Goal: Task Accomplishment & Management: Manage account settings

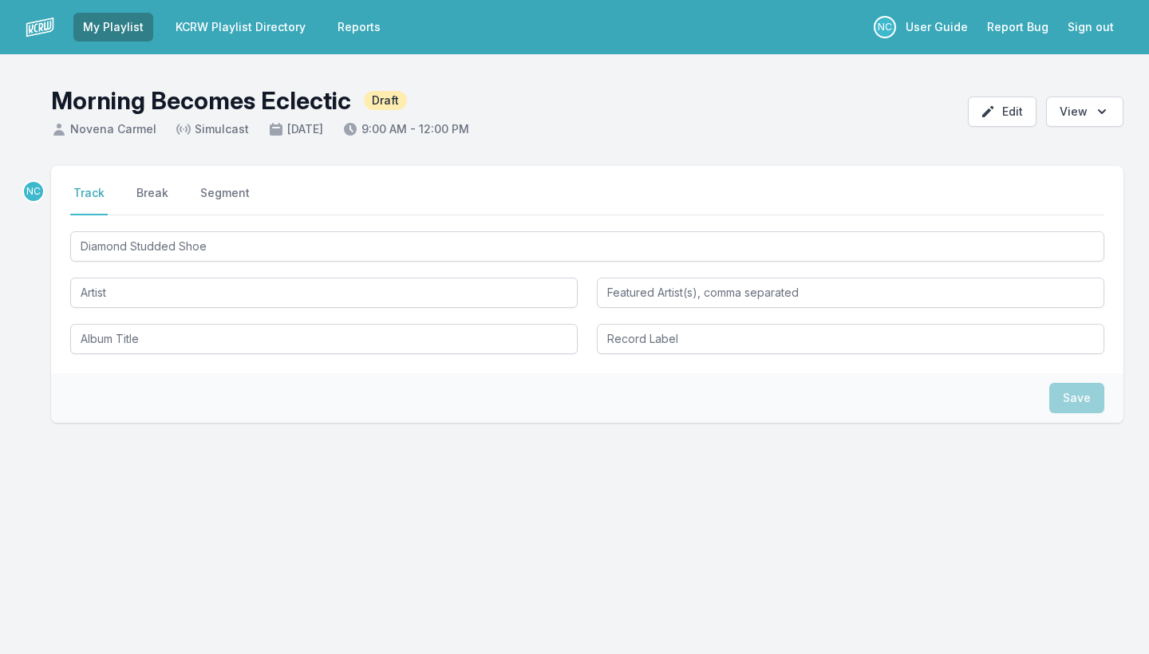
type input "Diamond Studded Shoes"
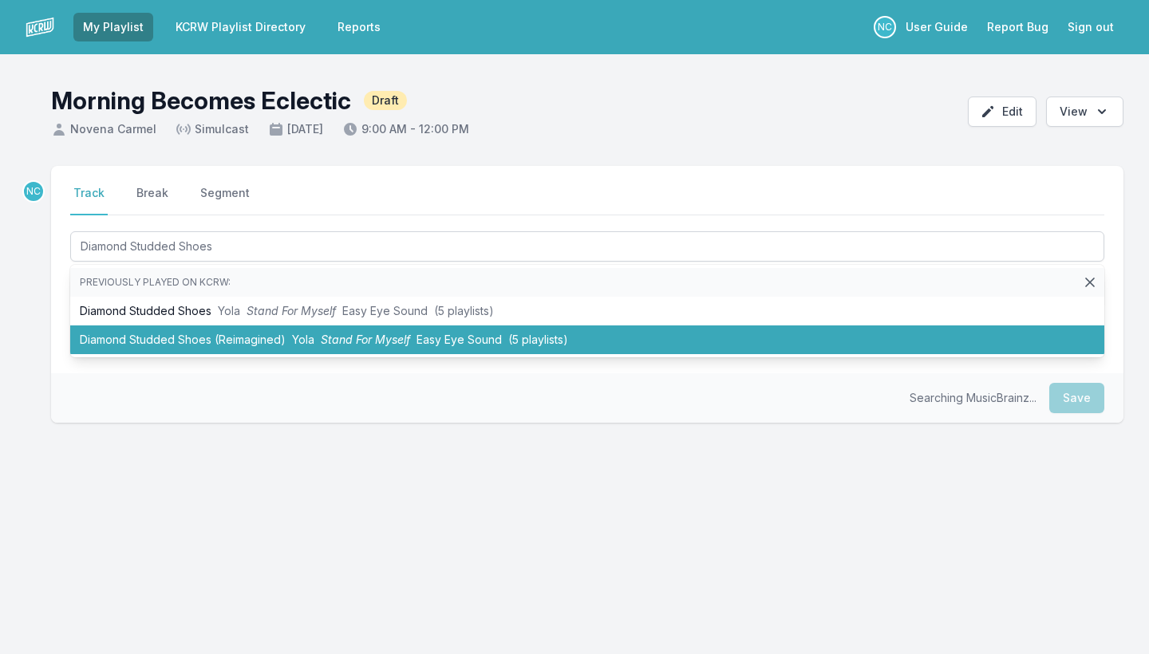
click at [176, 335] on li "Diamond Studded Shoes (Reimagined) Yola Stand For Myself Easy Eye Sound (5 play…" at bounding box center [587, 340] width 1034 height 29
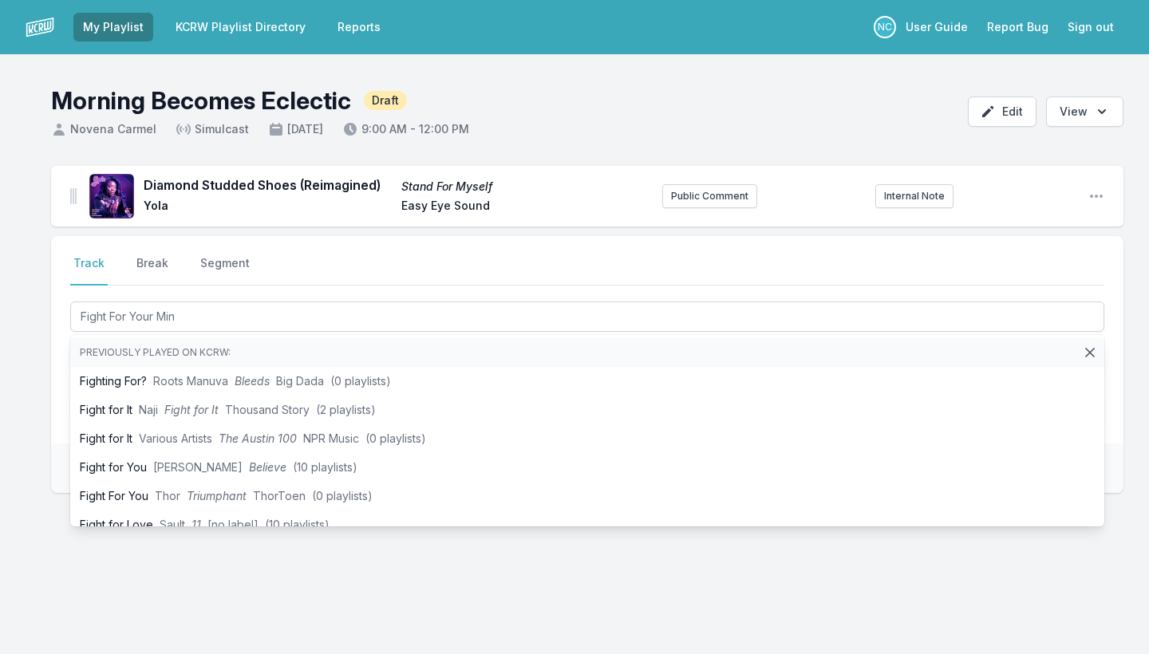
type input "Fight For Your Mind"
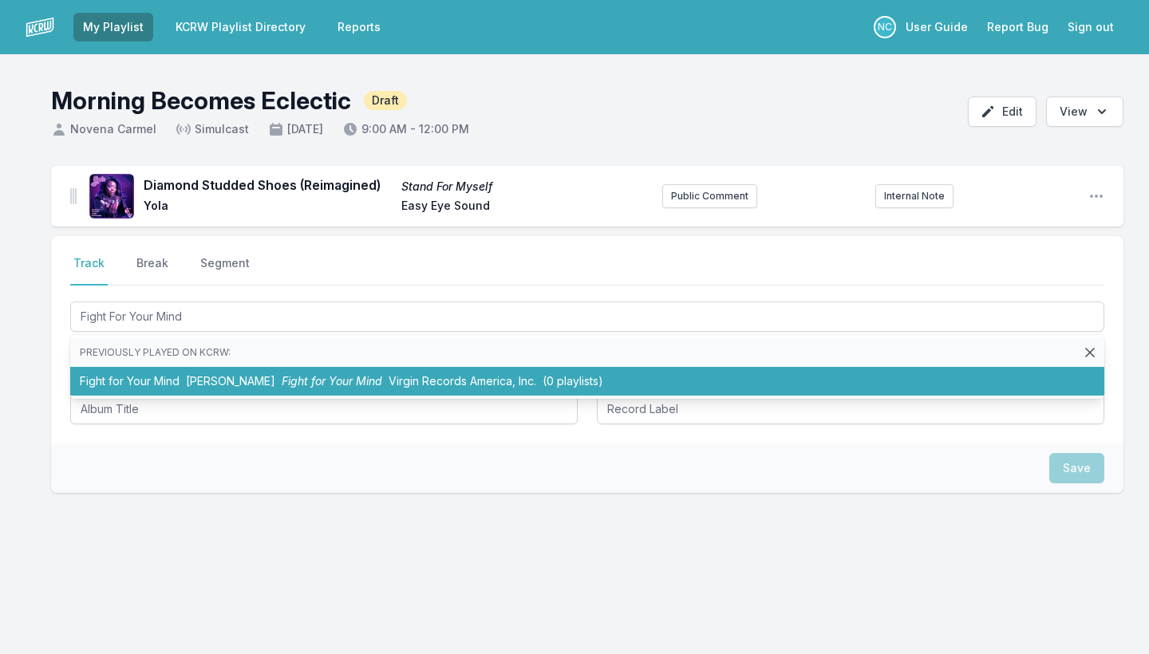
click at [192, 382] on span "[PERSON_NAME]" at bounding box center [230, 381] width 89 height 14
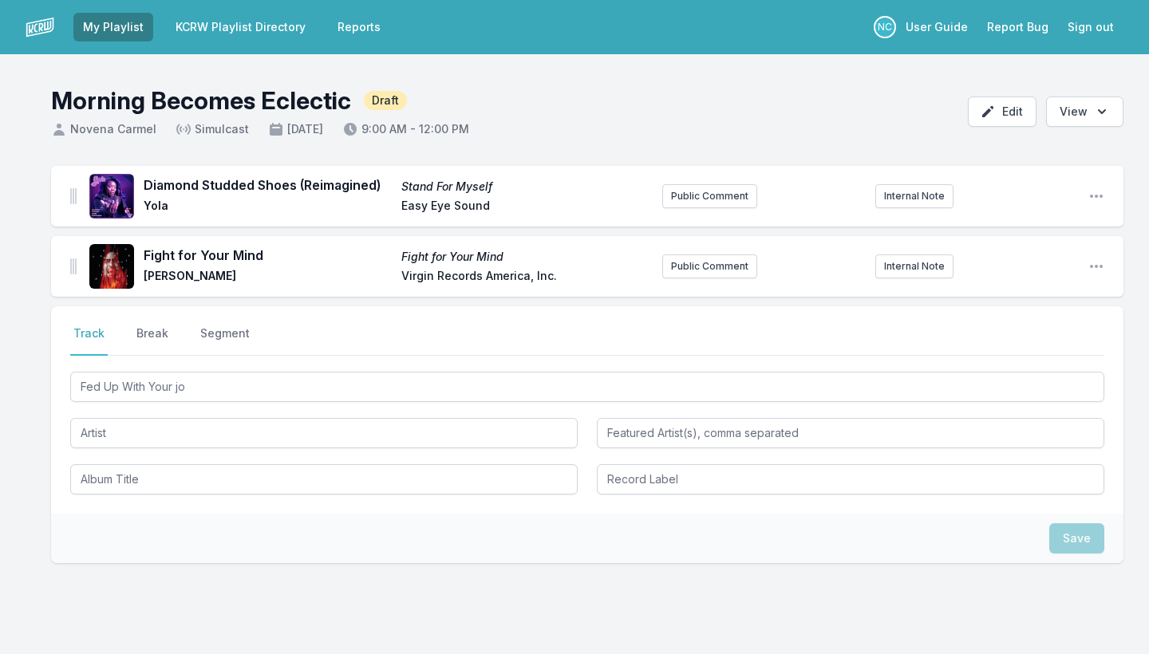
type input "Fed Up With Your job"
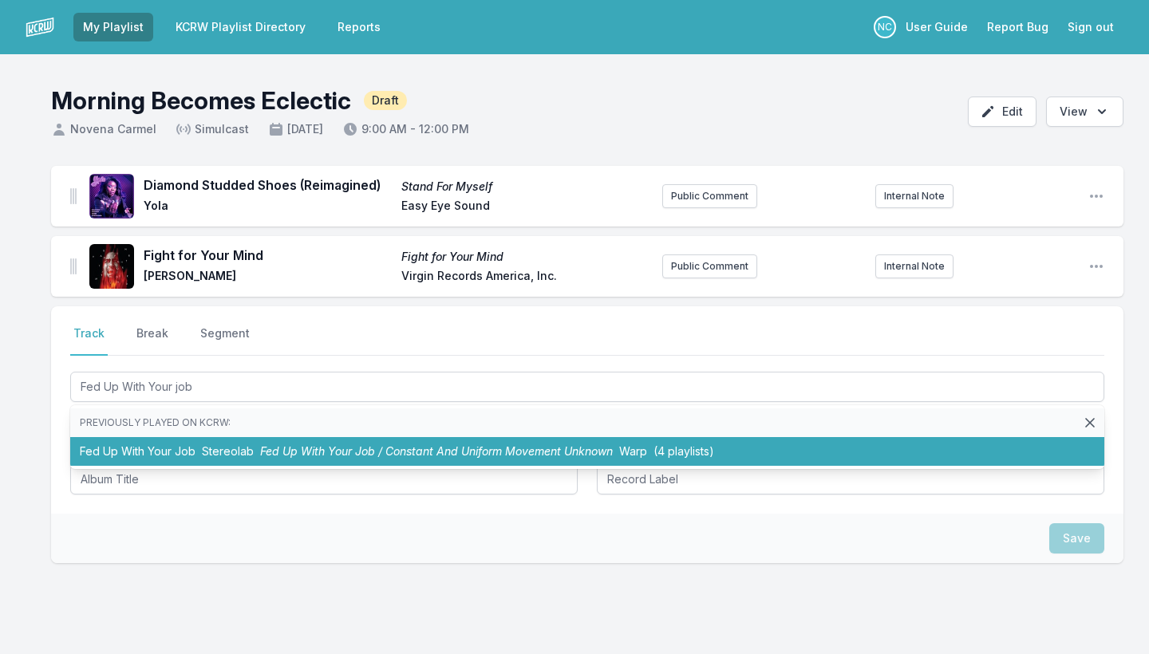
click at [134, 450] on li "Fed Up With Your Job Stereolab Fed Up With Your Job / Constant And Uniform Move…" at bounding box center [587, 451] width 1034 height 29
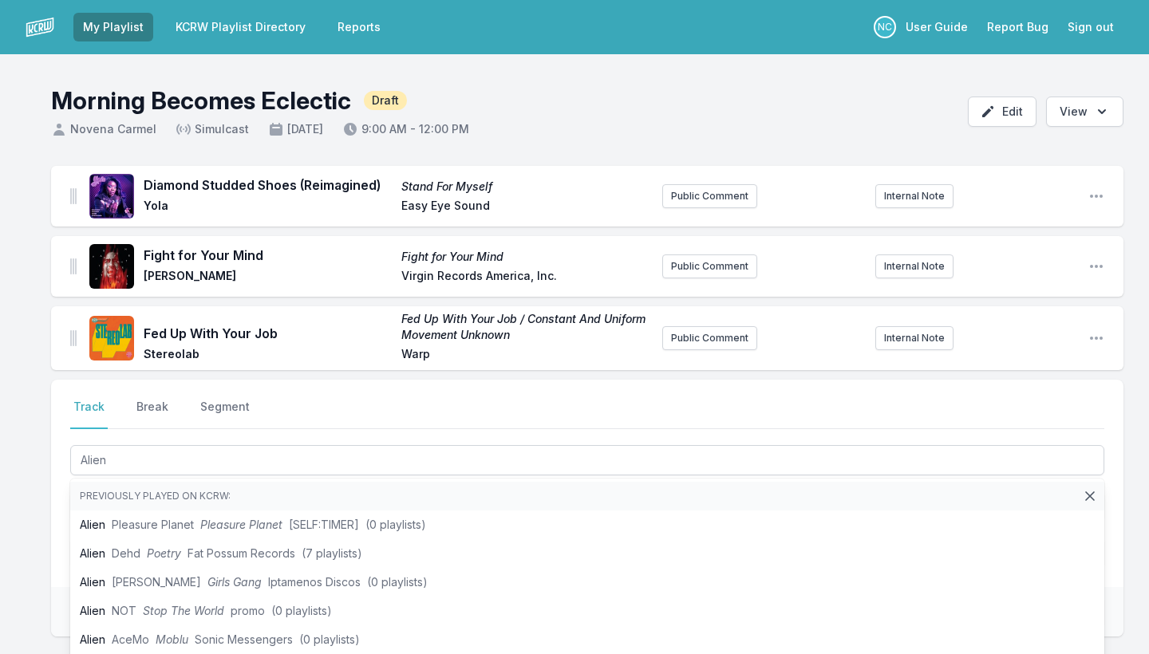
type input "Alien"
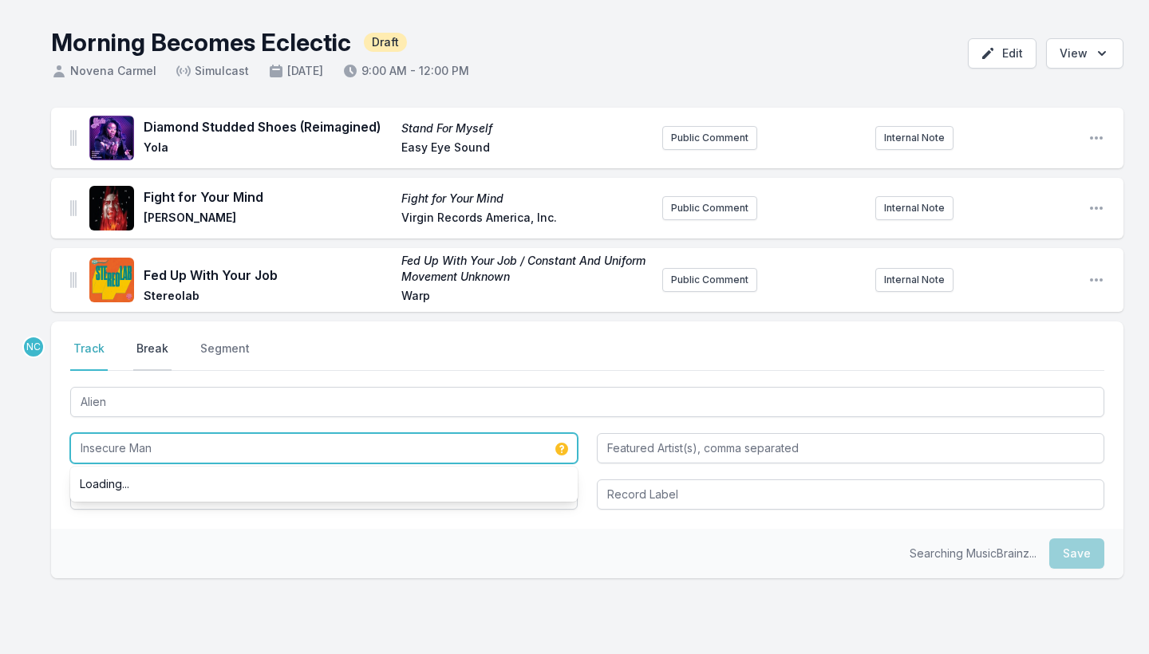
scroll to position [64, 0]
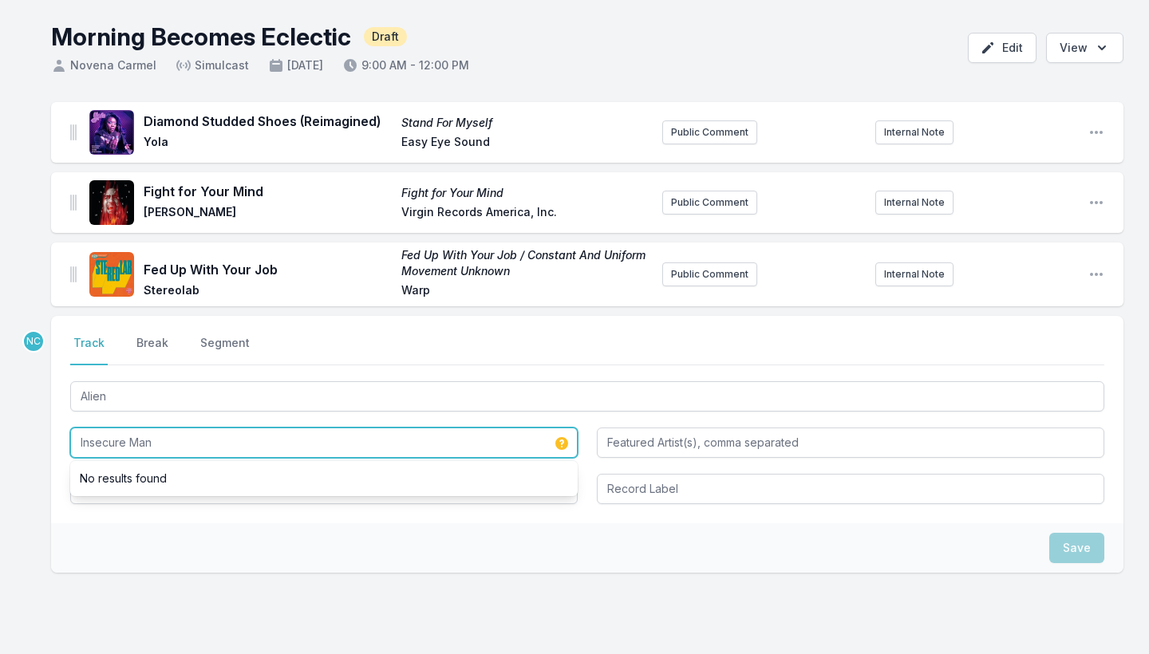
type input "Insecure Man"
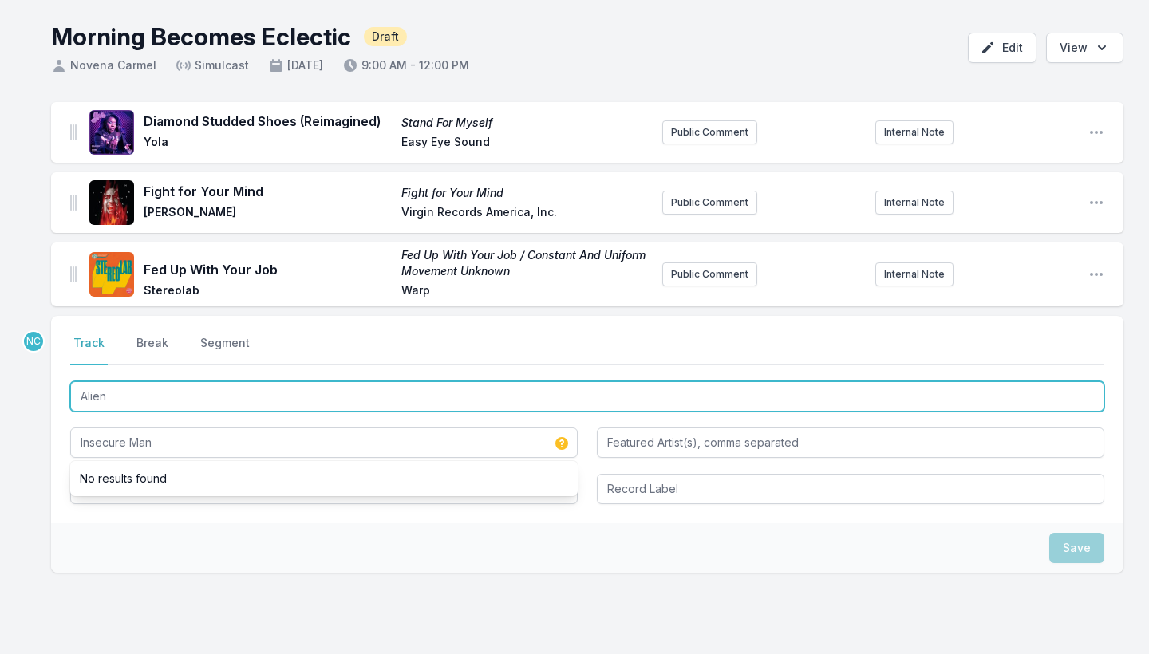
click at [136, 399] on input "Alien" at bounding box center [587, 397] width 1034 height 30
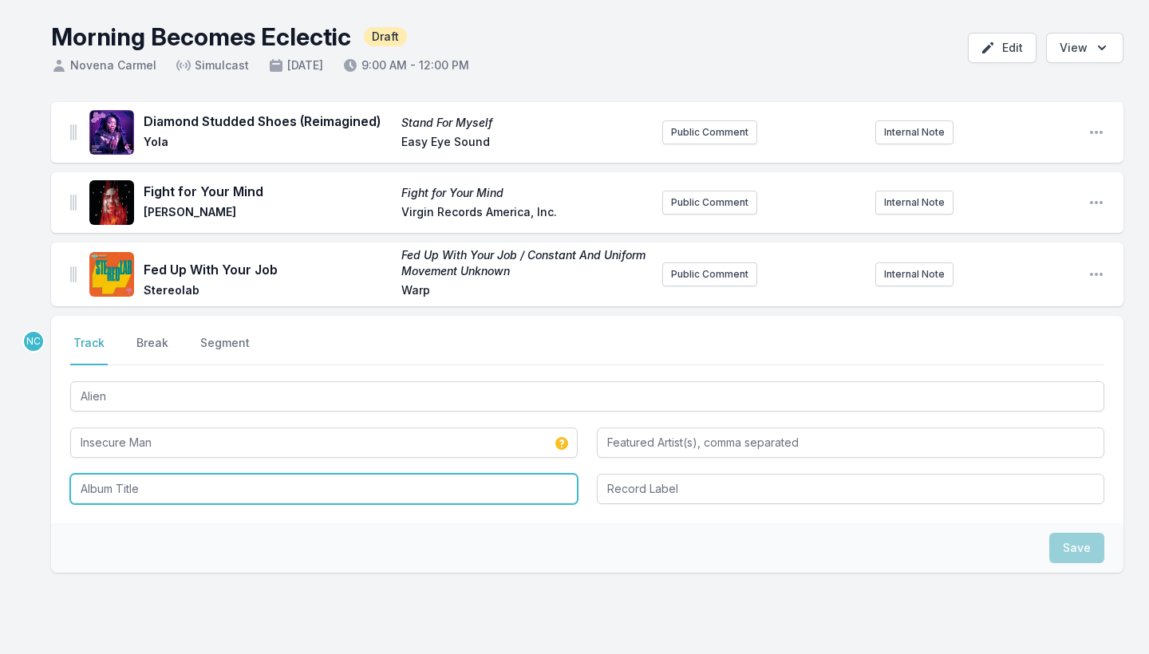
click at [139, 498] on input "Album Title" at bounding box center [324, 489] width 508 height 30
paste input "Alien"
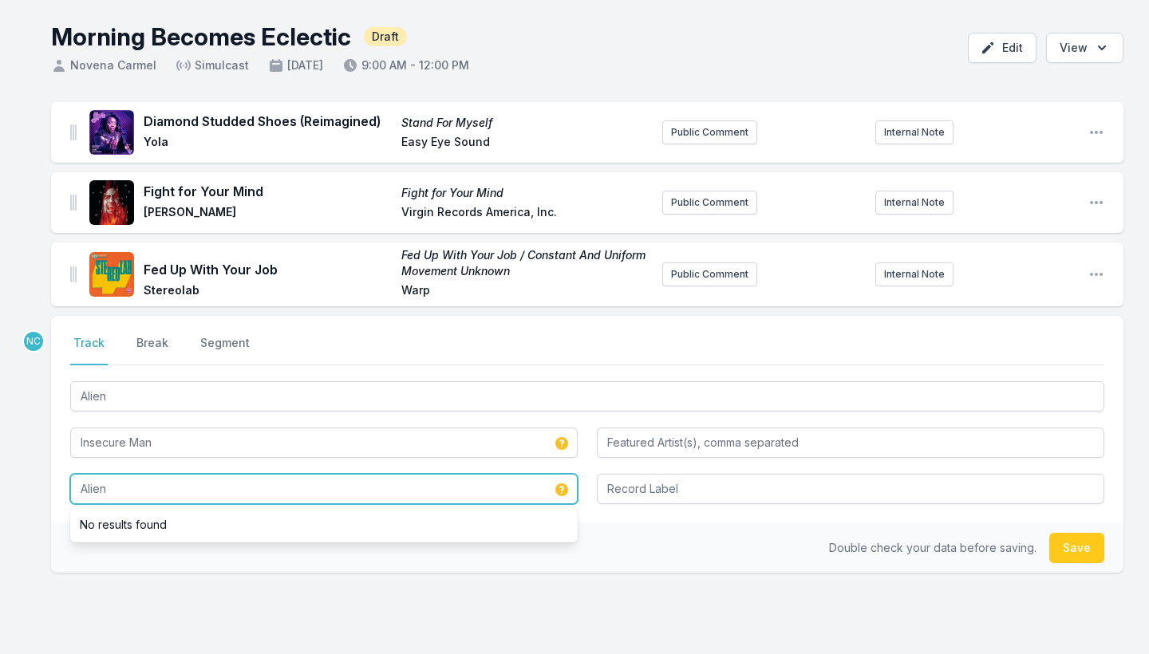
type input "Alien"
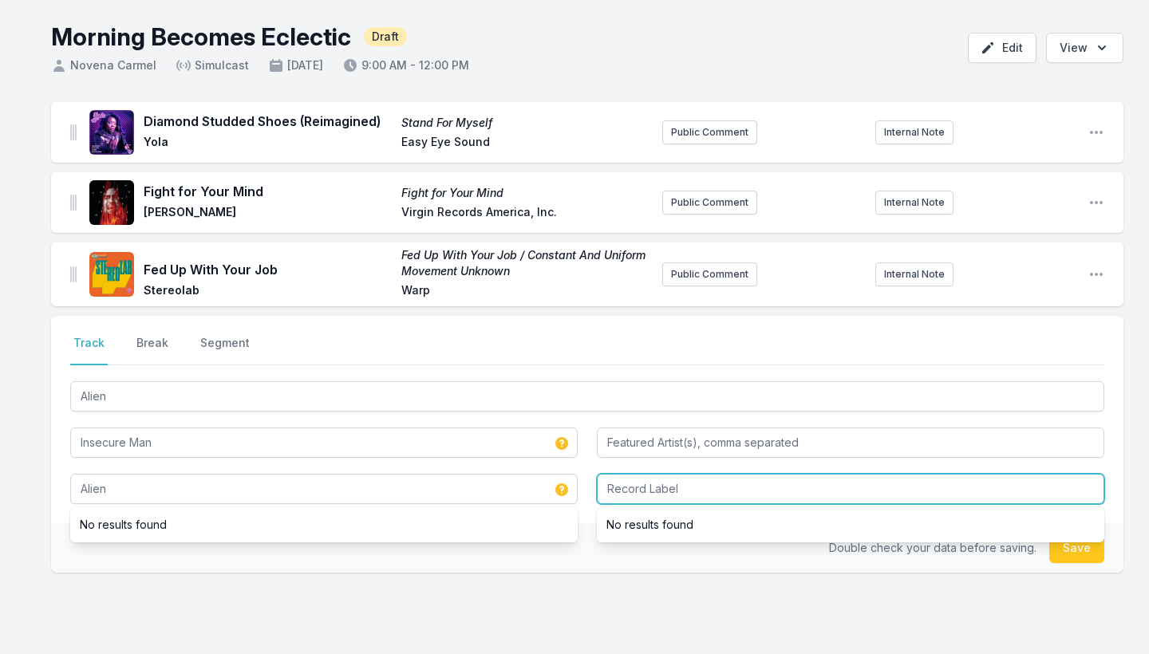
click at [678, 497] on input "Record Label" at bounding box center [851, 489] width 508 height 30
type input "Fat Possum Records"
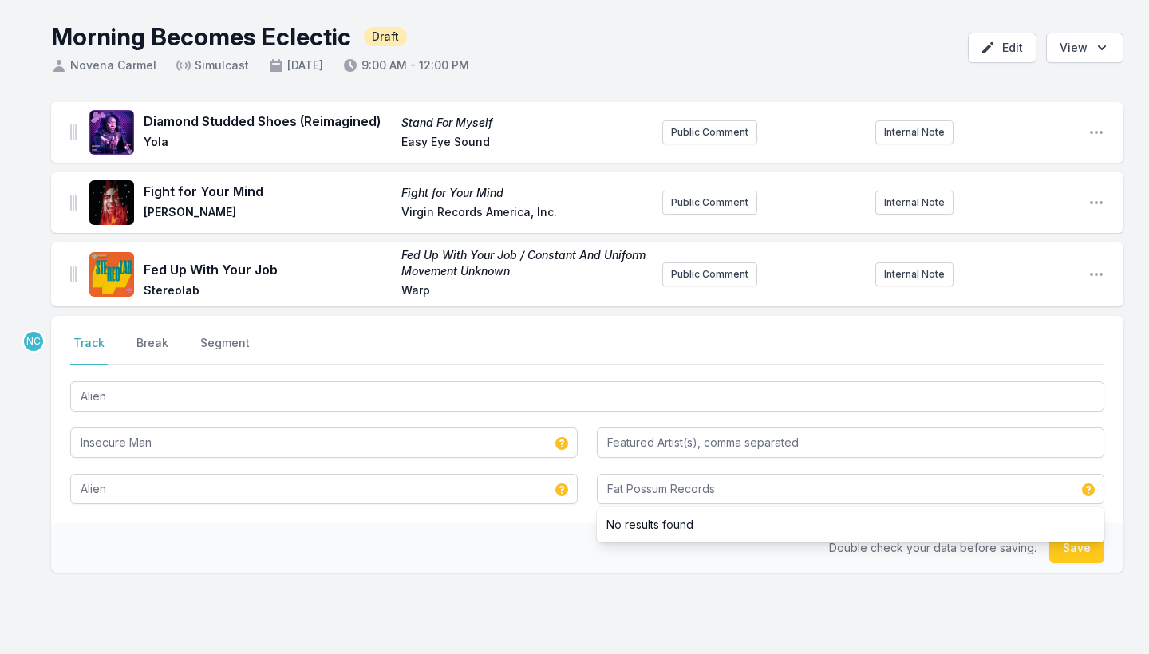
click at [1072, 545] on button "Save" at bounding box center [1077, 548] width 55 height 30
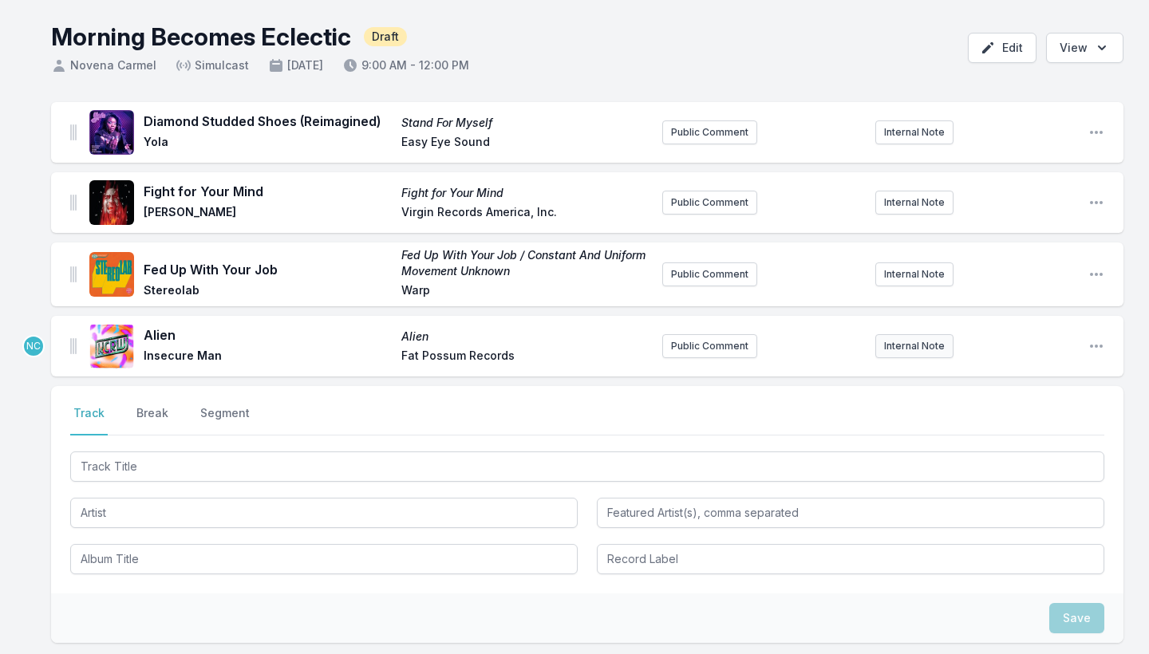
click at [905, 346] on button "Internal Note" at bounding box center [915, 346] width 78 height 24
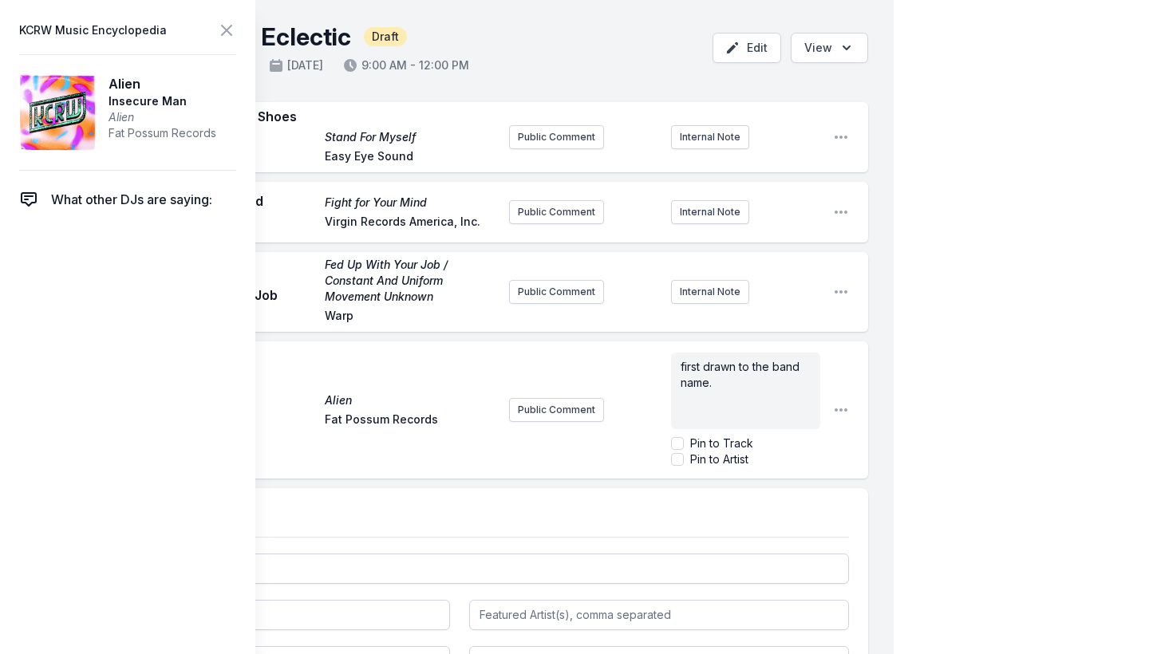
click at [916, 366] on div "My Playlist KCRW Playlist Directory Reports NC User Guide Report Bug Sign out M…" at bounding box center [574, 417] width 1149 height 963
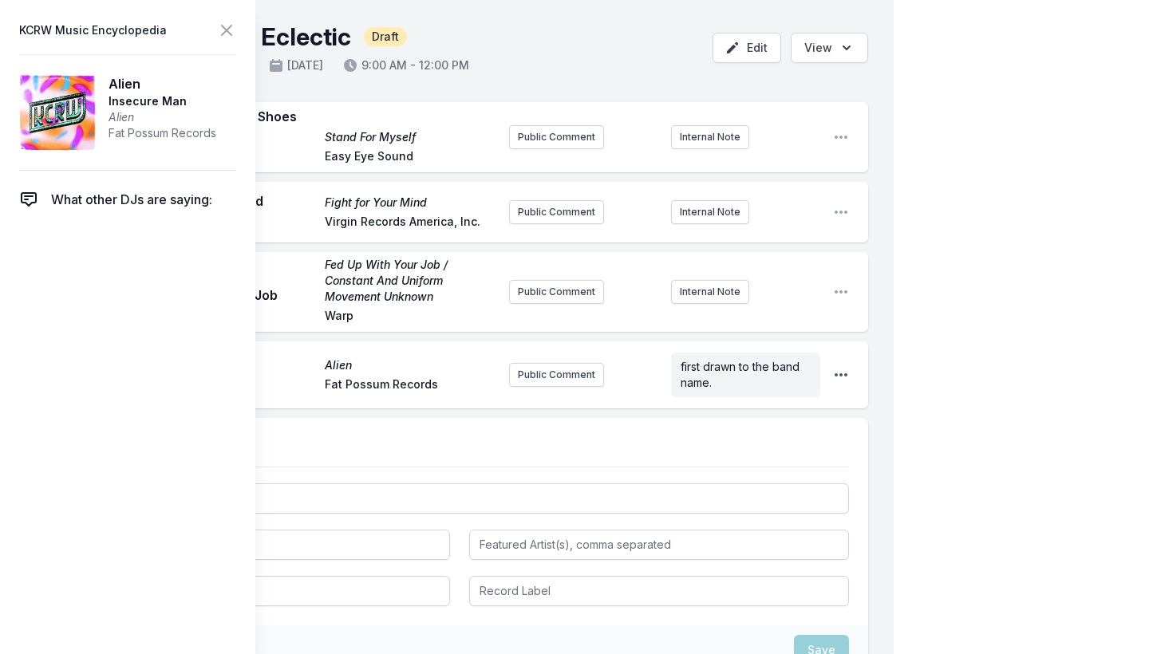
click at [837, 374] on icon "Open playlist item options" at bounding box center [841, 375] width 13 height 3
click at [756, 406] on button "Edit Track Details" at bounding box center [759, 407] width 179 height 29
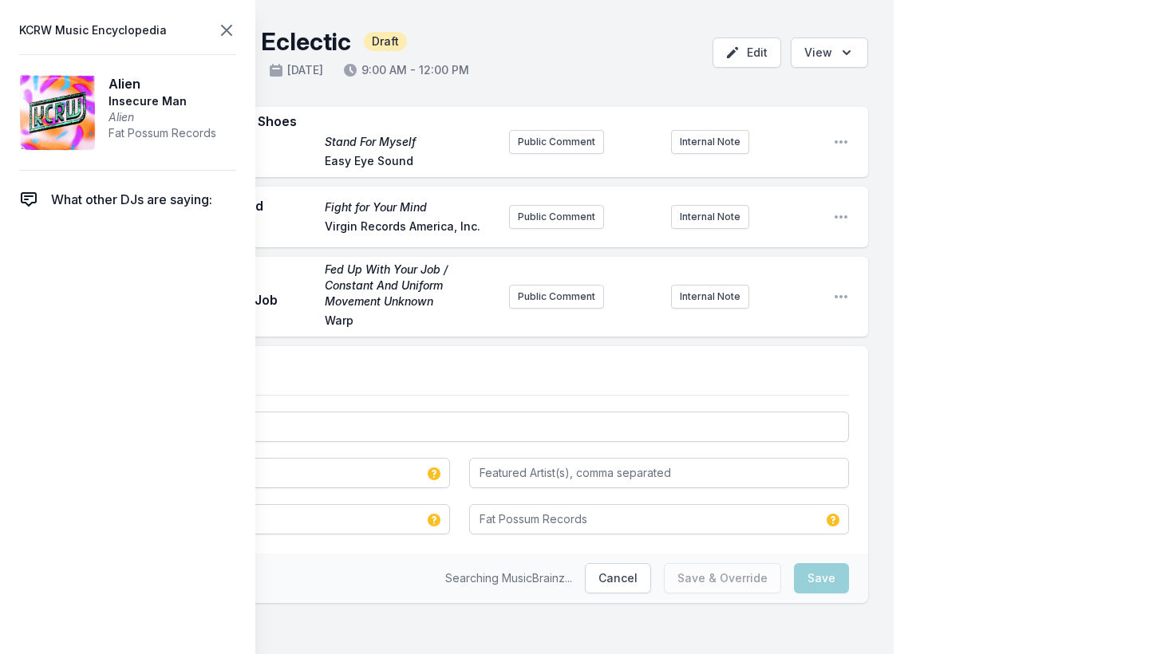
click at [226, 24] on icon at bounding box center [226, 30] width 19 height 19
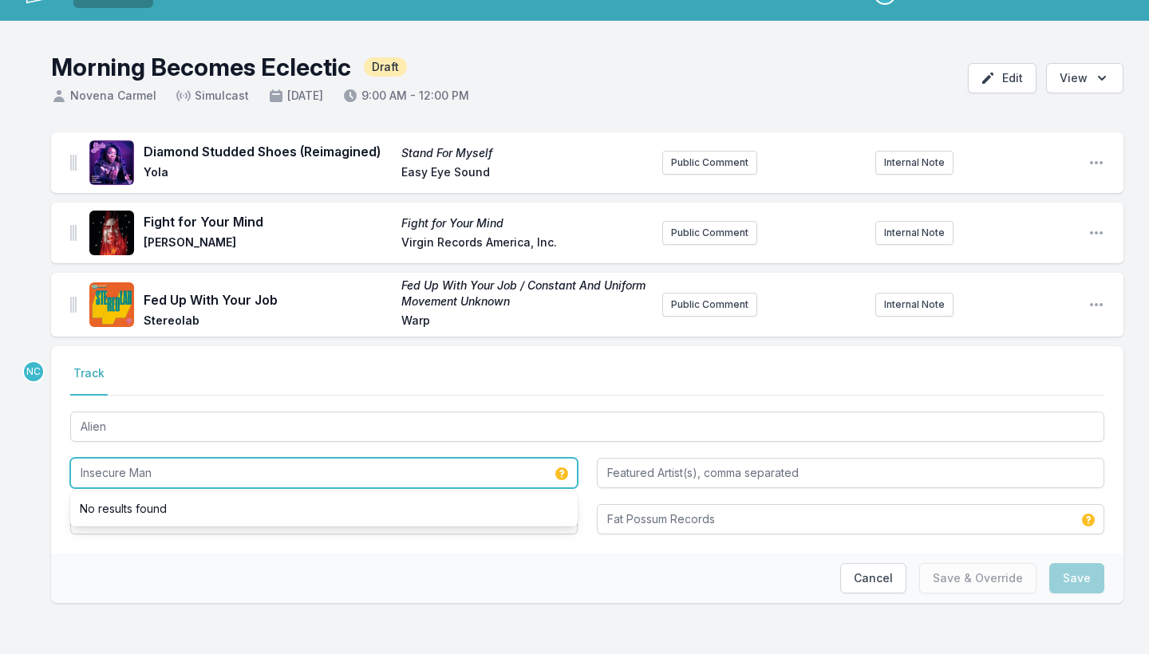
click at [147, 458] on input "Insecure Man" at bounding box center [324, 473] width 508 height 30
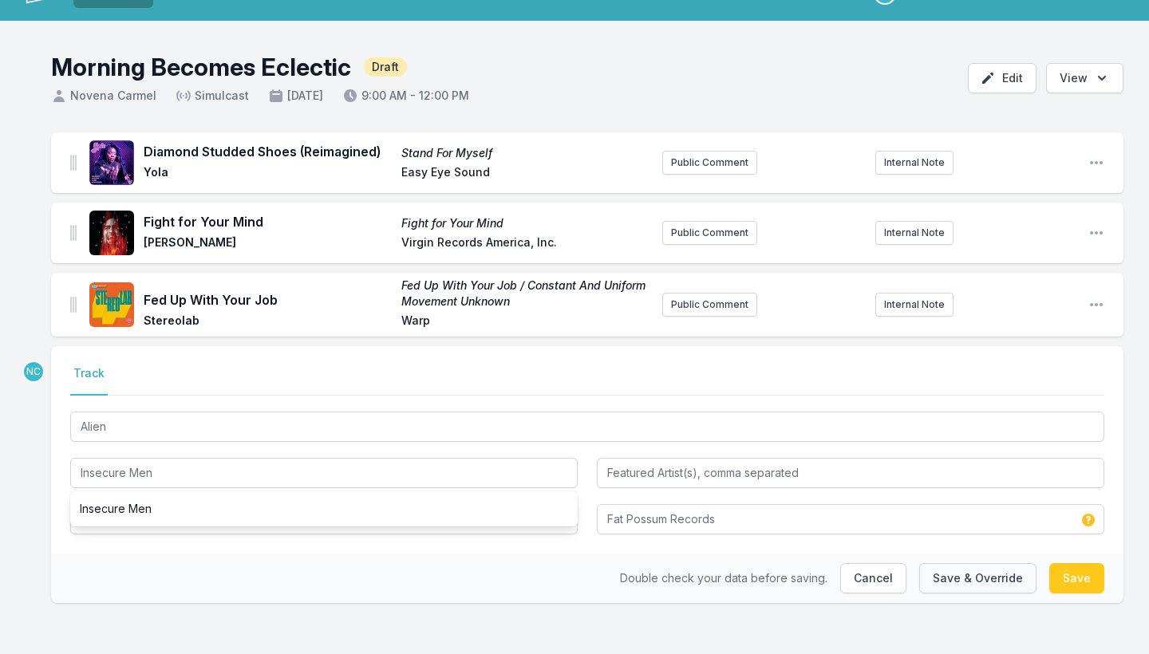
click at [959, 572] on button "Save & Override" at bounding box center [977, 578] width 117 height 30
type input "Insecure Man"
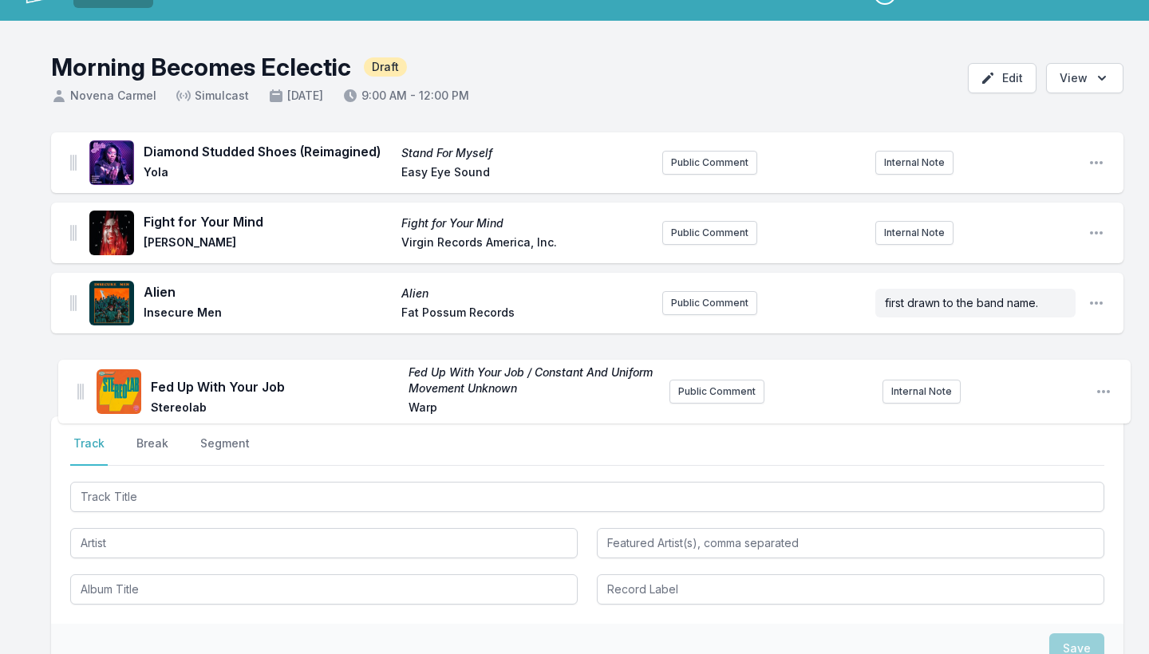
drag, startPoint x: 73, startPoint y: 305, endPoint x: 79, endPoint y: 404, distance: 99.2
click at [79, 404] on ul "Diamond Studded Shoes (Reimagined) Stand For Myself Yola Easy Eye Sound Public …" at bounding box center [587, 269] width 1073 height 275
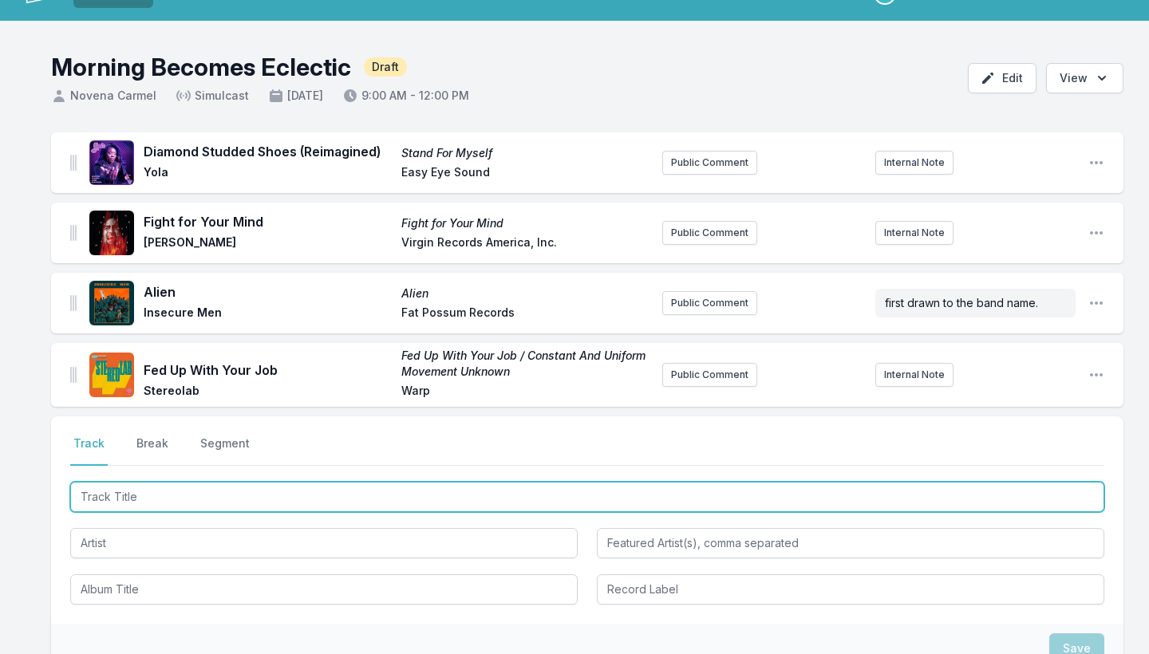
click at [133, 504] on input "Track Title" at bounding box center [587, 497] width 1034 height 30
paste input "UFO"
type input "UFO"
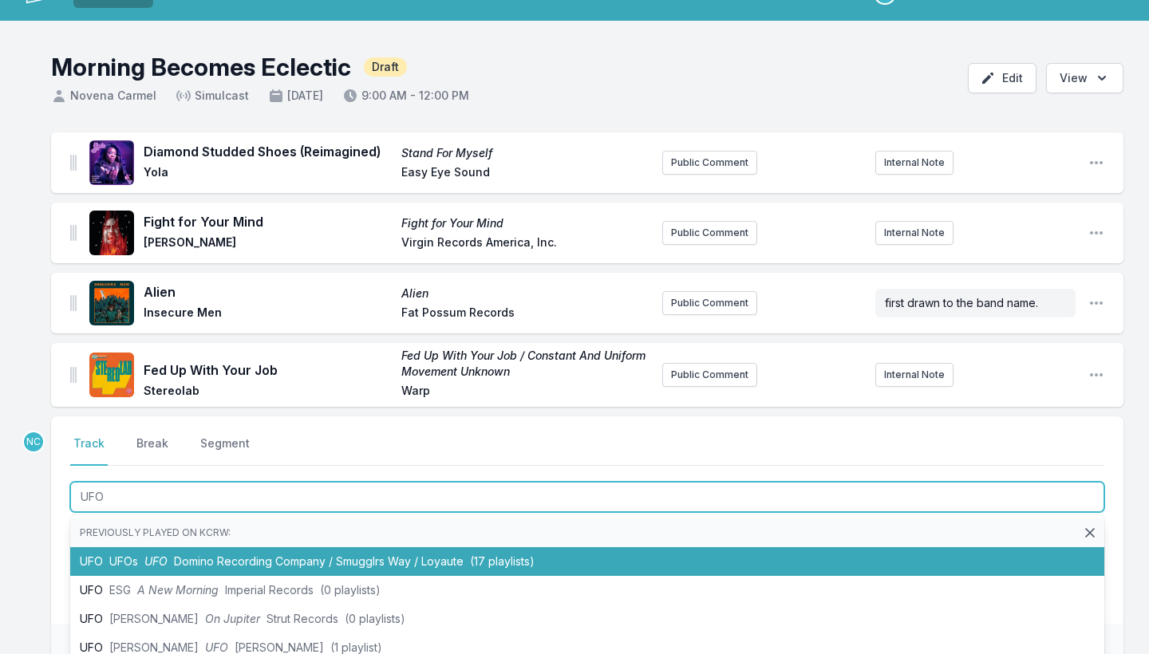
click at [141, 555] on li "UFO UFOs UFO Domino Recording Company / Smugglrs Way / Loyaute (17 playlists)" at bounding box center [587, 562] width 1034 height 29
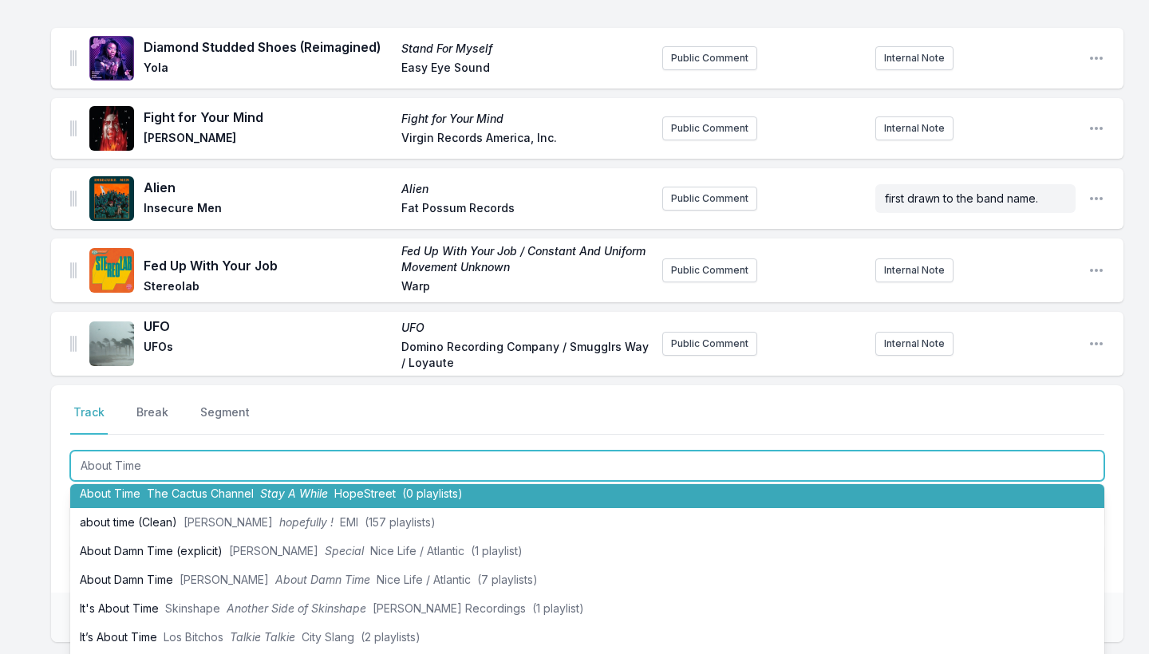
scroll to position [186, 0]
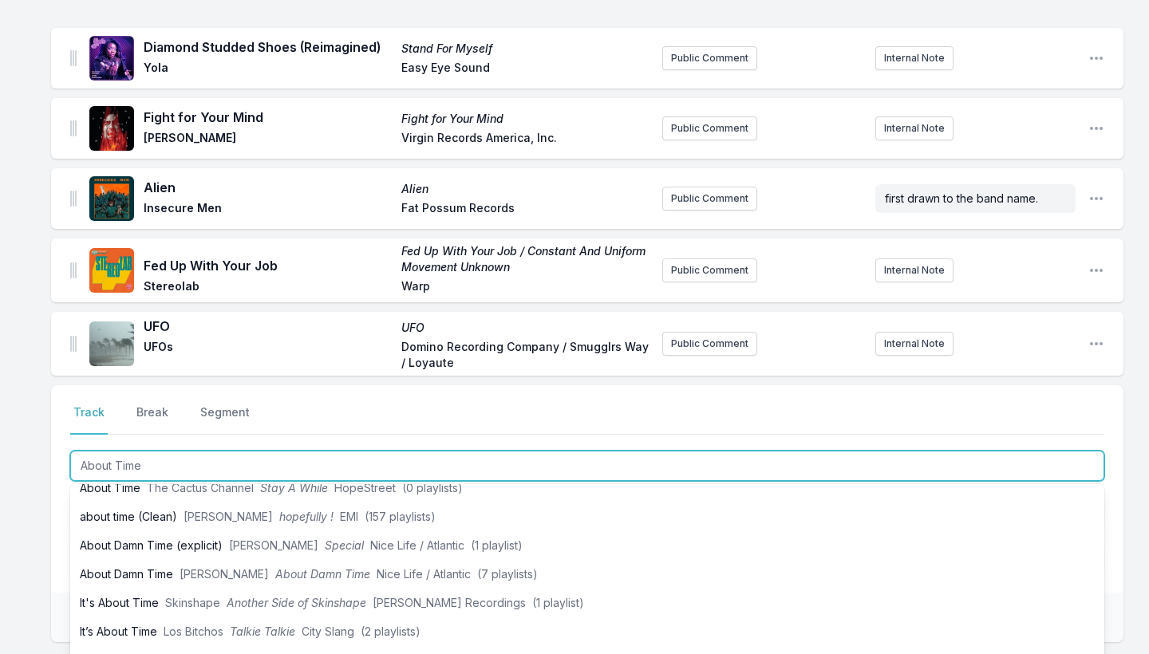
type input "About Time"
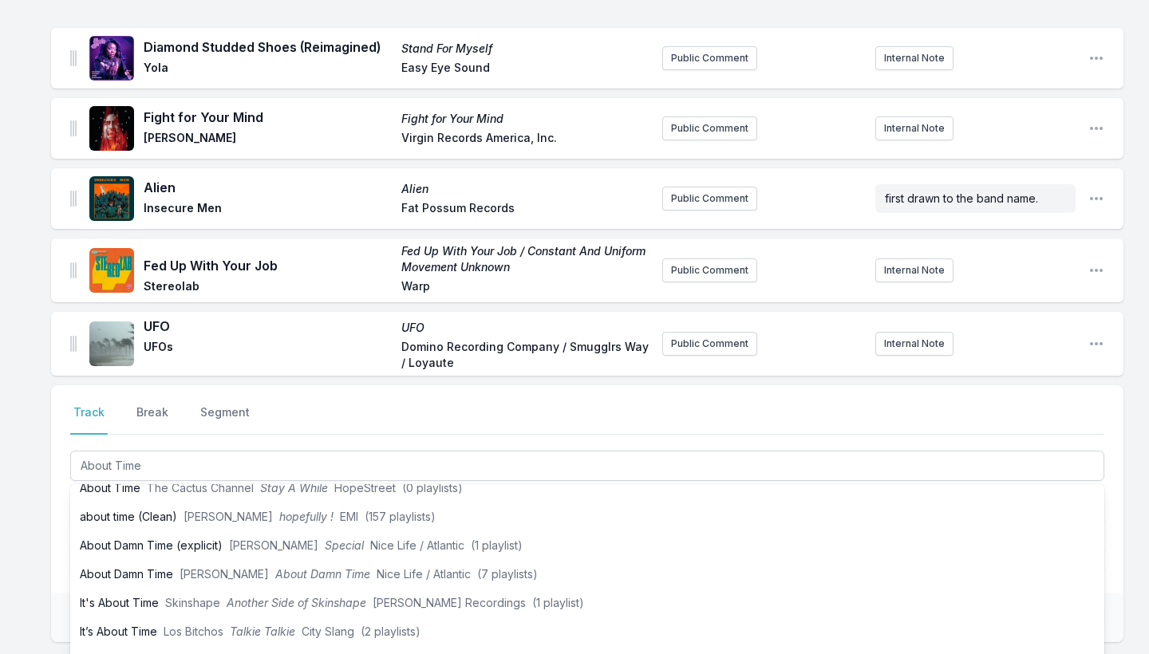
click at [56, 537] on div "Select a tab Track Break Segment Track Break Segment About Time Previously play…" at bounding box center [587, 489] width 1073 height 208
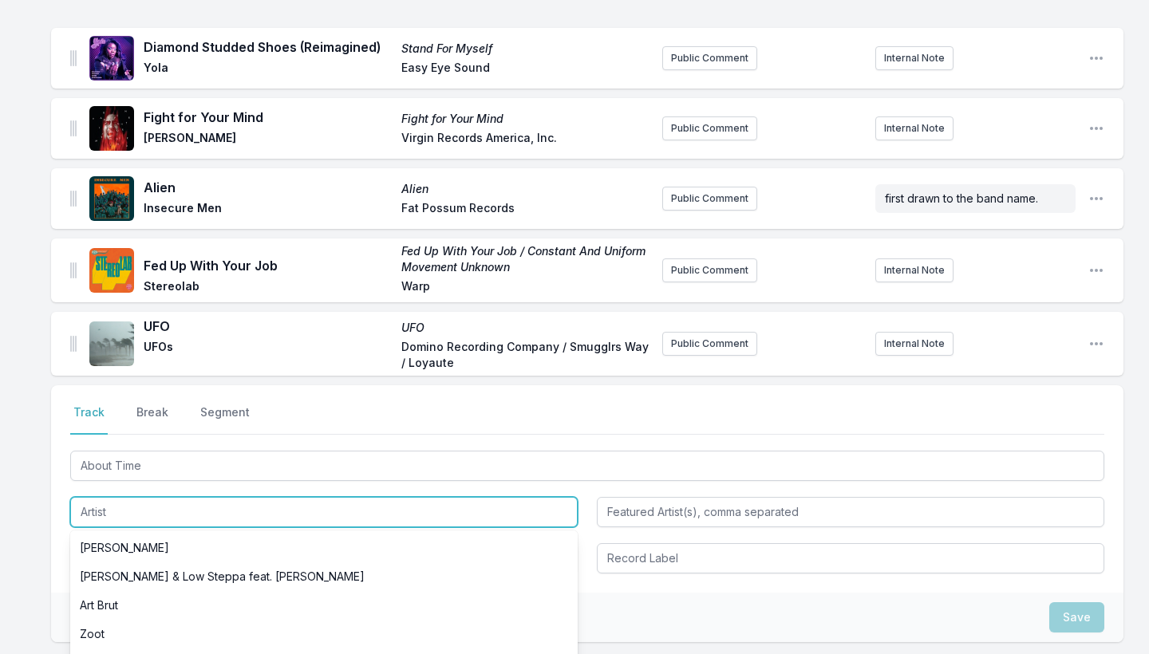
click at [138, 503] on input "Artist" at bounding box center [324, 512] width 508 height 30
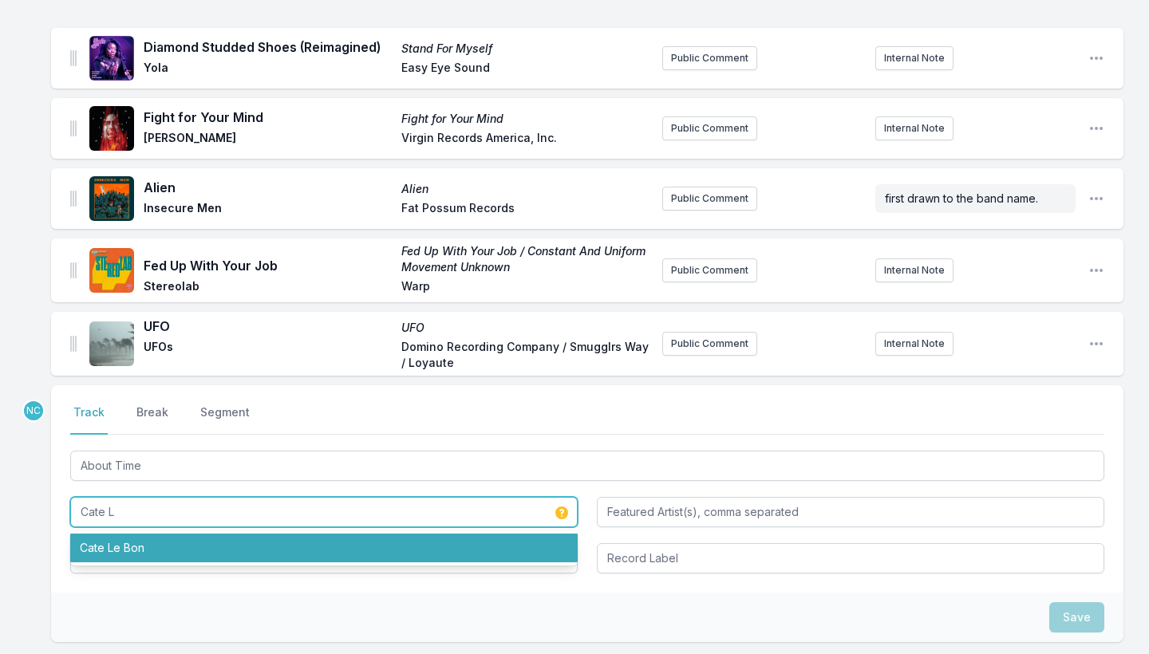
click at [176, 551] on li "Cate Le Bon" at bounding box center [324, 548] width 508 height 29
type input "Cate Le Bon"
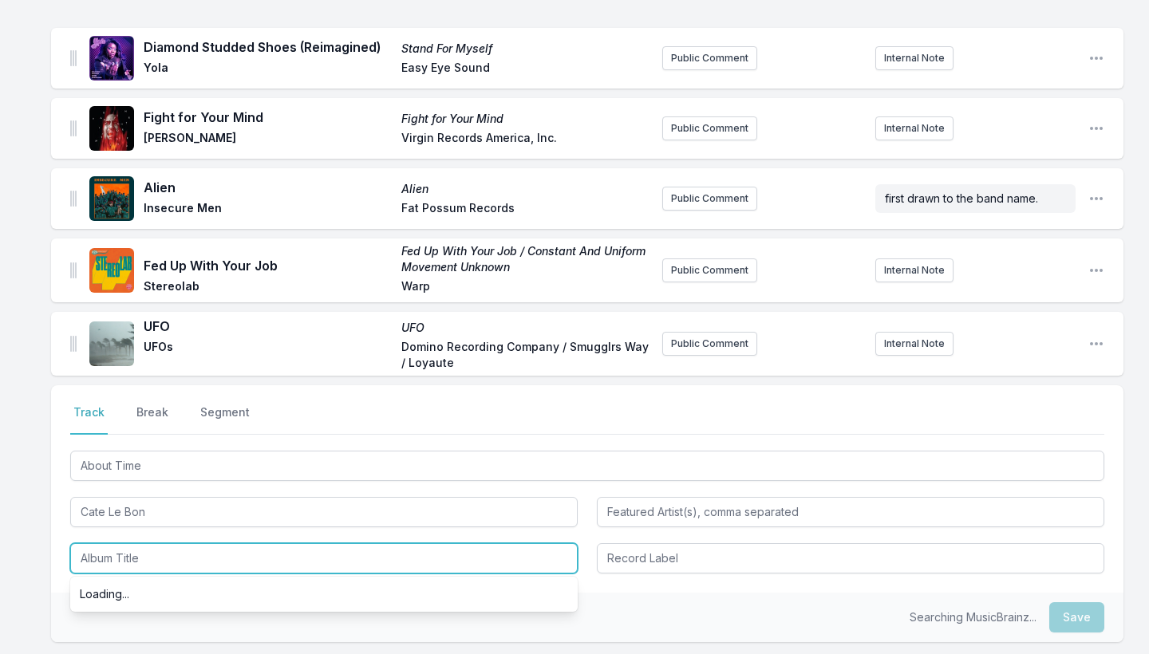
click at [155, 562] on input "Album Title" at bounding box center [324, 559] width 508 height 30
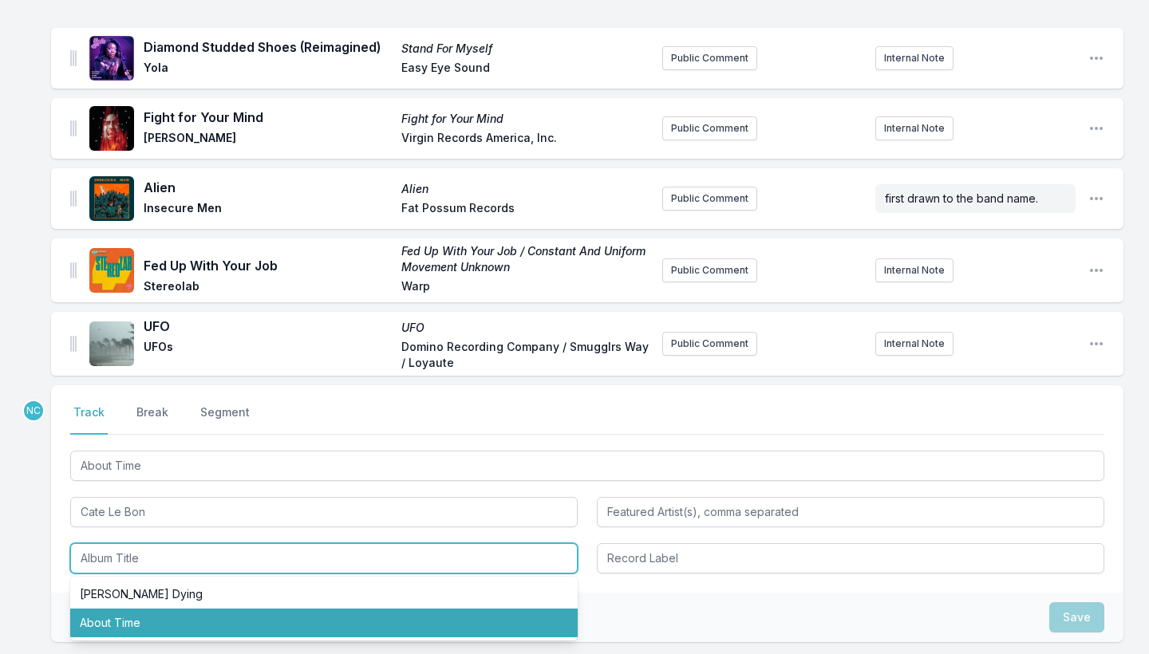
click at [139, 619] on li "About Time" at bounding box center [324, 623] width 508 height 29
type input "About Time"
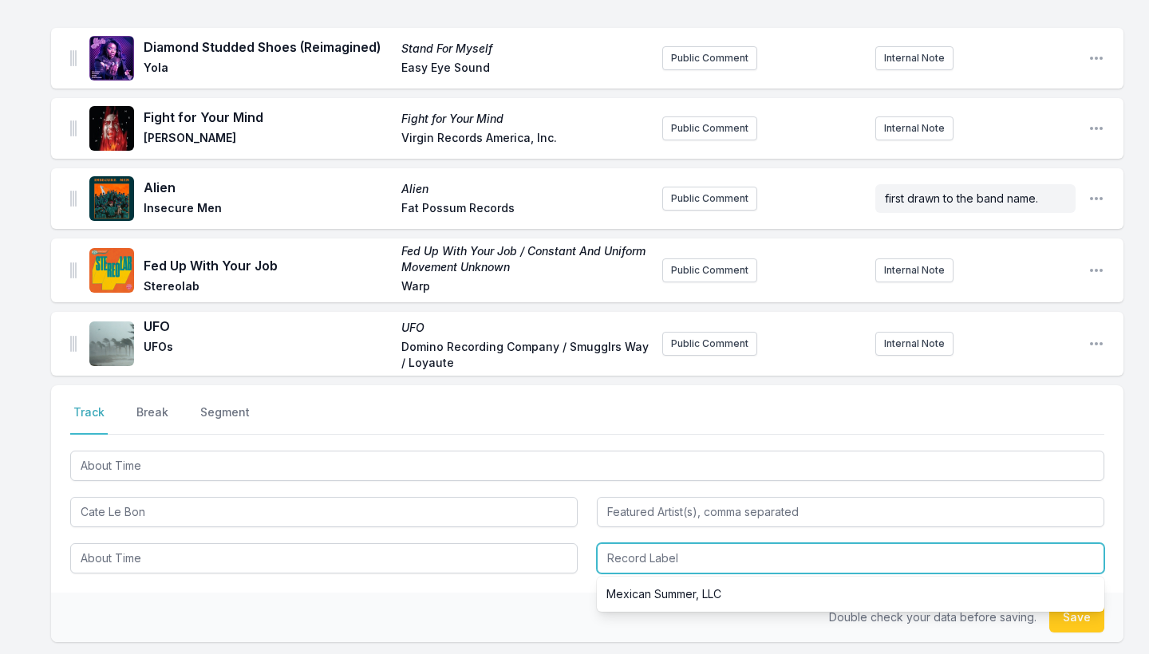
click at [658, 557] on input "Record Label" at bounding box center [851, 559] width 508 height 30
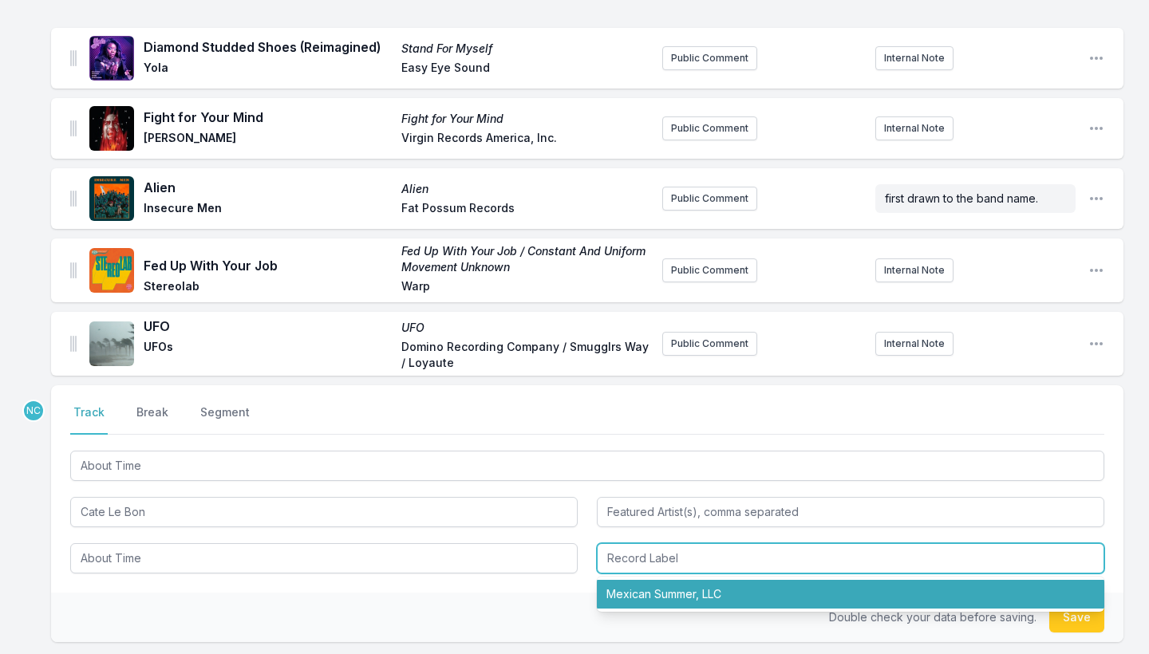
click at [666, 595] on li "Mexican Summer, LLC" at bounding box center [851, 594] width 508 height 29
type input "Mexican Summer, LLC"
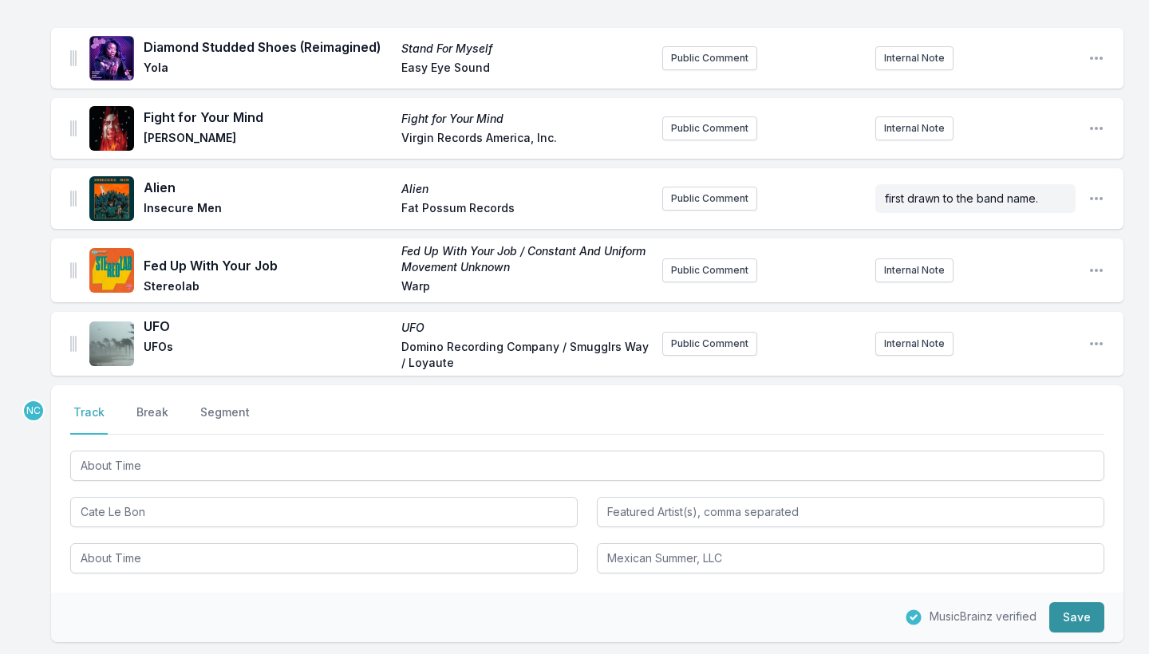
click at [1077, 616] on button "Save" at bounding box center [1077, 618] width 55 height 30
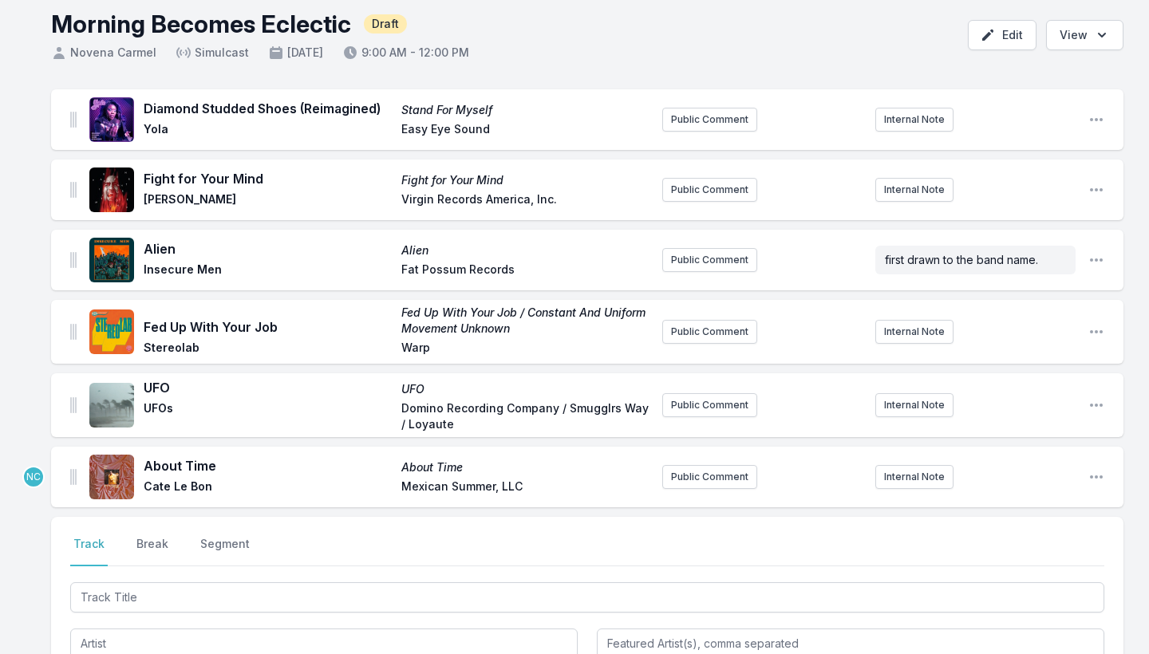
scroll to position [55, 0]
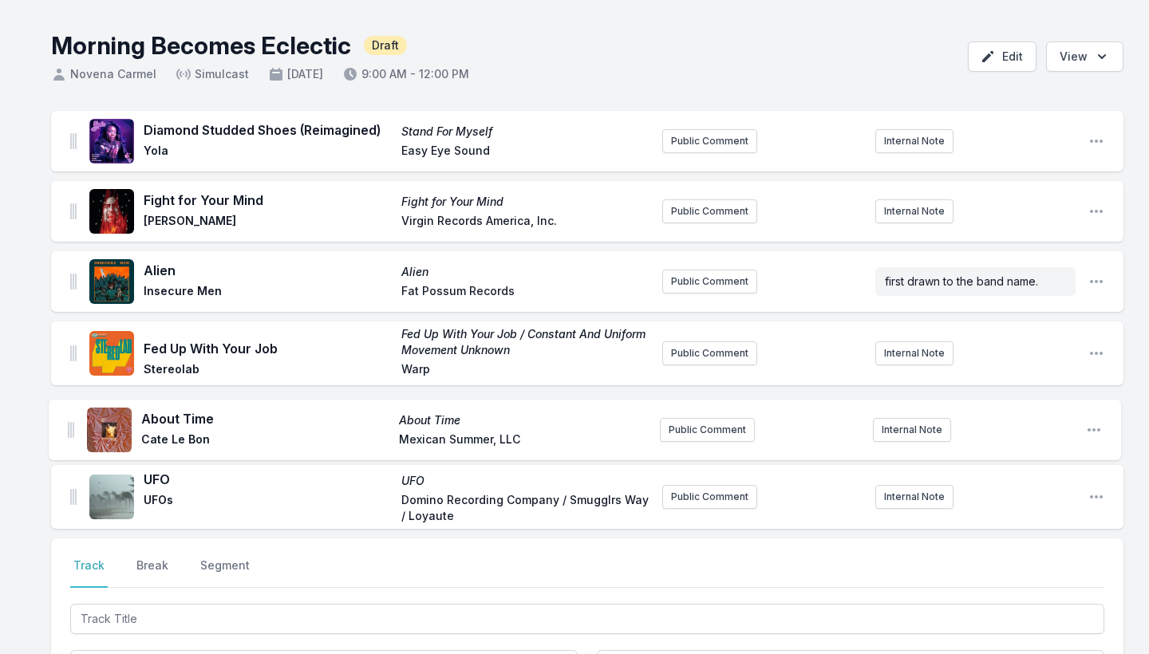
drag, startPoint x: 74, startPoint y: 494, endPoint x: 70, endPoint y: 415, distance: 79.1
click at [70, 415] on ul "Diamond Studded Shoes (Reimagined) Stand For Myself Yola Easy Eye Sound Public …" at bounding box center [587, 320] width 1073 height 418
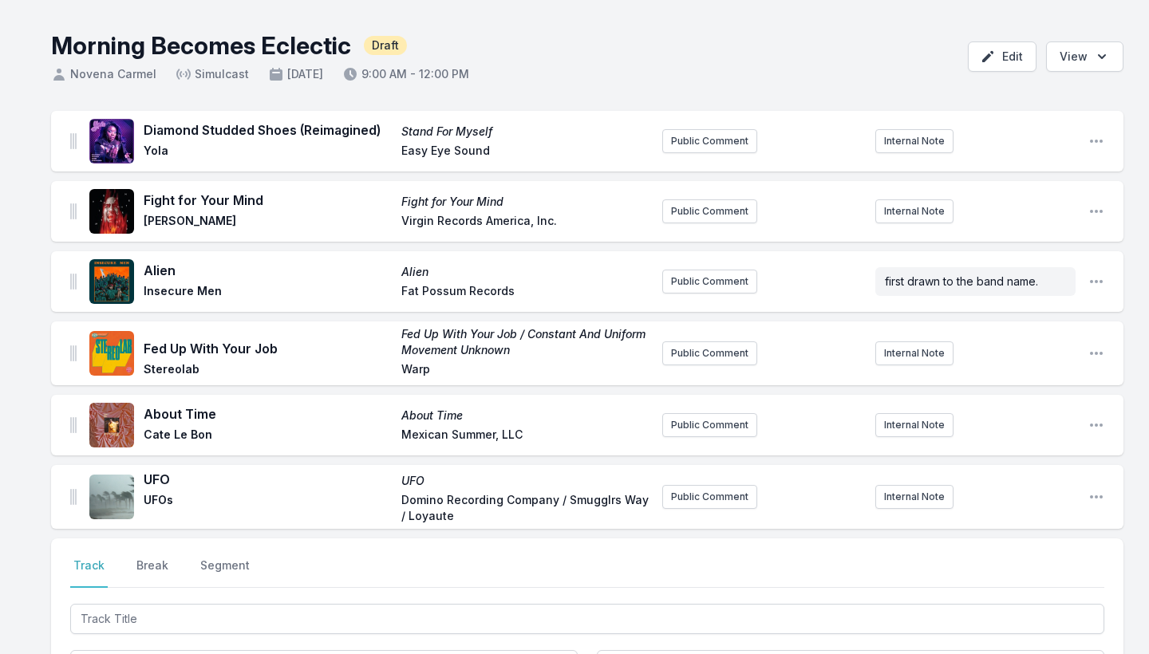
click at [154, 554] on div "Select a tab Track Break Segment Track Break Segment" at bounding box center [587, 643] width 1073 height 208
click at [156, 569] on button "Break" at bounding box center [152, 573] width 38 height 30
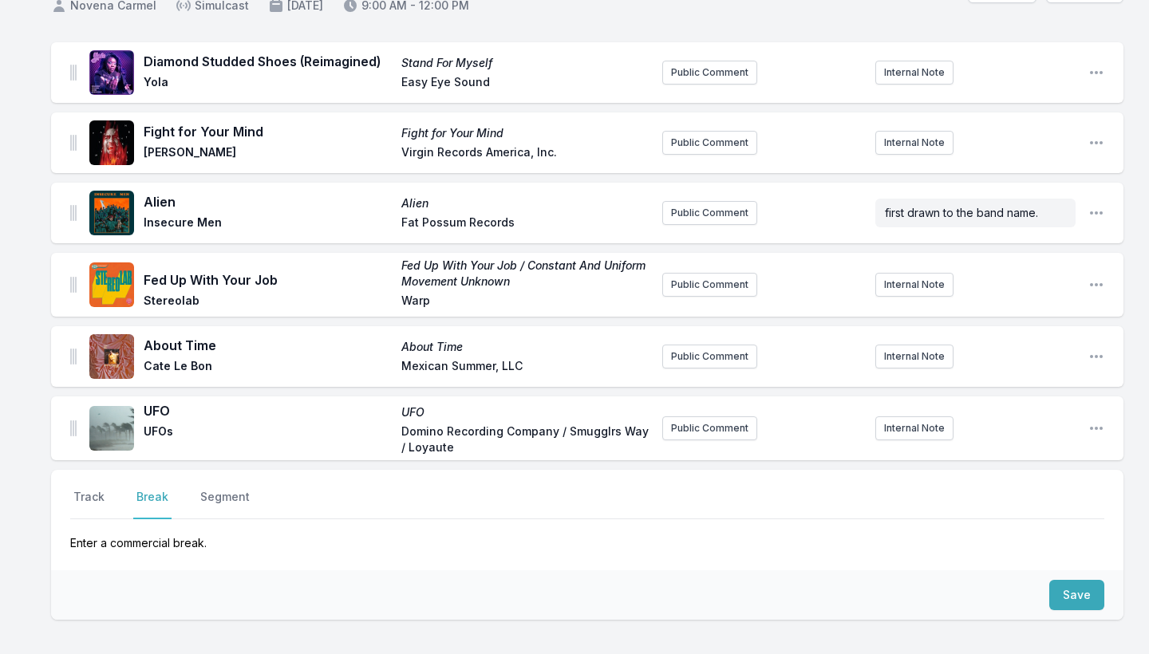
scroll to position [140, 0]
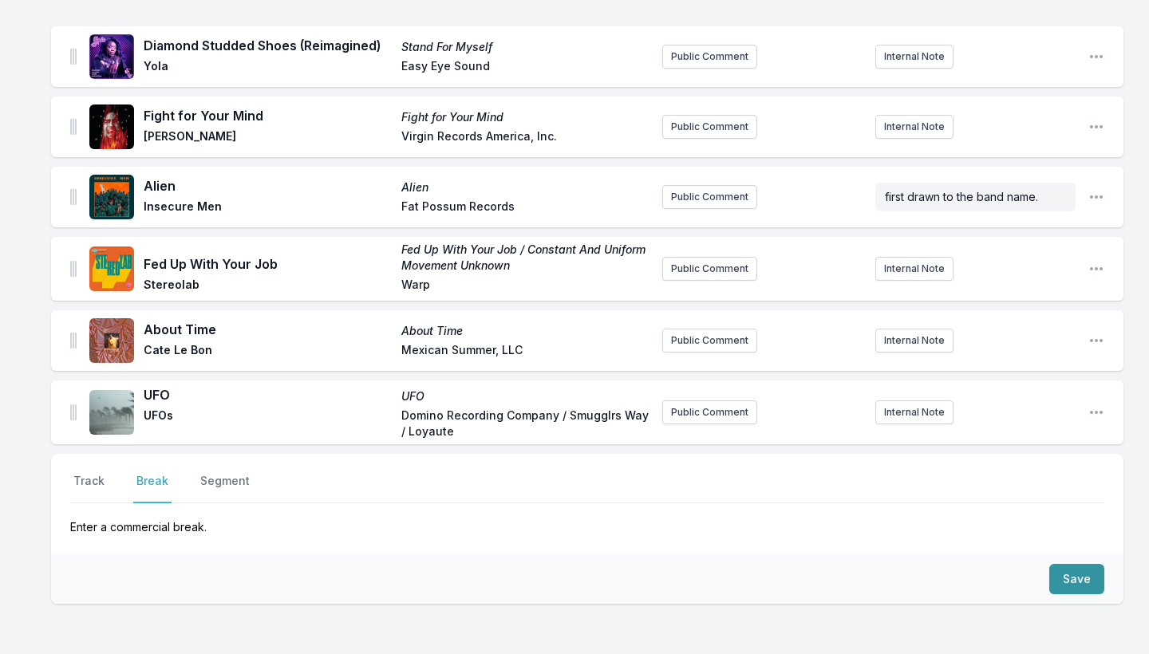
click at [1091, 579] on button "Save" at bounding box center [1077, 579] width 55 height 30
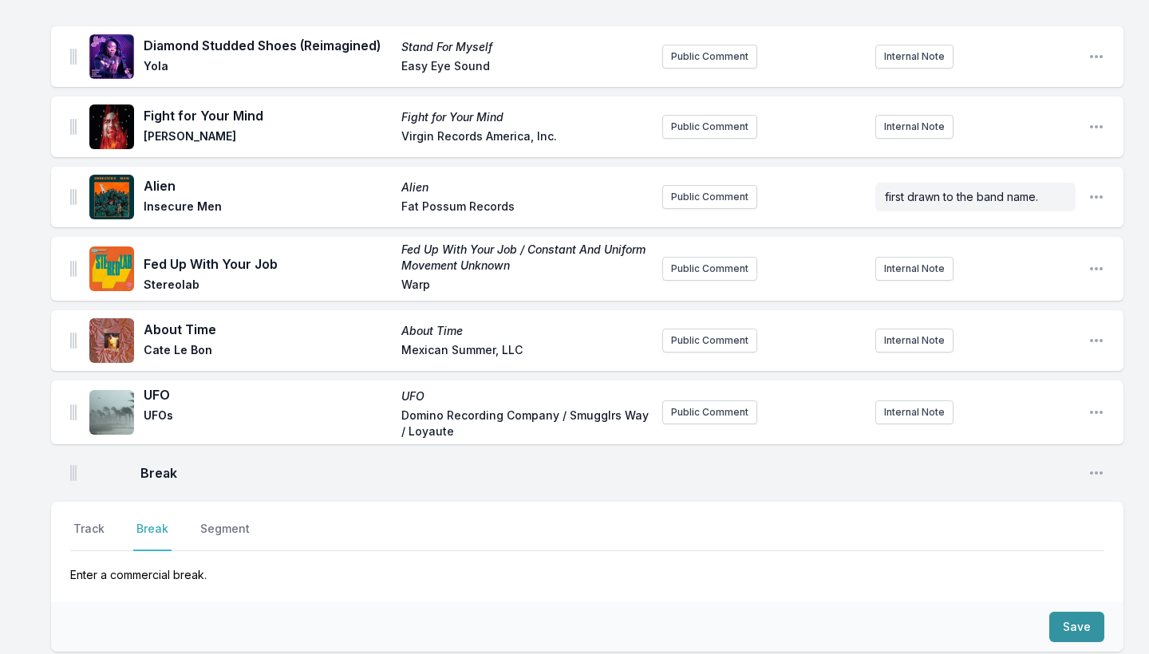
click at [1091, 579] on p "Enter a commercial break." at bounding box center [587, 568] width 1034 height 32
click at [1073, 631] on button "Save" at bounding box center [1077, 627] width 55 height 30
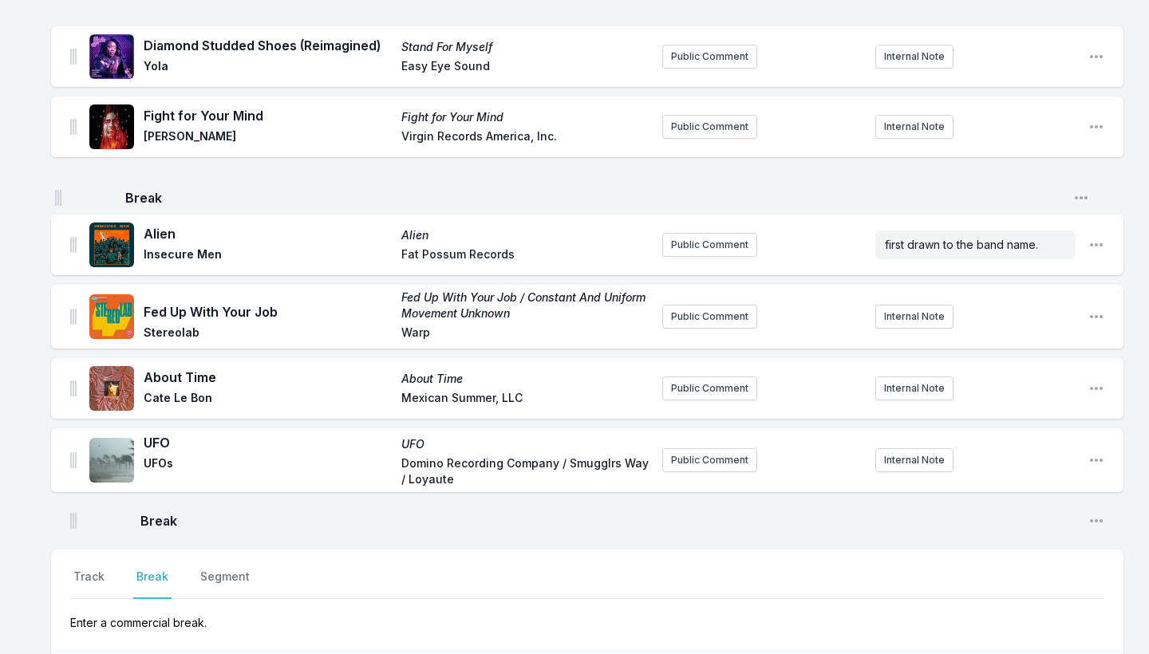
drag, startPoint x: 73, startPoint y: 471, endPoint x: 55, endPoint y: 189, distance: 282.3
click at [55, 189] on ul "Diamond Studded Shoes (Reimagined) Stand For Myself Yola Easy Eye Sound Public …" at bounding box center [587, 283] width 1073 height 514
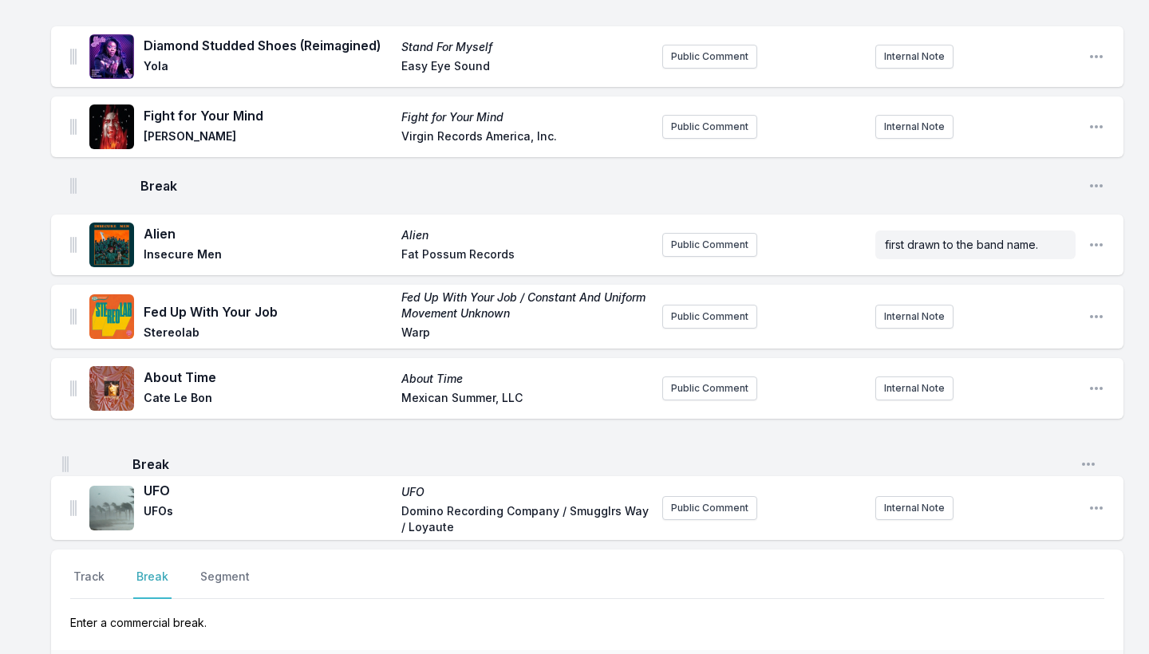
scroll to position [142, 0]
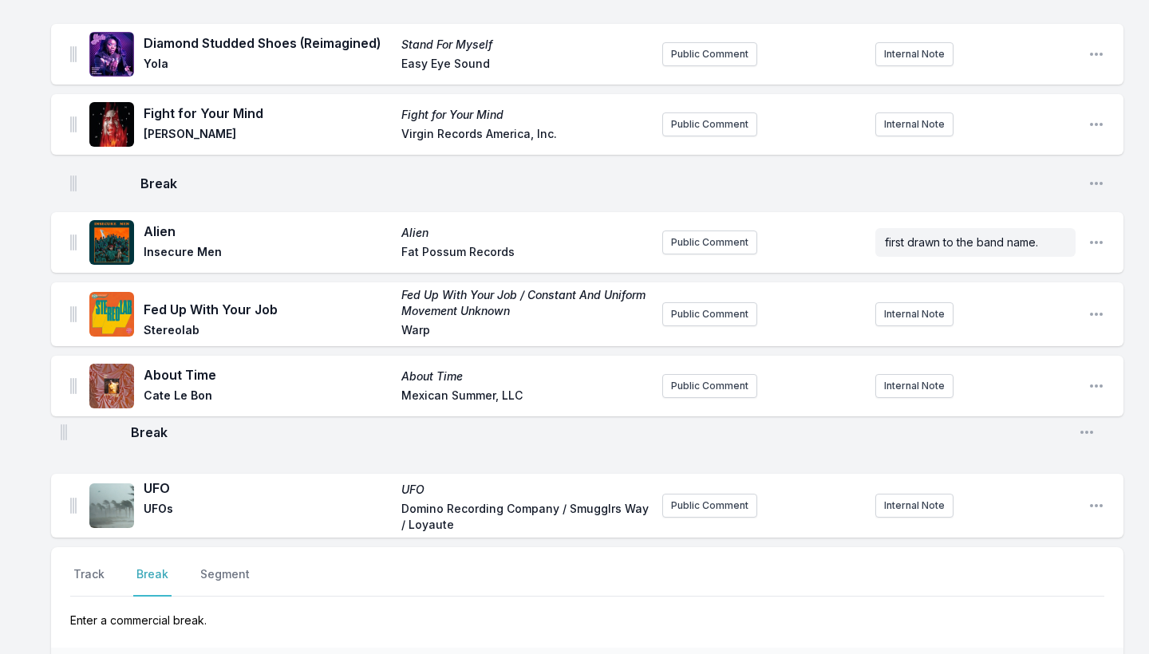
drag, startPoint x: 71, startPoint y: 521, endPoint x: 61, endPoint y: 425, distance: 96.3
click at [61, 425] on ul "Diamond Studded Shoes (Reimagined) Stand For Myself Yola Easy Eye Sound Public …" at bounding box center [587, 281] width 1073 height 514
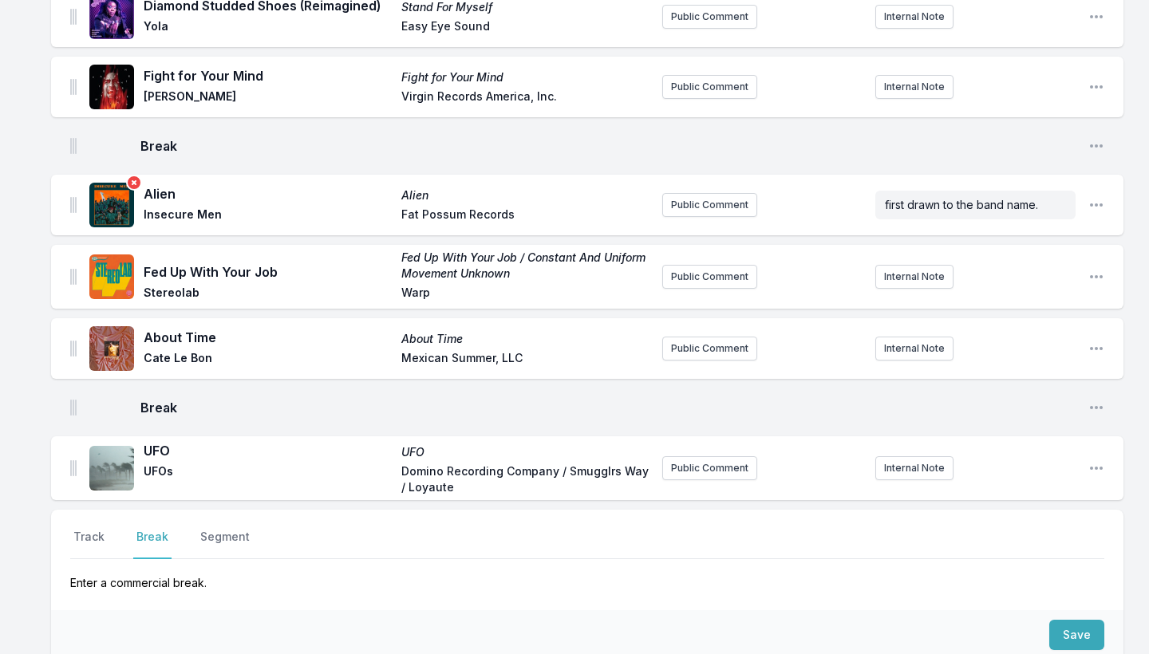
scroll to position [220, 0]
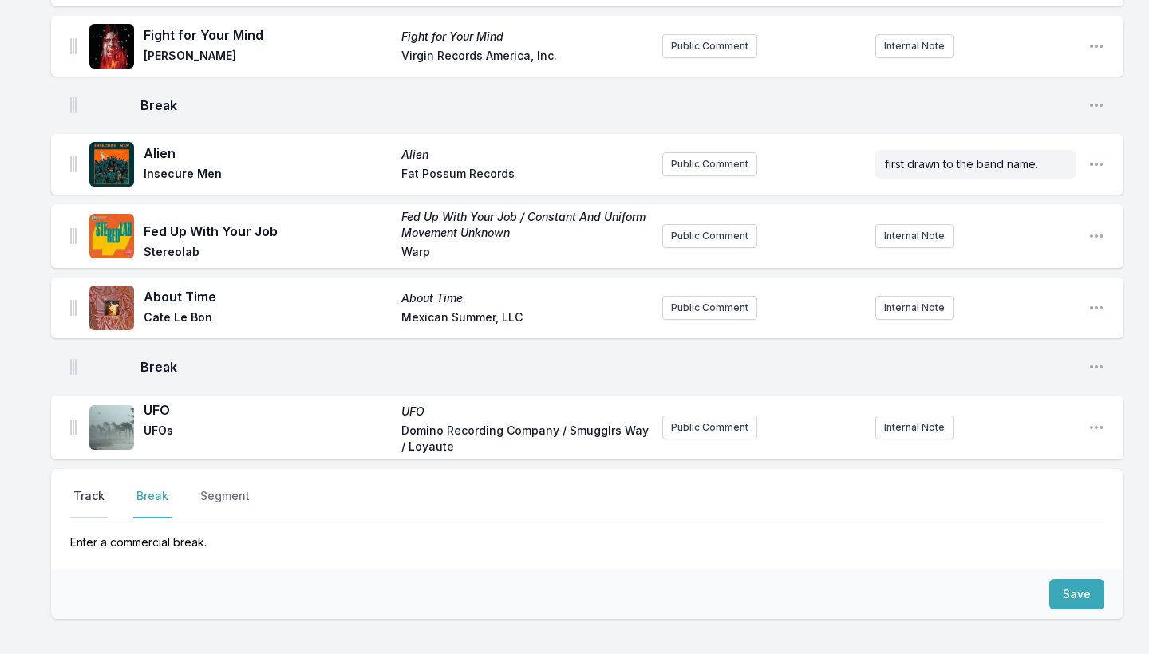
click at [88, 493] on button "Track" at bounding box center [89, 503] width 38 height 30
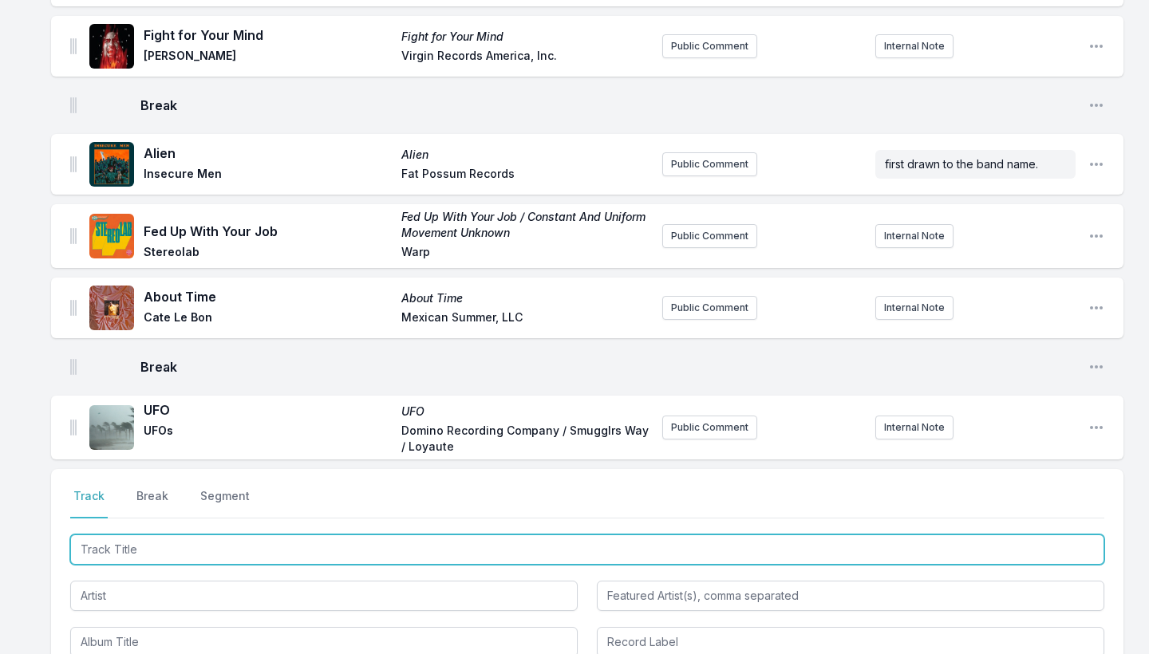
click at [149, 549] on input "Track Title" at bounding box center [587, 550] width 1034 height 30
type input "[PERSON_NAME]"
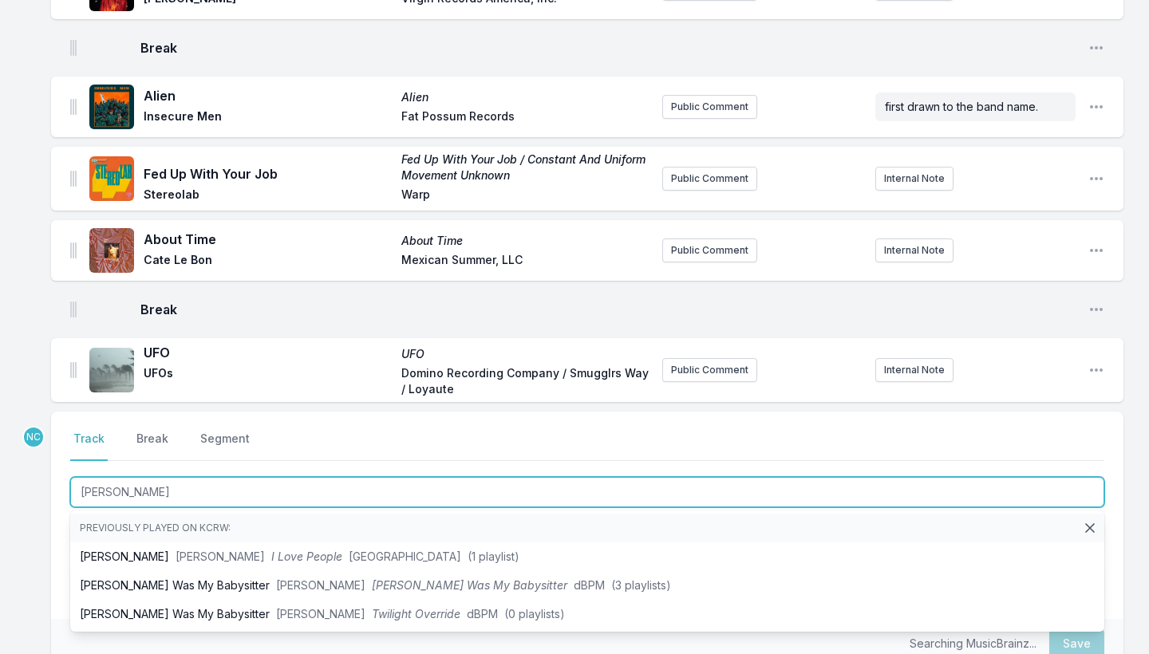
scroll to position [281, 0]
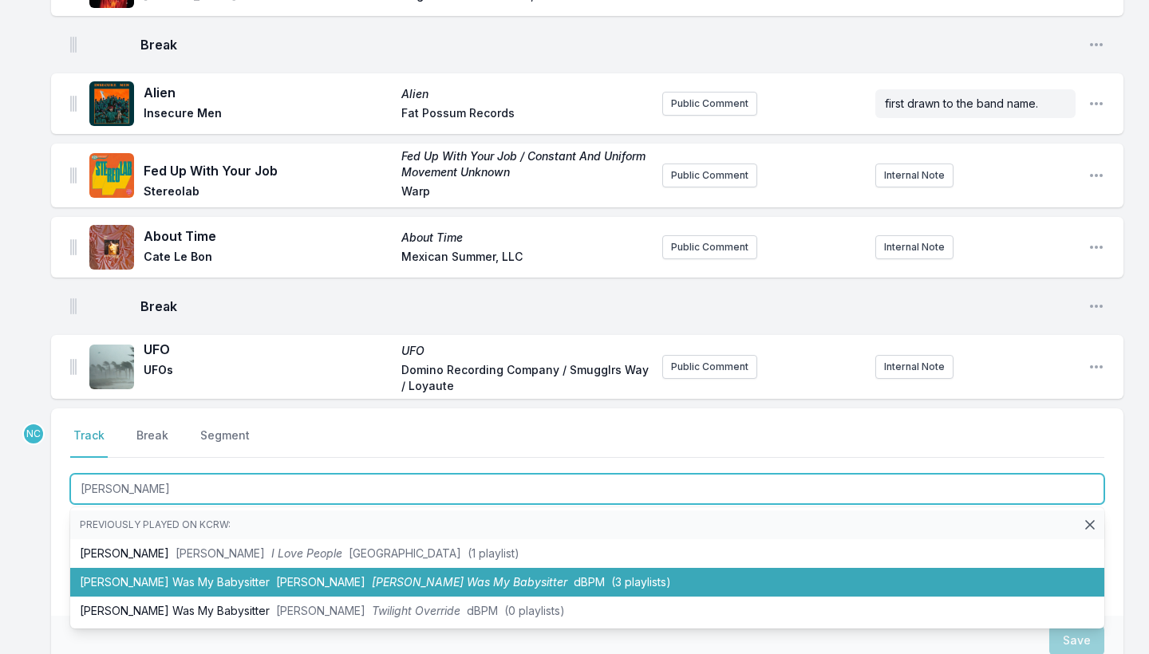
click at [195, 576] on li "[PERSON_NAME] Was My Babysitter [PERSON_NAME] [PERSON_NAME] Was My Babysitter d…" at bounding box center [587, 582] width 1034 height 29
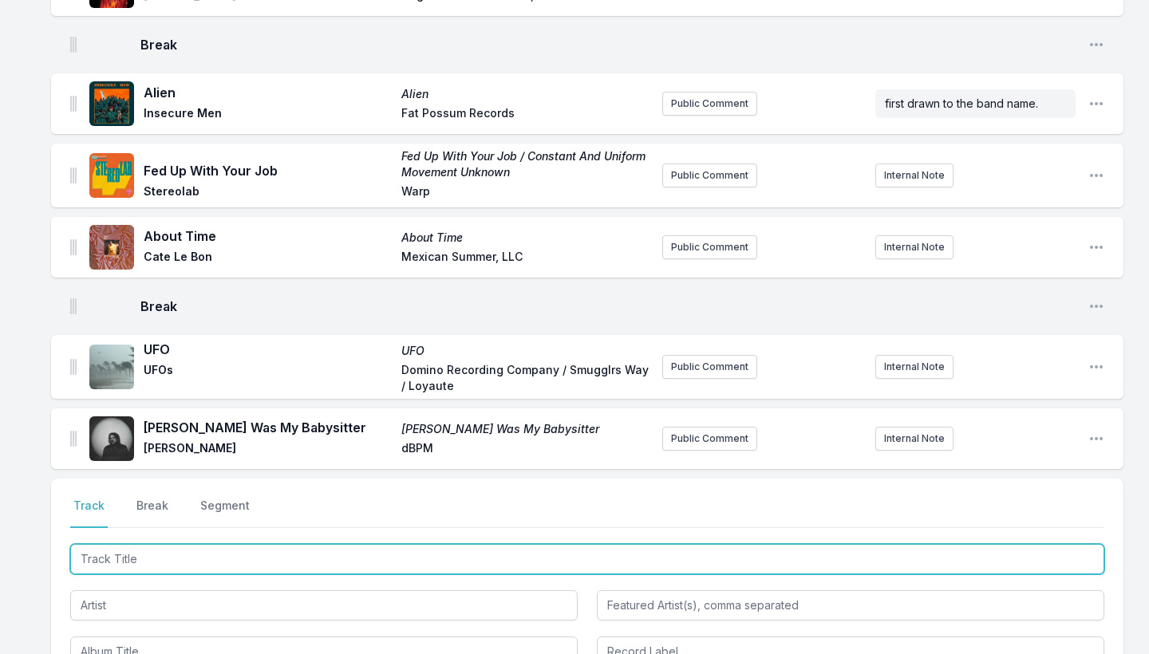
type input "U"
type input "Run Free"
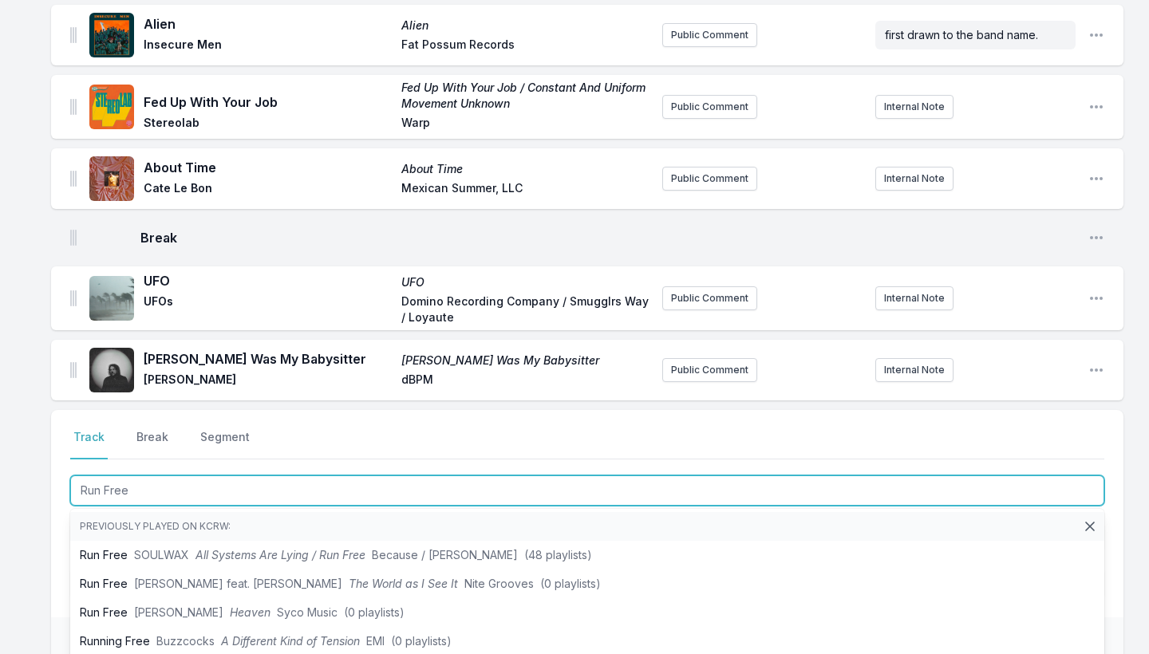
scroll to position [388, 0]
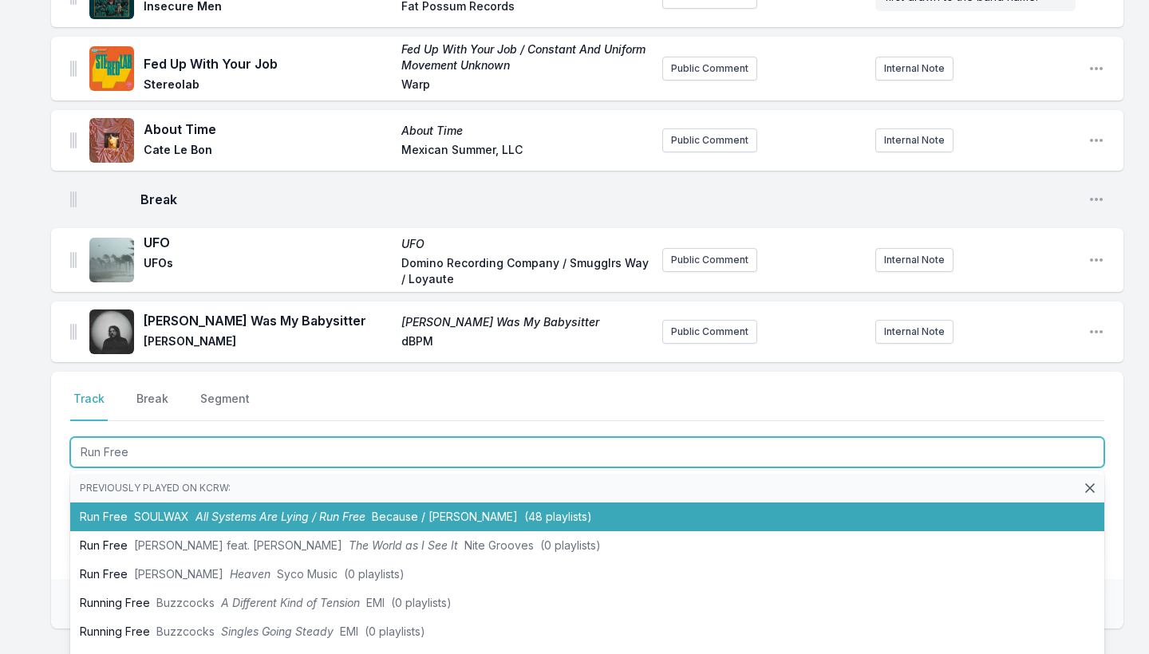
click at [226, 524] on li "Run Free SOULWAX All Systems Are Lying / Run Free Because / Deewee (48 playlist…" at bounding box center [587, 517] width 1034 height 29
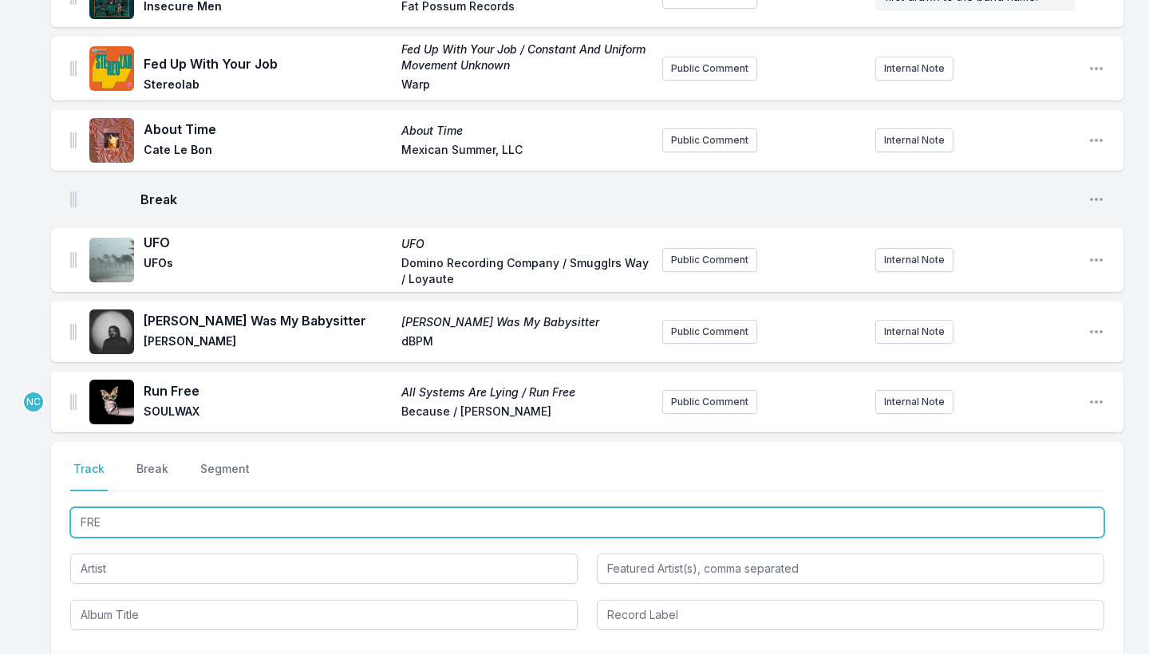
type input "FREE"
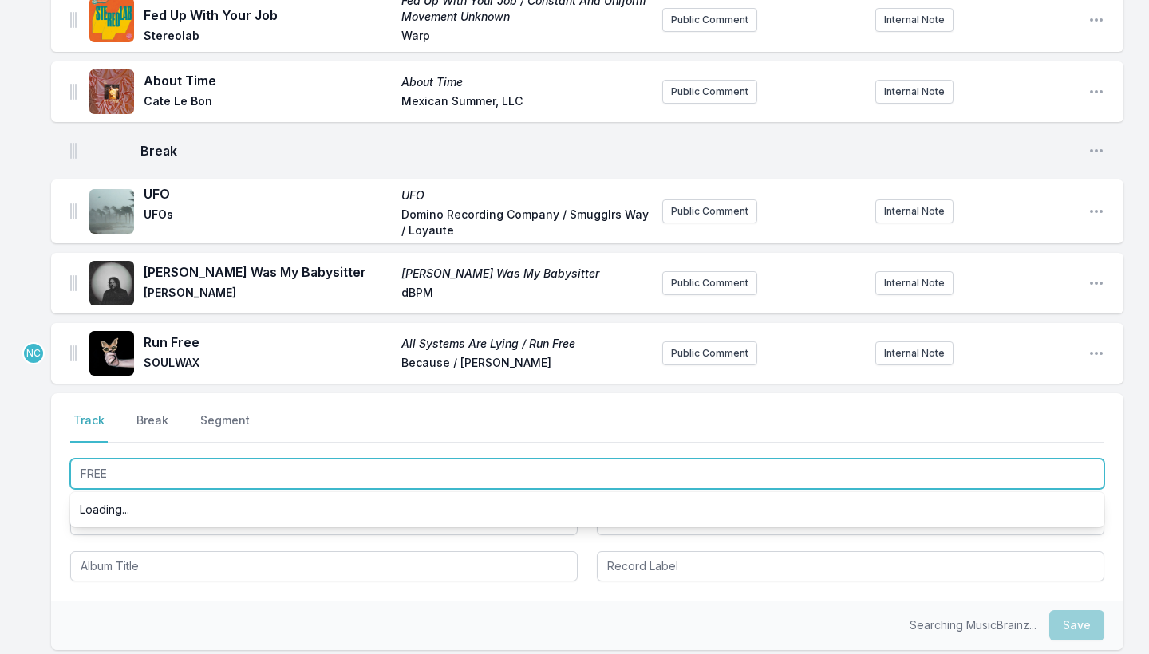
scroll to position [451, 0]
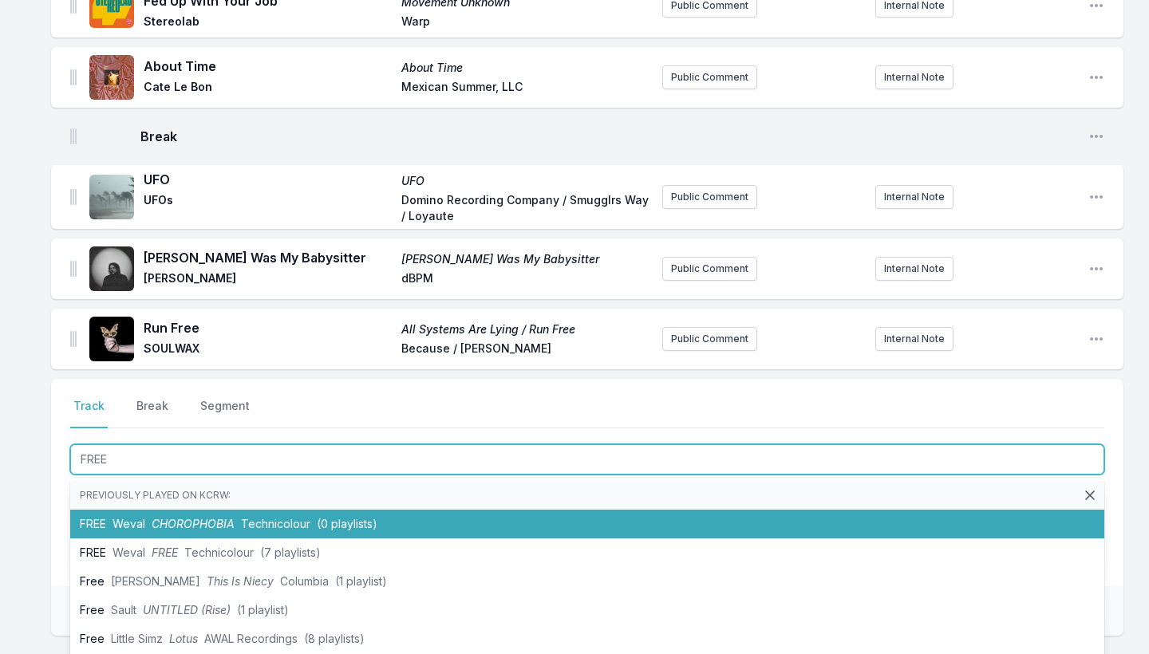
click at [219, 524] on span "CHOROPHOBIA" at bounding box center [193, 524] width 83 height 14
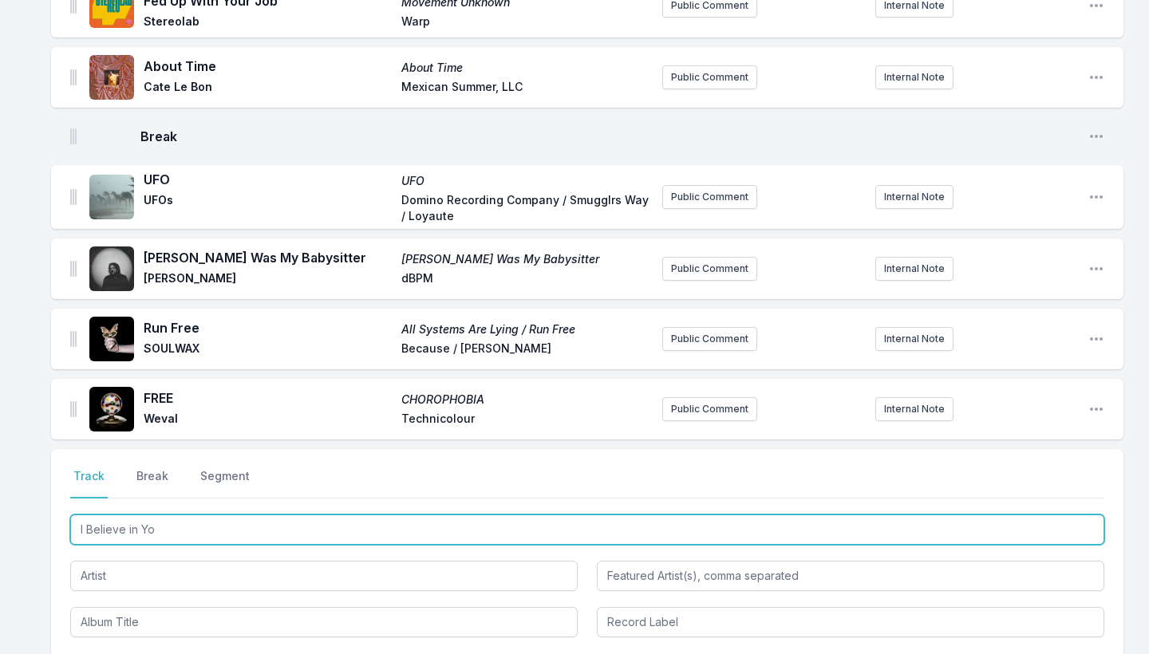
type input "I Believe in You"
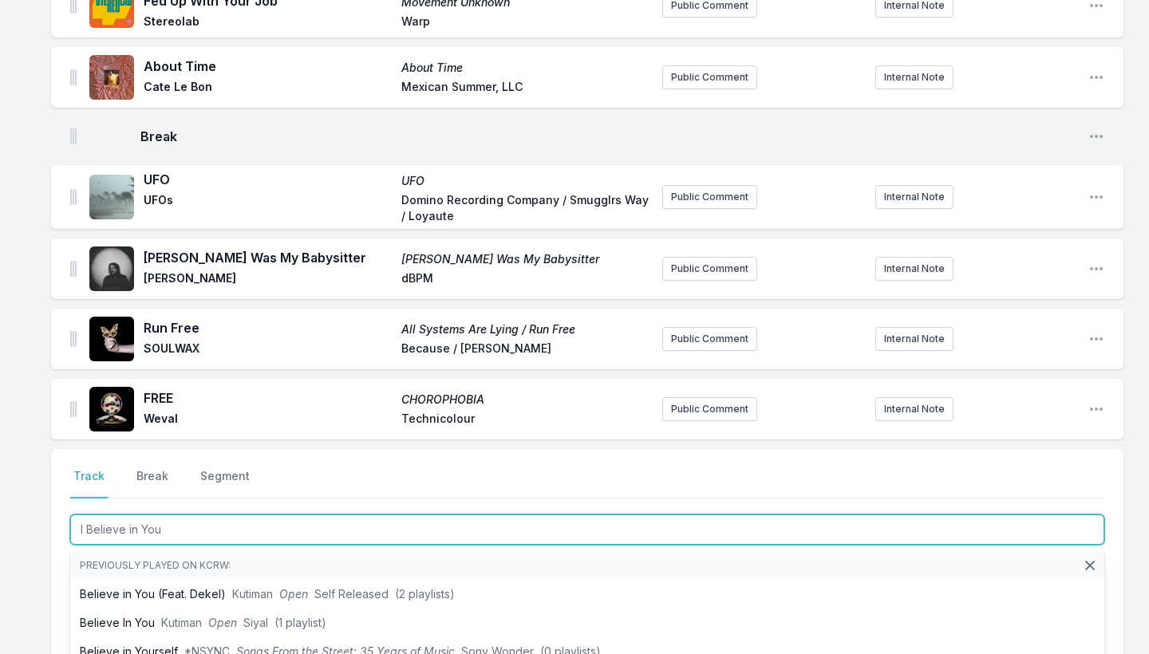
scroll to position [540, 0]
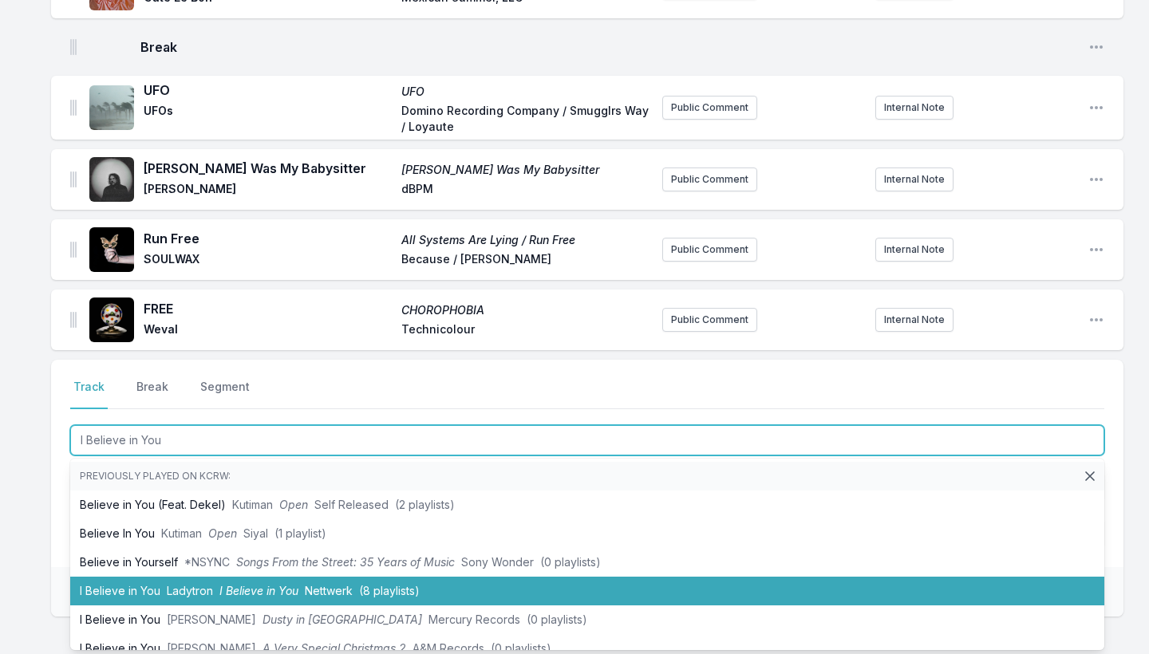
click at [133, 583] on li "I Believe in You Ladytron I Believe in You Nettwerk (8 playlists)" at bounding box center [587, 591] width 1034 height 29
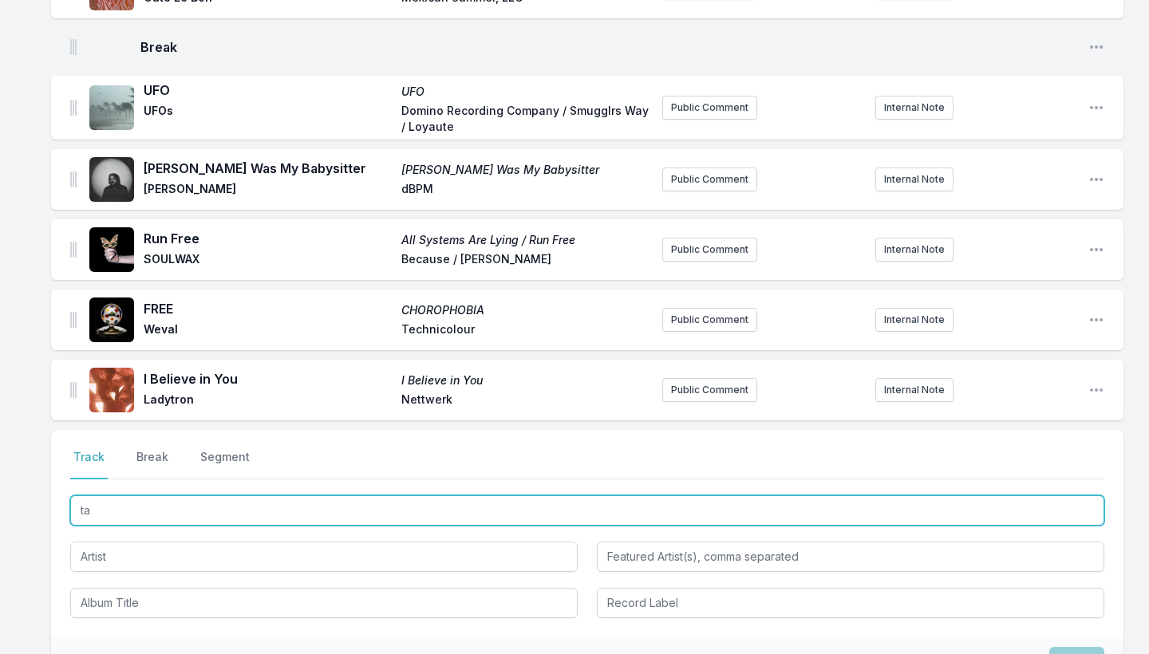
type input "t"
type input "Take Cover"
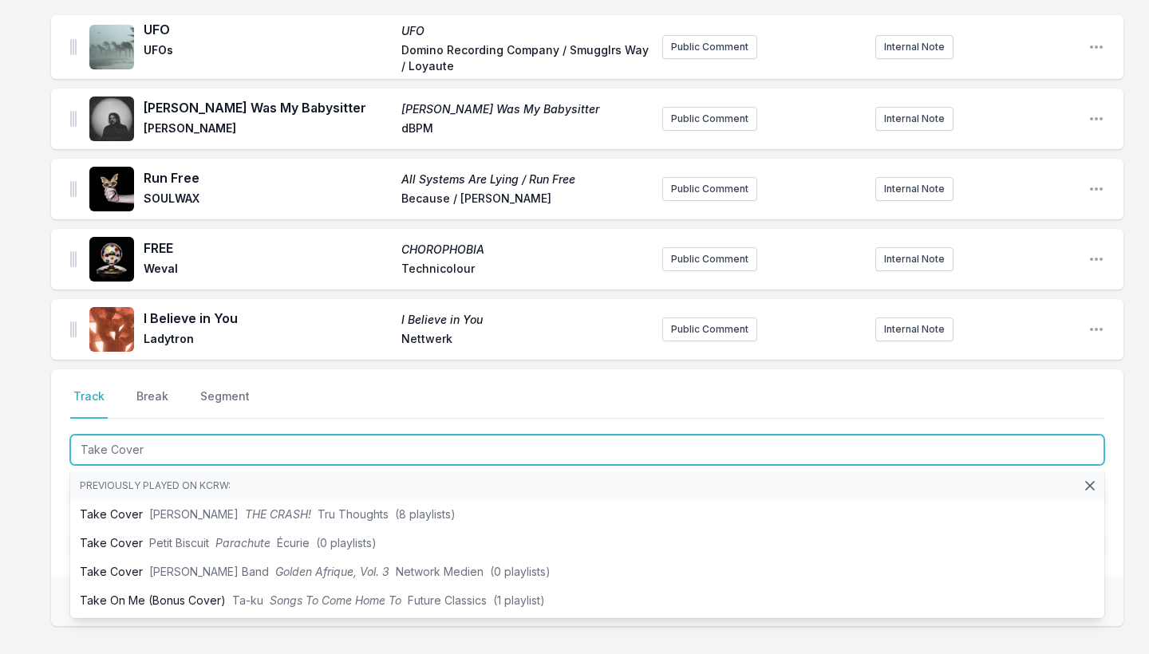
scroll to position [602, 0]
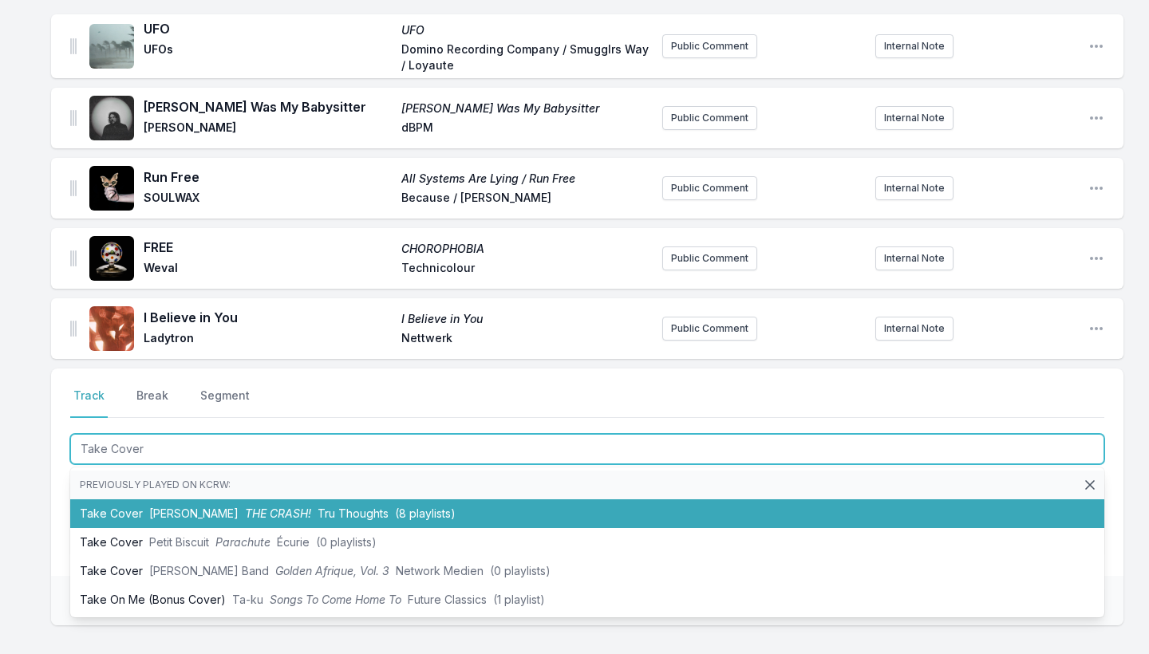
click at [139, 511] on li "Take Cover [PERSON_NAME] THE CRASH! Tru Thoughts (8 playlists)" at bounding box center [587, 514] width 1034 height 29
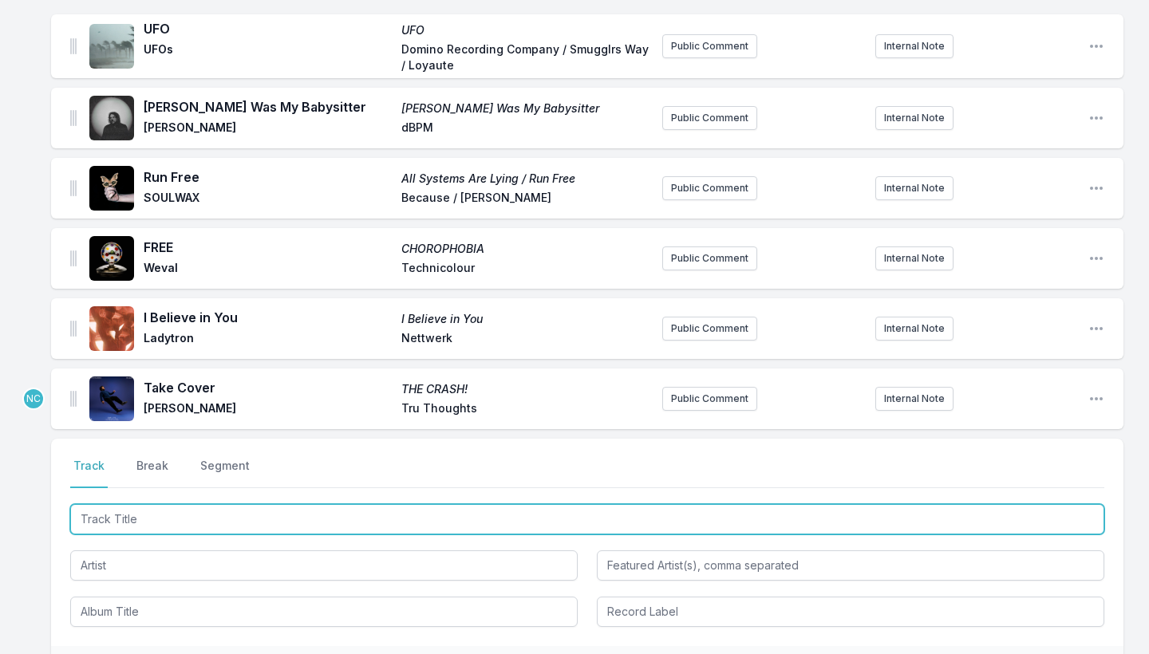
click at [125, 516] on input "Track Title" at bounding box center [587, 519] width 1034 height 30
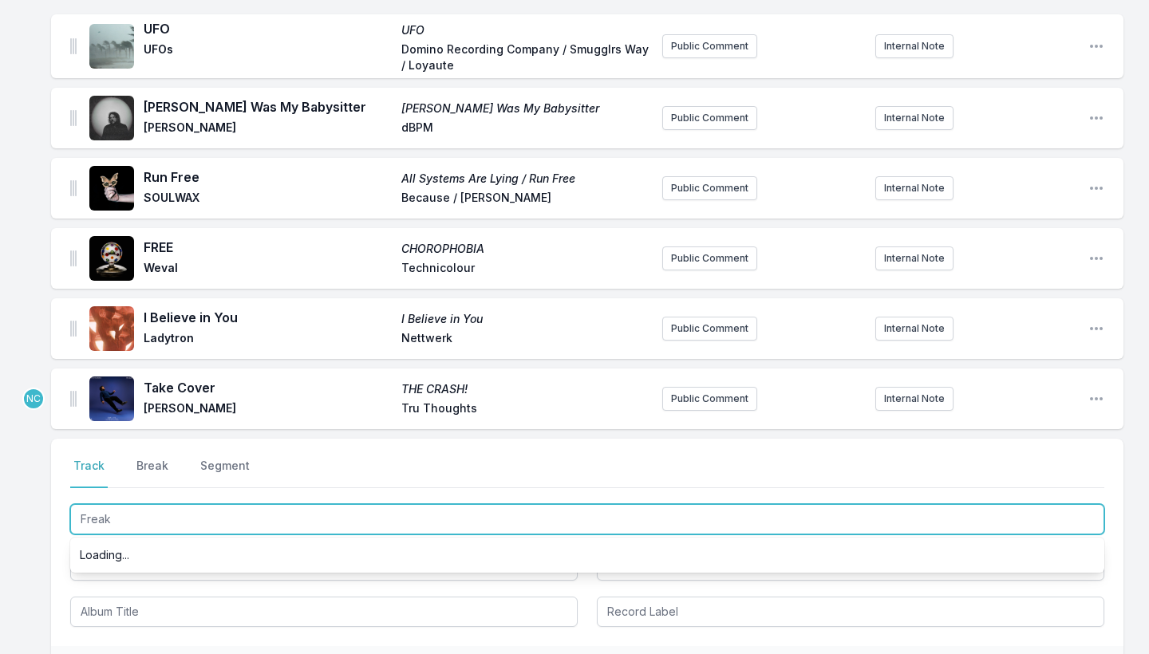
type input "Freaks"
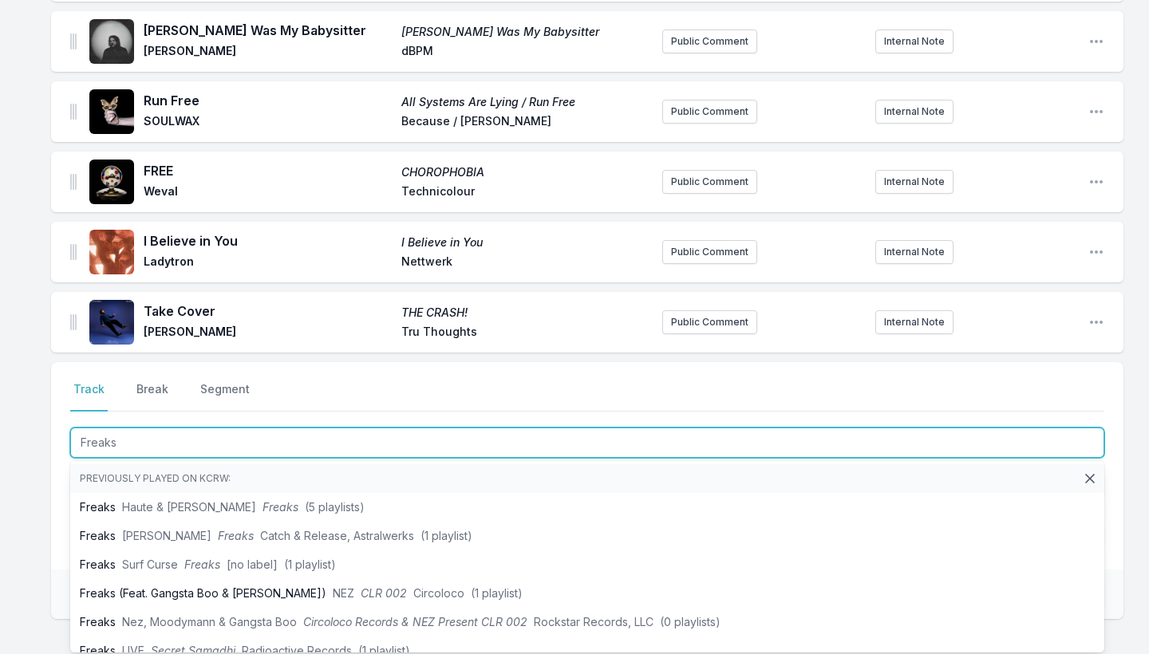
scroll to position [682, 0]
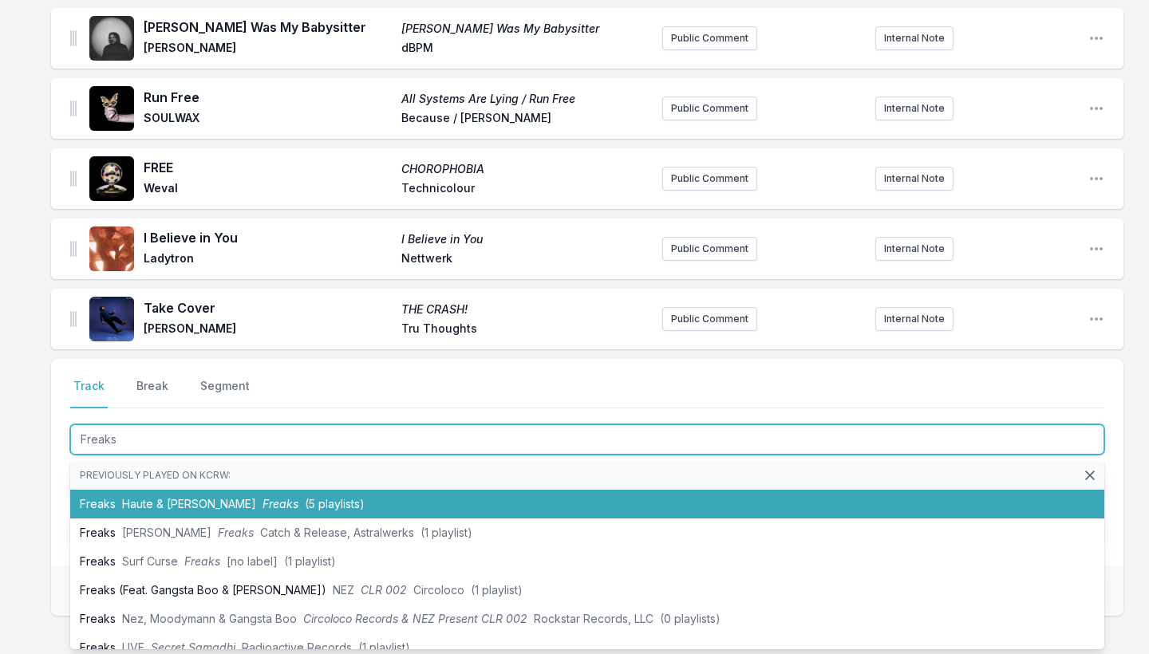
click at [137, 503] on span "Haute & [PERSON_NAME]" at bounding box center [189, 504] width 134 height 14
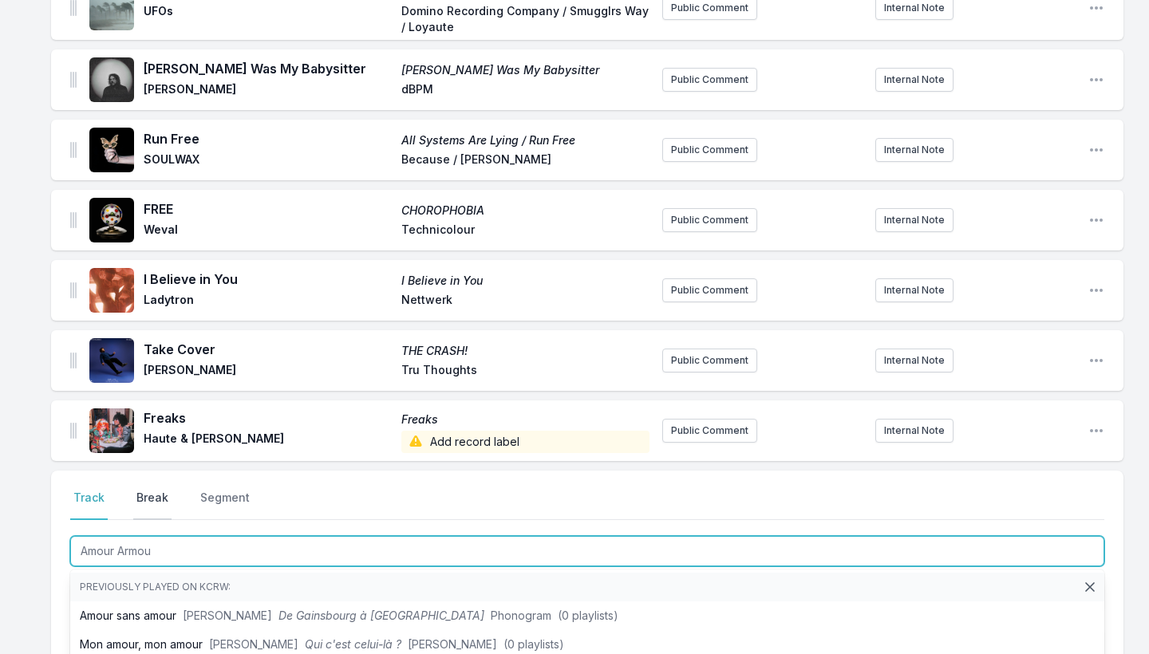
type input "Amour Armour"
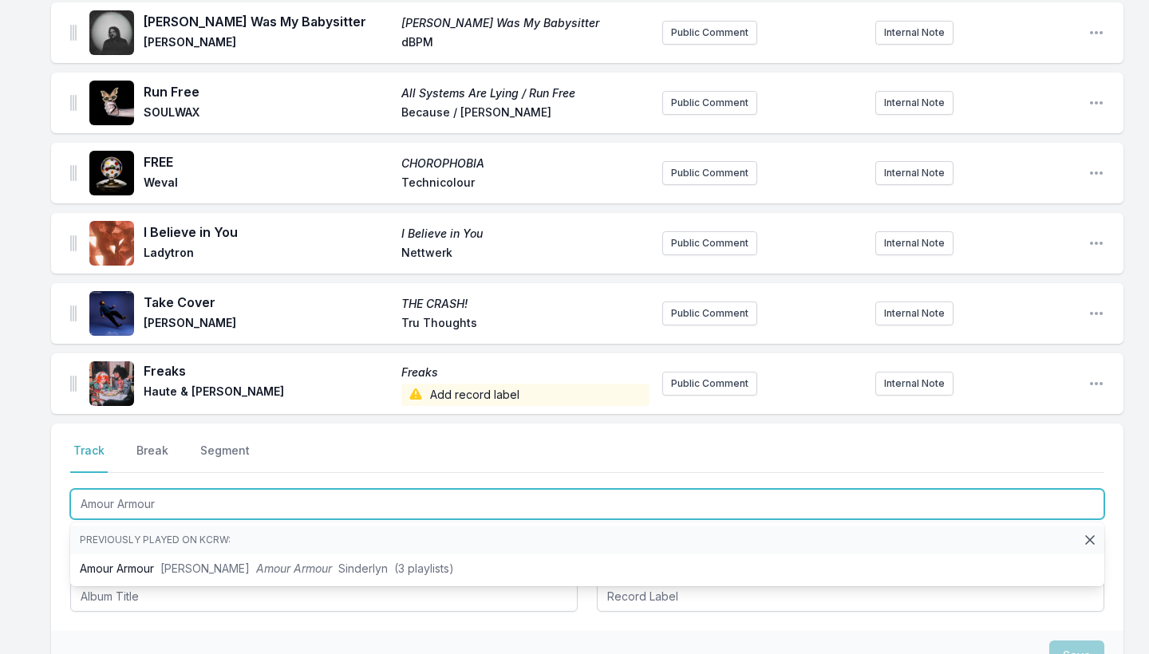
scroll to position [752, 0]
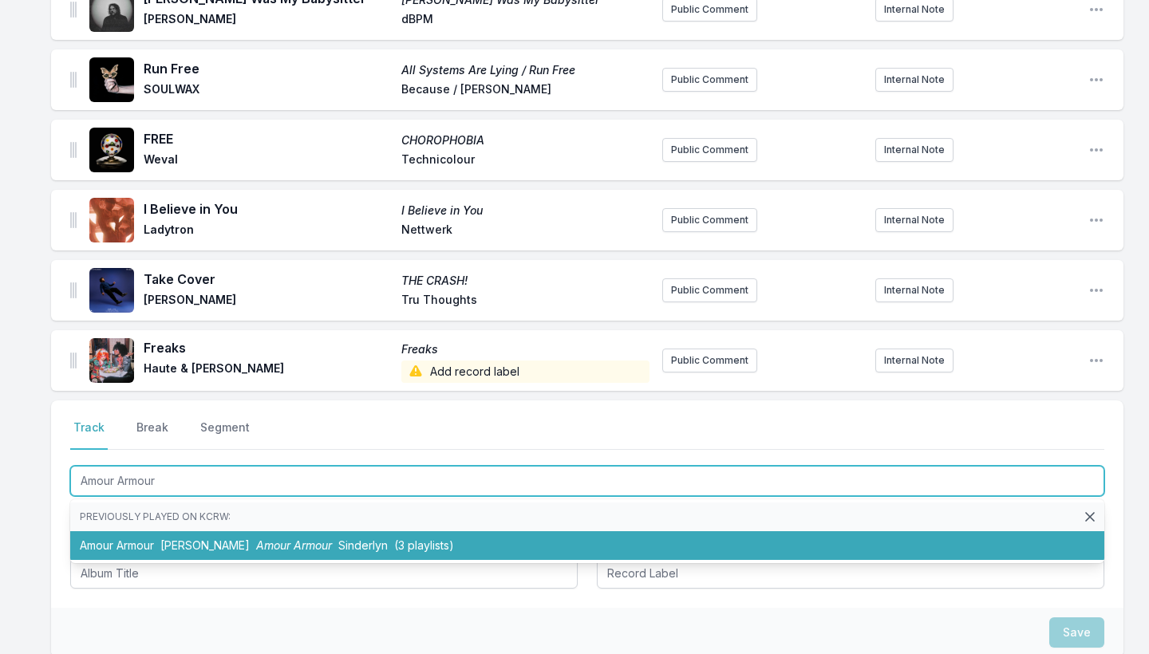
click at [127, 542] on li "Amour [PERSON_NAME] Amour [PERSON_NAME] (3 playlists)" at bounding box center [587, 546] width 1034 height 29
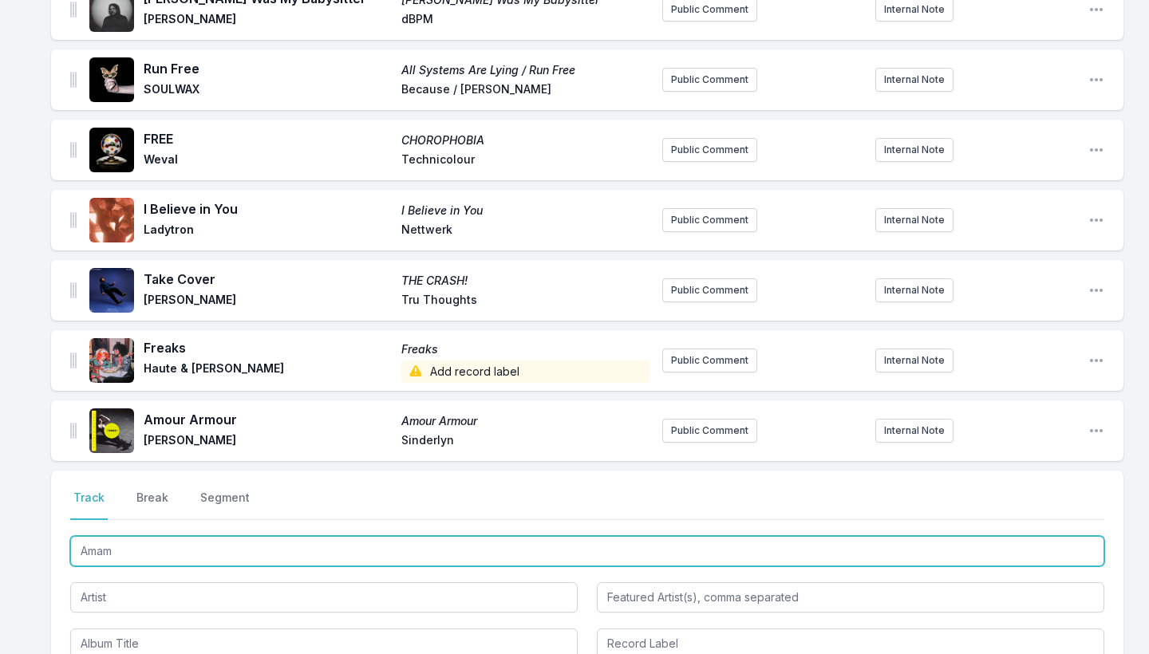
type input "Amame"
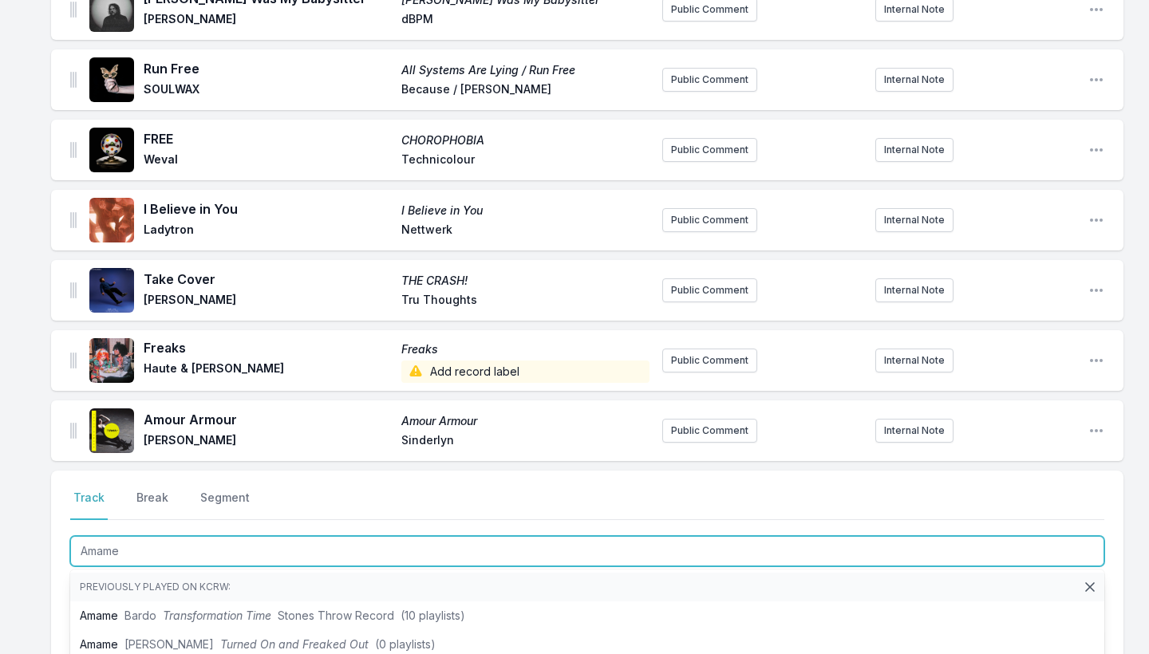
scroll to position [786, 0]
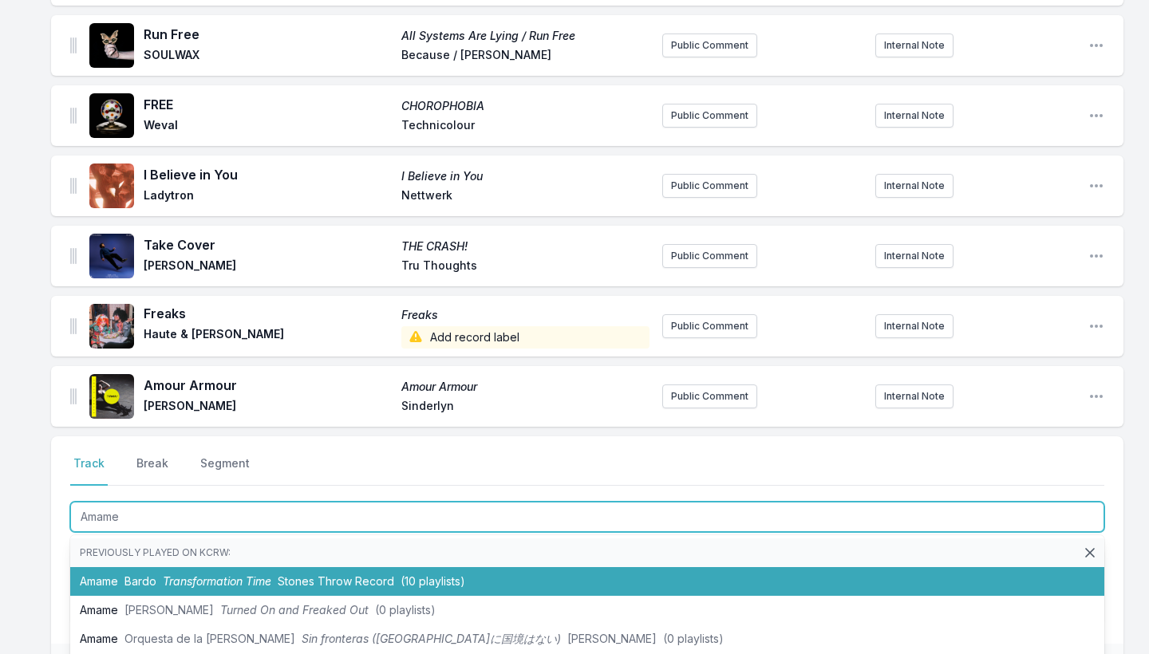
click at [109, 593] on li "Amame Bardo Transformation Time Stones Throw Record (10 playlists)" at bounding box center [587, 581] width 1034 height 29
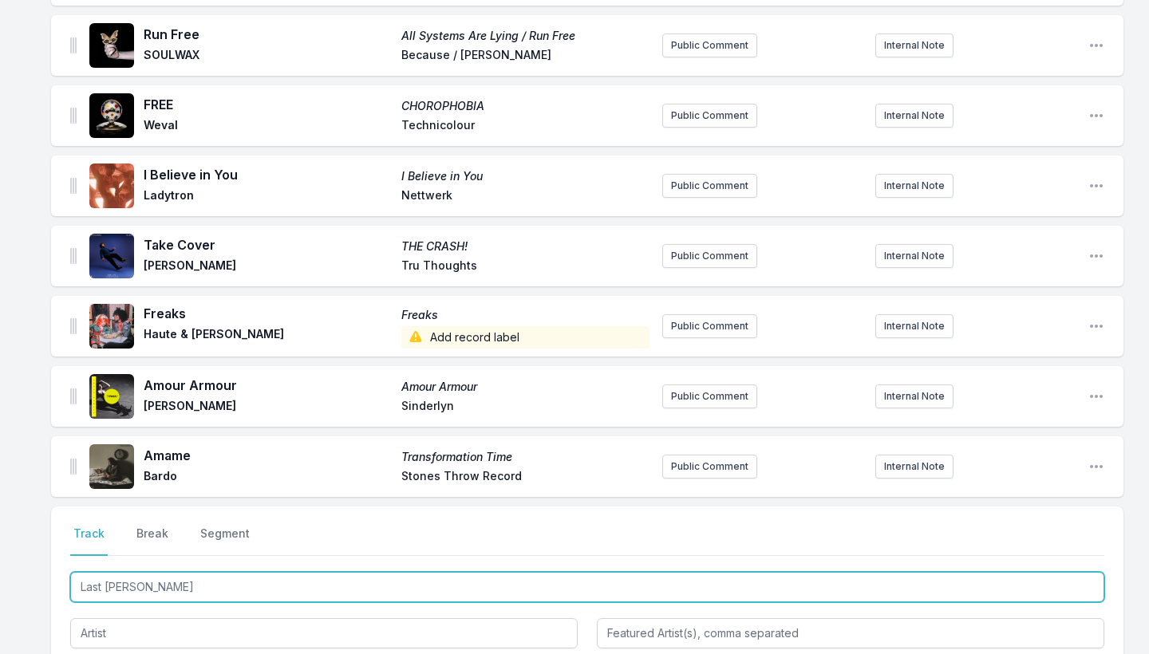
type input "Last Time"
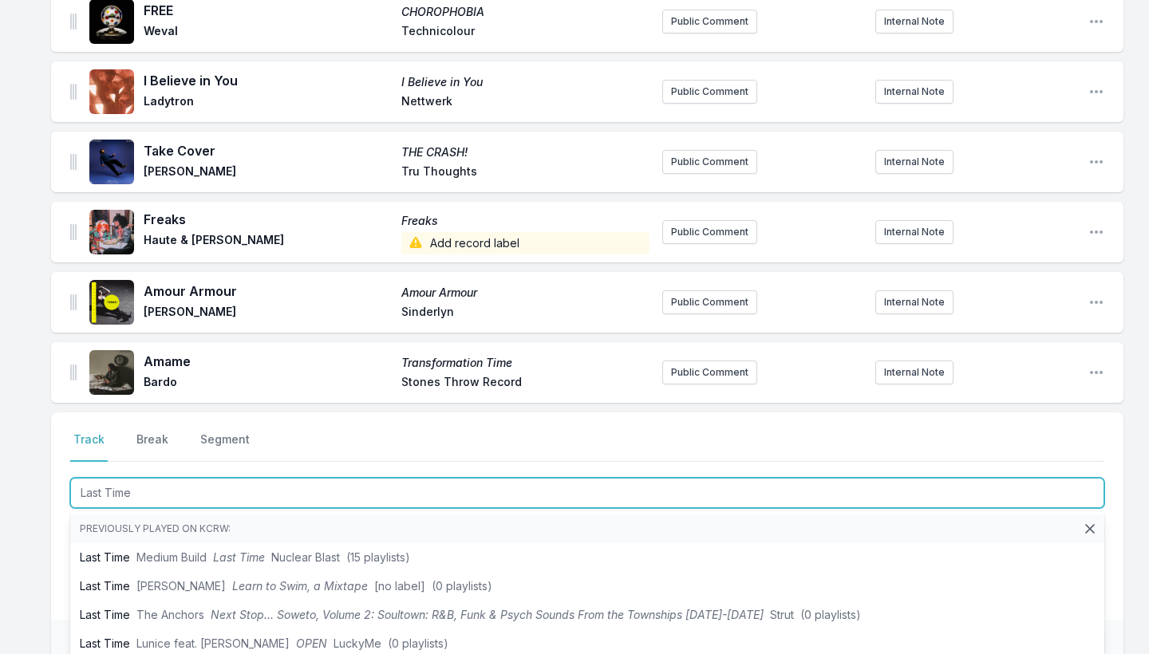
scroll to position [881, 0]
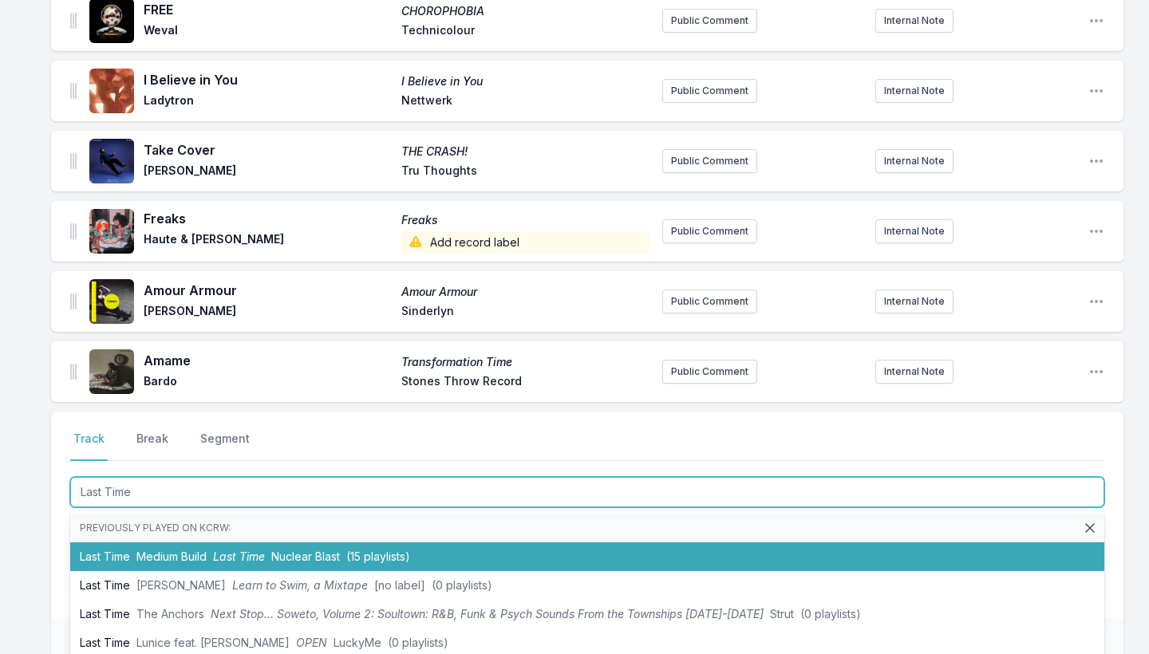
click at [190, 550] on span "Medium Build" at bounding box center [171, 557] width 70 height 14
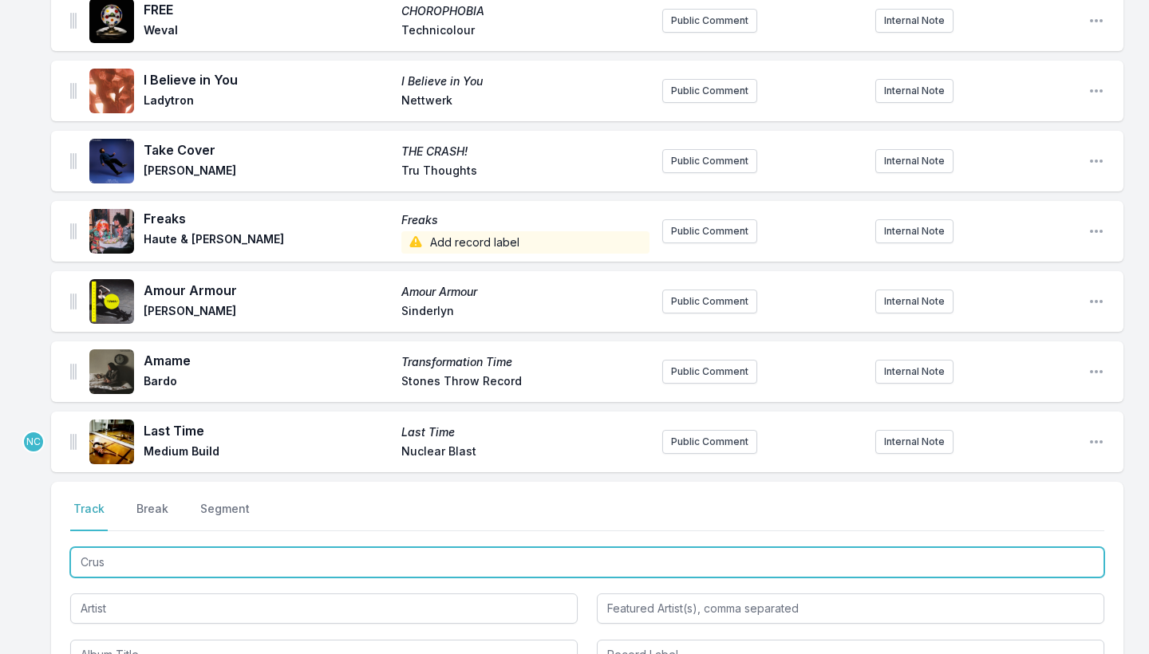
type input "Crush"
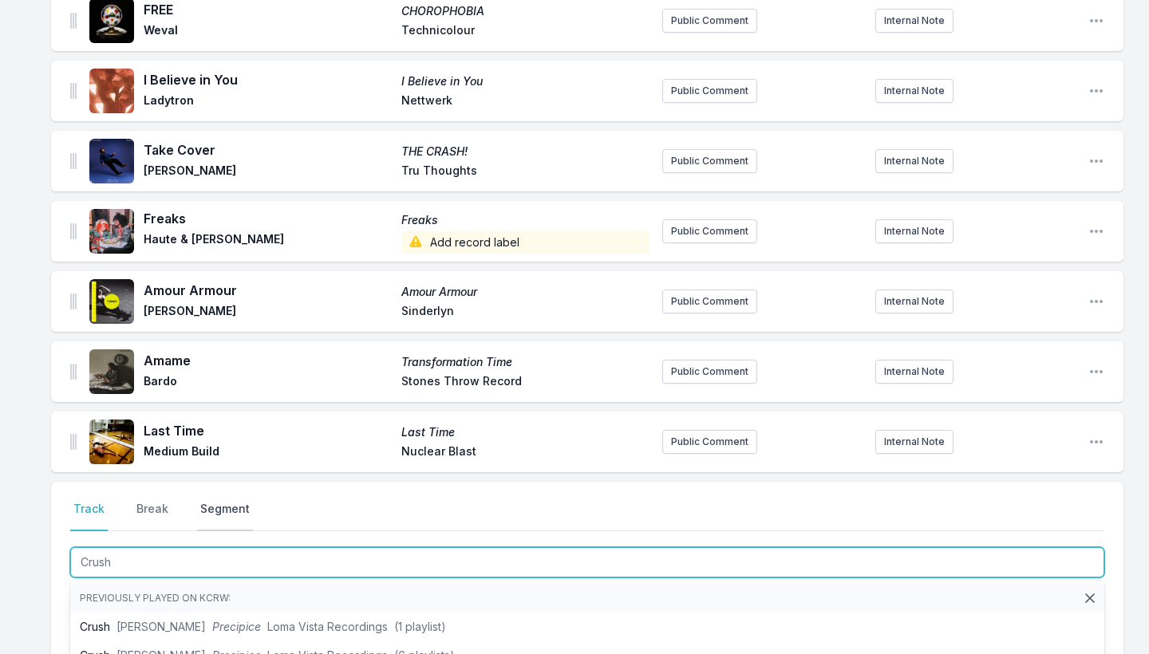
scroll to position [930, 0]
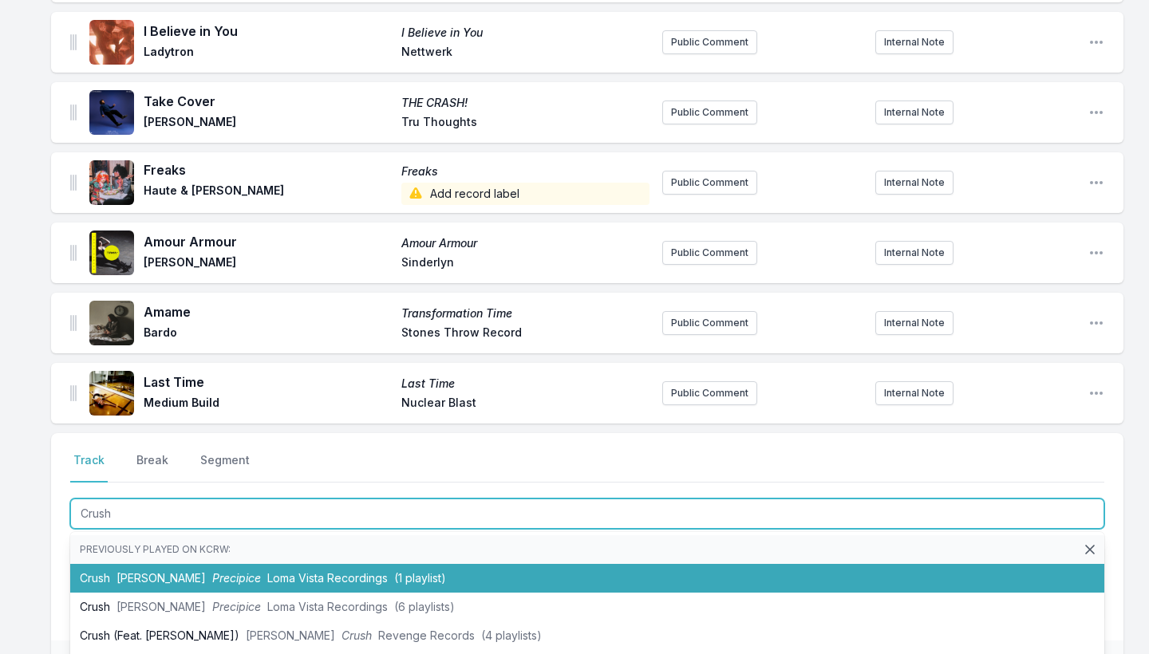
click at [172, 577] on span "[PERSON_NAME]" at bounding box center [161, 578] width 89 height 14
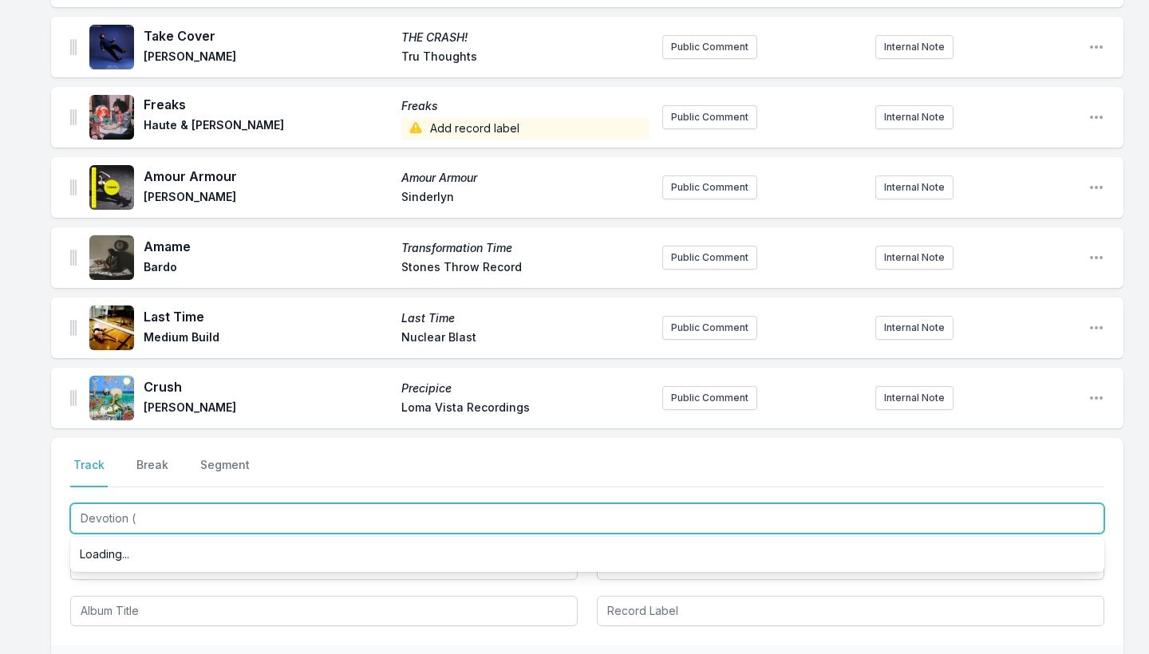
scroll to position [0, 0]
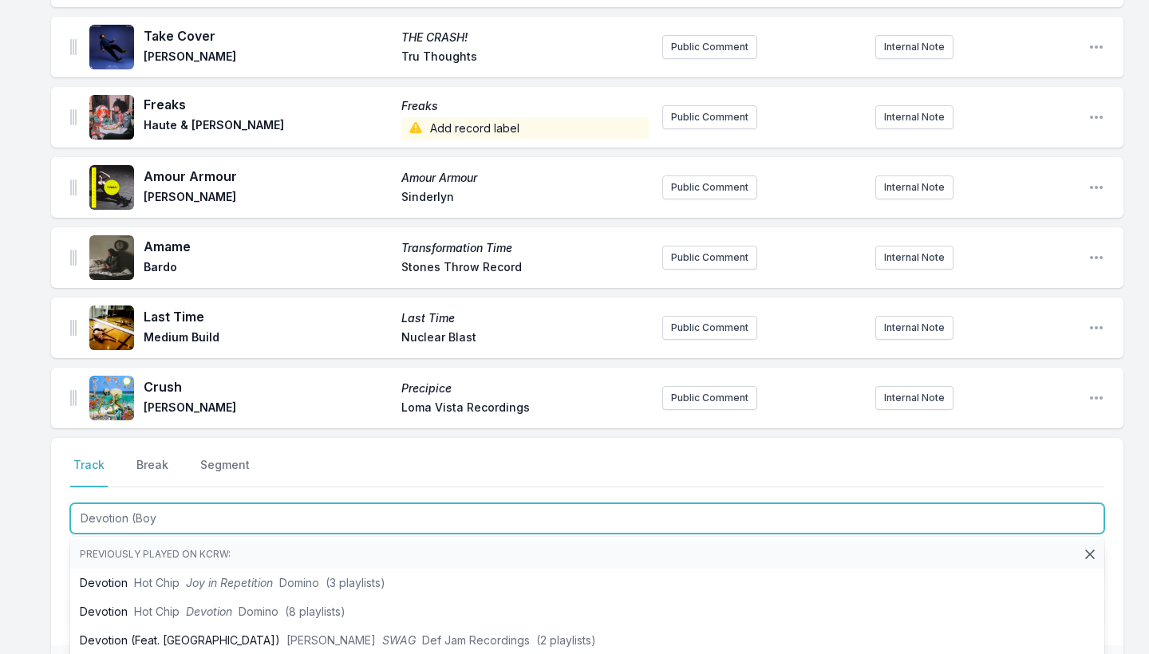
type input "Devotion (Boys"
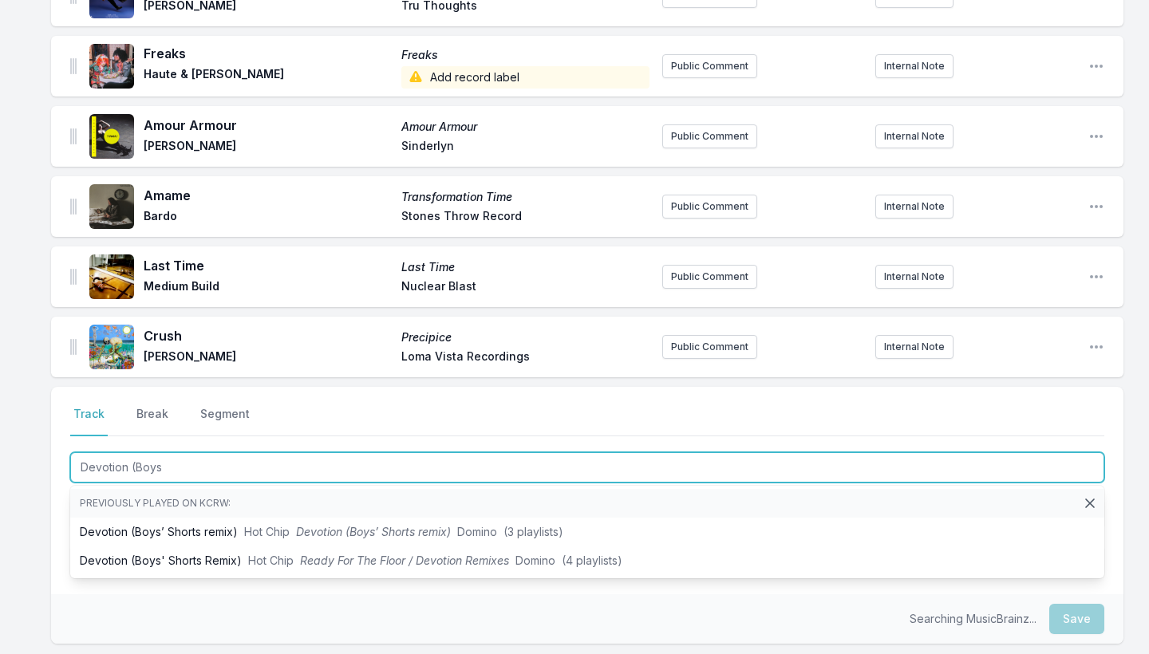
scroll to position [1048, 0]
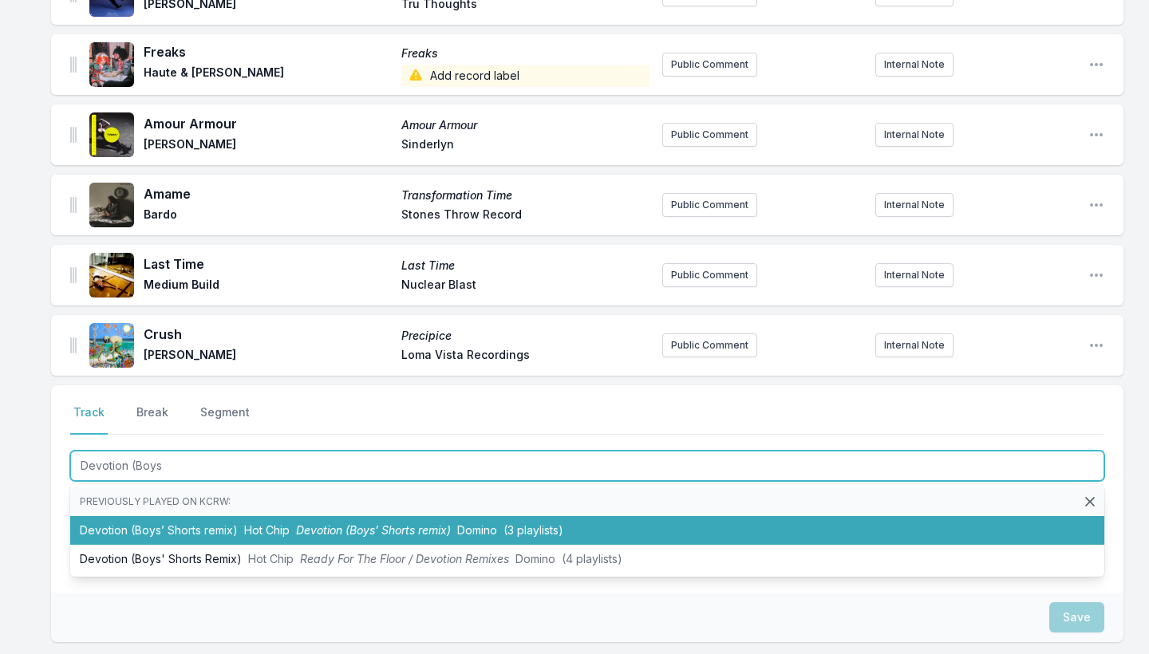
click at [189, 533] on li "Devotion (Boys’ Shorts remix) Hot Chip Devotion (Boys’ Shorts remix) Domino (3 …" at bounding box center [587, 530] width 1034 height 29
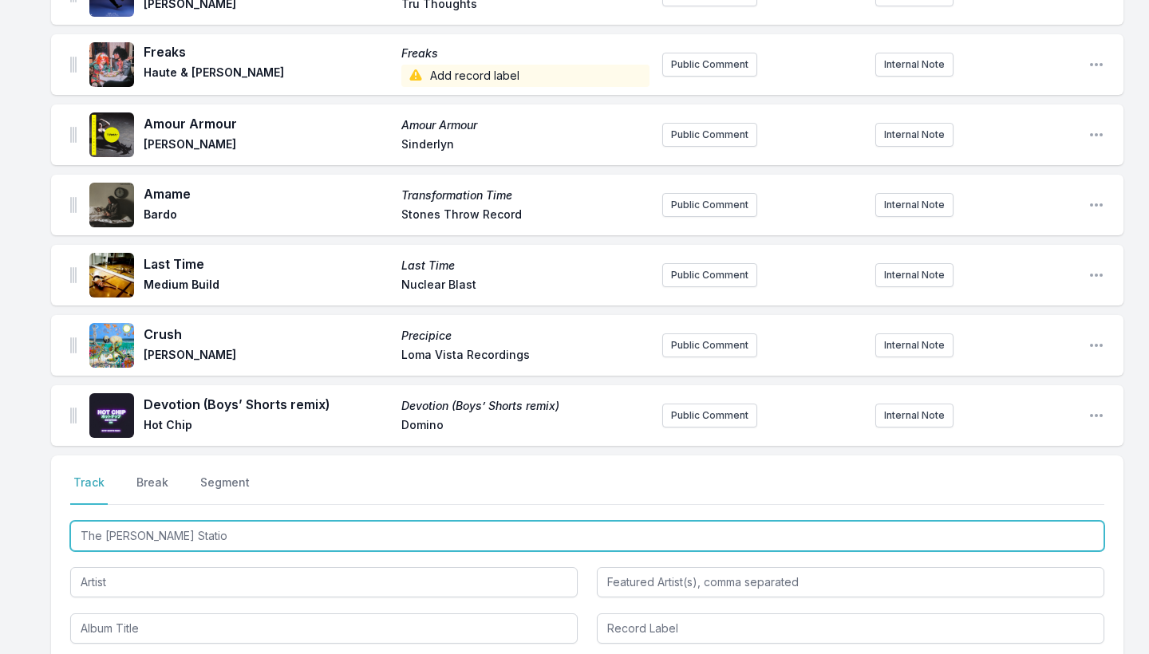
type input "The [PERSON_NAME] Petrol Station"
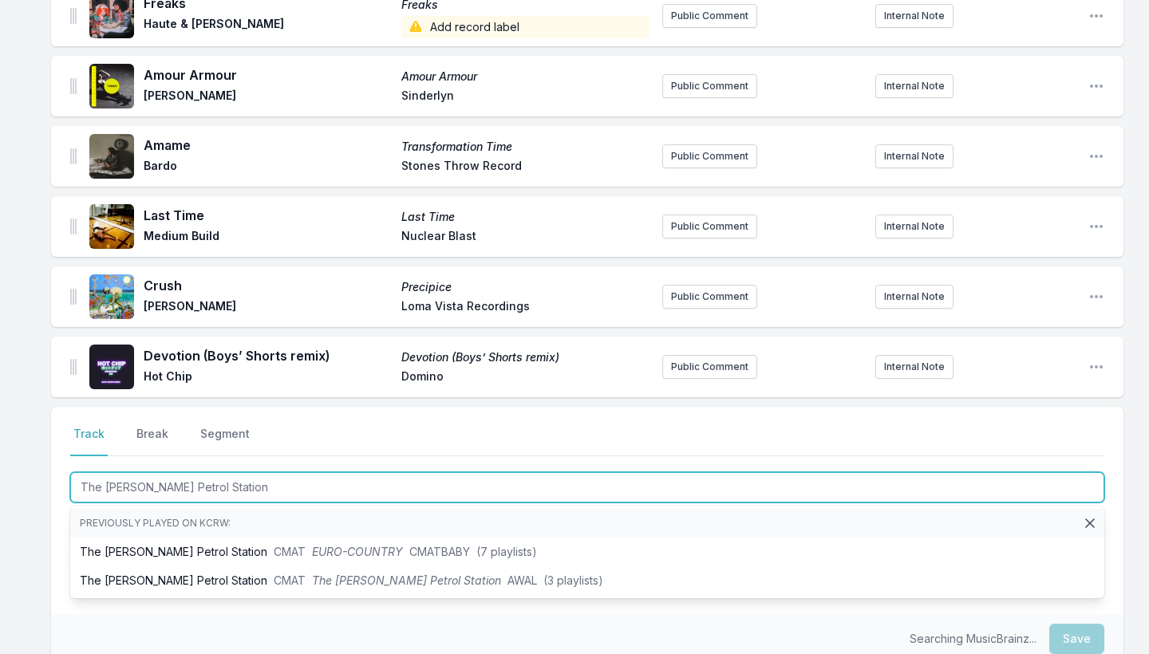
scroll to position [1112, 0]
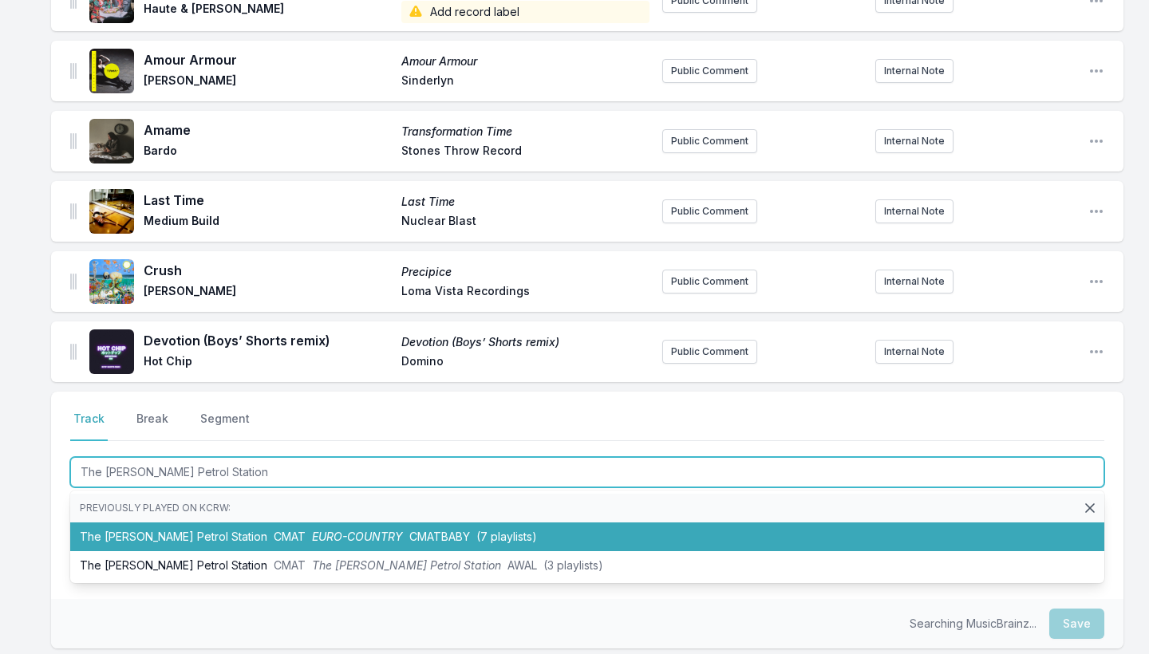
click at [190, 542] on li "The [PERSON_NAME] Station CMAT EURO-COUNTRY CMATBABY (7 playlists)" at bounding box center [587, 537] width 1034 height 29
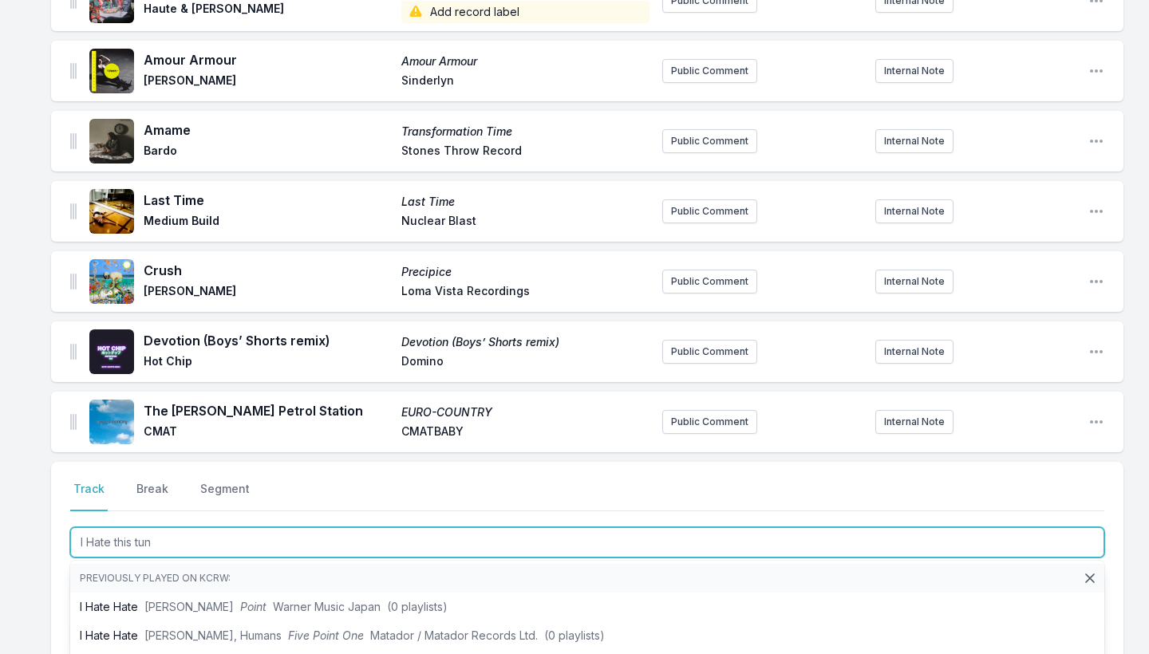
type input "I Hate this tune"
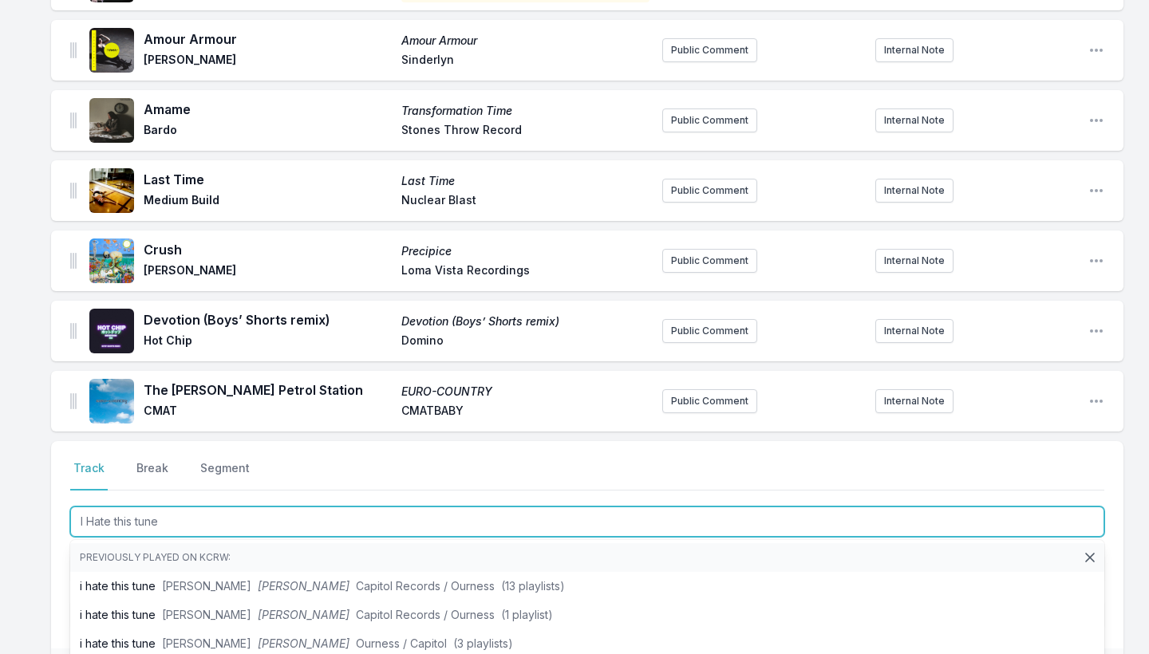
scroll to position [1134, 0]
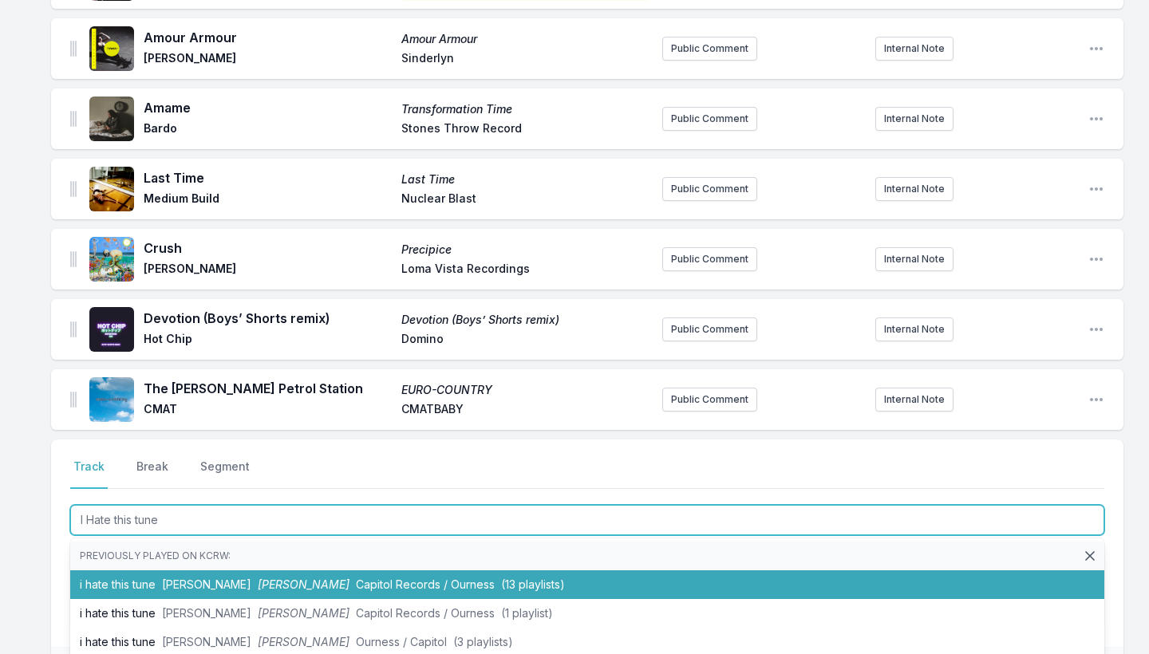
click at [184, 591] on li "i hate this tune [PERSON_NAME] Capitol Records / Ourness (13 playlists)" at bounding box center [587, 585] width 1034 height 29
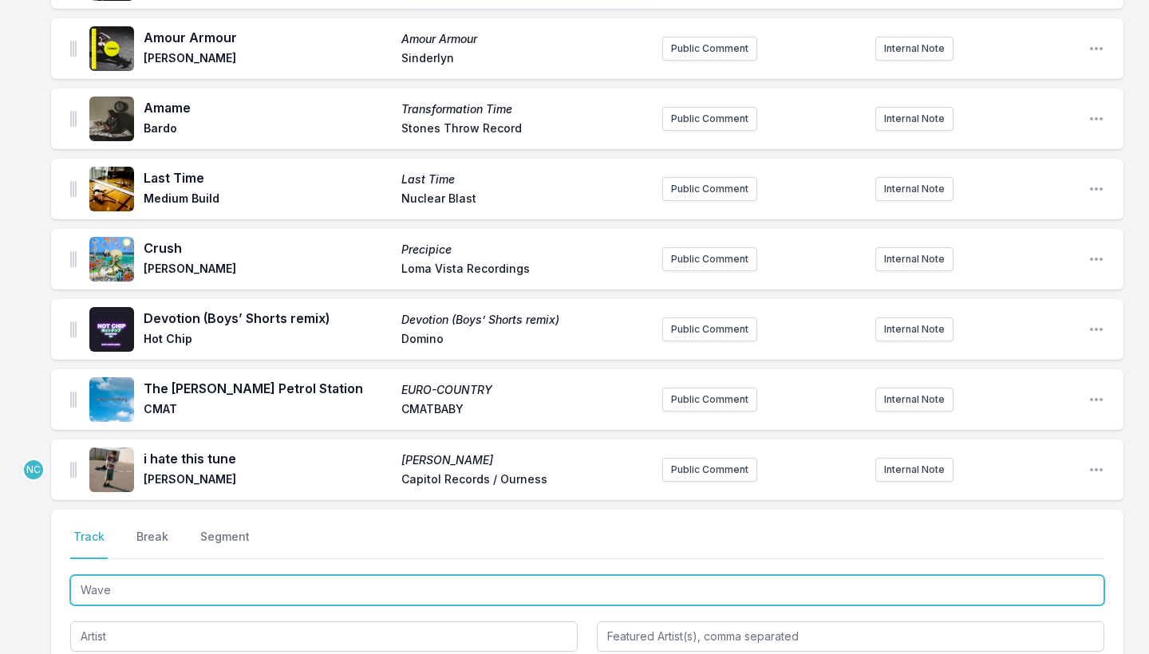
type input "Waves"
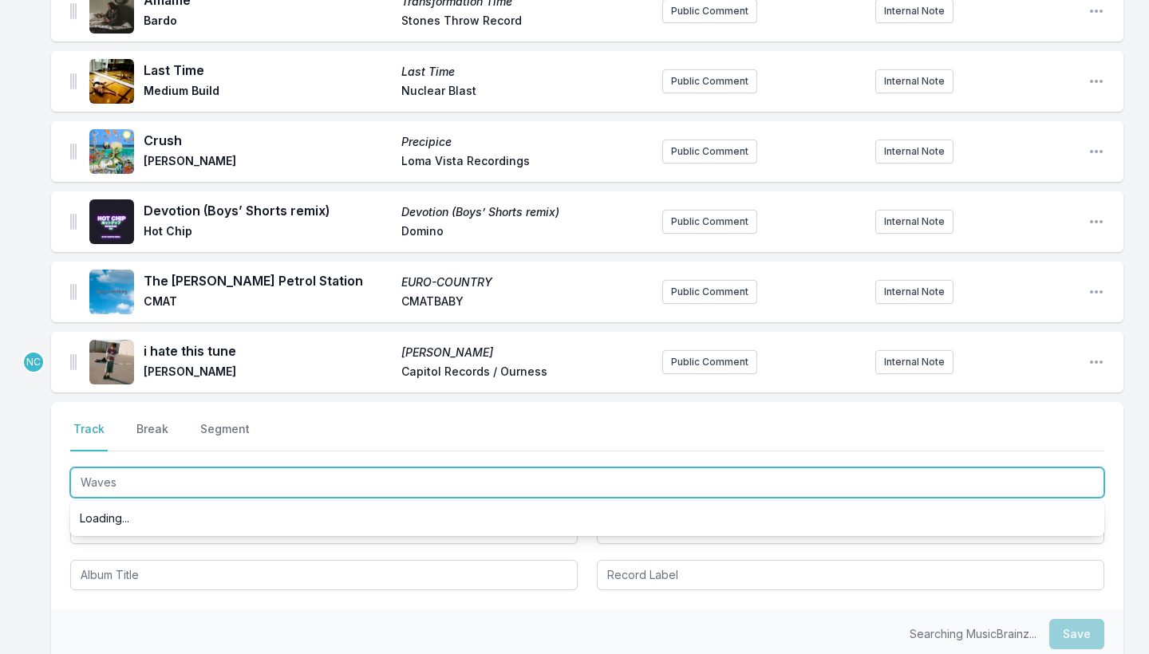
scroll to position [1245, 0]
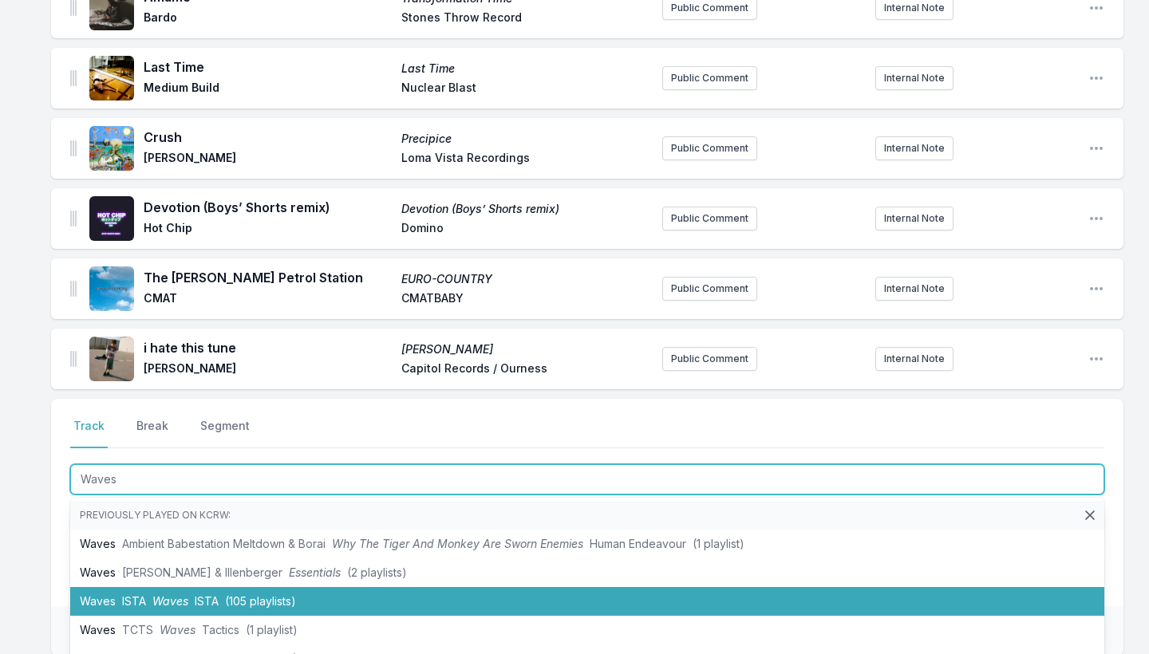
click at [196, 603] on span "ISTA" at bounding box center [207, 602] width 24 height 14
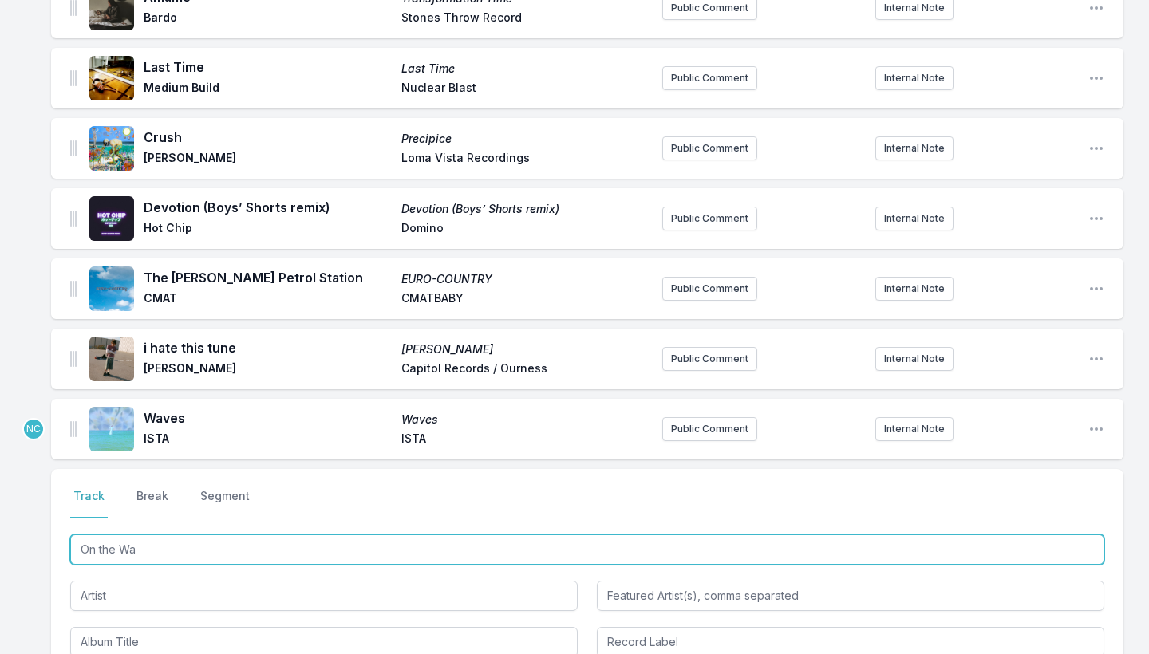
type input "On the Way"
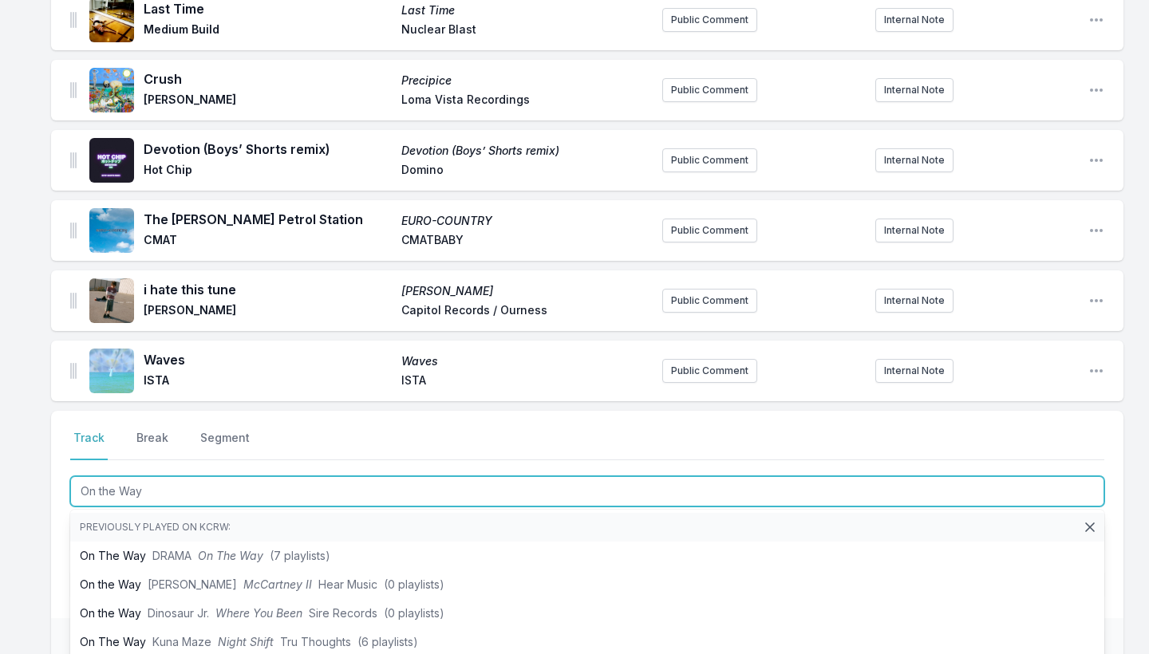
scroll to position [1304, 0]
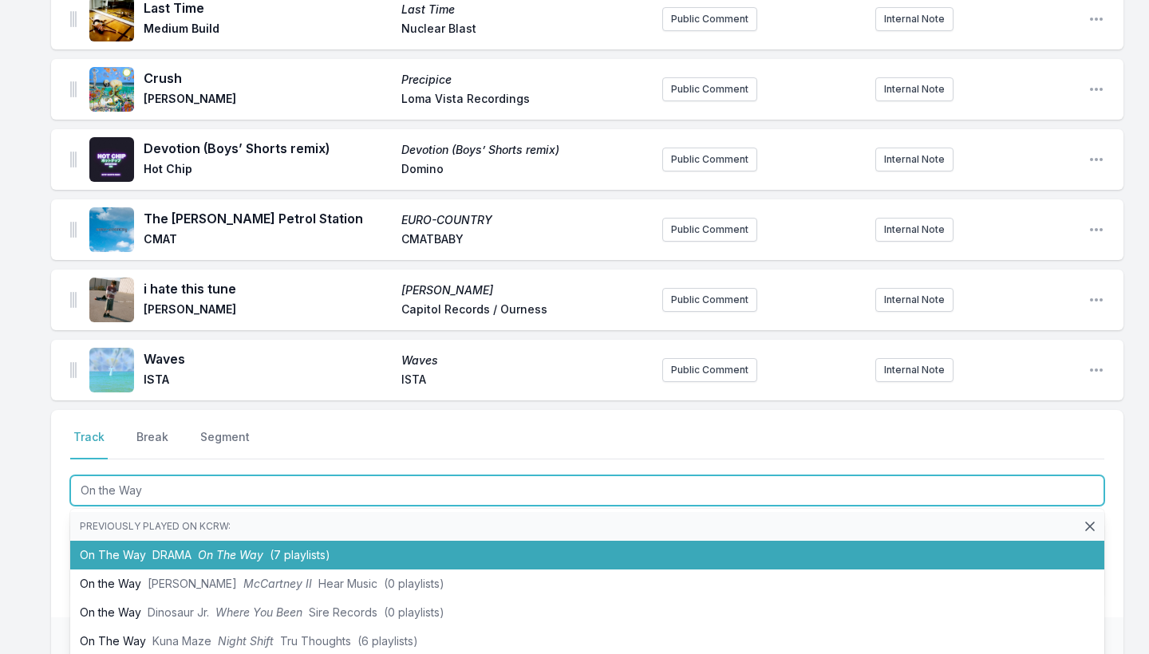
click at [227, 559] on span "On The Way" at bounding box center [230, 555] width 65 height 14
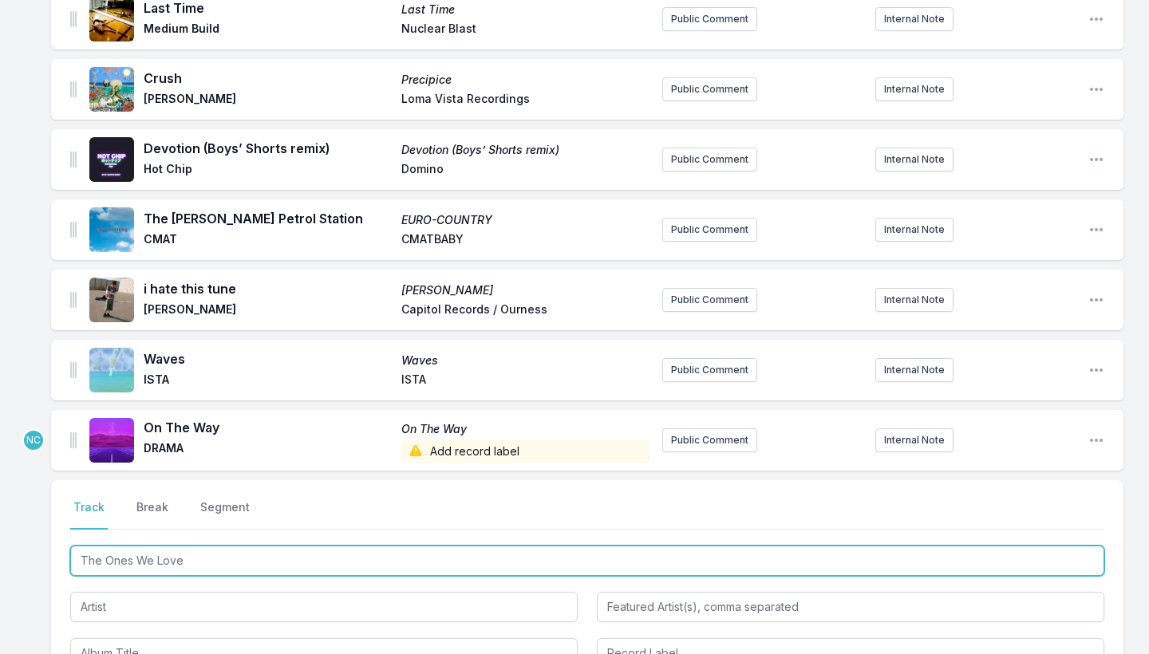
type input "The Ones We Loved"
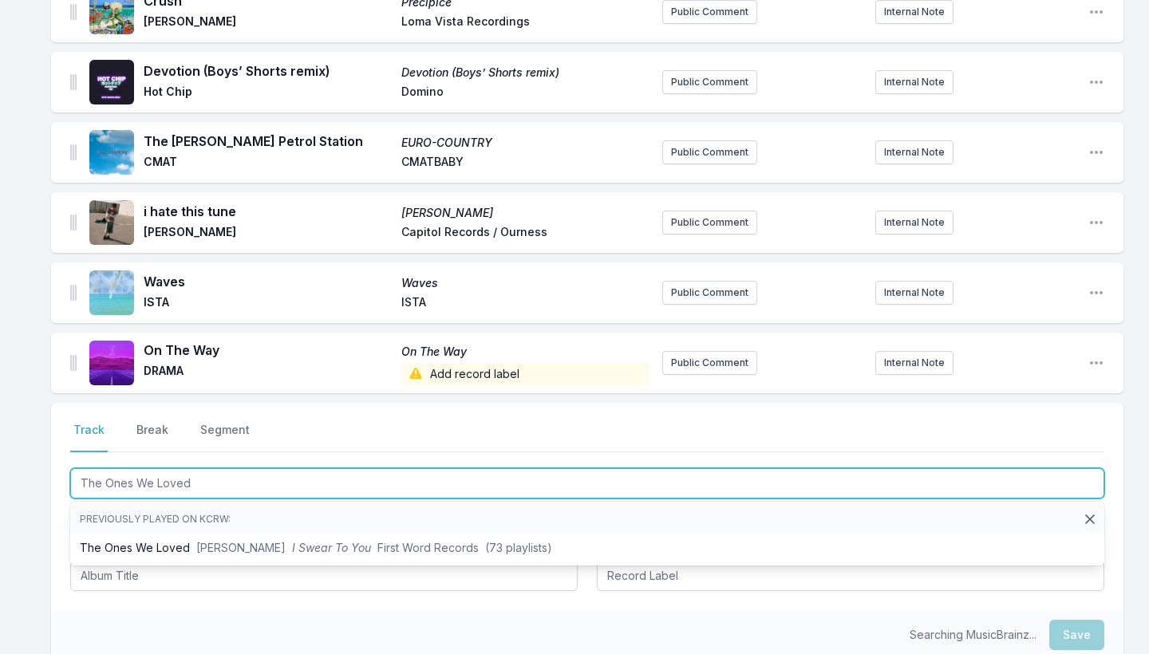
scroll to position [1386, 0]
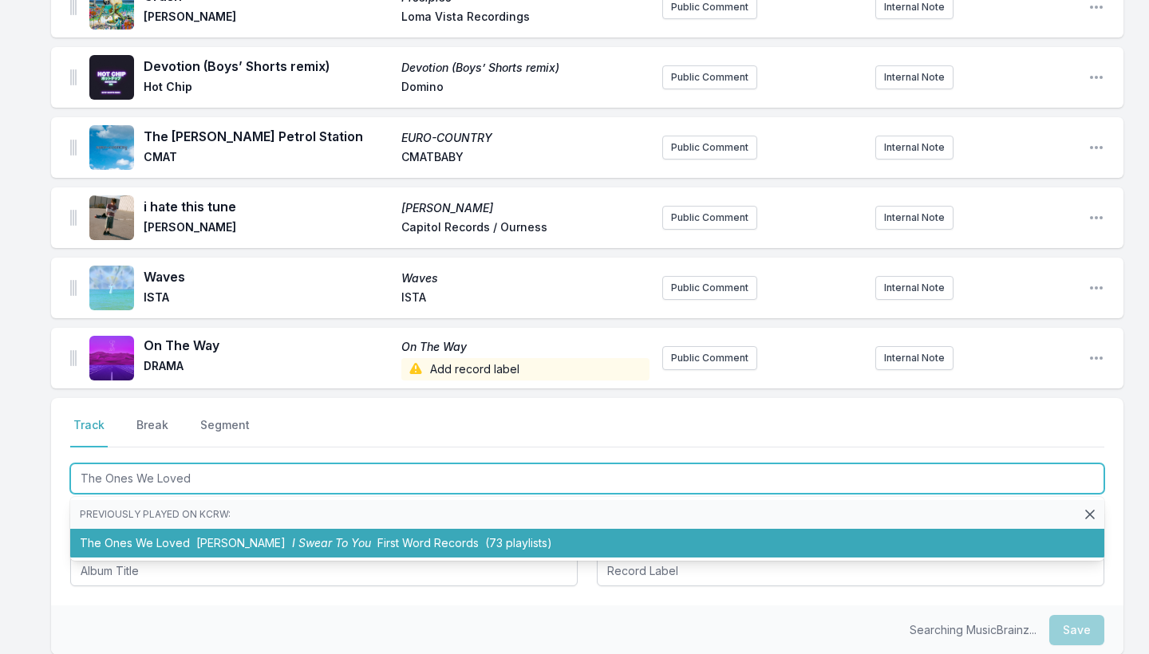
click at [234, 539] on span "[PERSON_NAME]" at bounding box center [240, 543] width 89 height 14
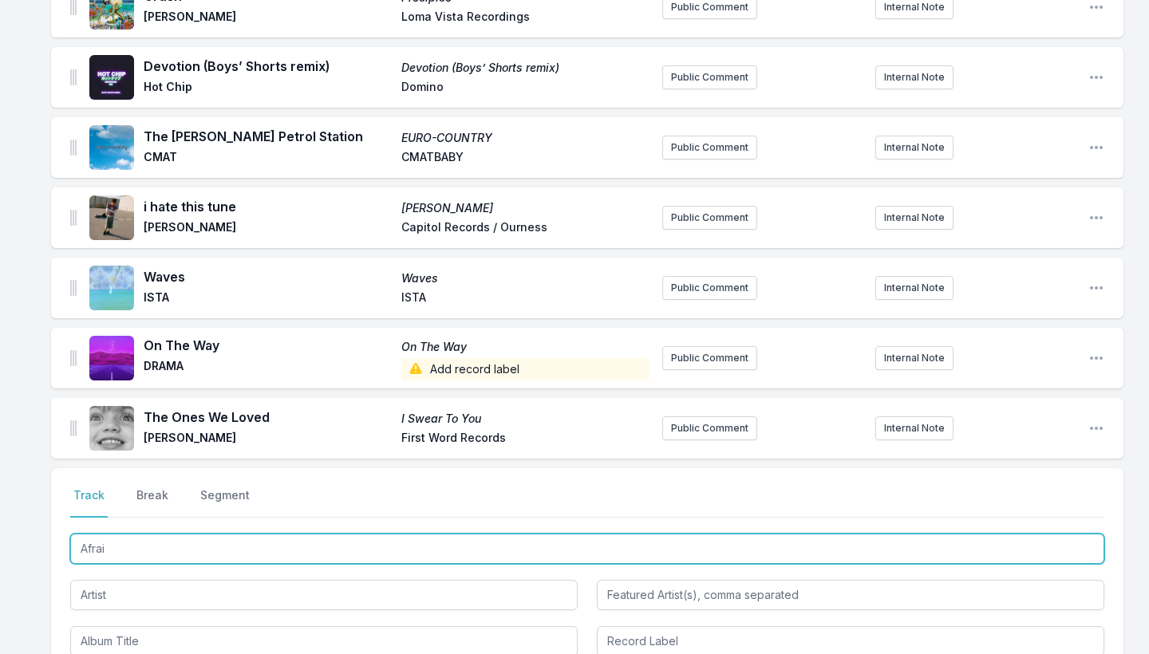
type input "Afraid"
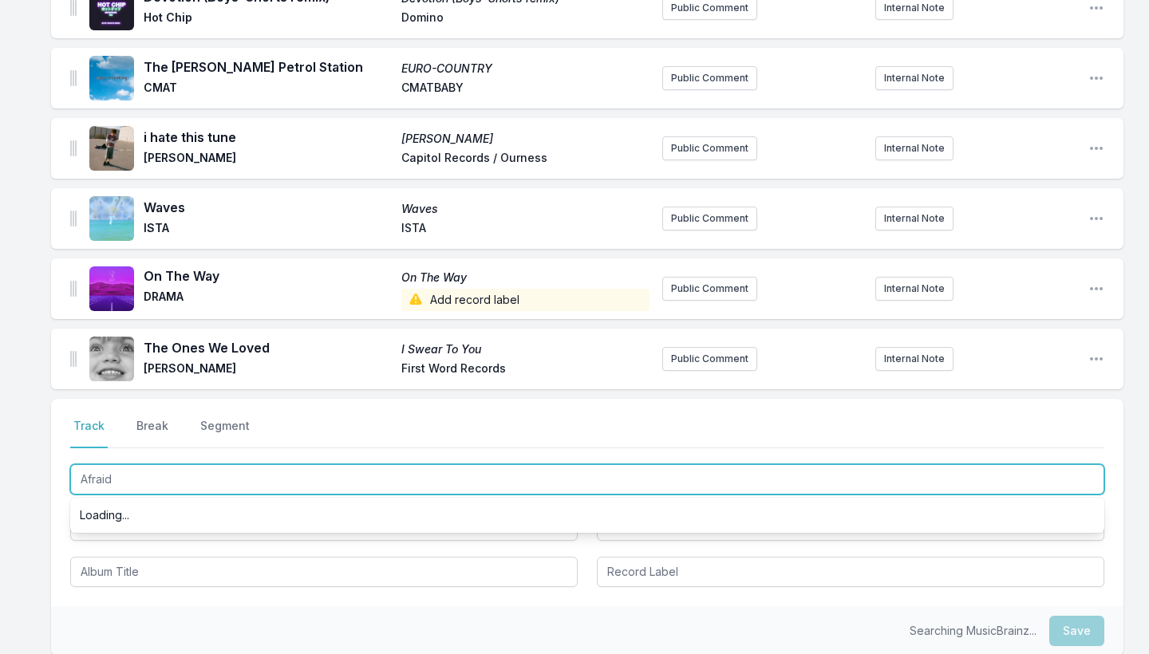
scroll to position [1457, 0]
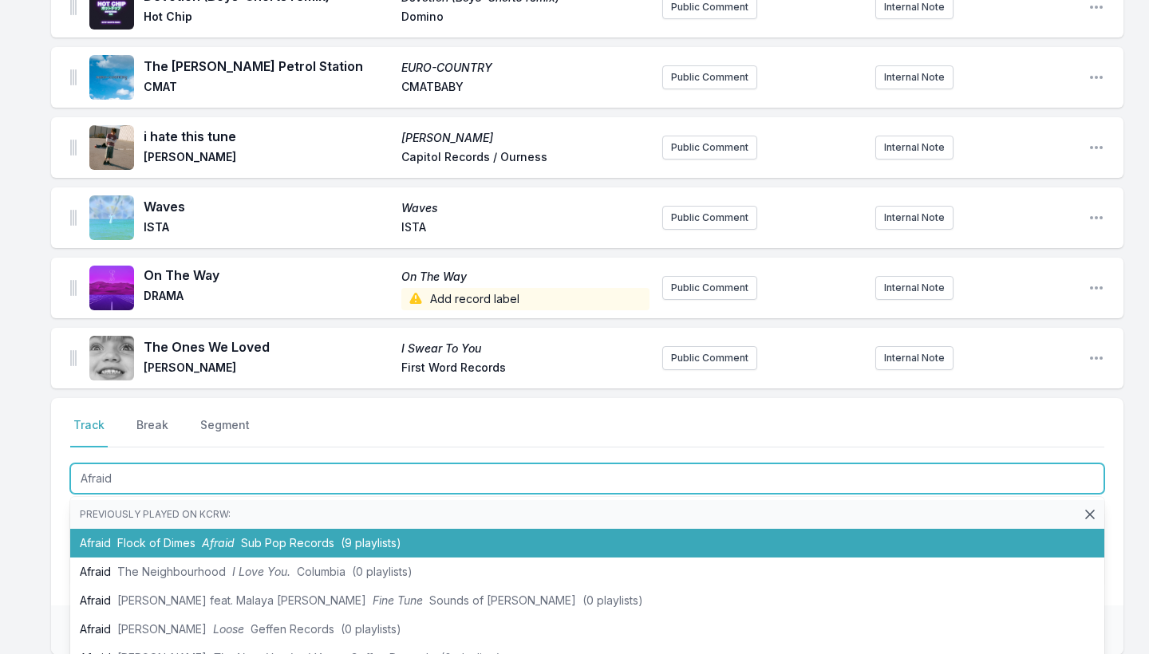
click at [188, 542] on span "Flock of Dimes" at bounding box center [156, 543] width 78 height 14
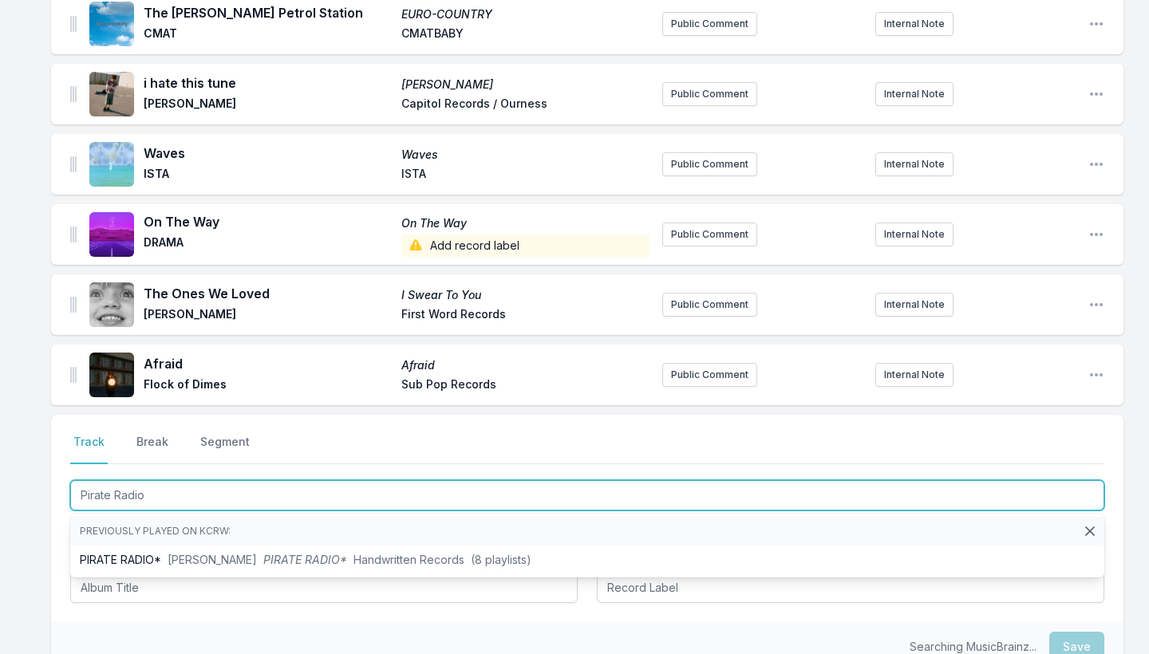
scroll to position [1528, 0]
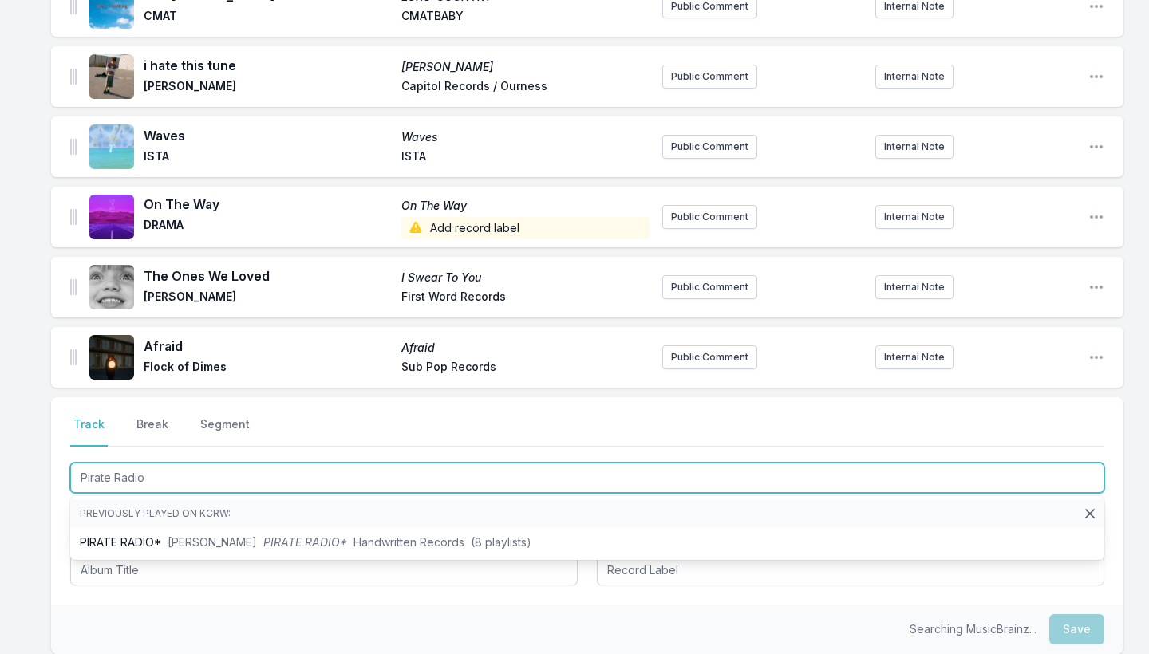
type input "Pirate Radio"
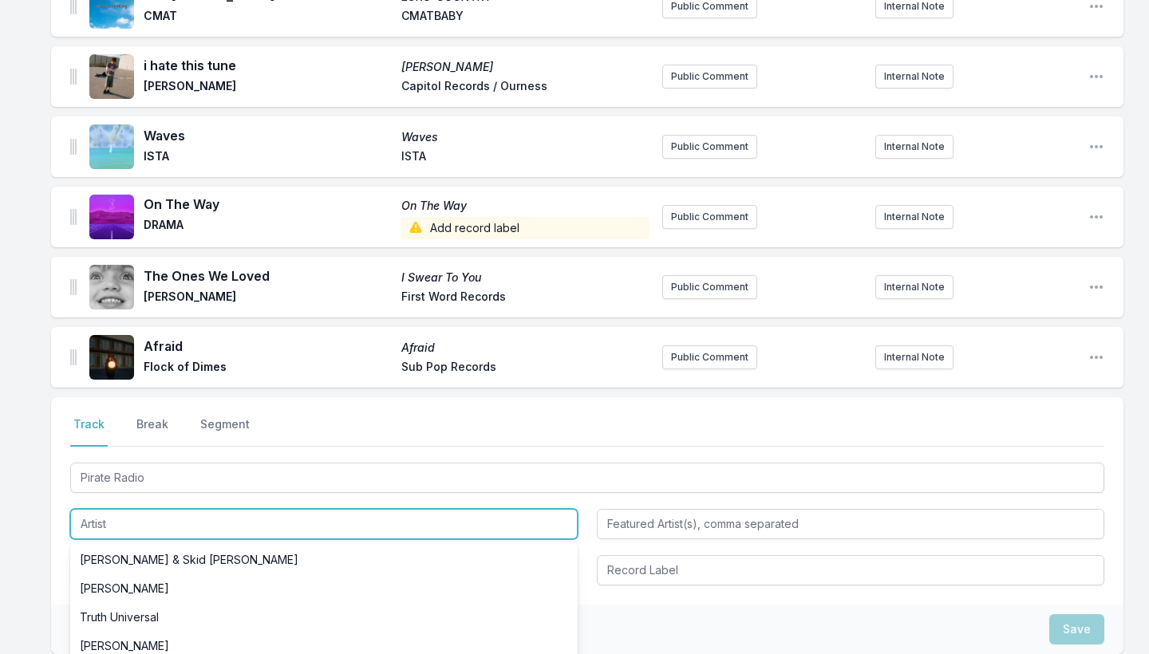
click at [138, 521] on input "Artist" at bounding box center [324, 524] width 508 height 30
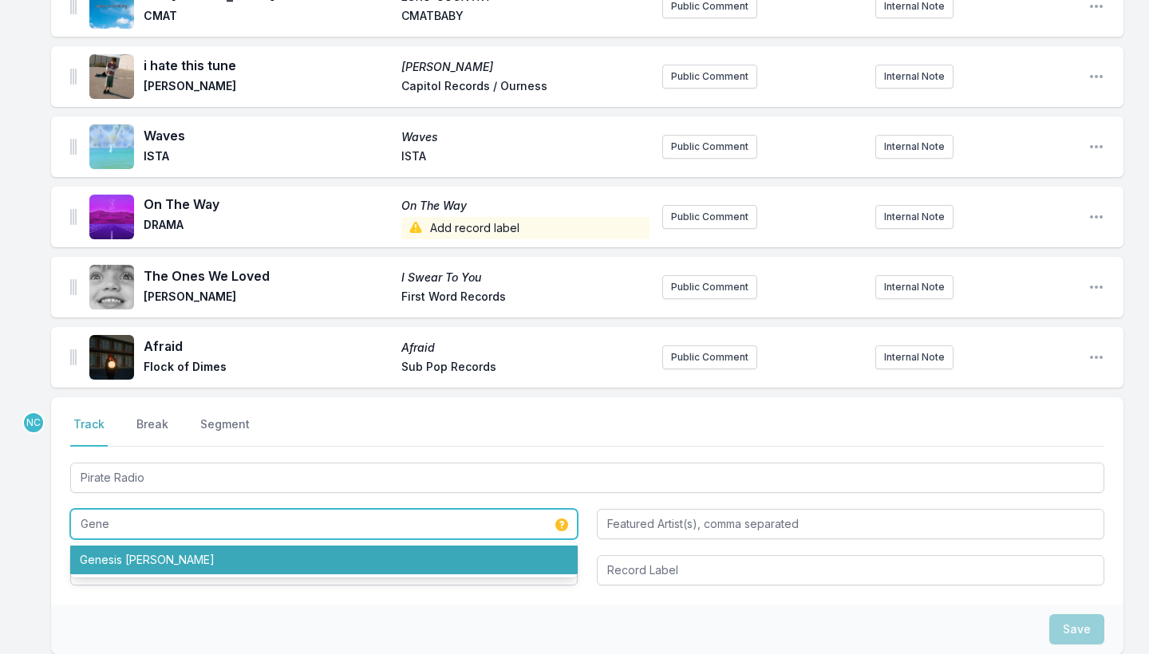
click at [179, 565] on li "Genesis [PERSON_NAME]" at bounding box center [324, 560] width 508 height 29
type input "Genesis [PERSON_NAME]"
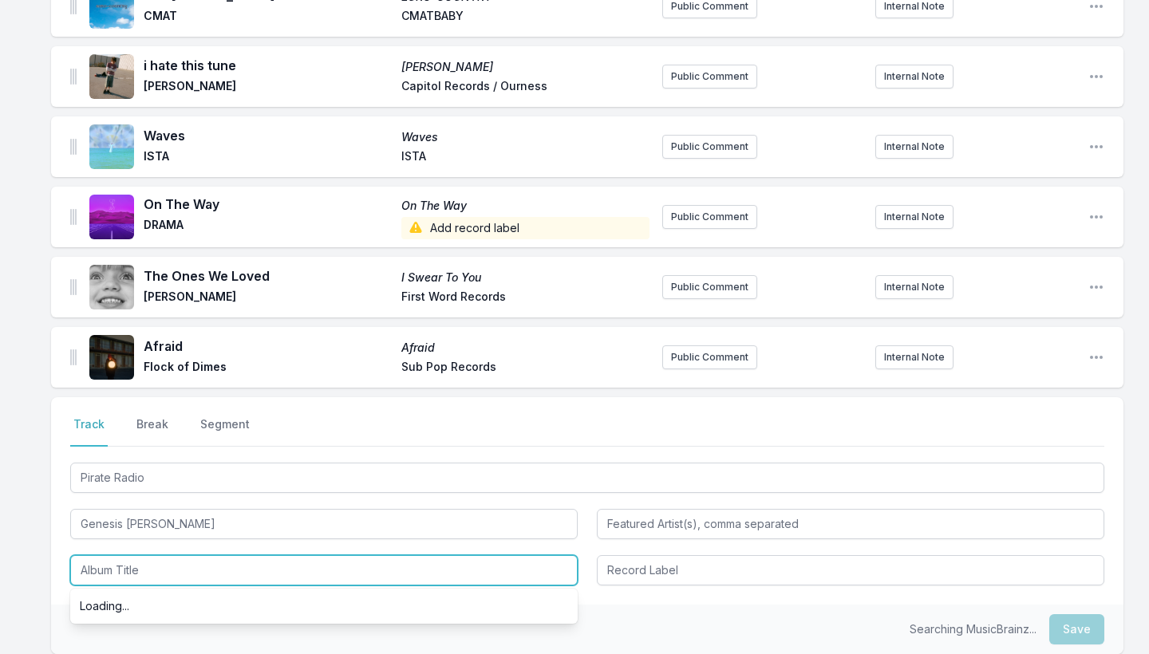
click at [173, 565] on input "Album Title" at bounding box center [324, 570] width 508 height 30
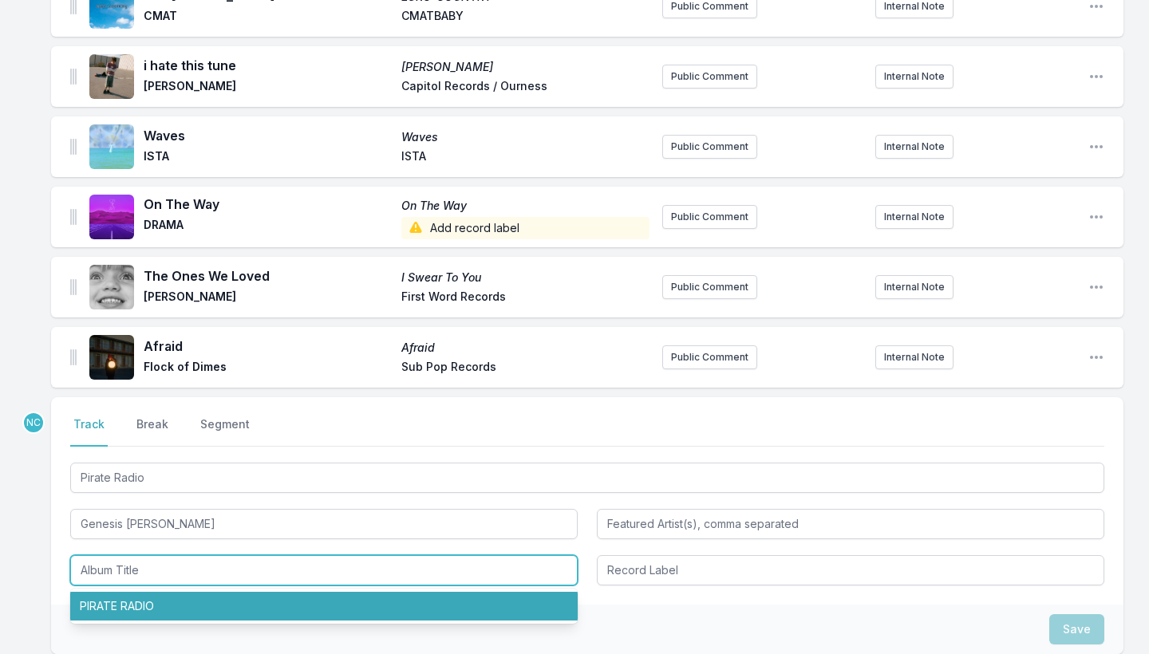
click at [143, 605] on li "PIRATE RADIO" at bounding box center [324, 606] width 508 height 29
type input "PIRATE RADIO"
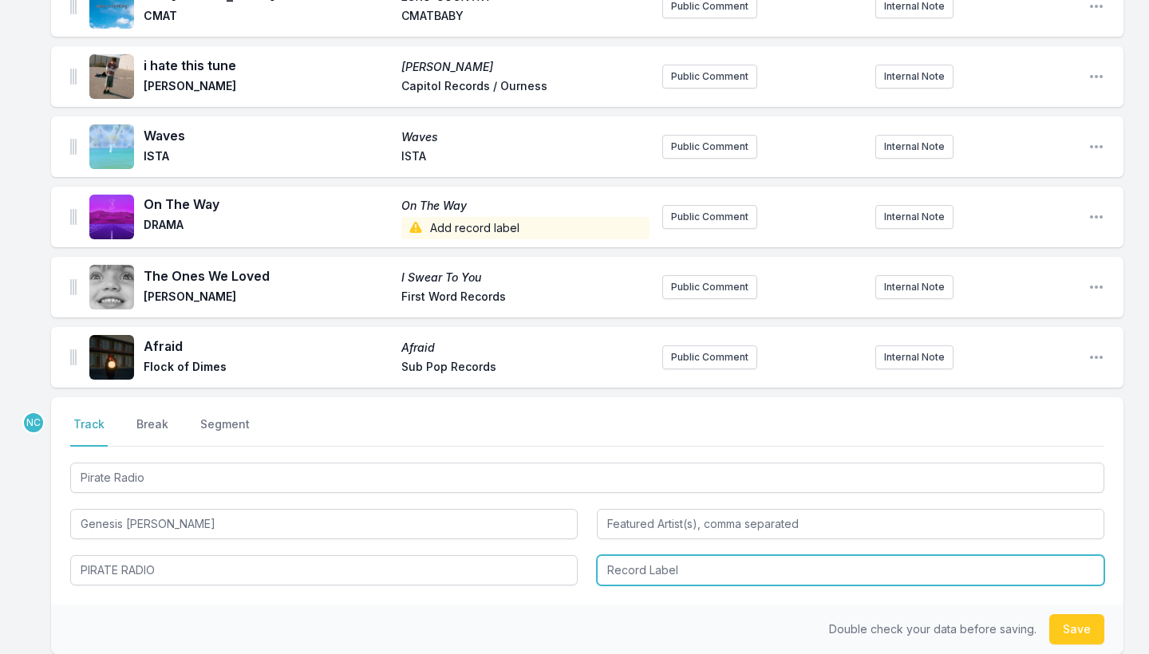
click at [648, 567] on input "Record Label" at bounding box center [851, 570] width 508 height 30
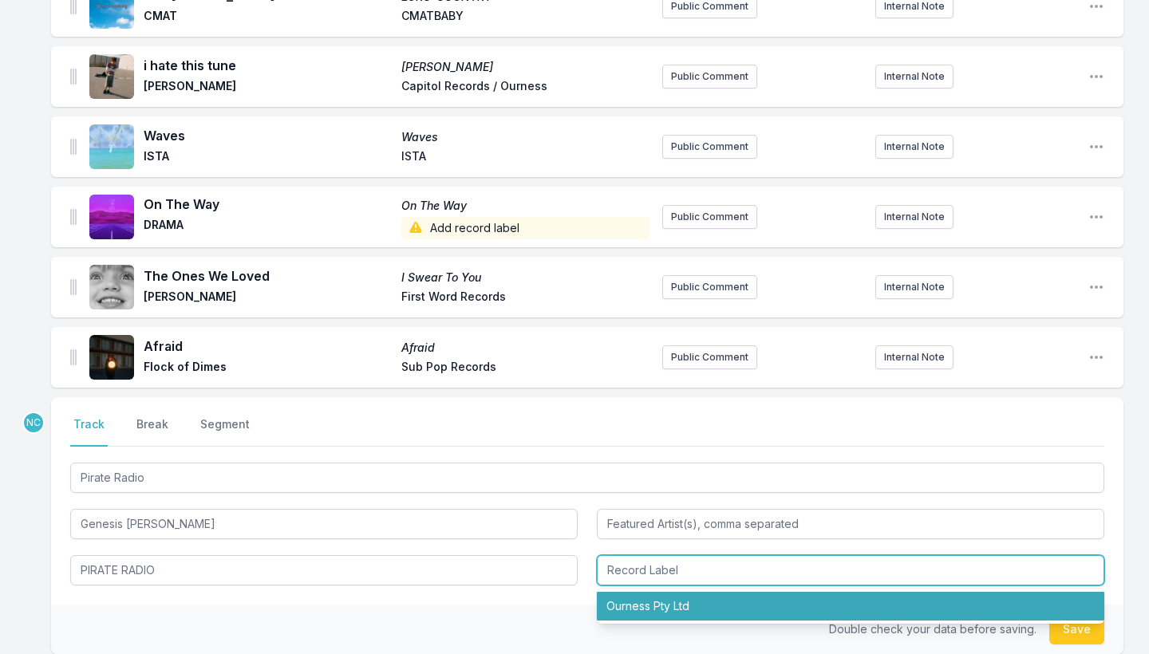
click at [678, 608] on li "Ourness Pty Ltd" at bounding box center [851, 606] width 508 height 29
type input "Ourness Pty Ltd"
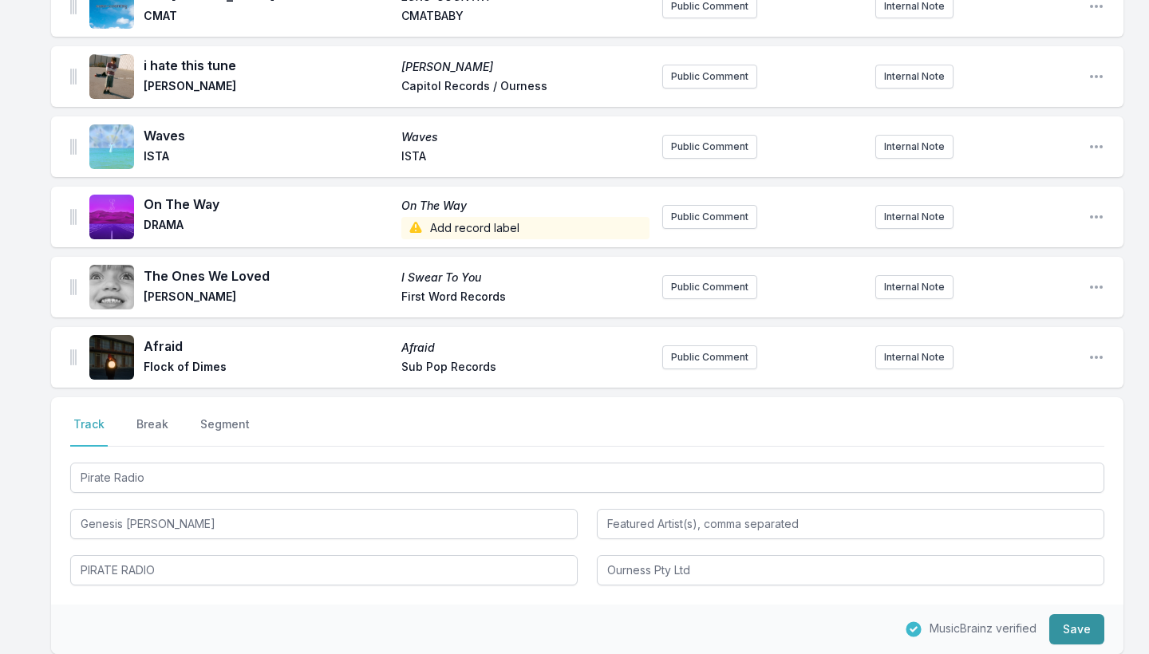
click at [1066, 632] on button "Save" at bounding box center [1077, 630] width 55 height 30
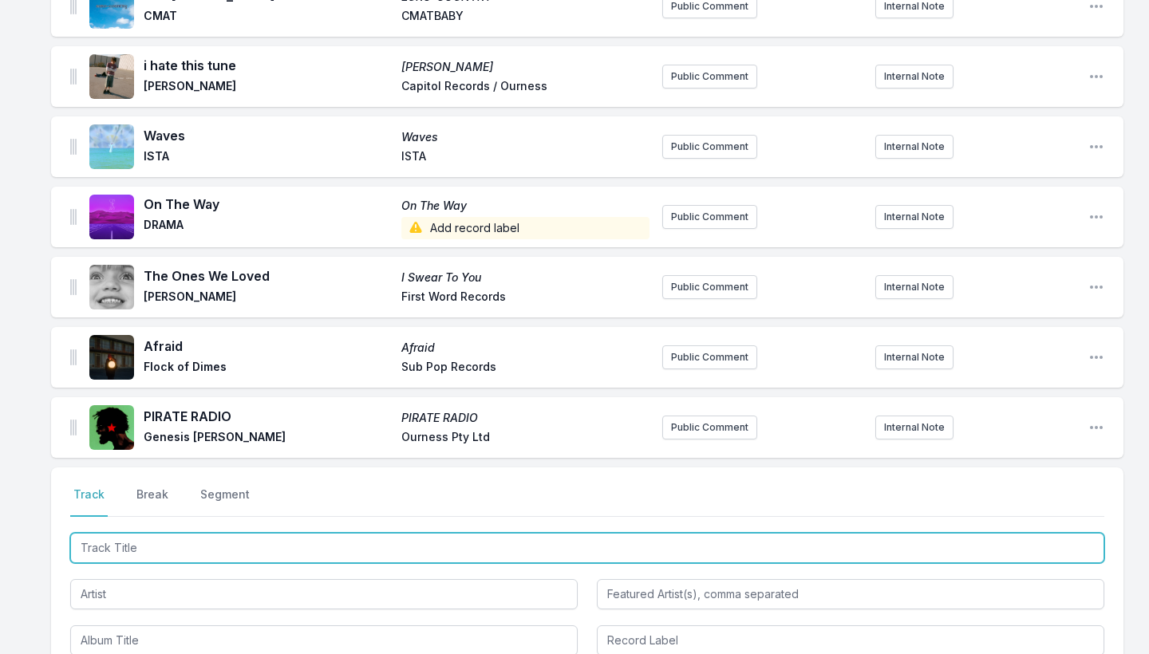
click at [710, 551] on input "Track Title" at bounding box center [587, 548] width 1034 height 30
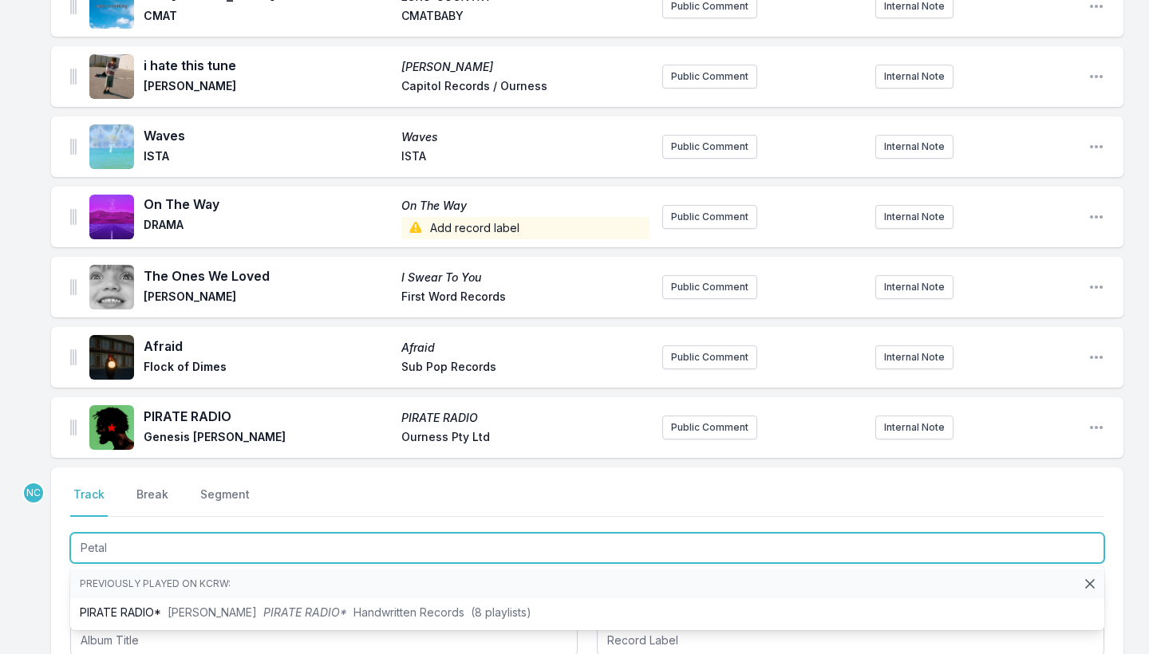
type input "Petals"
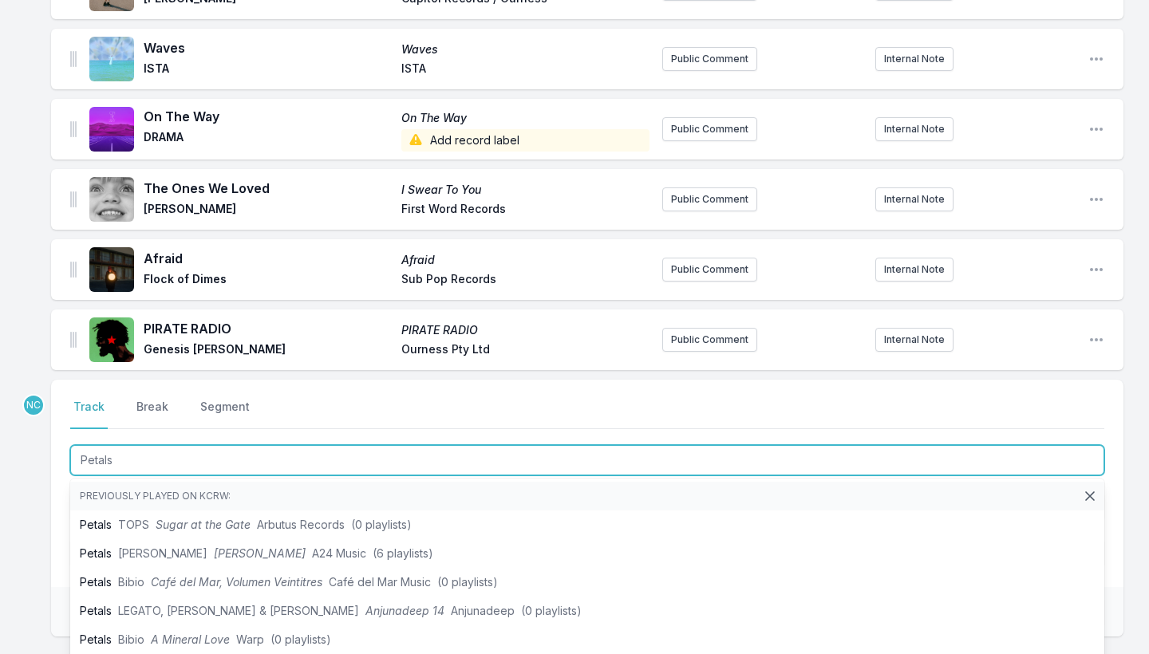
scroll to position [1616, 0]
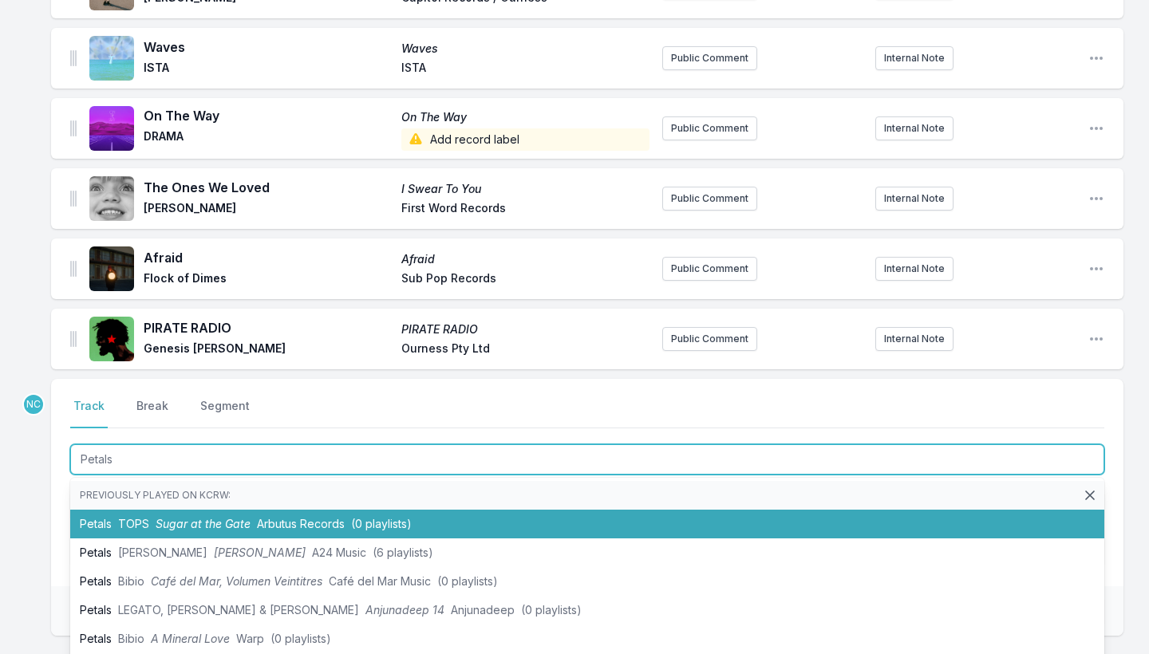
click at [555, 526] on li "Petals TOPS Sugar at the Gate Arbutus Records (0 playlists)" at bounding box center [587, 524] width 1034 height 29
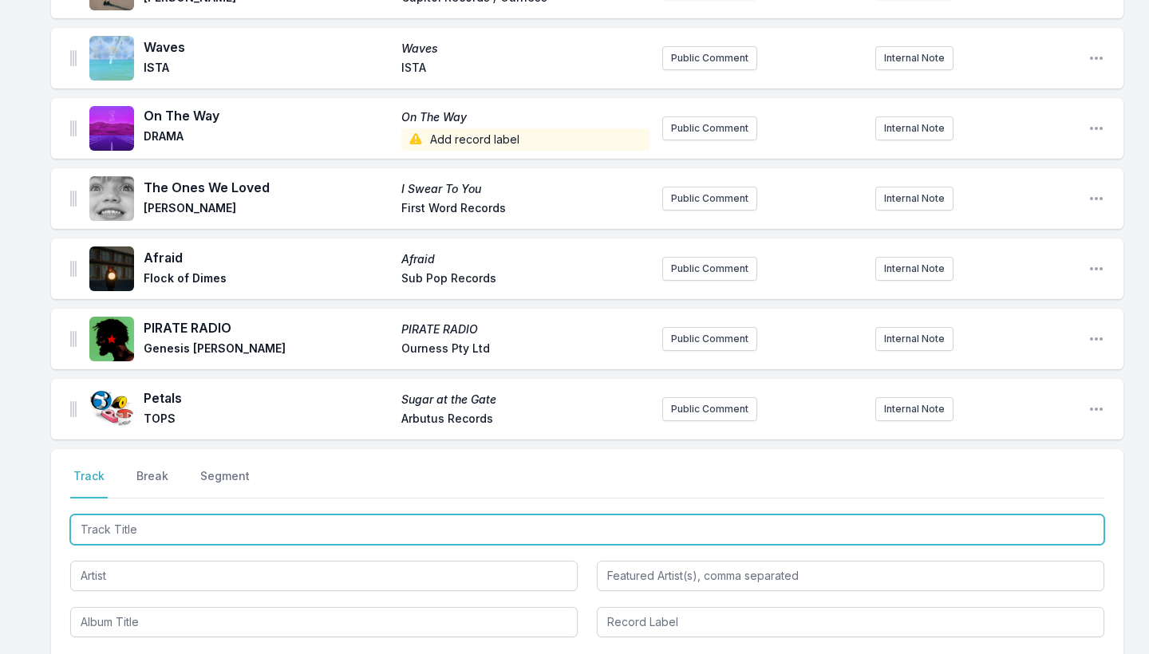
click at [469, 520] on input "Track Title" at bounding box center [587, 530] width 1034 height 30
type input "Sorry"
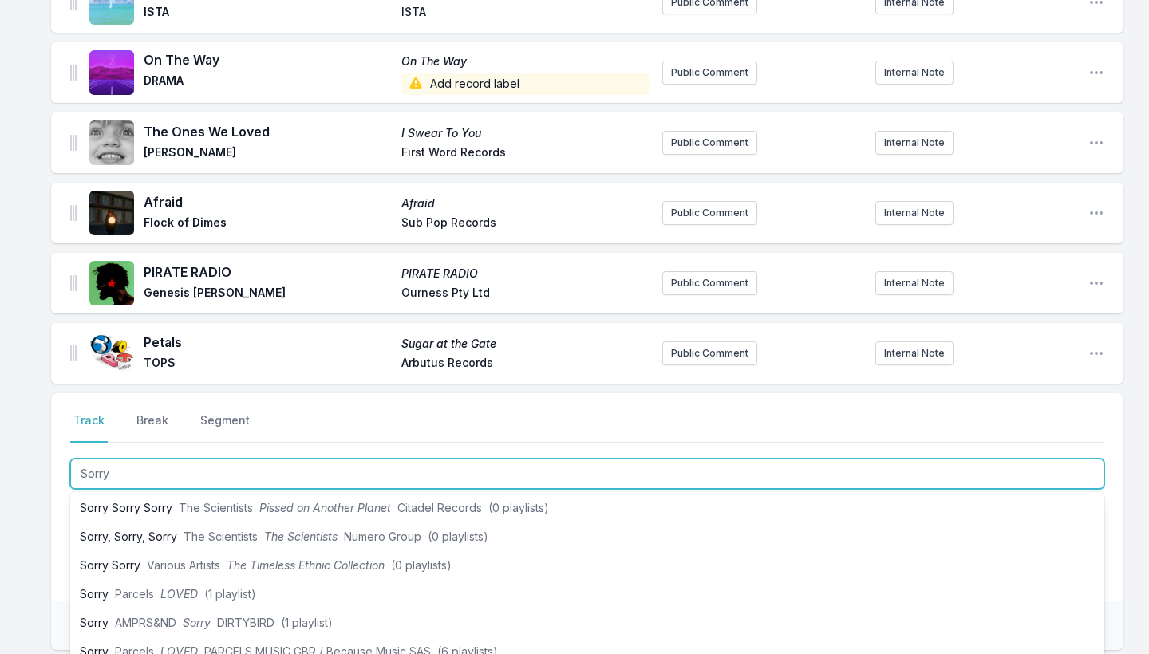
scroll to position [60, 0]
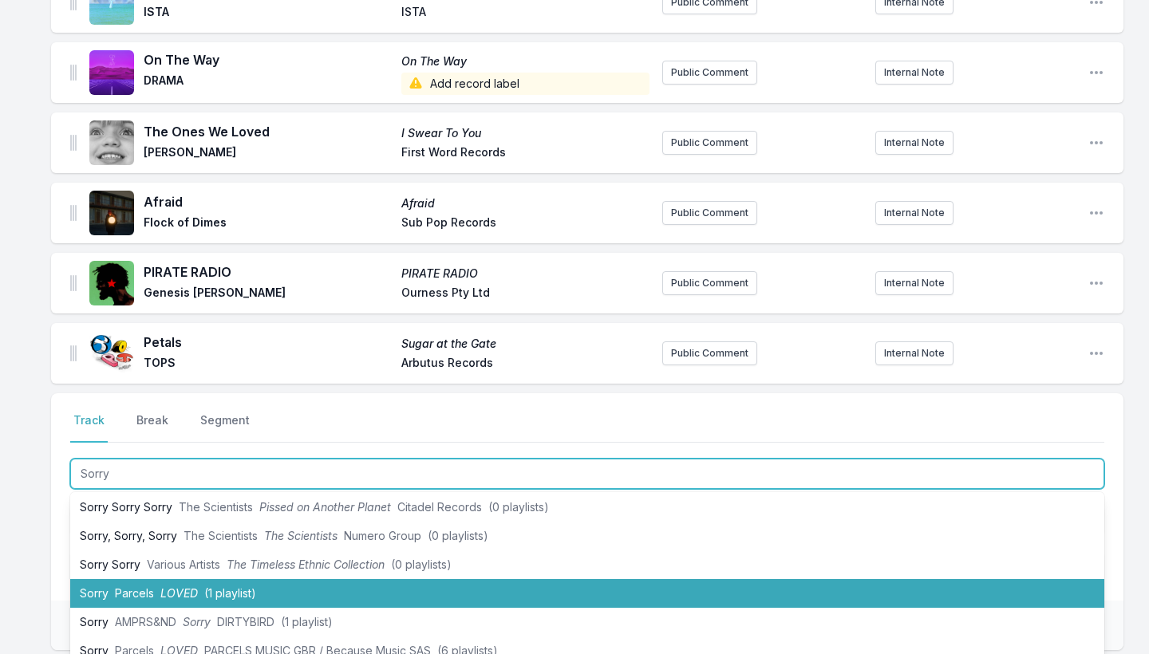
click at [342, 585] on li "Sorry Parcels LOVED (1 playlist)" at bounding box center [587, 593] width 1034 height 29
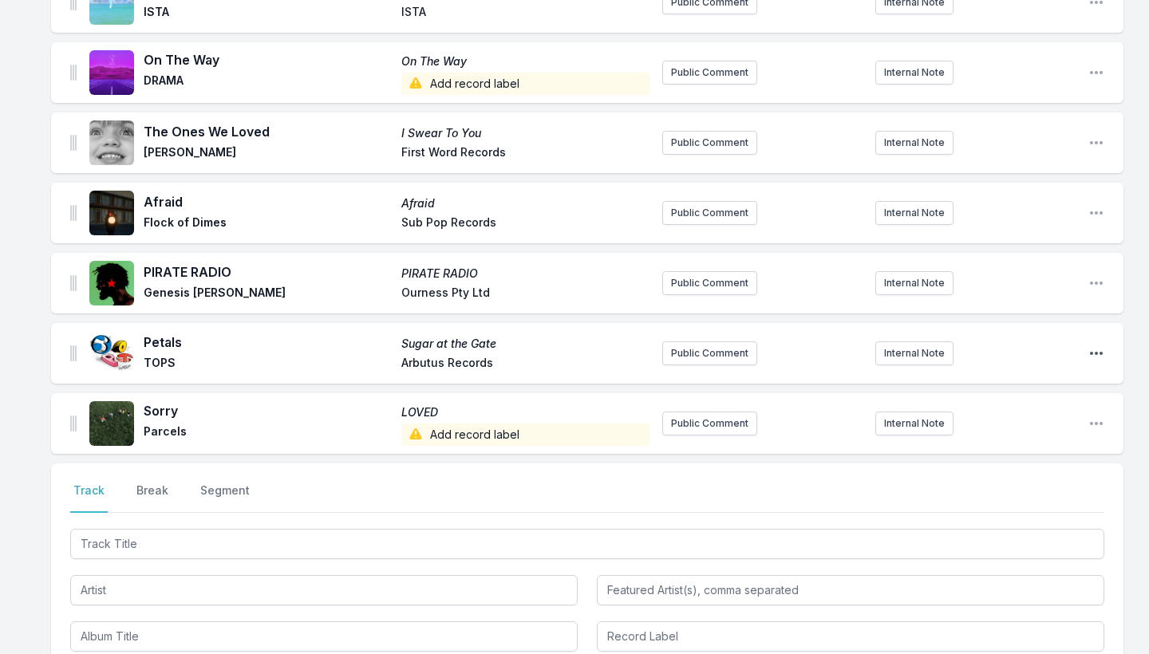
click at [1097, 346] on icon "Open playlist item options" at bounding box center [1097, 354] width 16 height 16
click at [1014, 421] on button "Delete Entry" at bounding box center [1015, 414] width 179 height 29
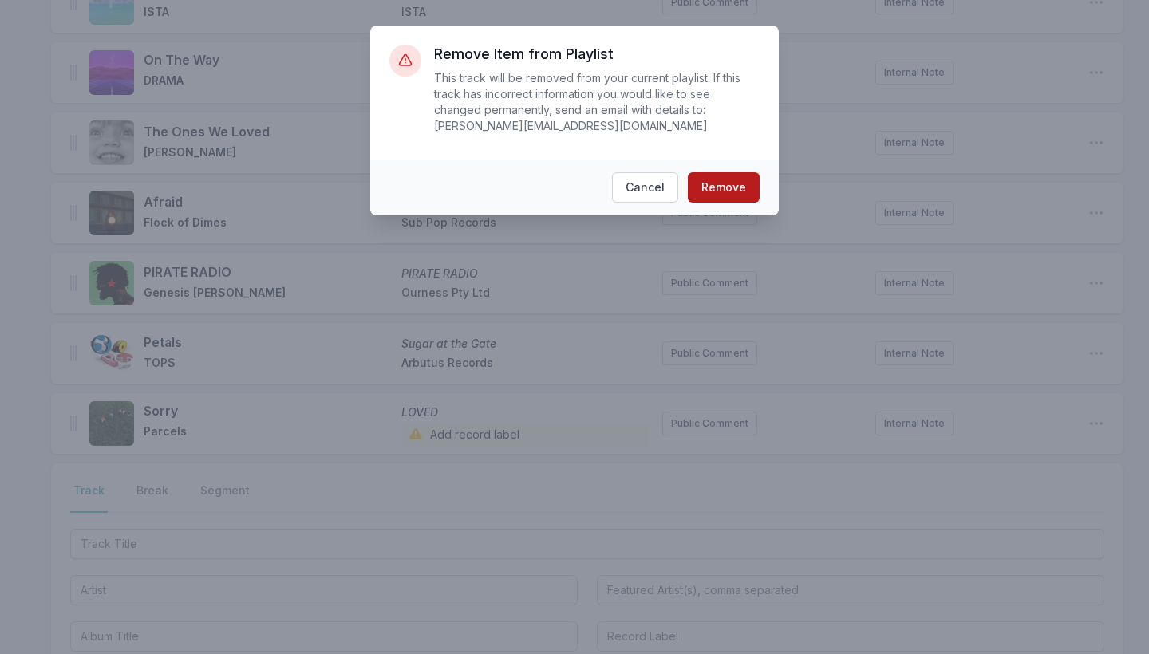
click at [735, 194] on button "Remove" at bounding box center [724, 187] width 72 height 30
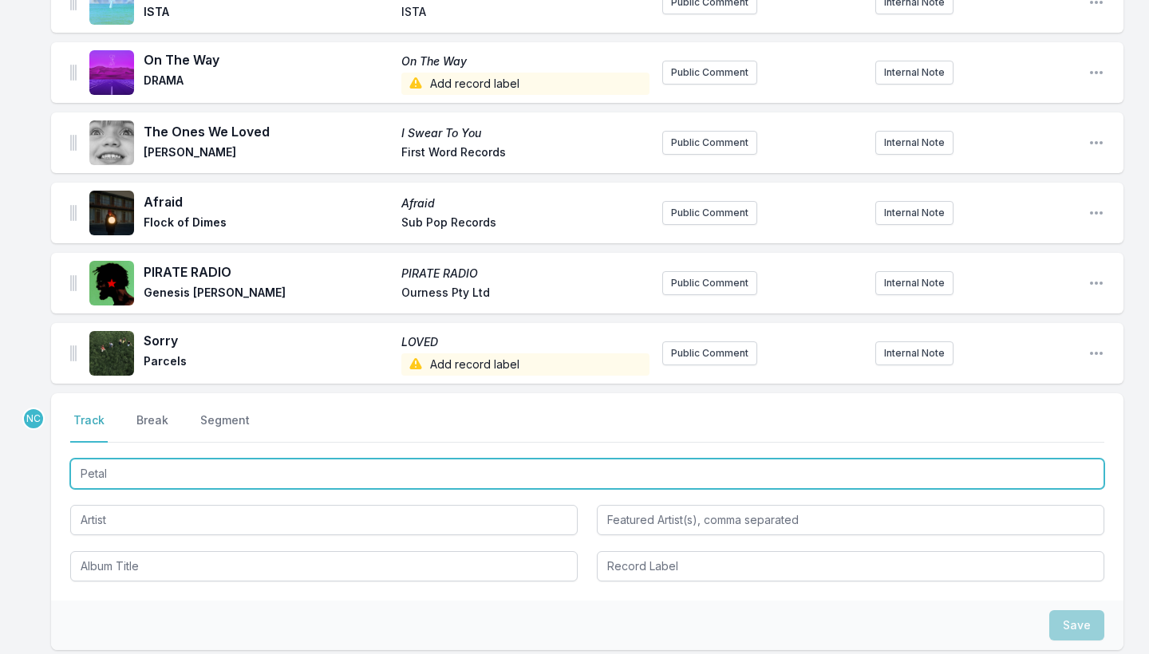
type input "Petals"
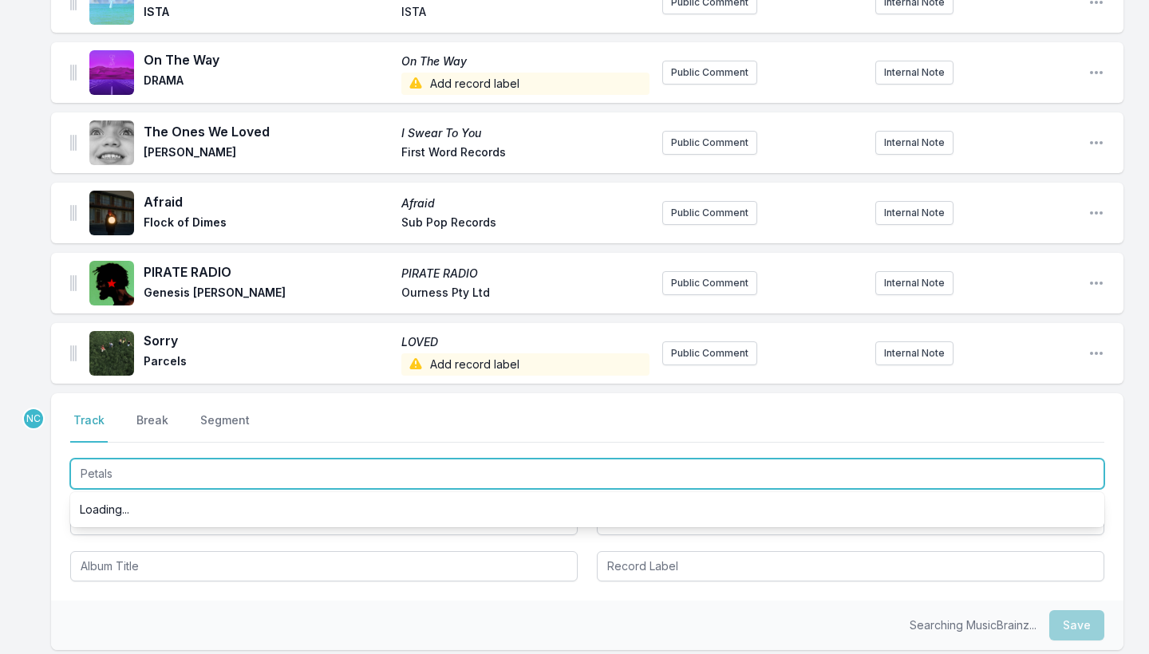
scroll to position [0, 0]
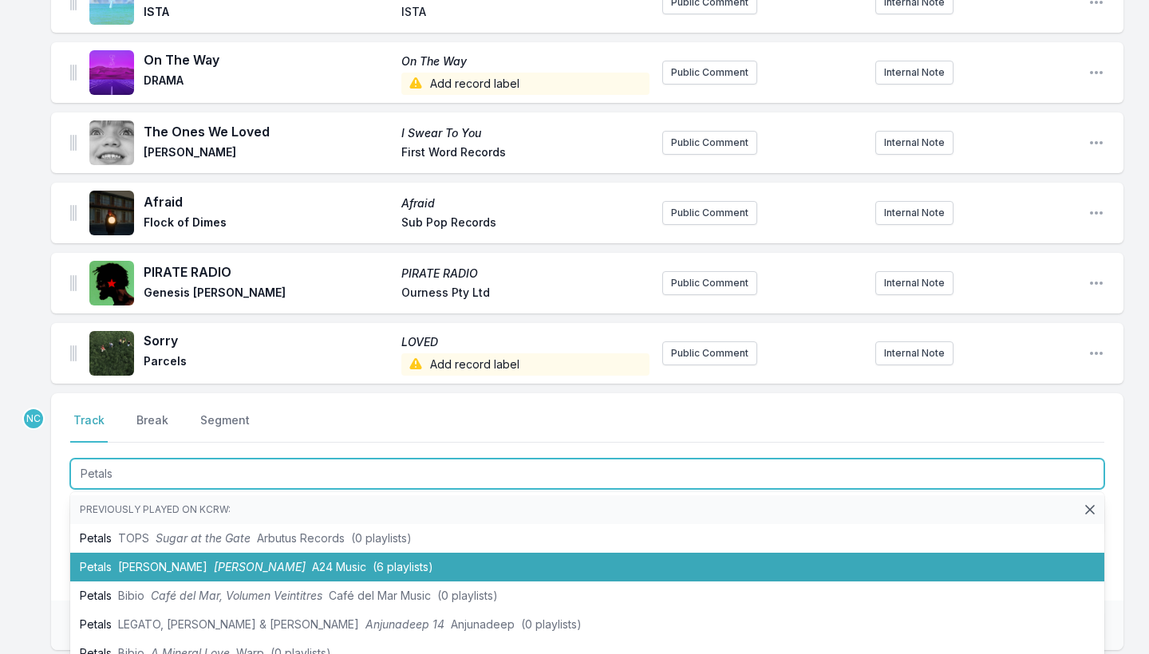
click at [472, 564] on li "Petals [PERSON_NAME] [PERSON_NAME] [PERSON_NAME] A24 Music (6 playlists)" at bounding box center [587, 567] width 1034 height 29
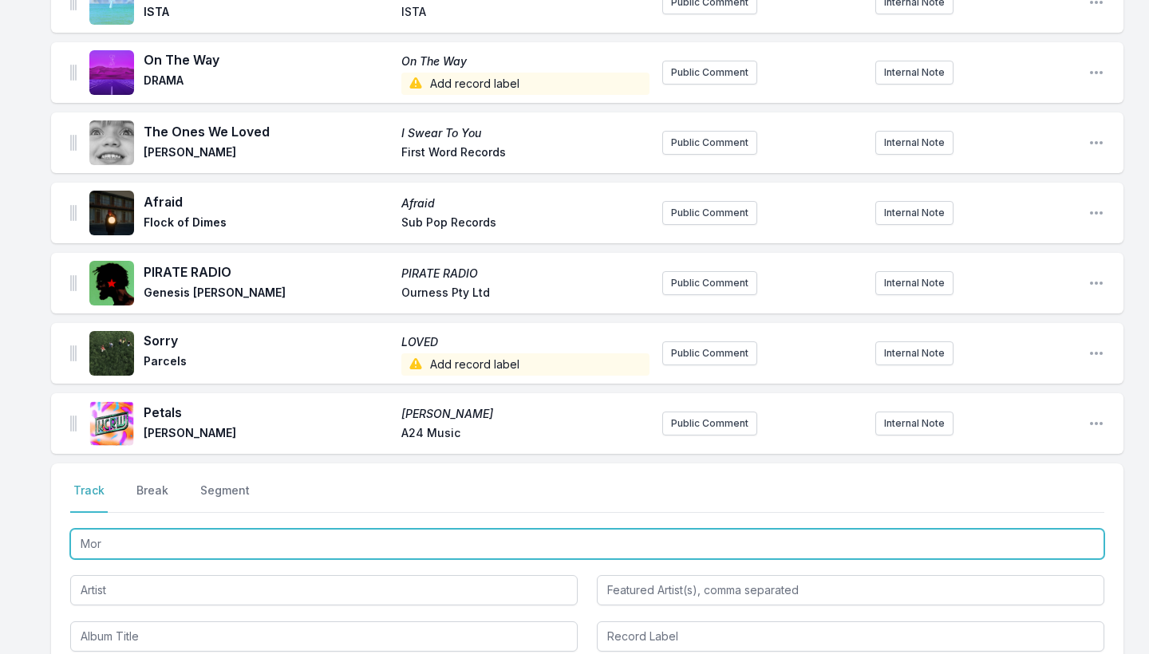
type input "More"
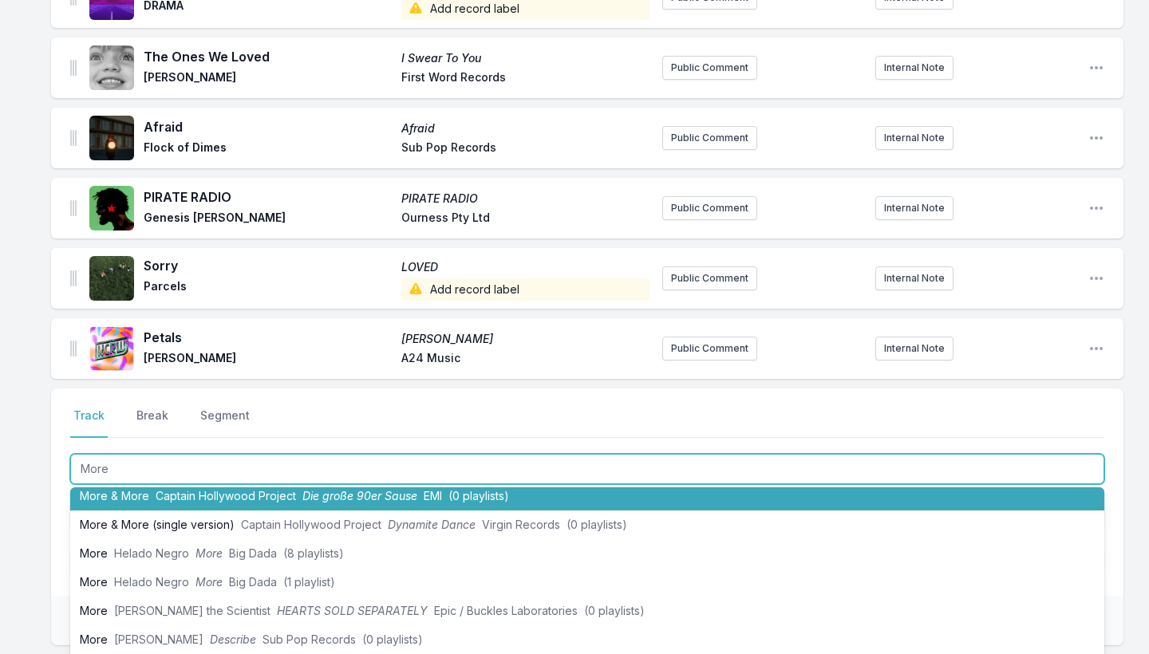
scroll to position [363, 0]
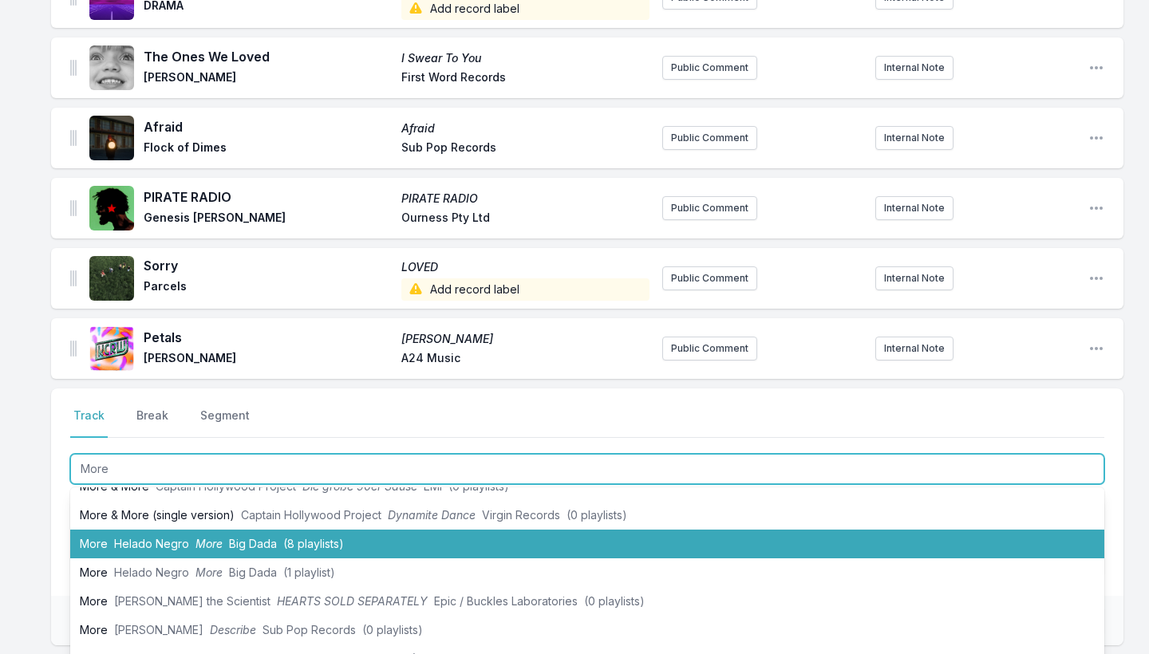
click at [196, 546] on span "More" at bounding box center [209, 544] width 27 height 14
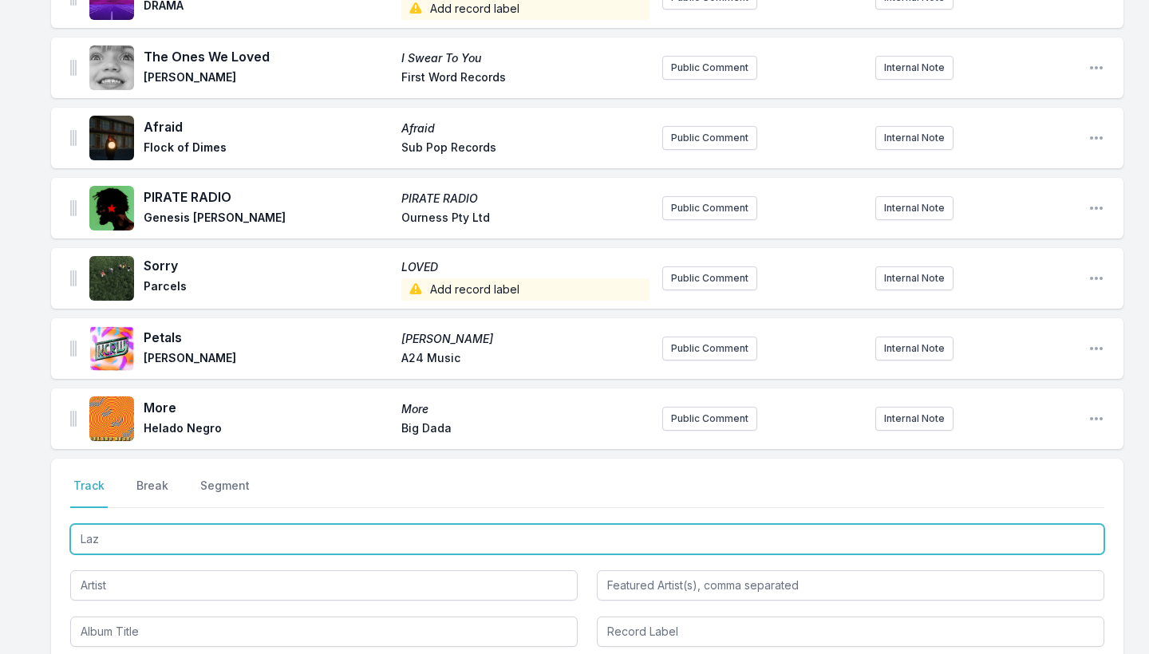
type input "Lazy"
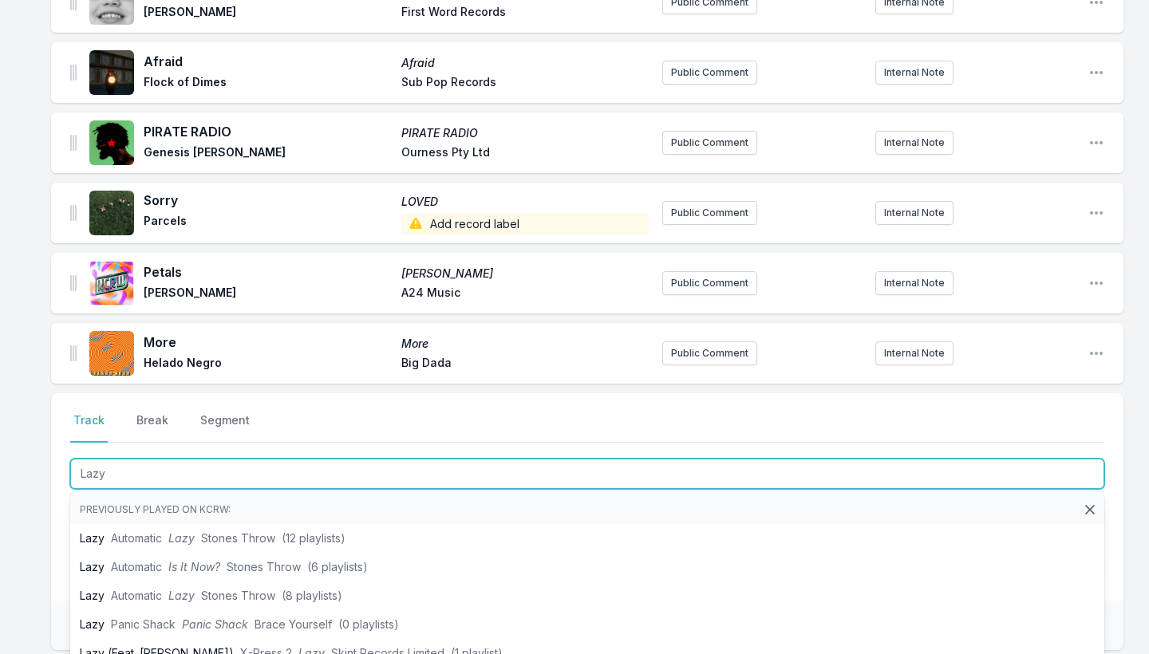
scroll to position [1809, 0]
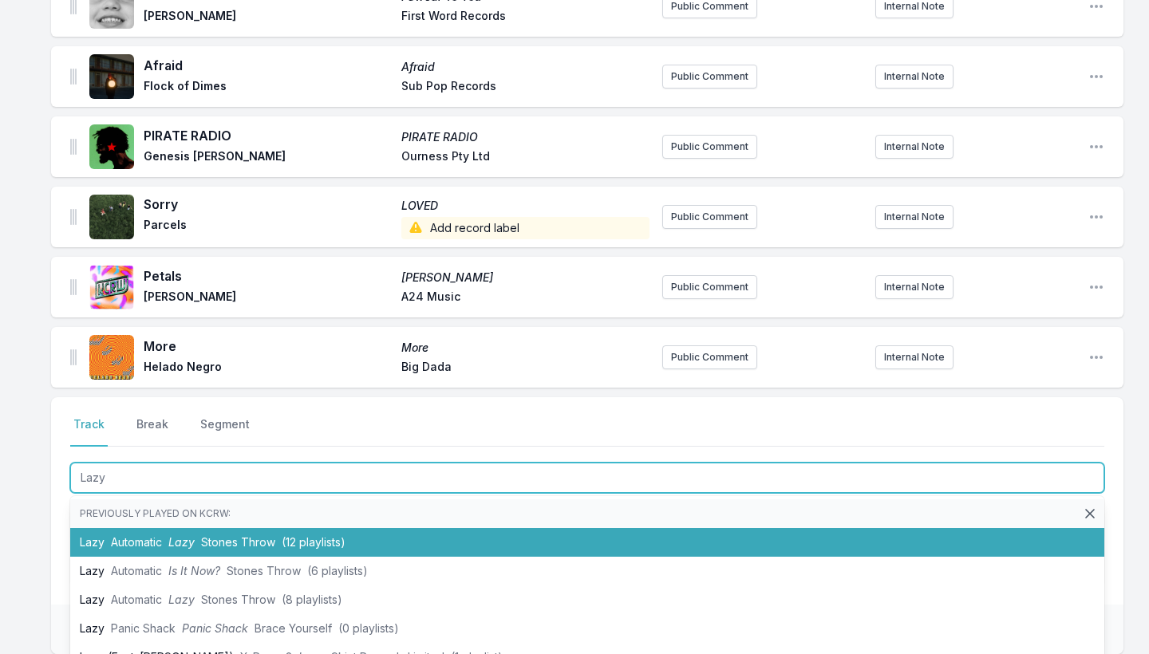
click at [186, 543] on span "Lazy" at bounding box center [181, 543] width 26 height 14
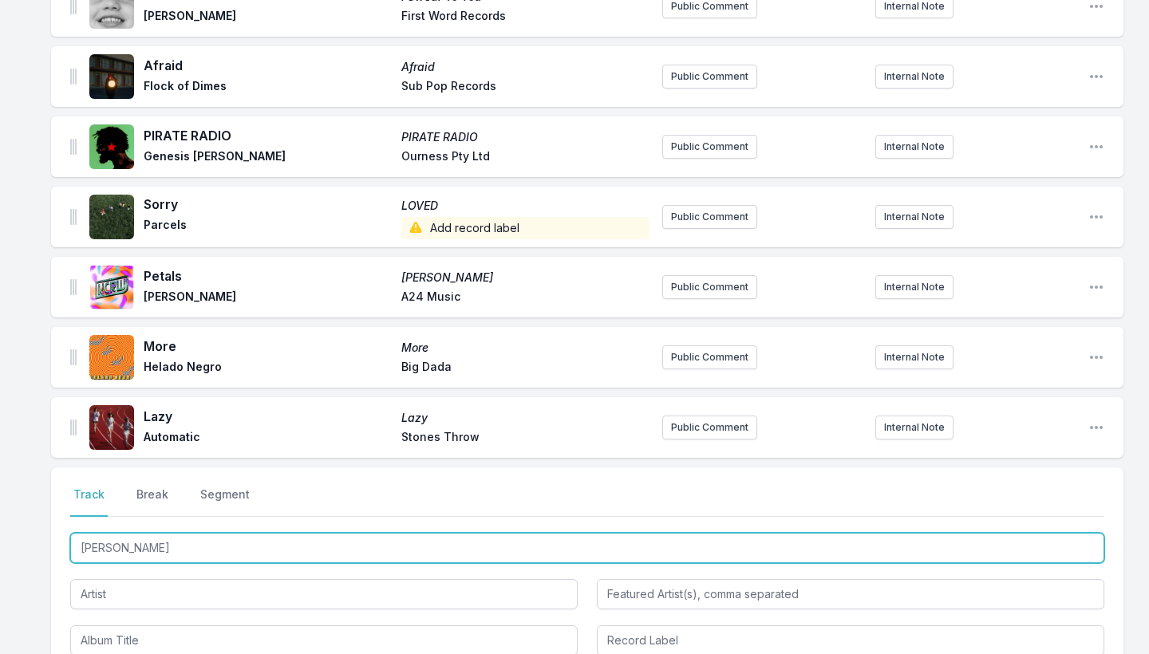
type input "Calor"
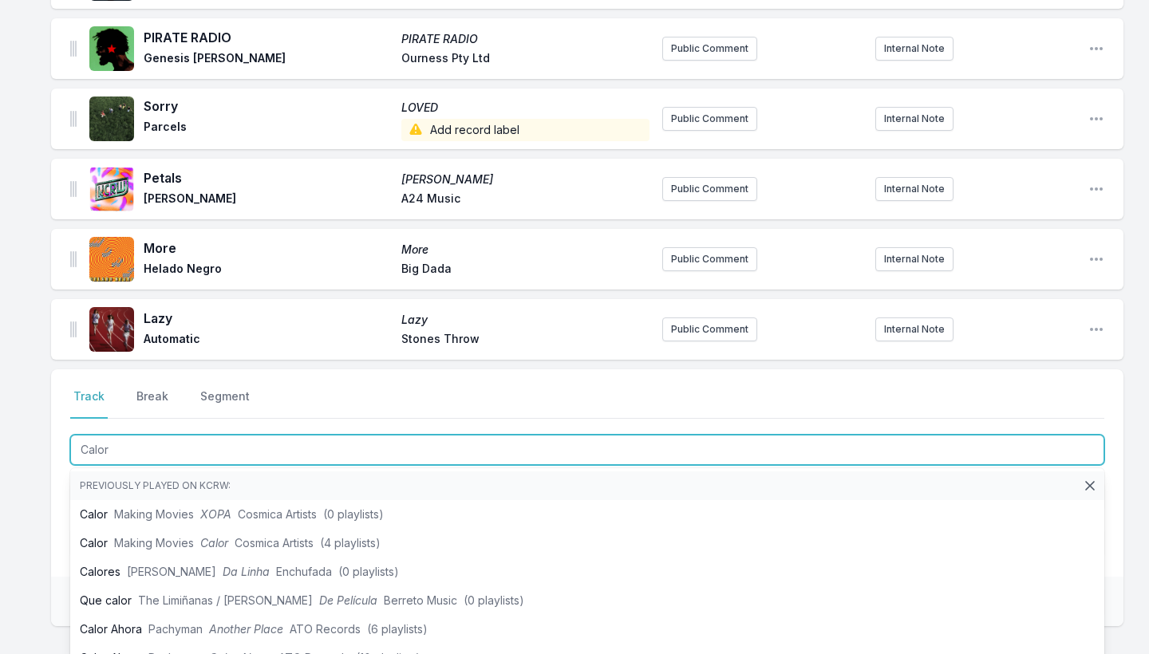
scroll to position [1987, 0]
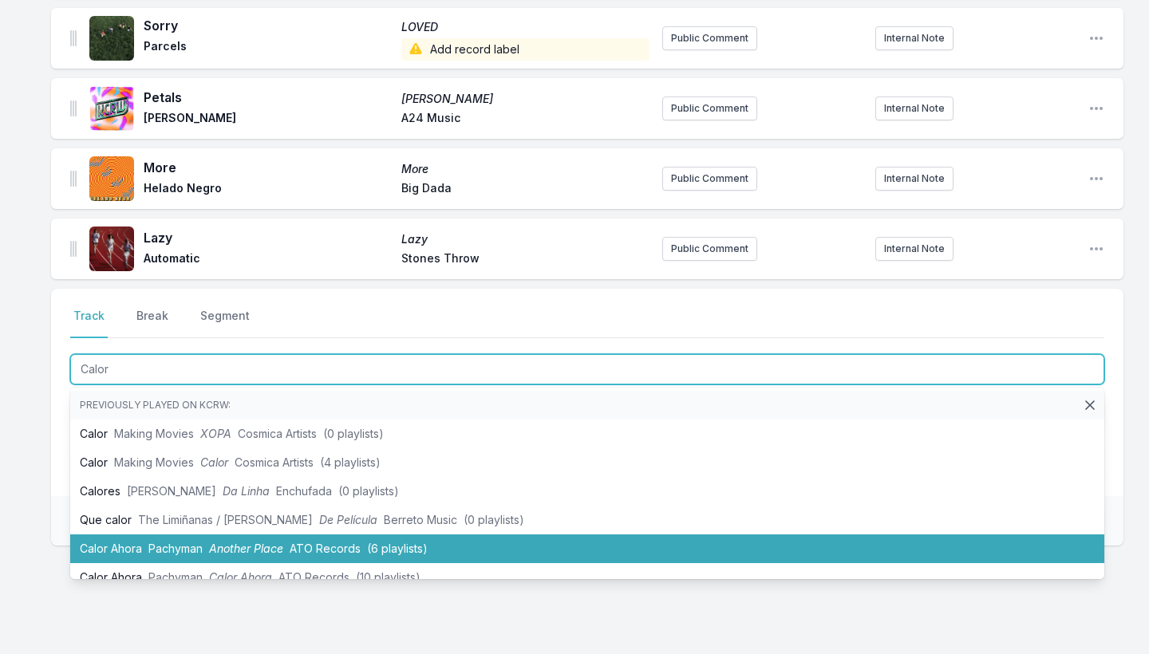
click at [129, 555] on li "Calor [PERSON_NAME] Another Place ATO Records (6 playlists)" at bounding box center [587, 549] width 1034 height 29
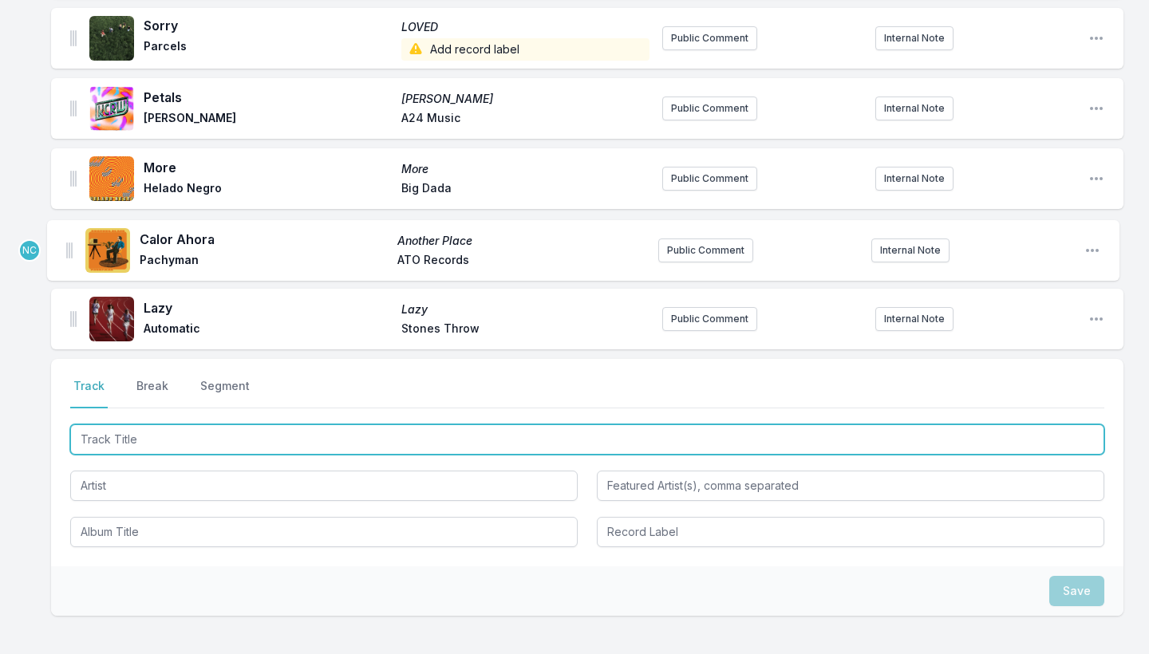
drag, startPoint x: 73, startPoint y: 314, endPoint x: 69, endPoint y: 238, distance: 76.7
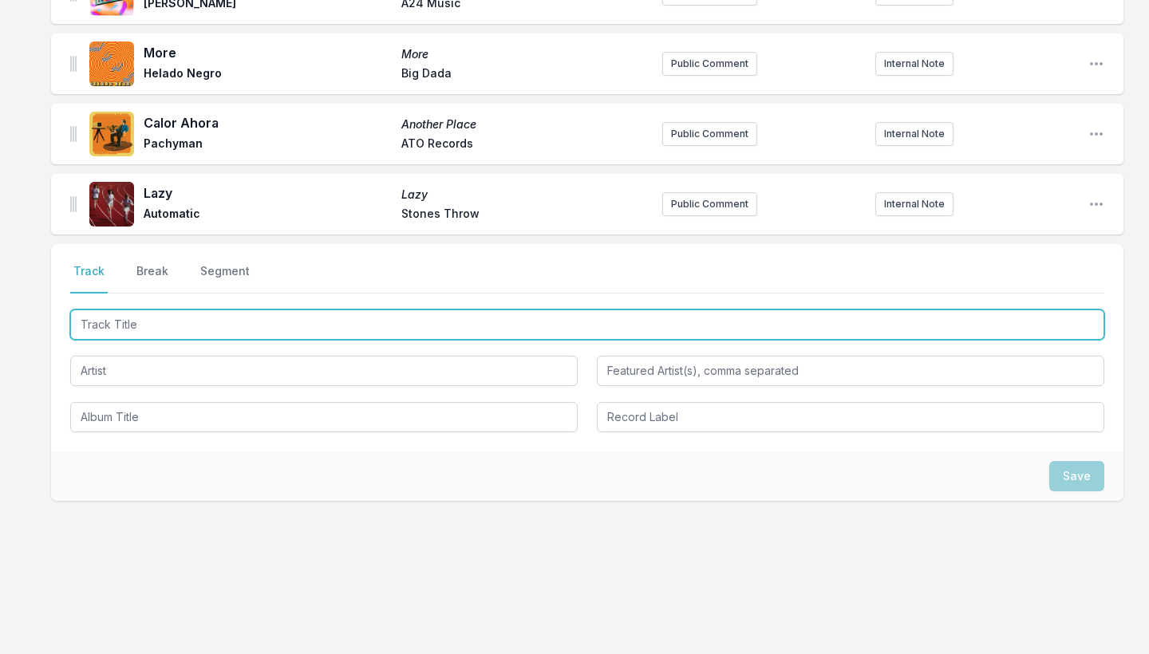
scroll to position [2102, 0]
click at [134, 327] on input "Track Title" at bounding box center [587, 325] width 1034 height 30
type input "Moments"
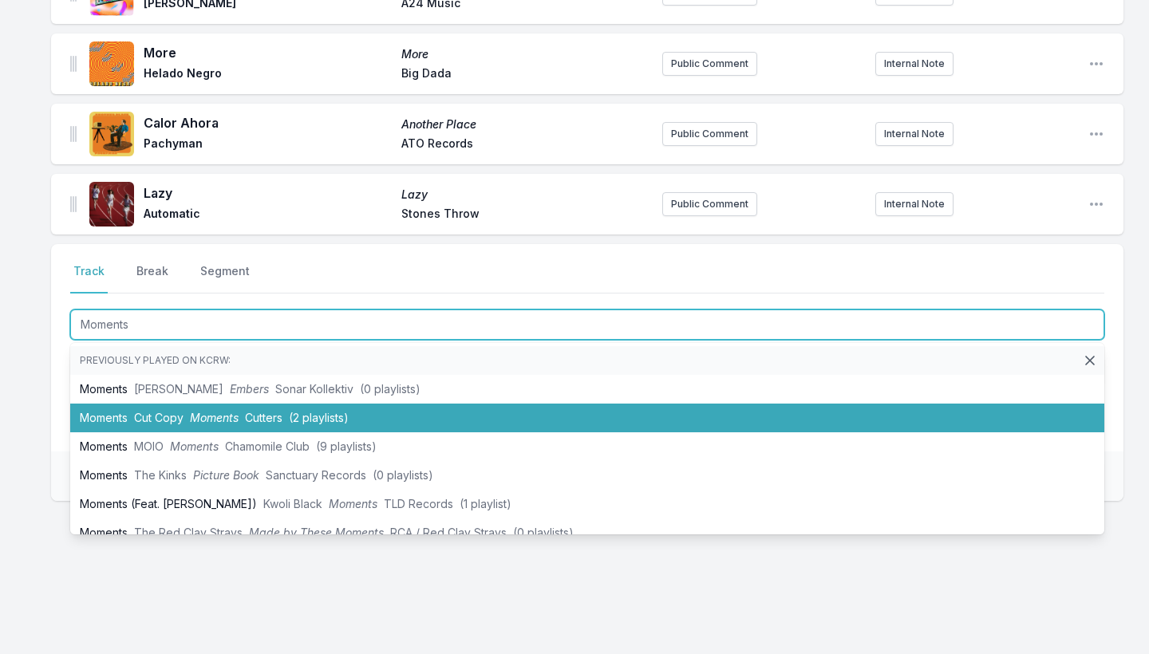
click at [113, 426] on li "Moments Cut Copy Moments Cutters (2 playlists)" at bounding box center [587, 418] width 1034 height 29
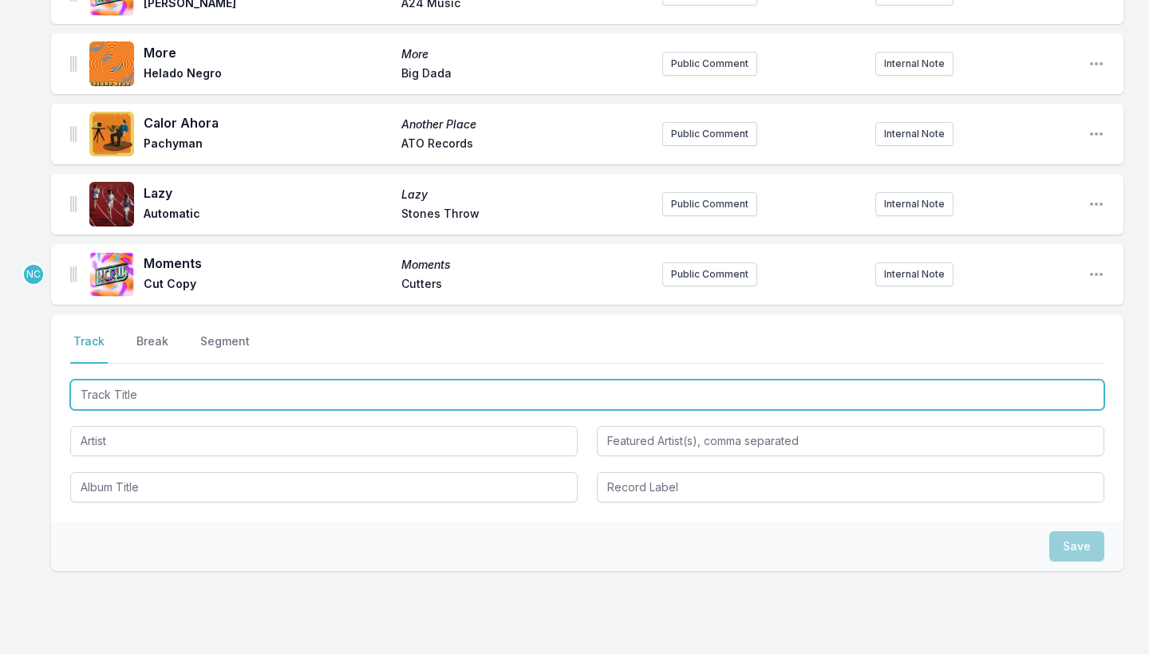
click at [124, 394] on input "Track Title" at bounding box center [587, 395] width 1034 height 30
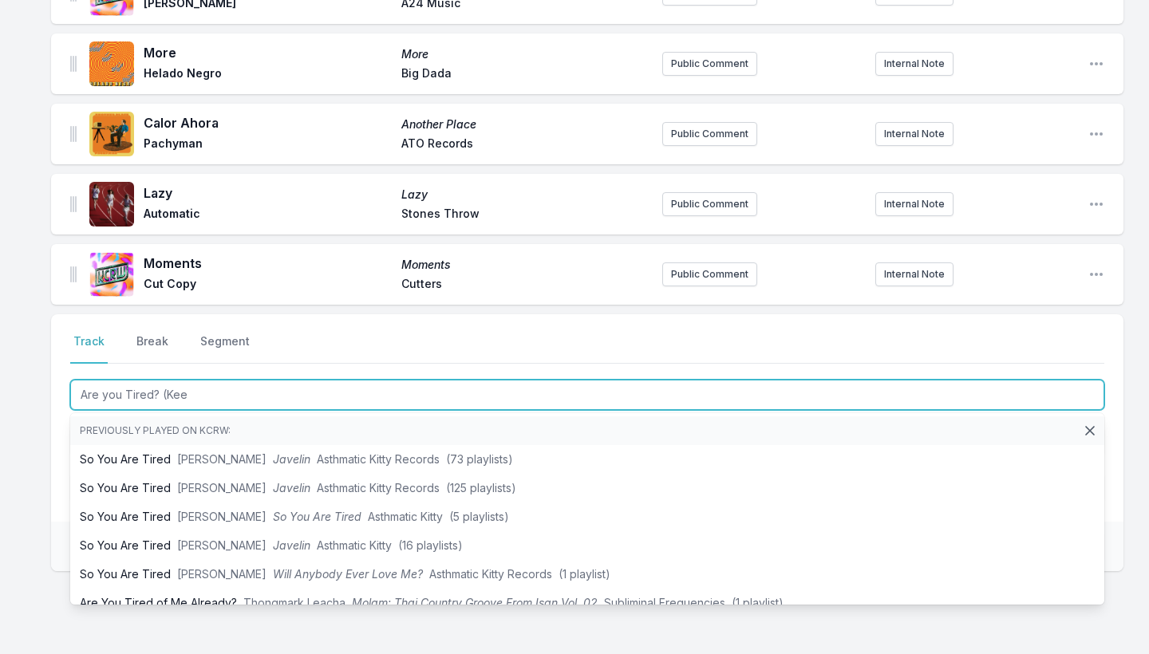
type input "Are you Tired? (Keep"
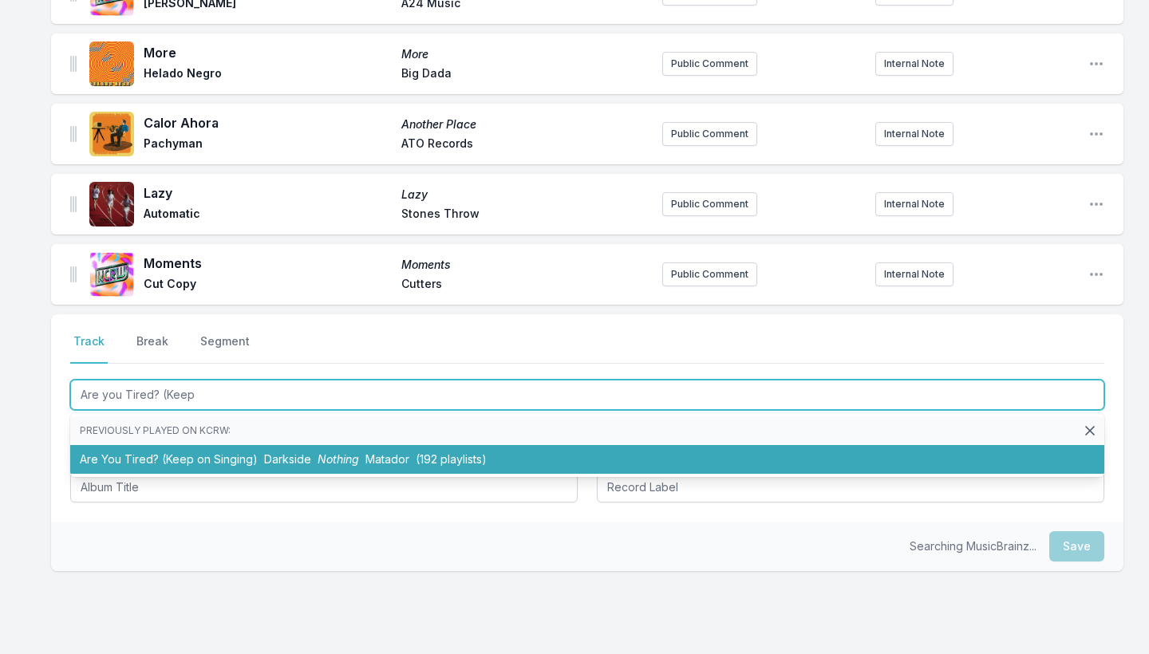
click at [138, 463] on li "Are You Tired? (Keep on Singing) Darkside Nothing Matador (192 playlists)" at bounding box center [587, 459] width 1034 height 29
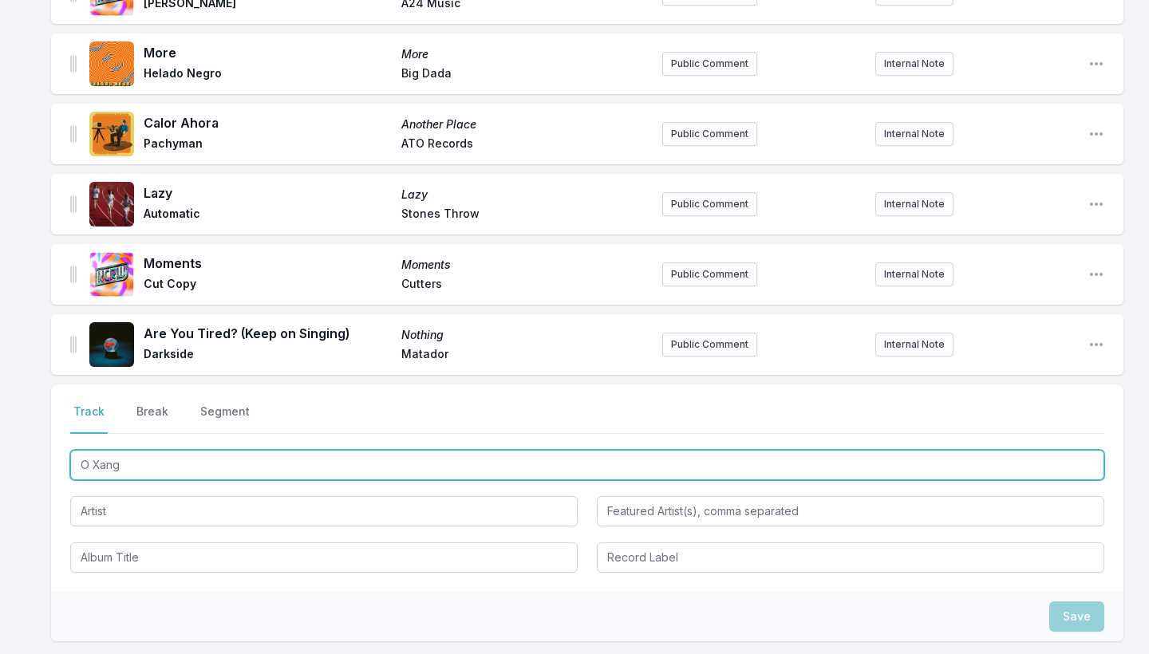
type input "O Xango"
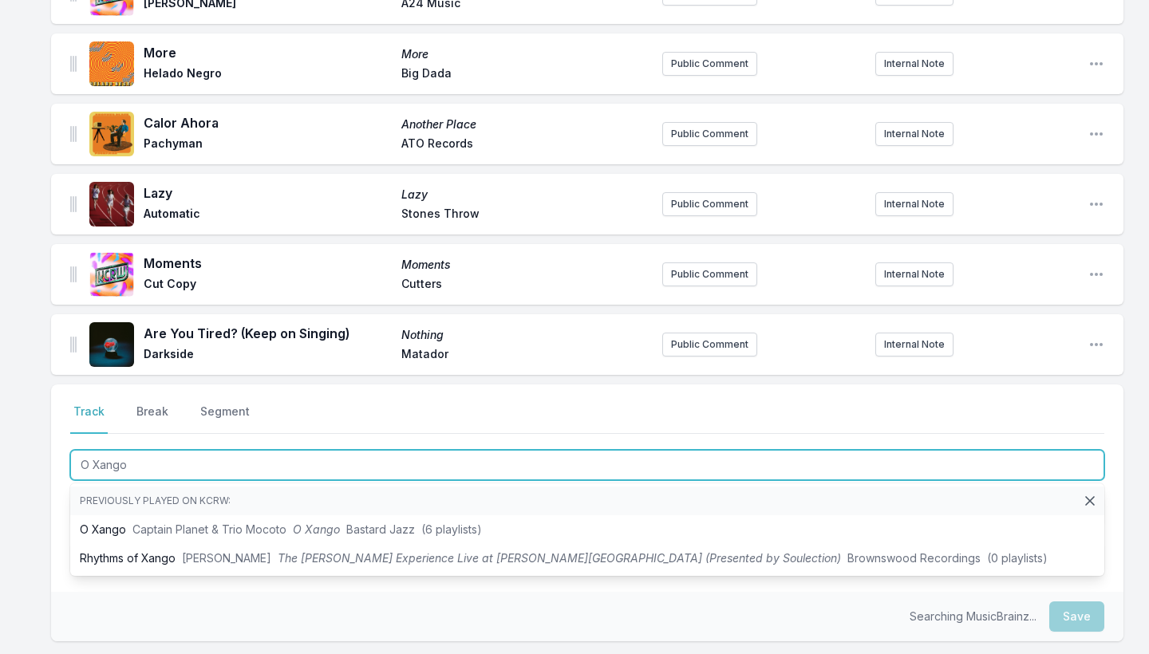
scroll to position [2107, 0]
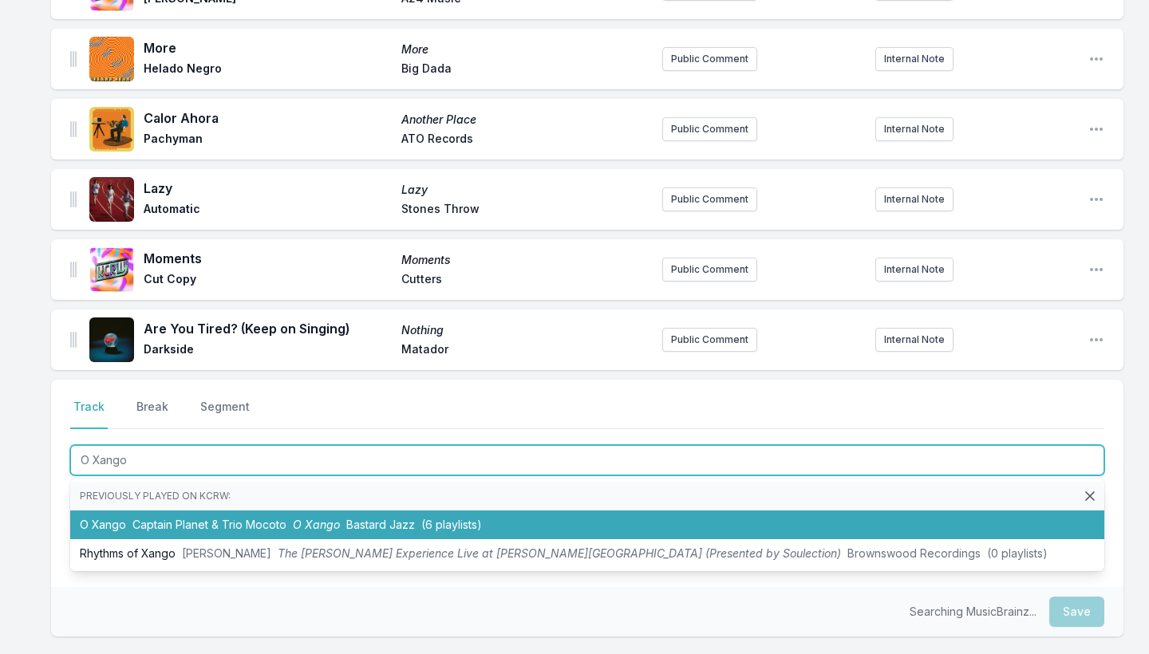
click at [144, 531] on span "Captain Planet & Trio Mocoto" at bounding box center [209, 525] width 154 height 14
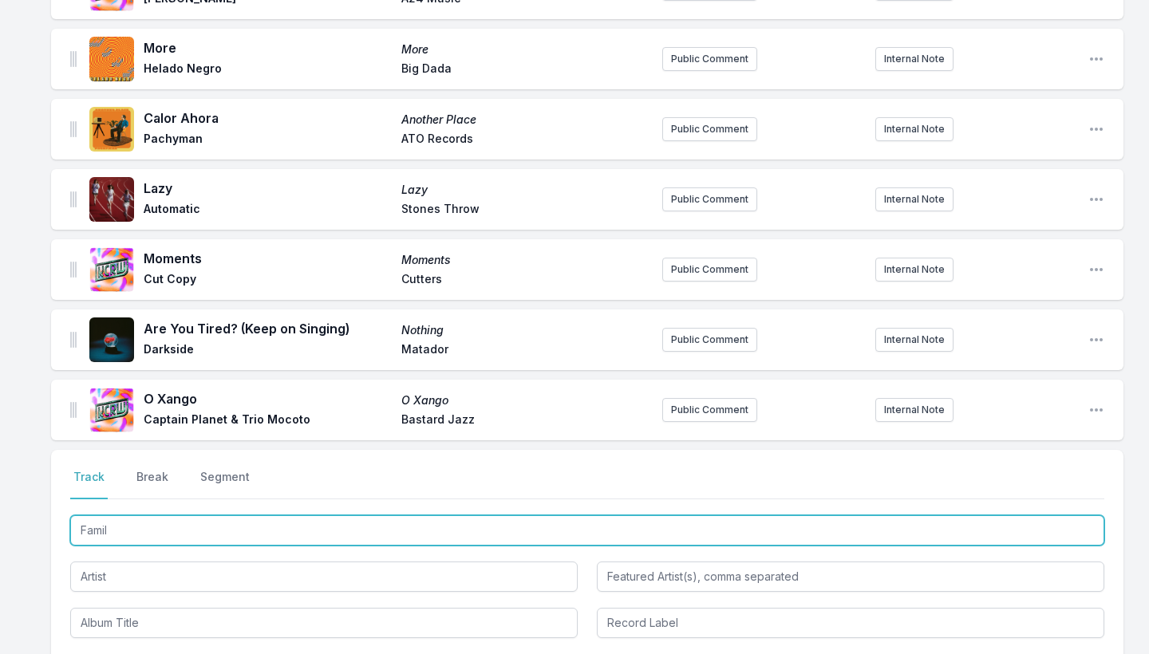
type input "Family"
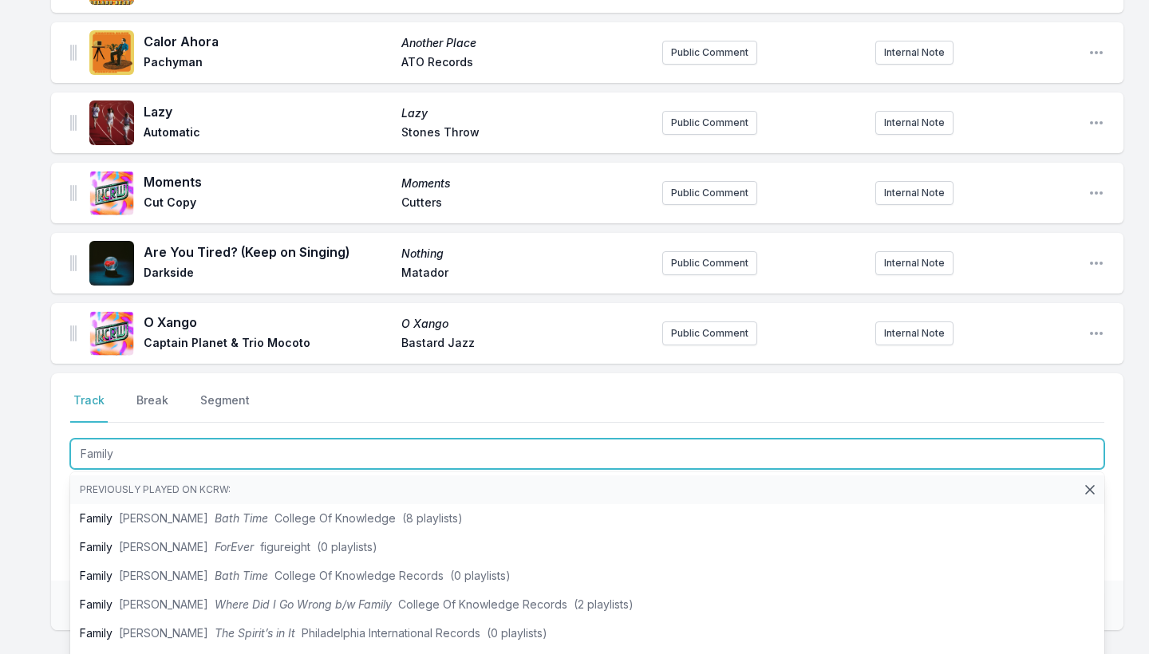
scroll to position [2200, 0]
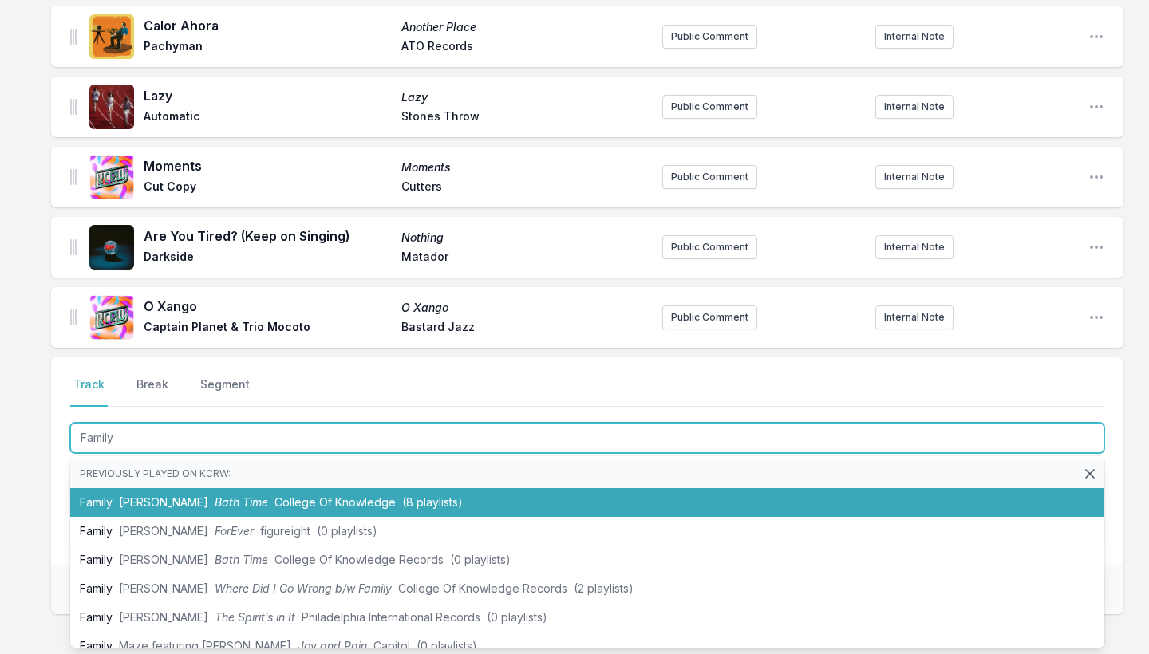
click at [215, 498] on span "Bath Time" at bounding box center [241, 503] width 53 height 14
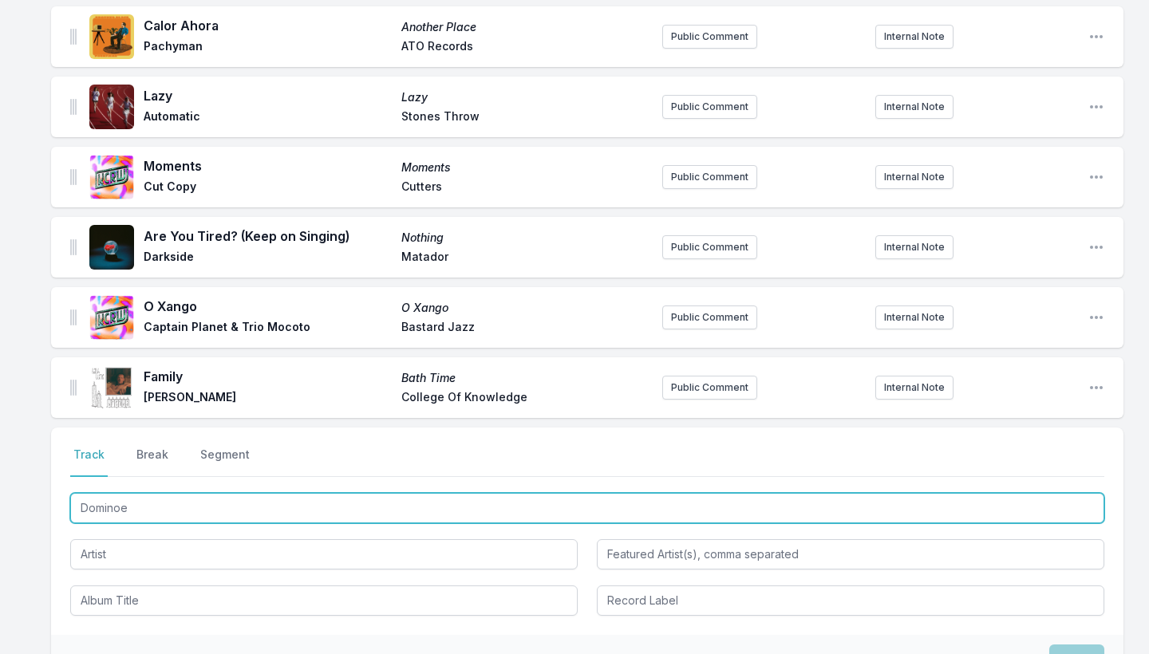
type input "Dominoes"
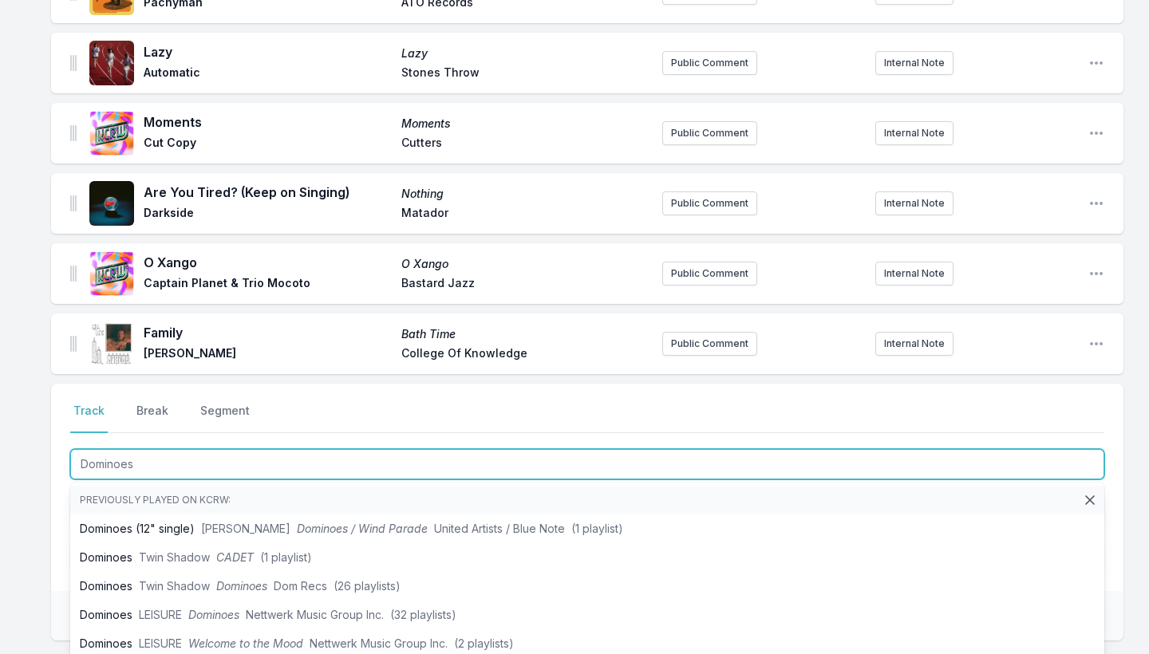
scroll to position [2267, 0]
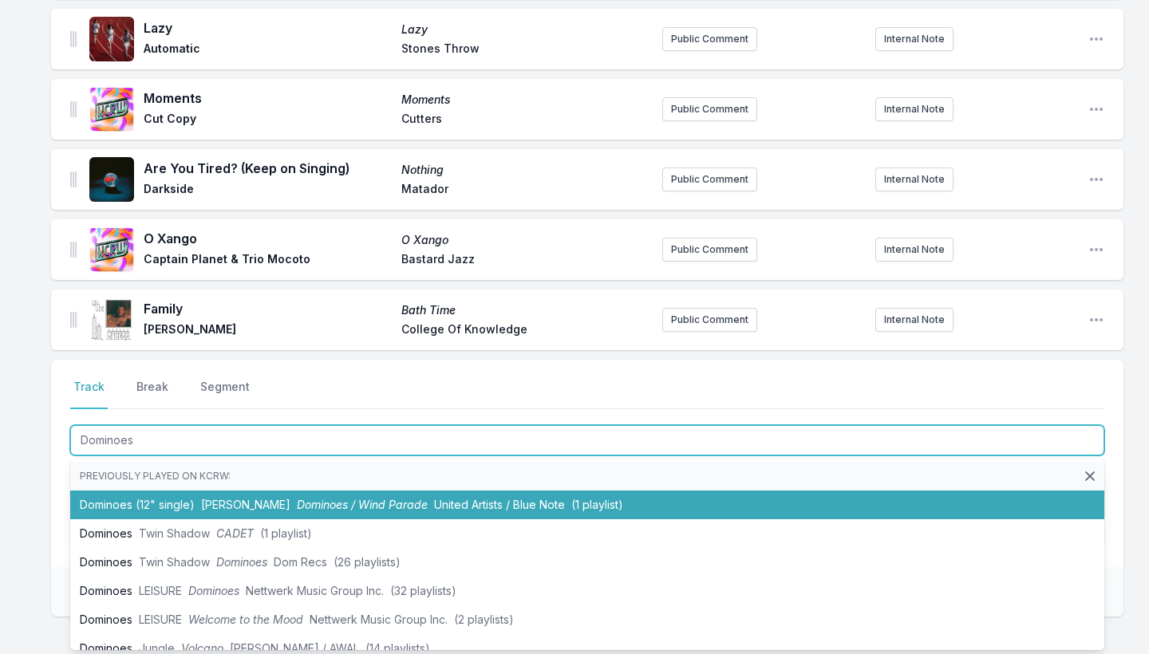
click at [215, 496] on li "Dominoes (12" single) [PERSON_NAME] Dominoes / Wind Parade United Artists / Blu…" at bounding box center [587, 505] width 1034 height 29
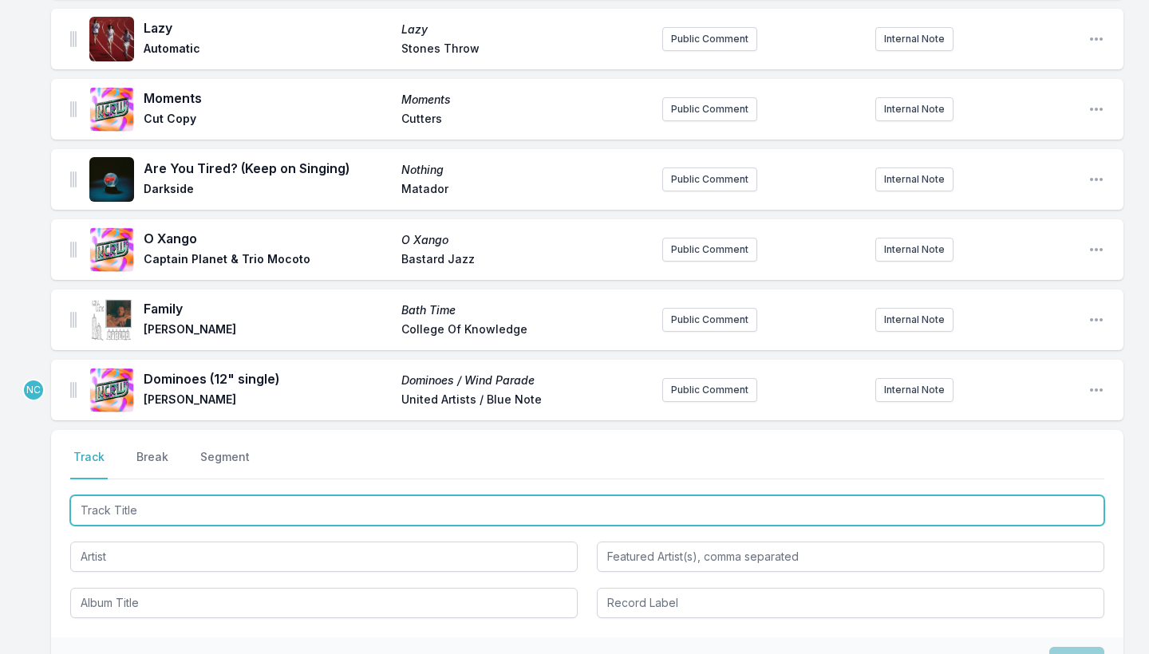
click at [196, 506] on input "Track Title" at bounding box center [587, 511] width 1034 height 30
type input "Lullaby"
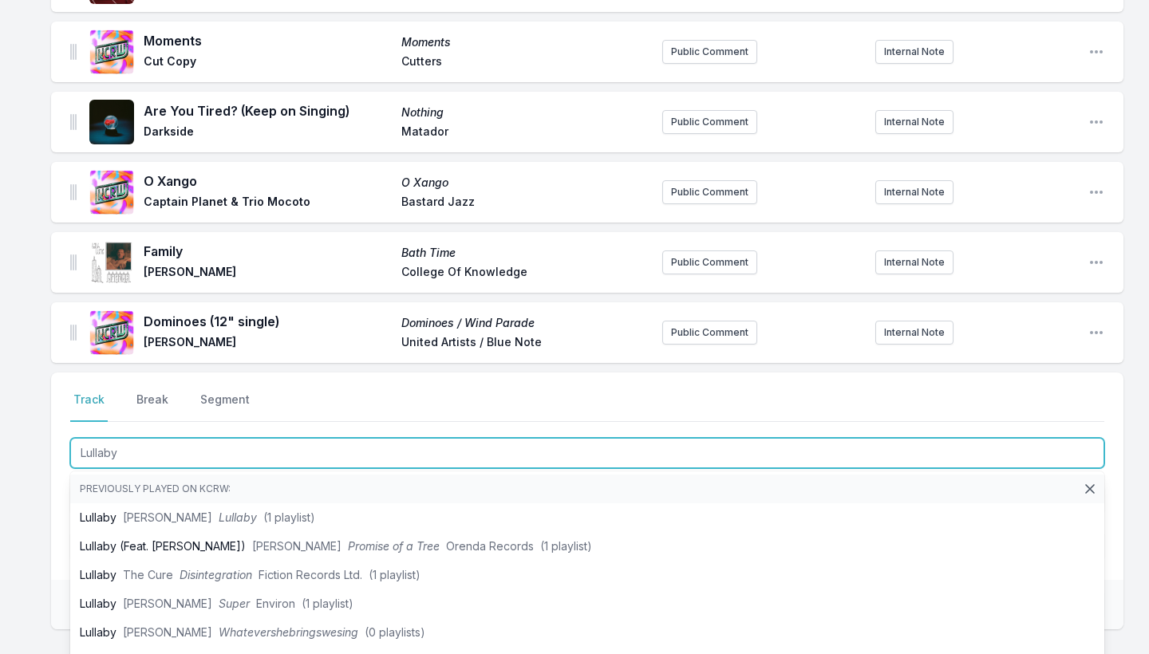
scroll to position [2330, 0]
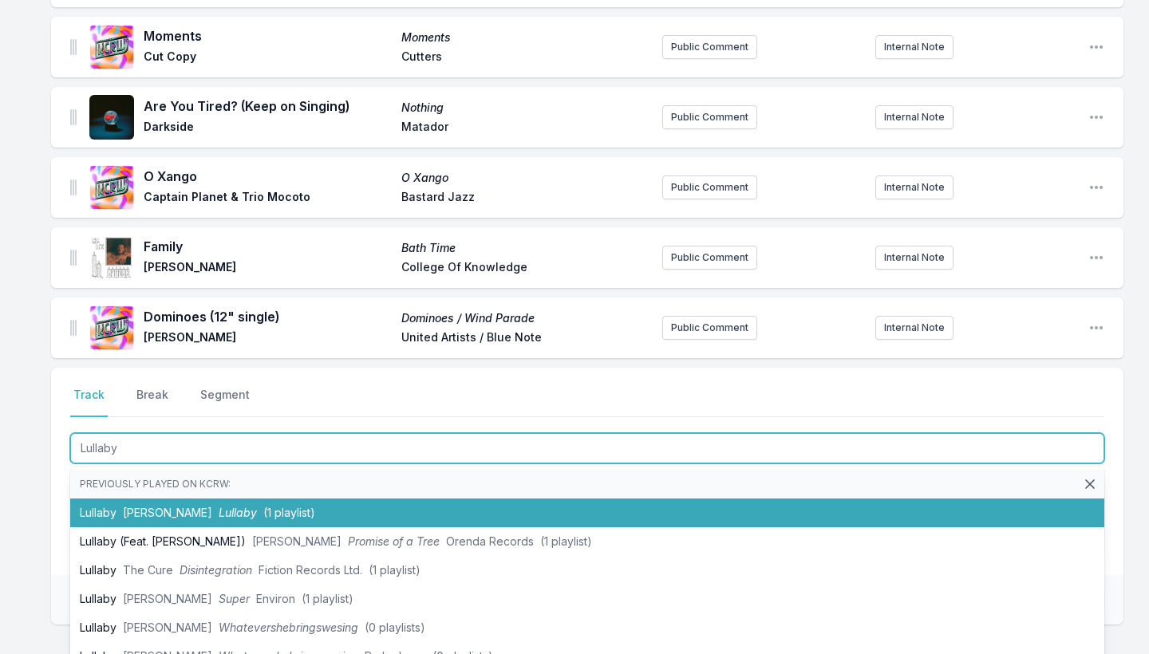
click at [219, 516] on span "Lullaby" at bounding box center [238, 513] width 38 height 14
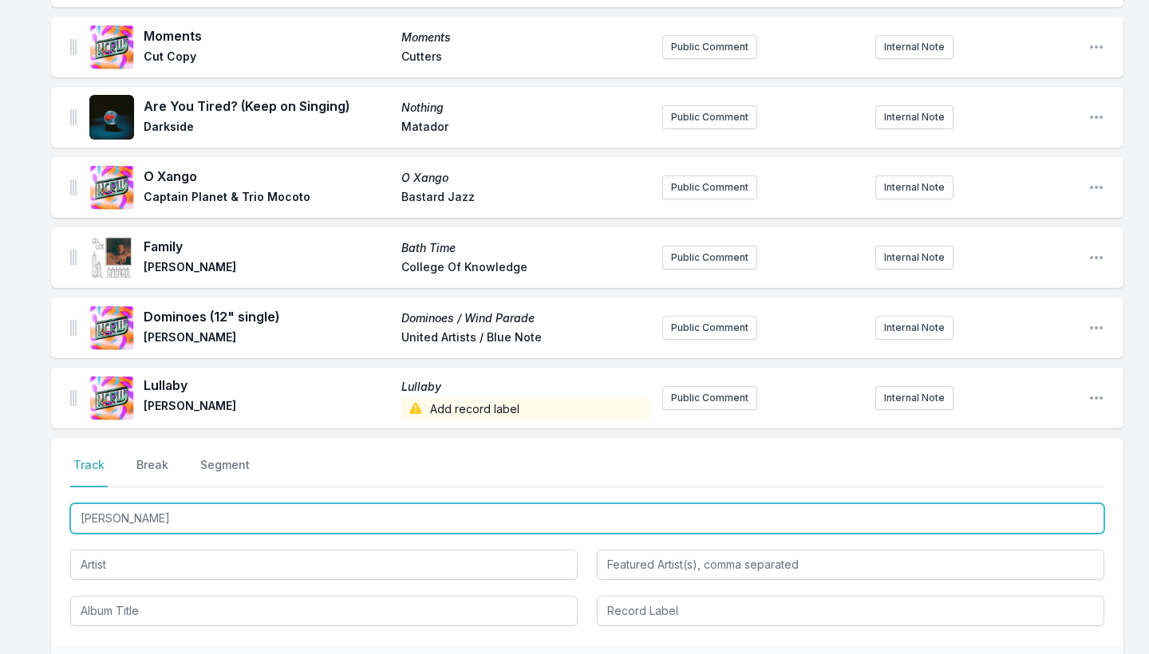
type input "Sweetie"
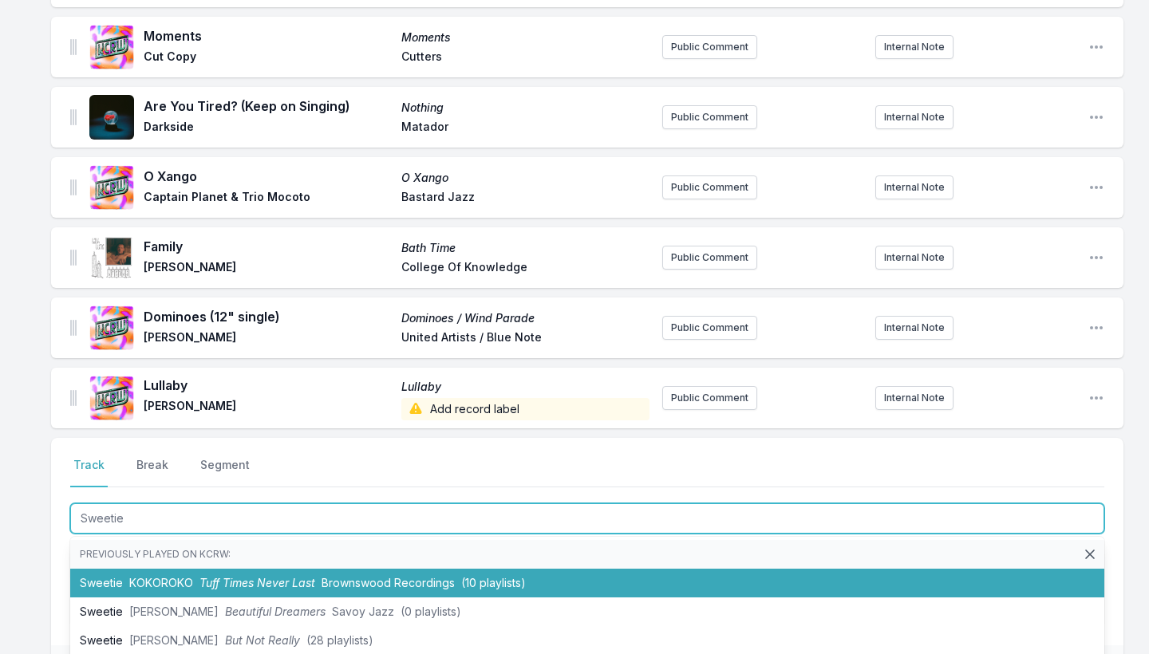
click at [172, 578] on span "KOKOROKO" at bounding box center [161, 583] width 64 height 14
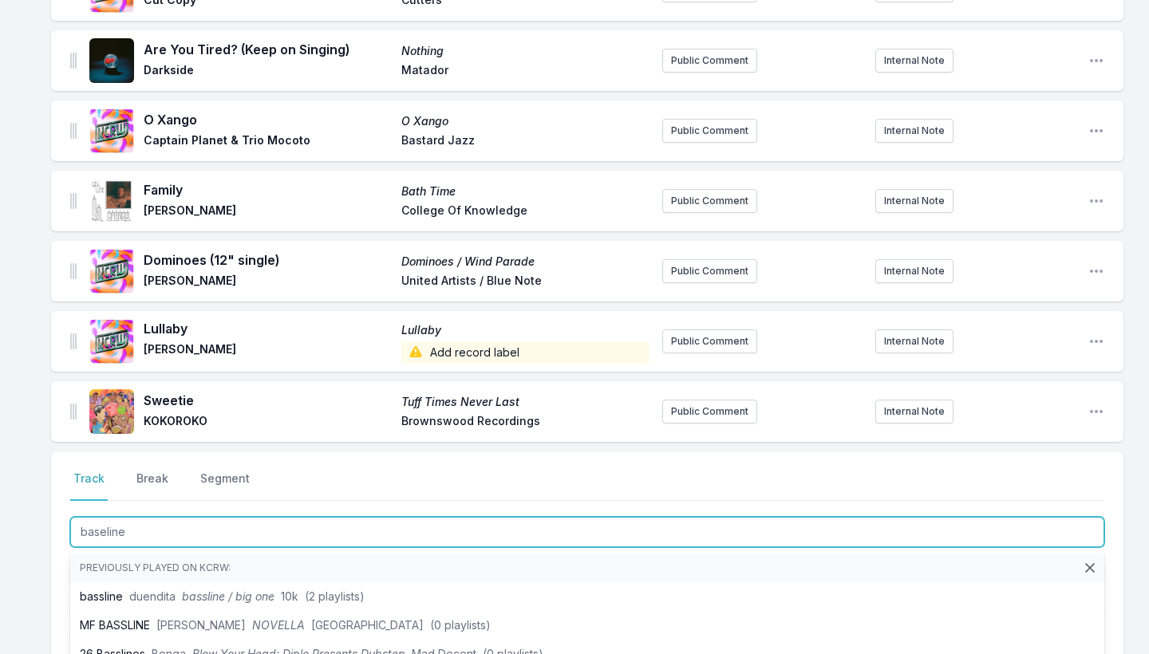
scroll to position [2395, 0]
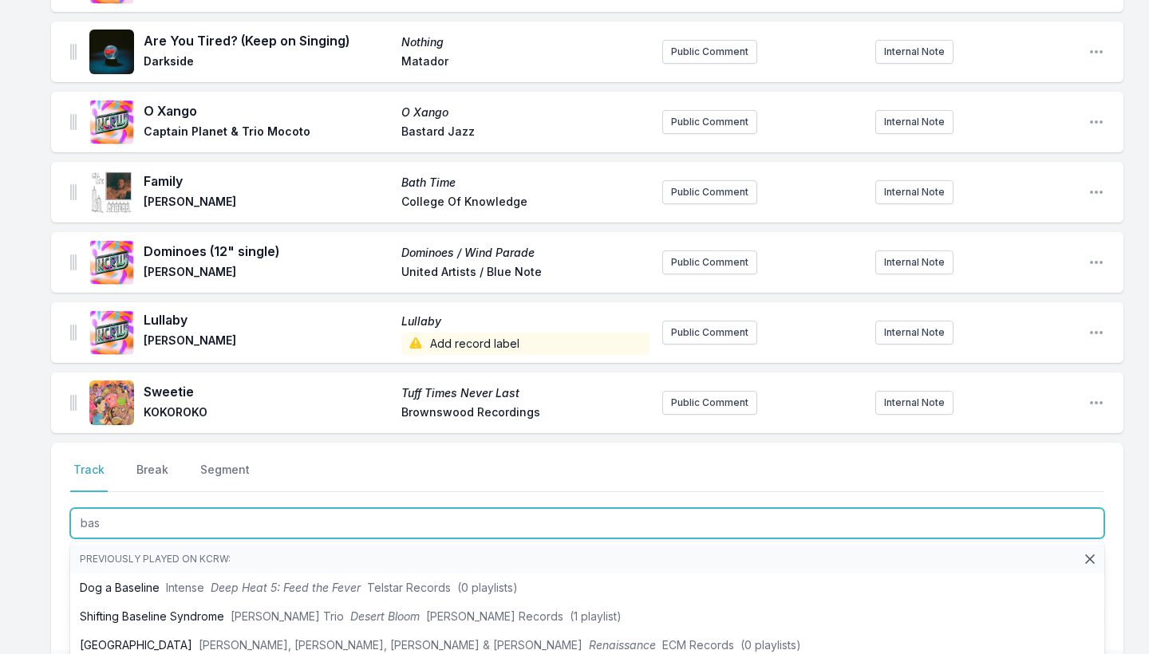
type input "bass"
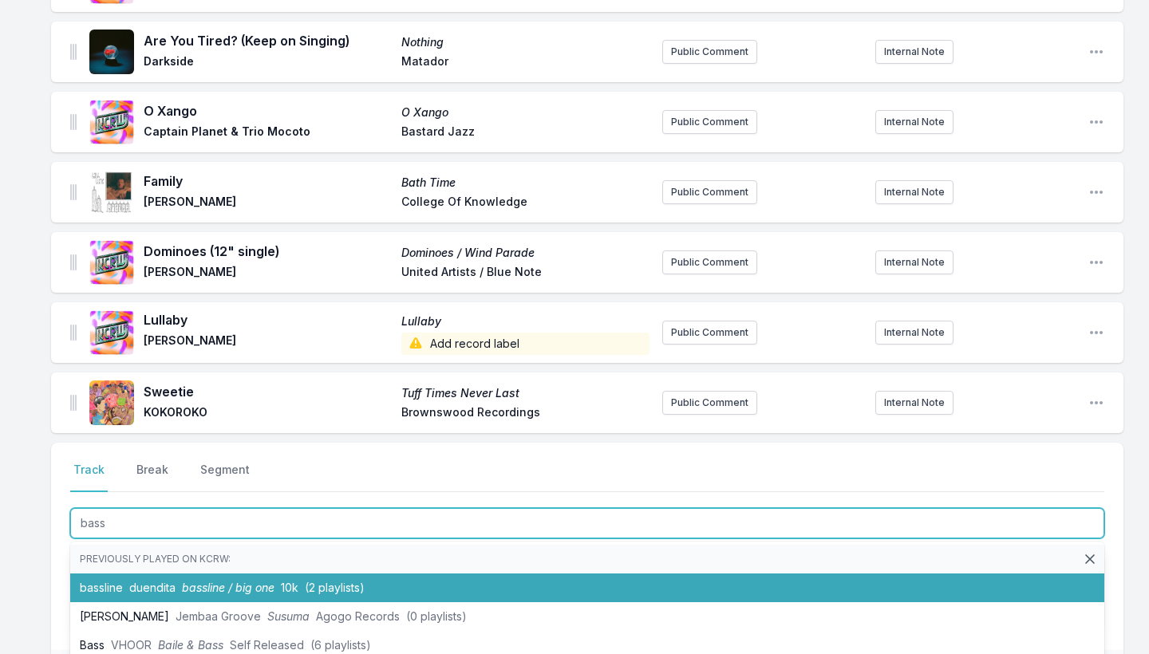
click at [165, 591] on span "duendita" at bounding box center [152, 588] width 46 height 14
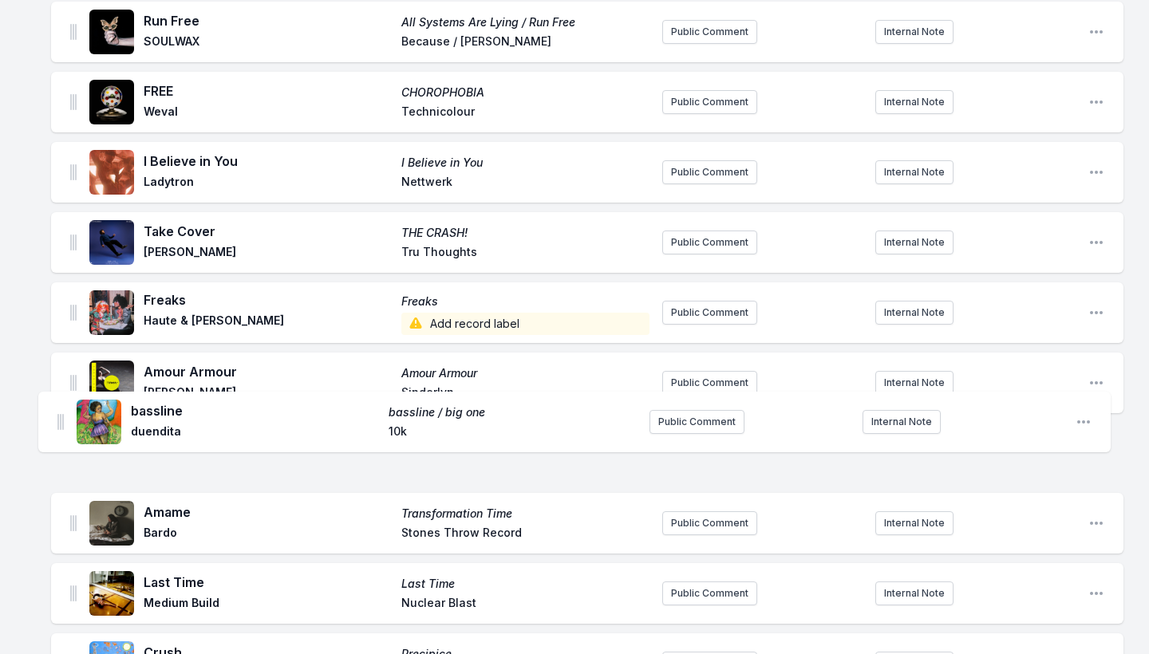
scroll to position [785, 0]
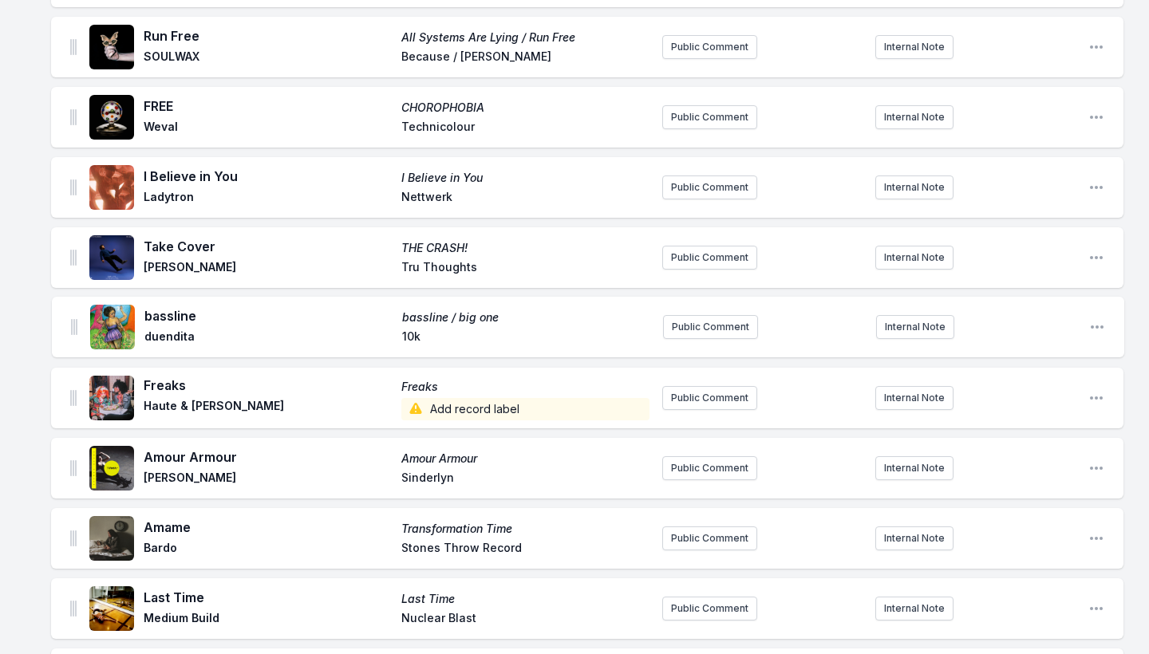
drag, startPoint x: 73, startPoint y: 469, endPoint x: 73, endPoint y: 317, distance: 151.6
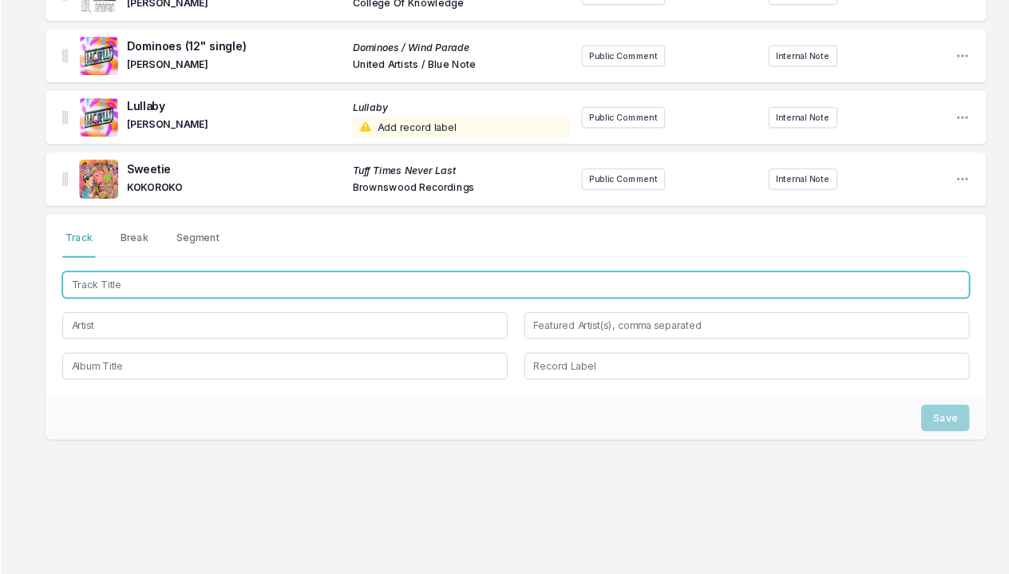
scroll to position [2664, 0]
type input "Don't Leave too Soon"
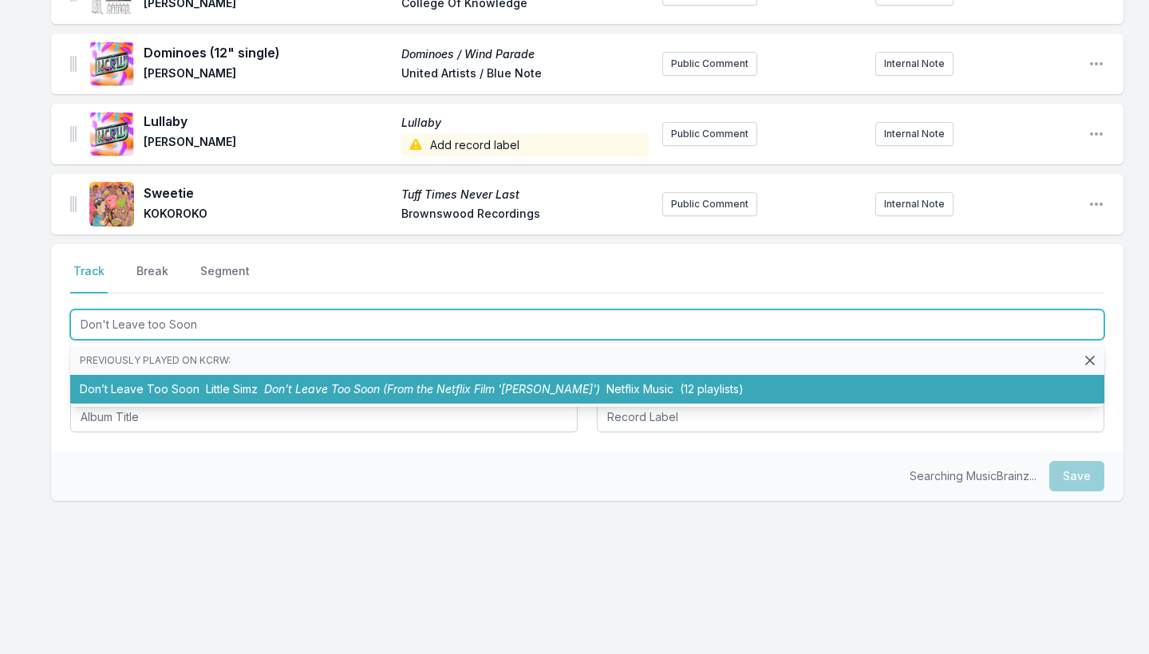
click at [104, 388] on li "Don’t Leave Too Soon Little Simz Don’t Leave Too Soon (From the Netflix Film '[…" at bounding box center [587, 389] width 1034 height 29
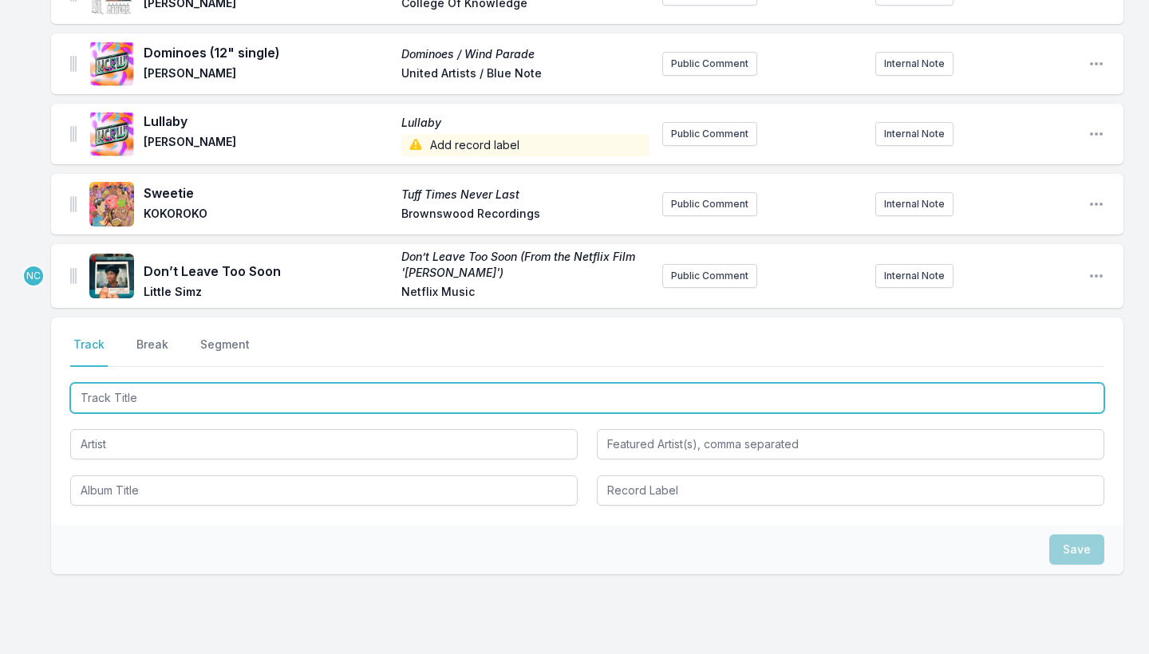
click at [104, 388] on input "Track Title" at bounding box center [587, 398] width 1034 height 30
type input "Caviar"
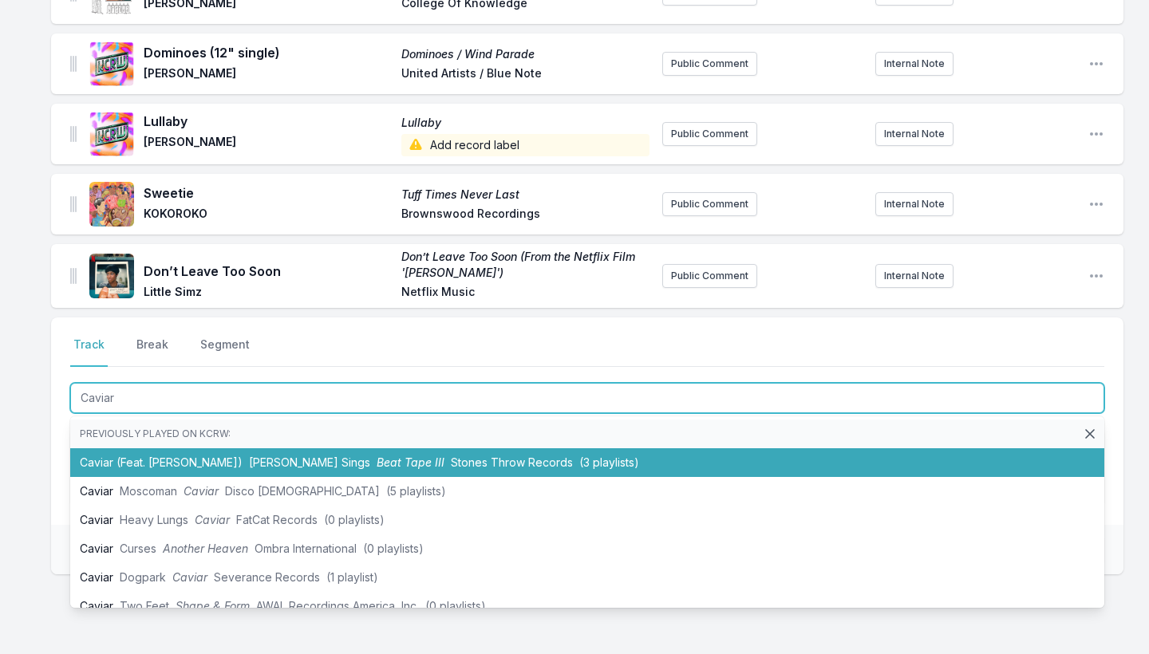
click at [117, 461] on li "Caviar (Feat. [PERSON_NAME]) [PERSON_NAME] Sings Beat Tape III Stones Throw Rec…" at bounding box center [587, 463] width 1034 height 29
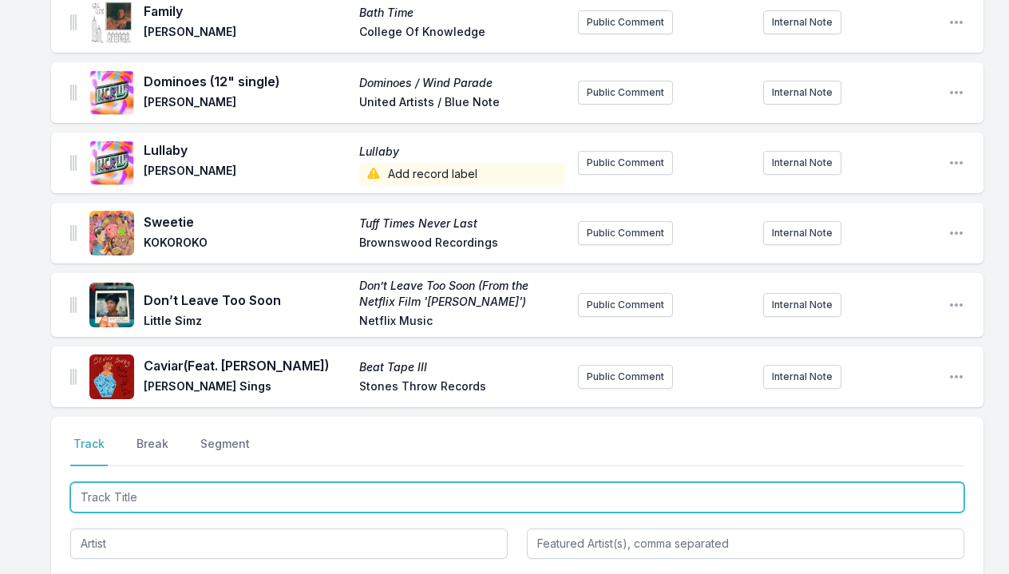
paste input "Fight the Power, Pts. 1 & 2"
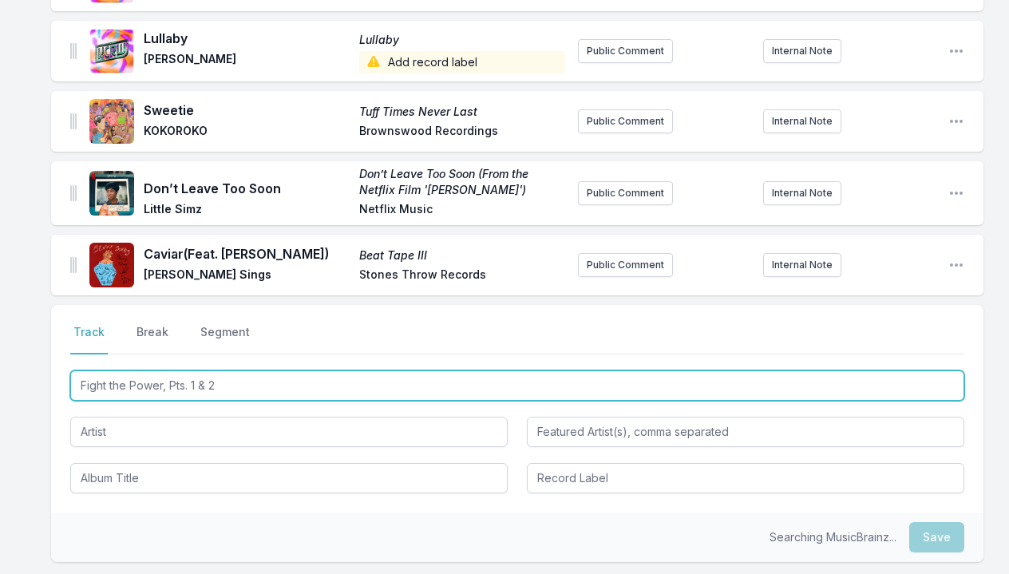
scroll to position [2777, 0]
type input "Fight the Power, Pts. 1 & 2"
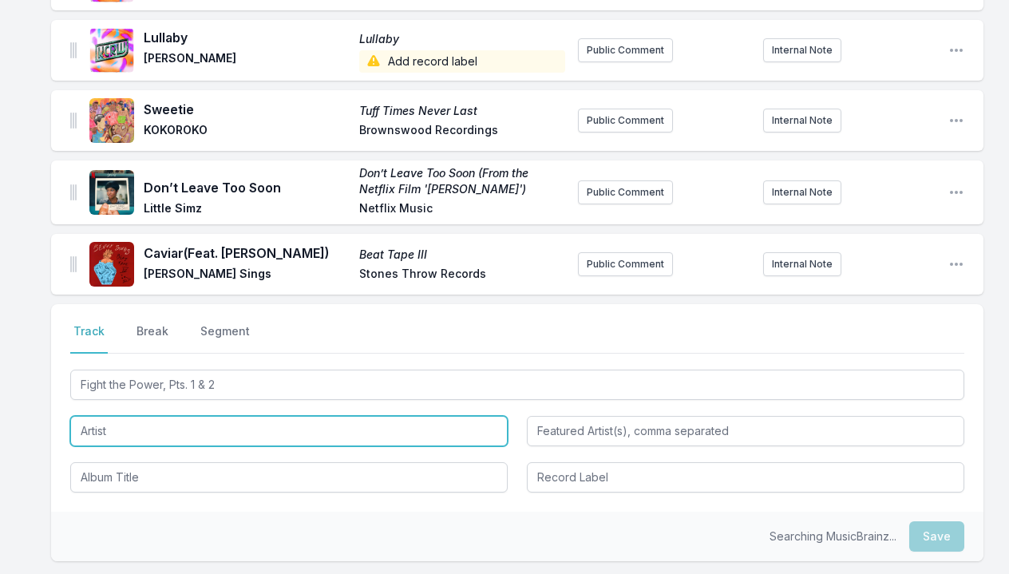
click at [153, 416] on input "Artist" at bounding box center [288, 431] width 437 height 30
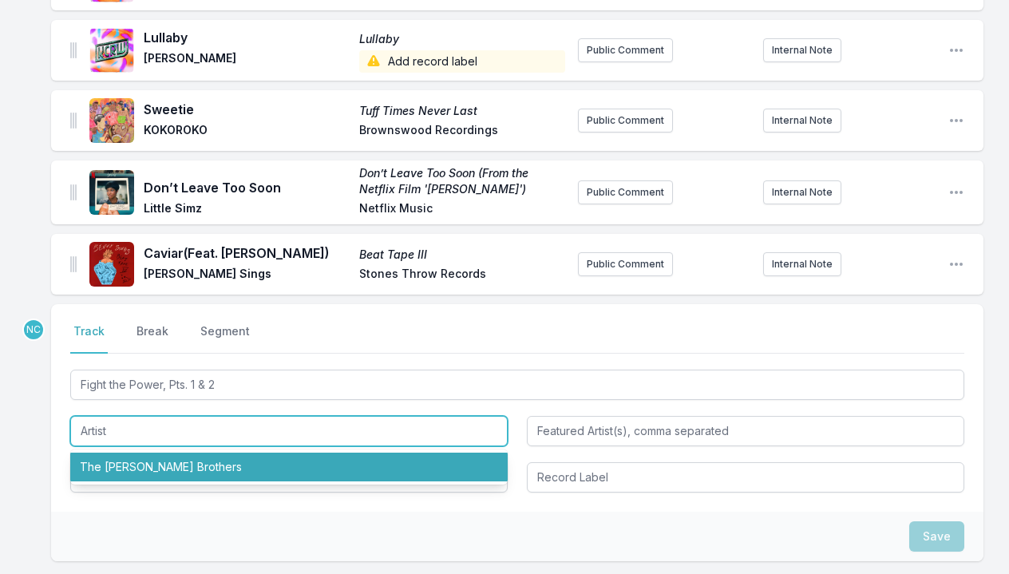
click at [144, 460] on li "The [PERSON_NAME] Brothers" at bounding box center [288, 467] width 437 height 29
type input "The [PERSON_NAME] Brothers"
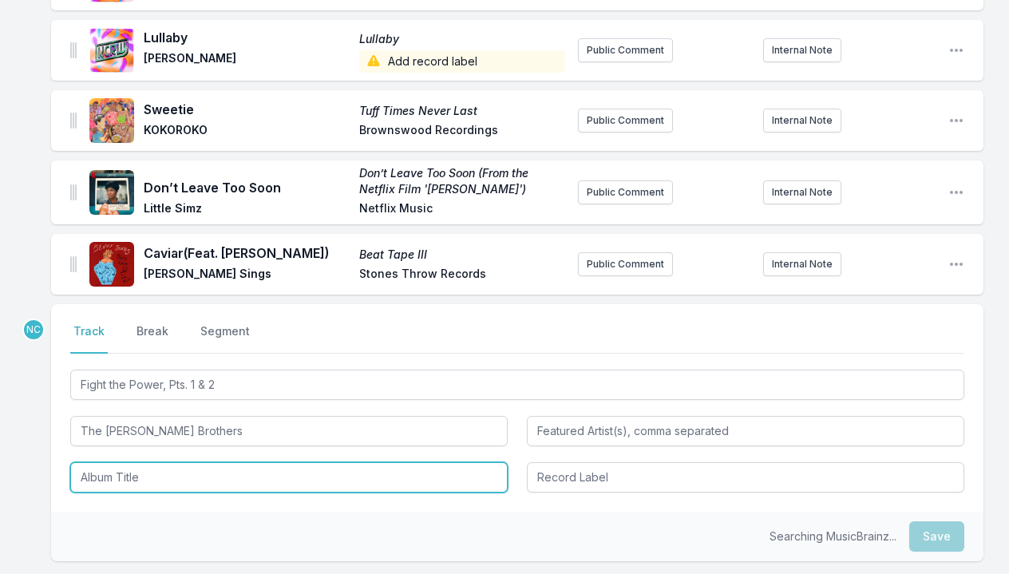
click at [143, 464] on input "Album Title" at bounding box center [288, 477] width 437 height 30
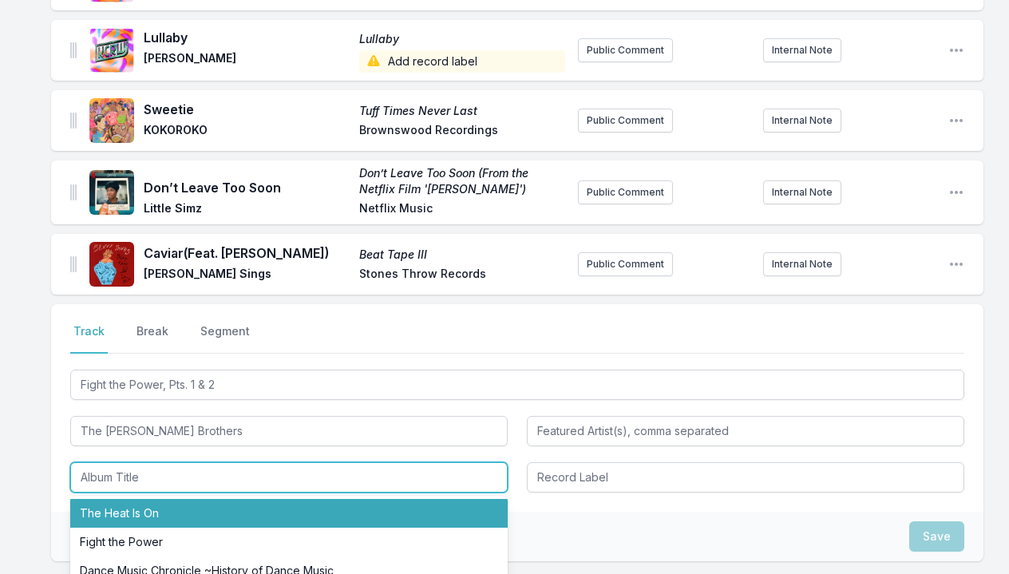
click at [149, 499] on li "The Heat Is On" at bounding box center [288, 513] width 437 height 29
type input "The Heat Is On"
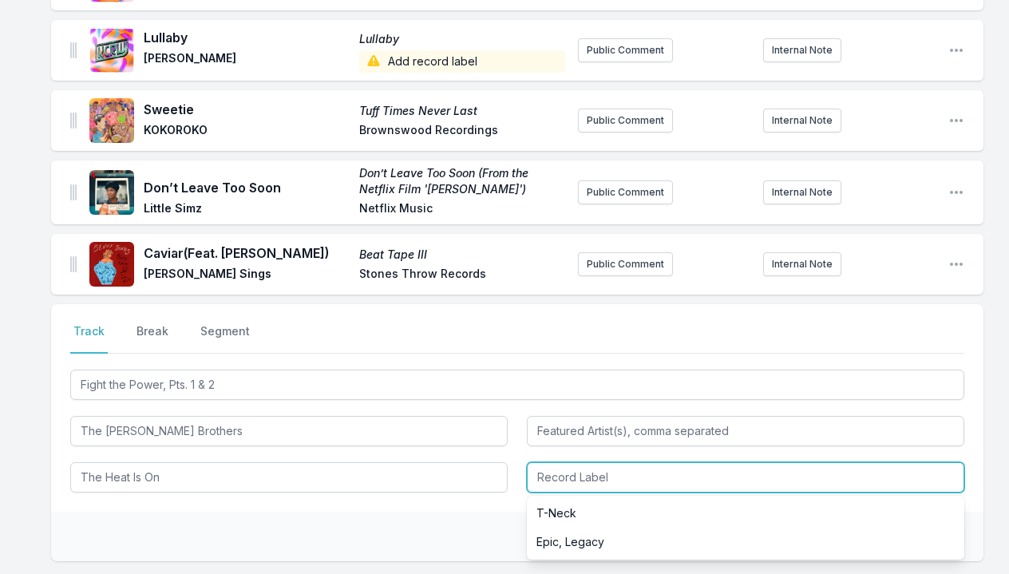
click at [589, 462] on input "Record Label" at bounding box center [745, 477] width 437 height 30
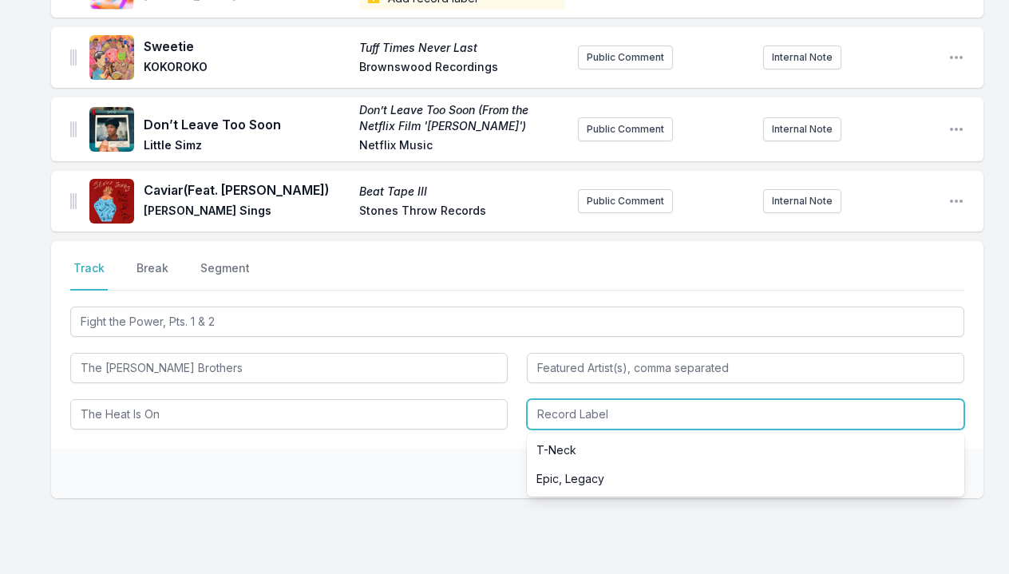
scroll to position [2853, 0]
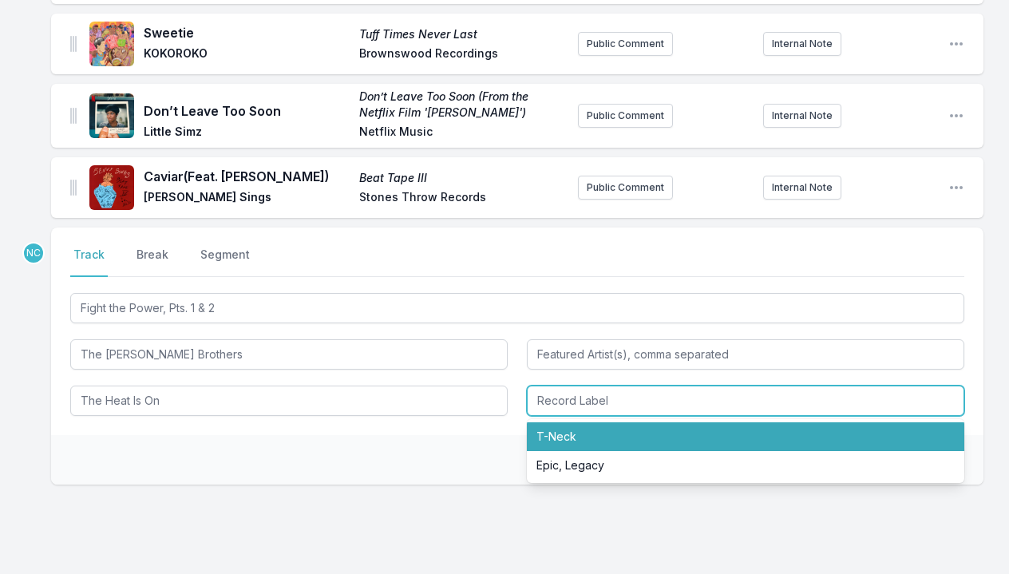
click at [584, 429] on li "T-Neck" at bounding box center [745, 436] width 437 height 29
type input "T-Neck"
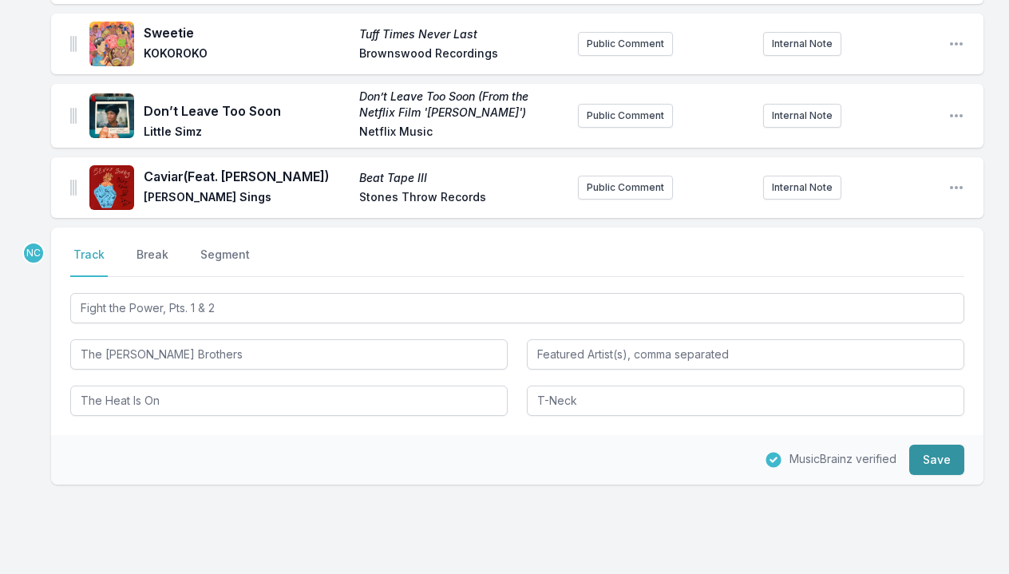
click at [947, 452] on button "Save" at bounding box center [936, 460] width 55 height 30
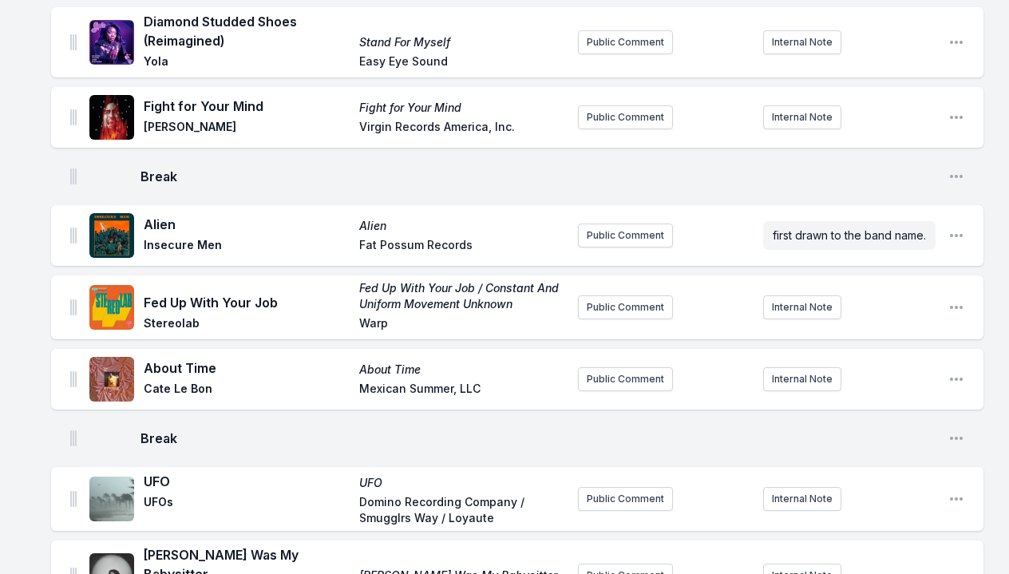
scroll to position [0, 0]
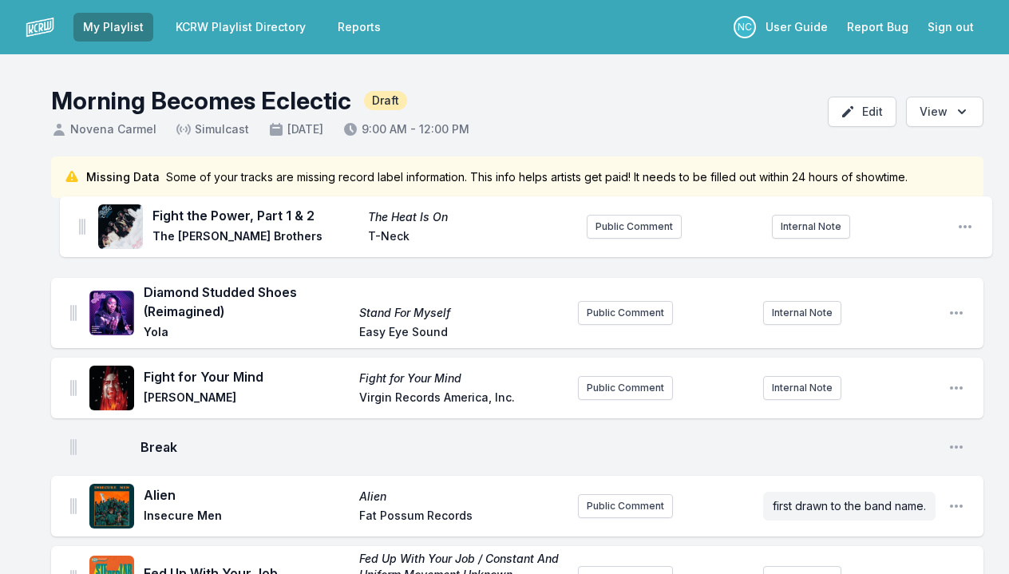
drag, startPoint x: 72, startPoint y: 241, endPoint x: 81, endPoint y: 213, distance: 29.3
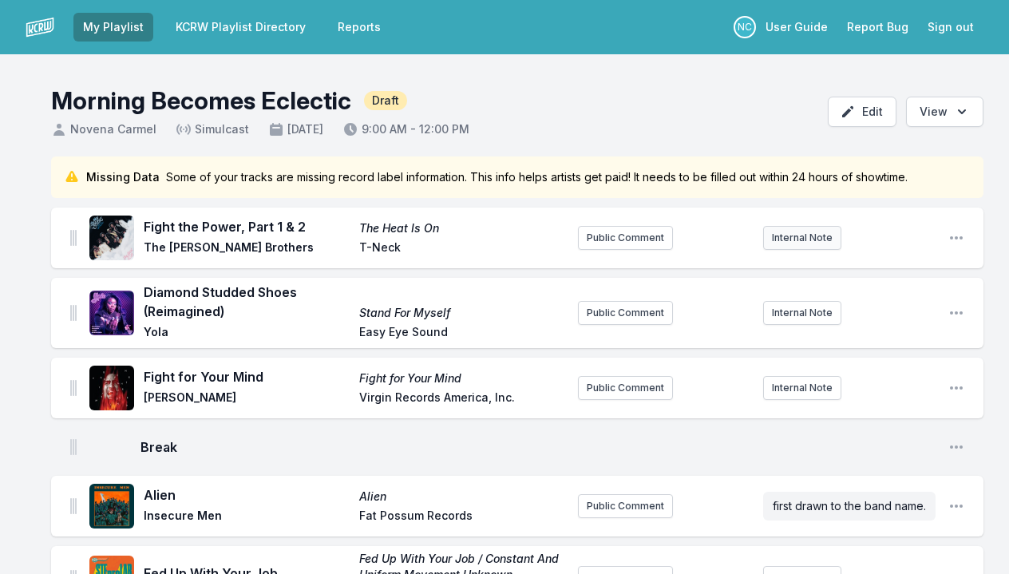
click at [798, 237] on button "Internal Note" at bounding box center [802, 238] width 78 height 24
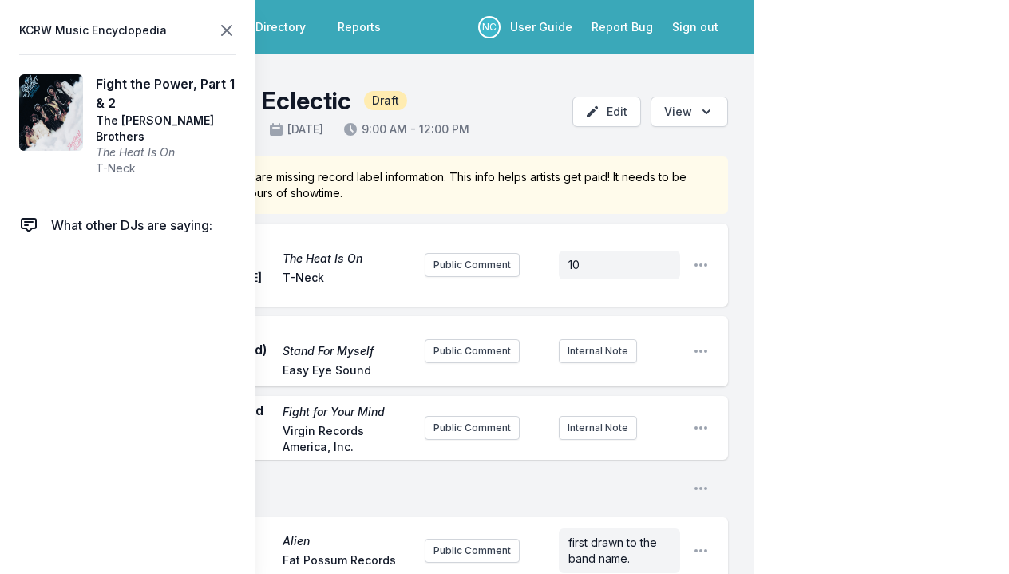
click at [226, 26] on icon at bounding box center [226, 30] width 19 height 19
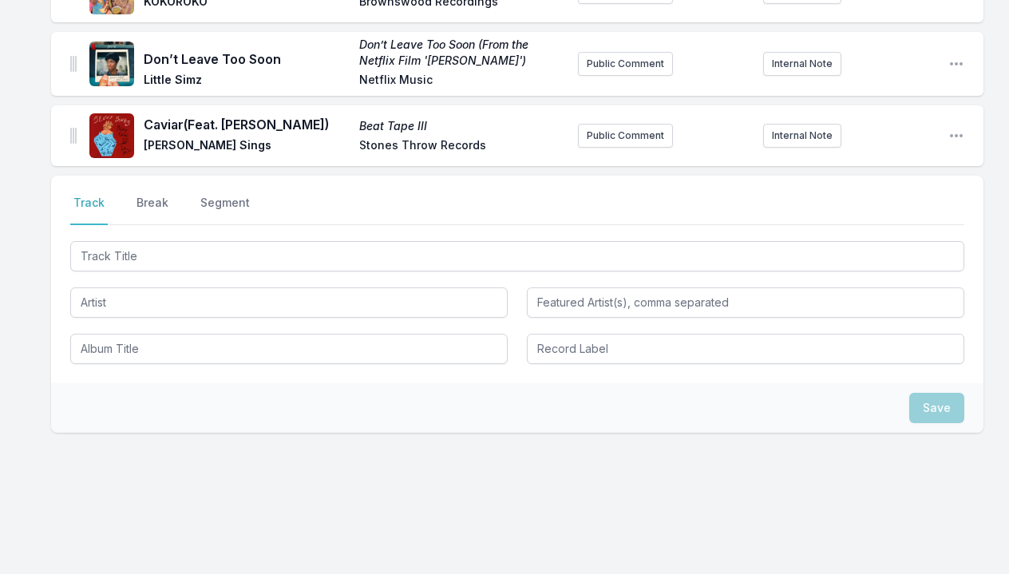
scroll to position [2975, 0]
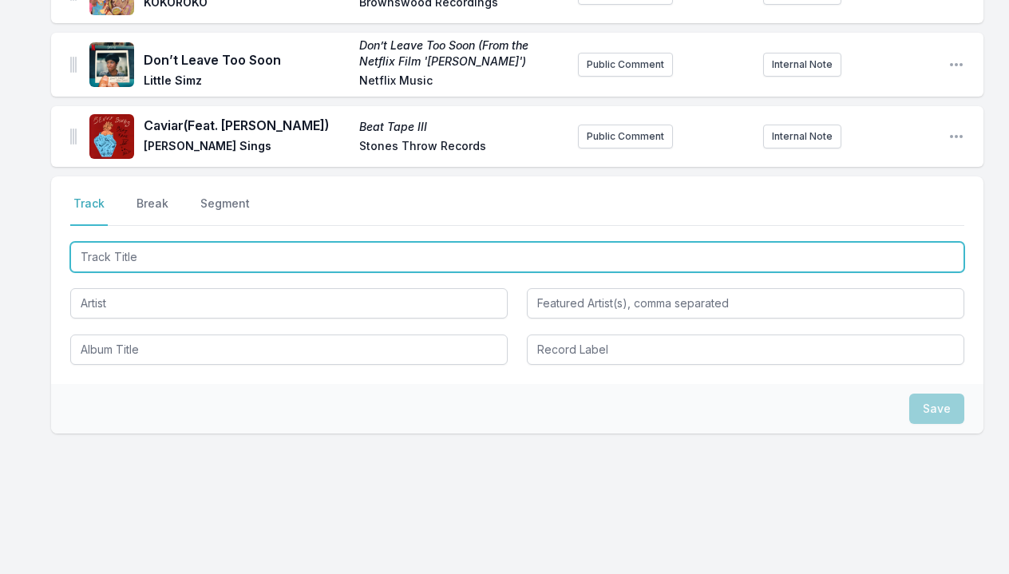
click at [200, 244] on input "Track Title" at bounding box center [517, 257] width 894 height 30
type input "O"
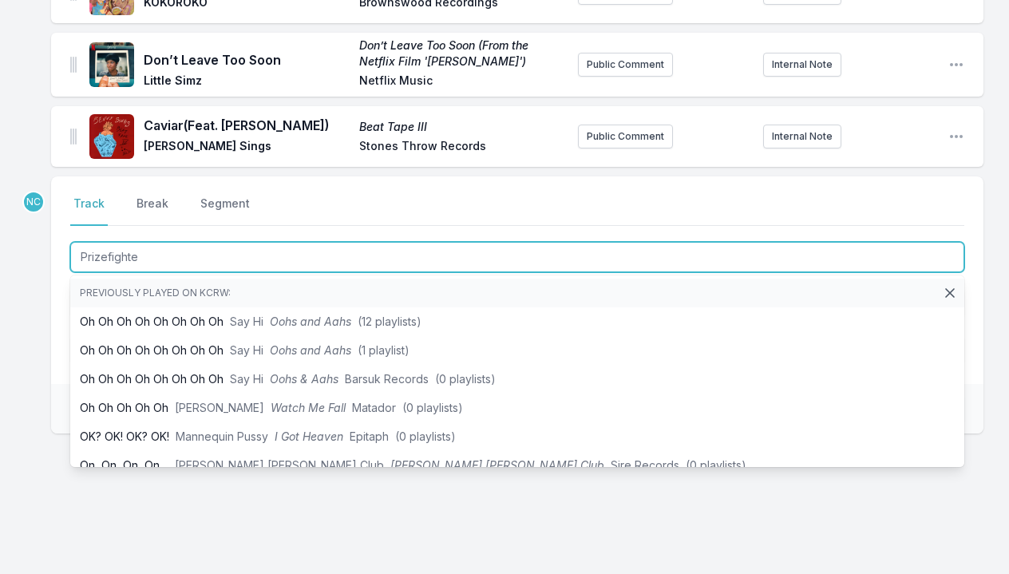
type input "Prizefighter"
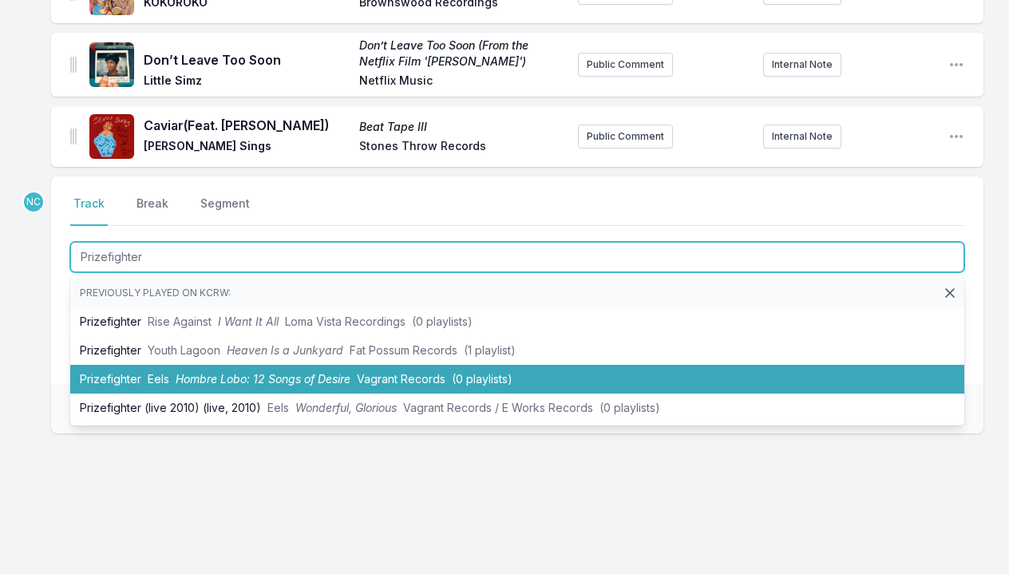
click at [152, 372] on span "Eels" at bounding box center [159, 379] width 22 height 14
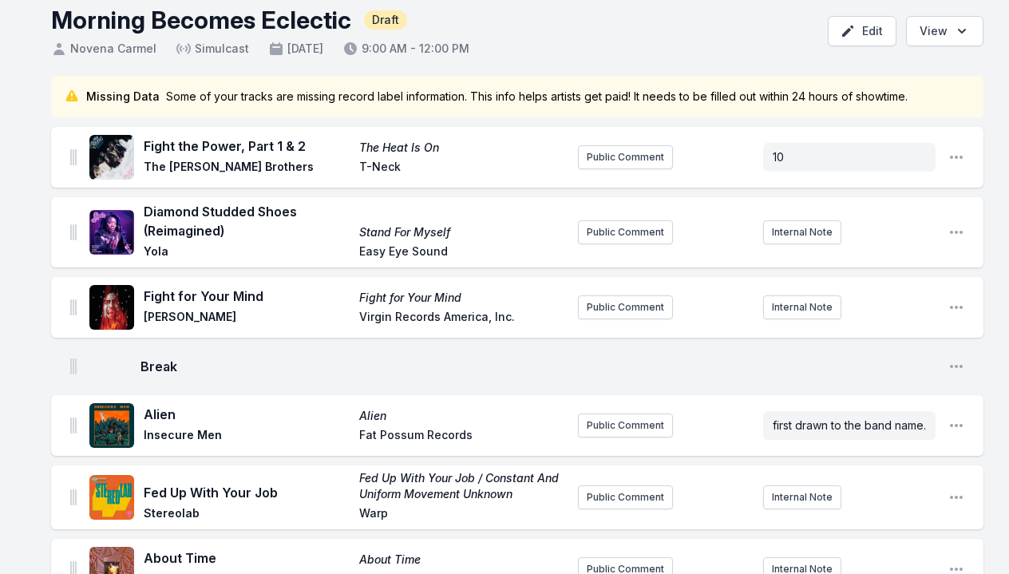
scroll to position [0, 0]
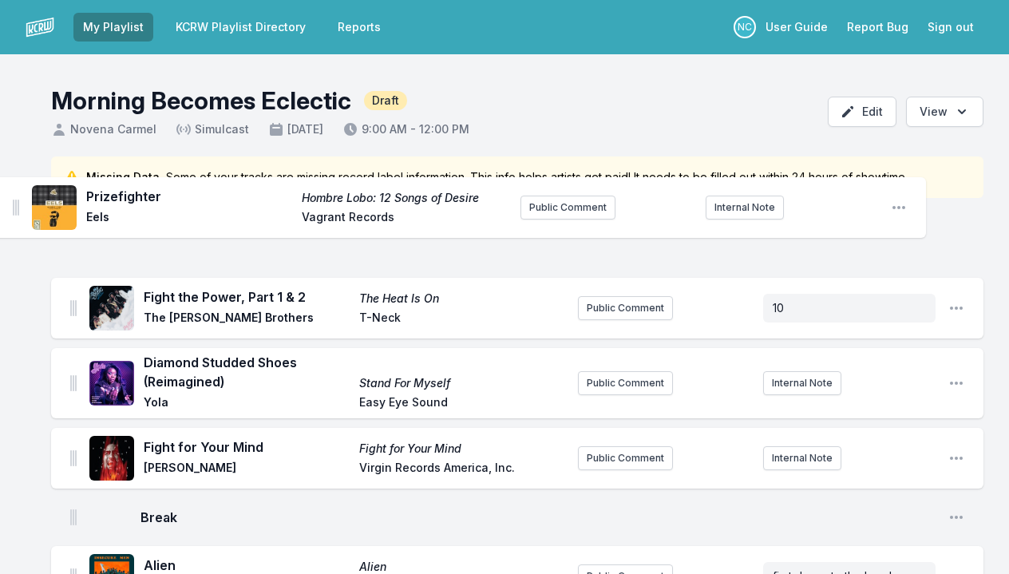
drag, startPoint x: 72, startPoint y: 195, endPoint x: 14, endPoint y: 199, distance: 57.6
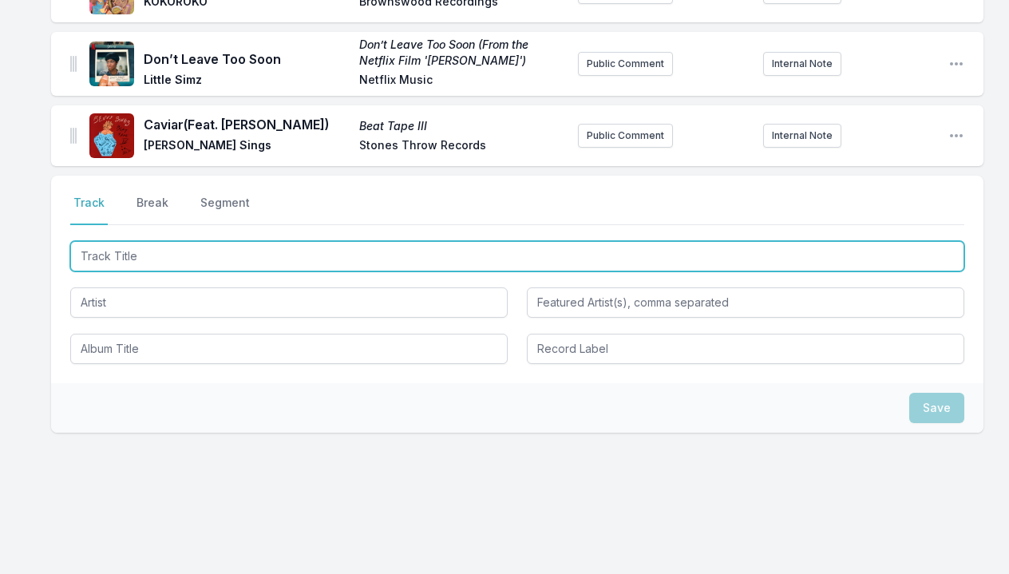
scroll to position [3045, 0]
click at [283, 242] on input "Track Title" at bounding box center [517, 257] width 894 height 30
type input "Treat Eachother Right"
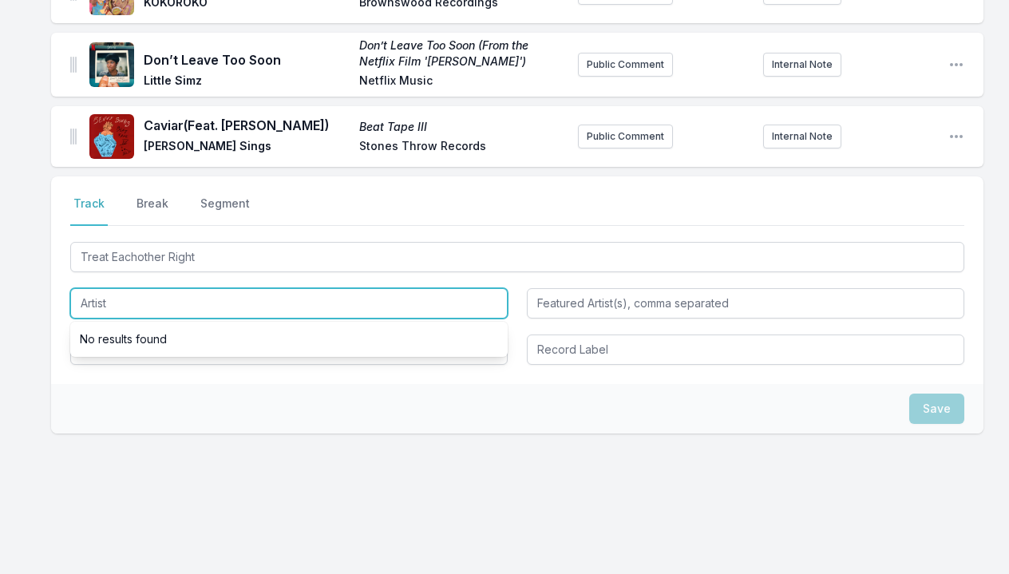
click at [236, 290] on input "Artist" at bounding box center [288, 303] width 437 height 30
type input "[PERSON_NAME]"
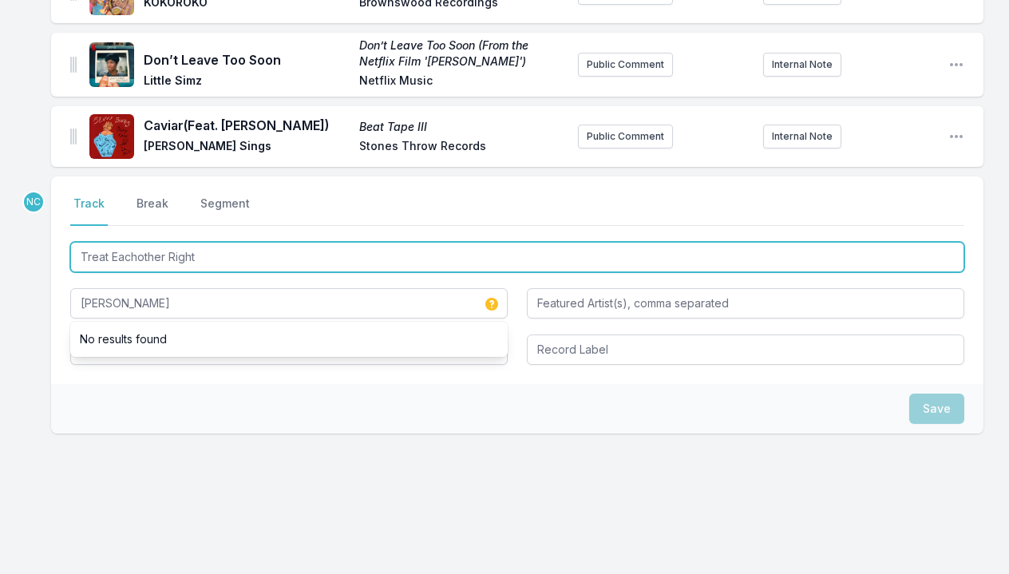
click at [140, 244] on input "Treat Eachother Right" at bounding box center [517, 257] width 894 height 30
type input "Treat Each other Right"
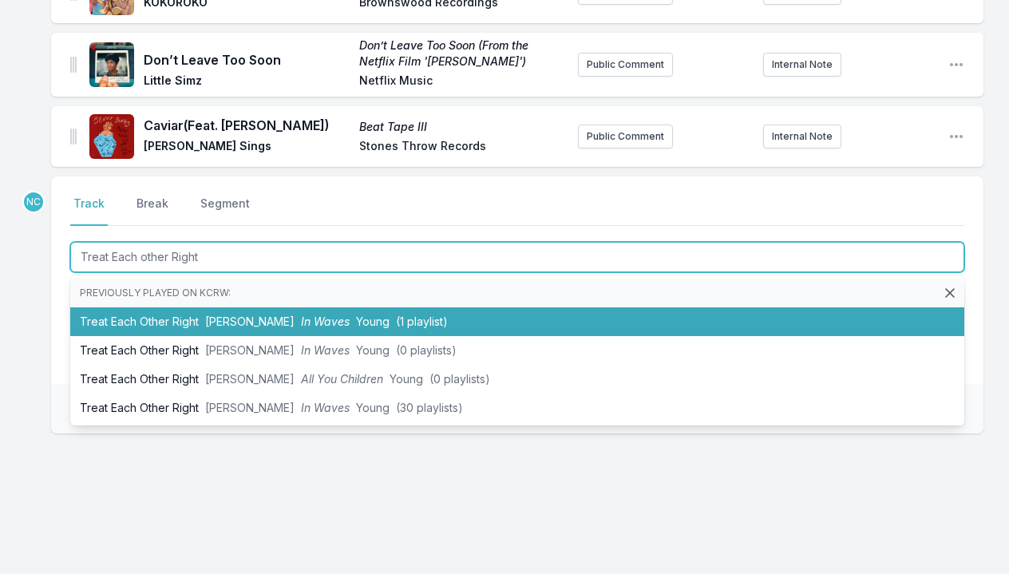
click at [179, 307] on li "Treat Each Other Right [PERSON_NAME] xx In Waves Young (1 playlist)" at bounding box center [517, 321] width 894 height 29
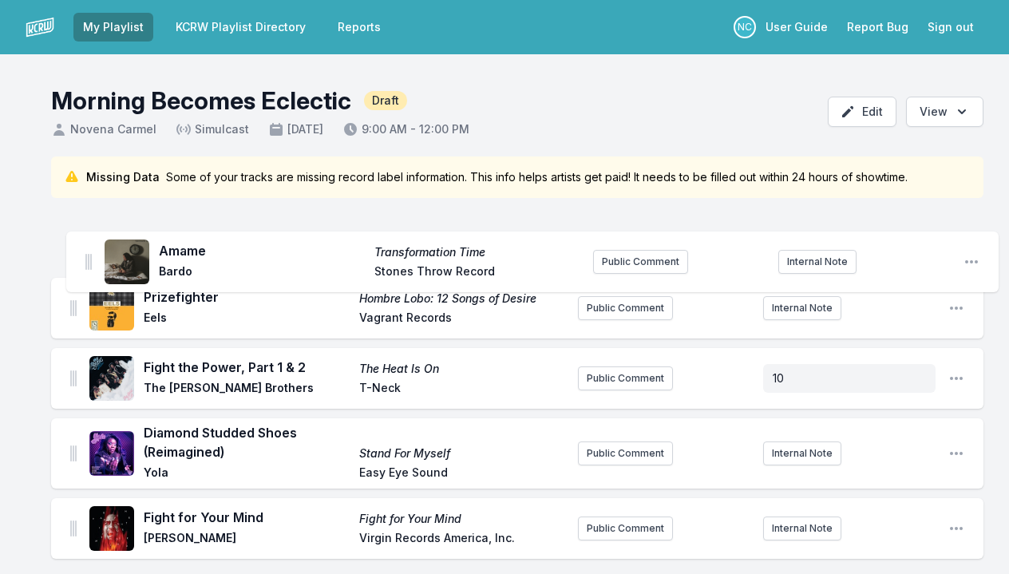
scroll to position [0, 0]
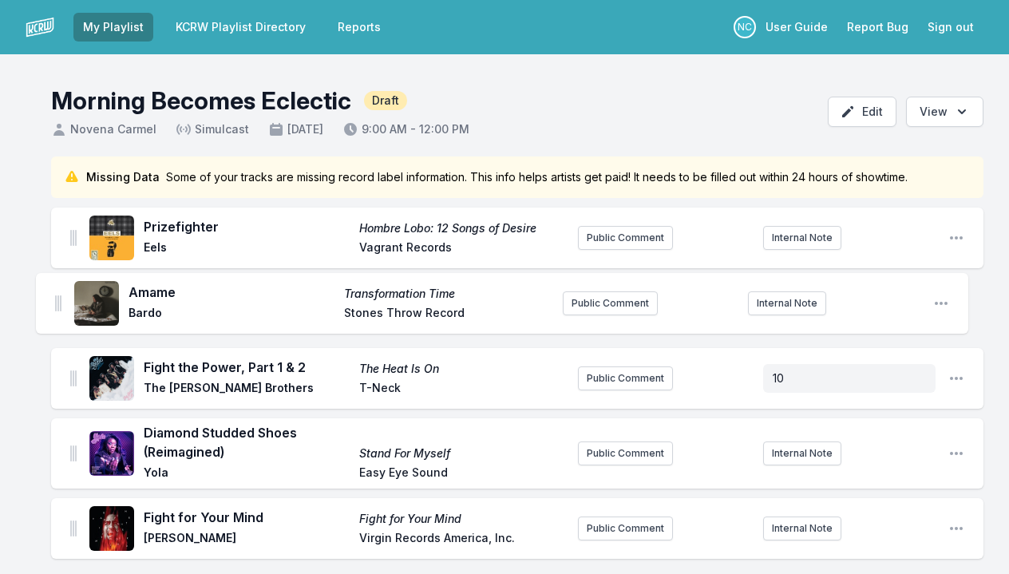
drag, startPoint x: 73, startPoint y: 345, endPoint x: 57, endPoint y: 278, distance: 68.9
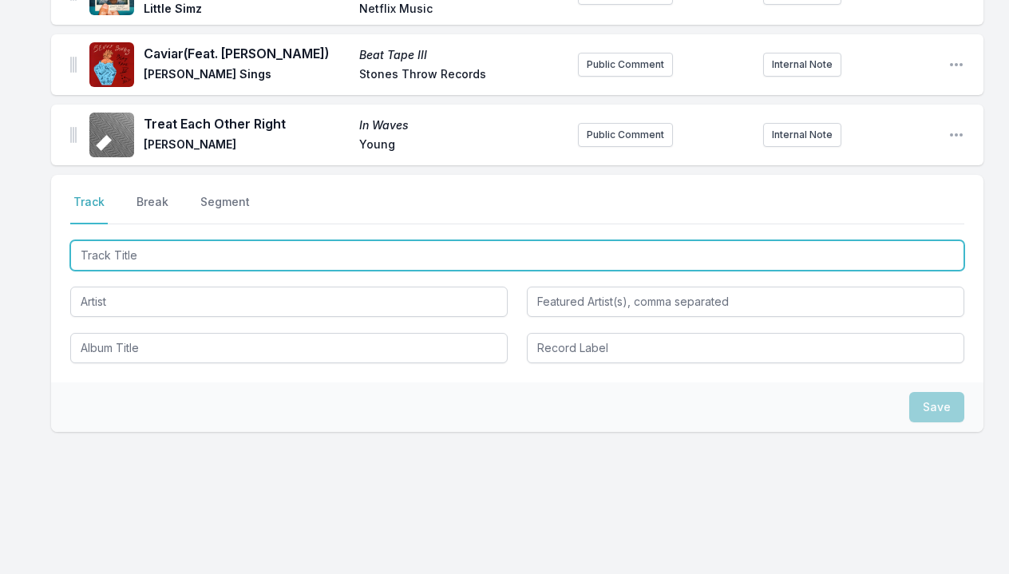
scroll to position [3115, 0]
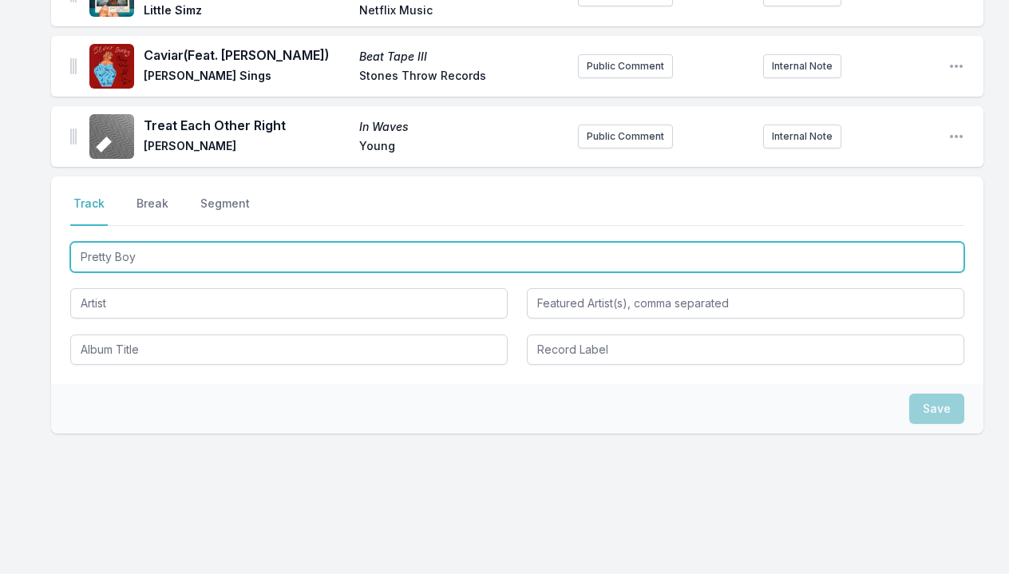
type input "Pretty Boys"
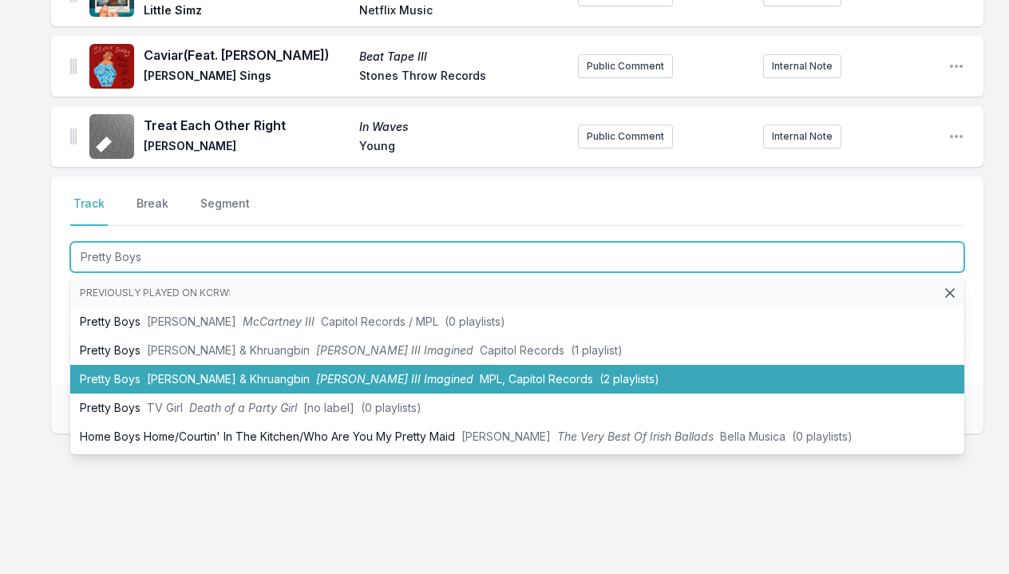
click at [229, 365] on li "Pretty Boys [PERSON_NAME] & [PERSON_NAME] III Imagined MPL, Capitol Records (2 …" at bounding box center [517, 379] width 894 height 29
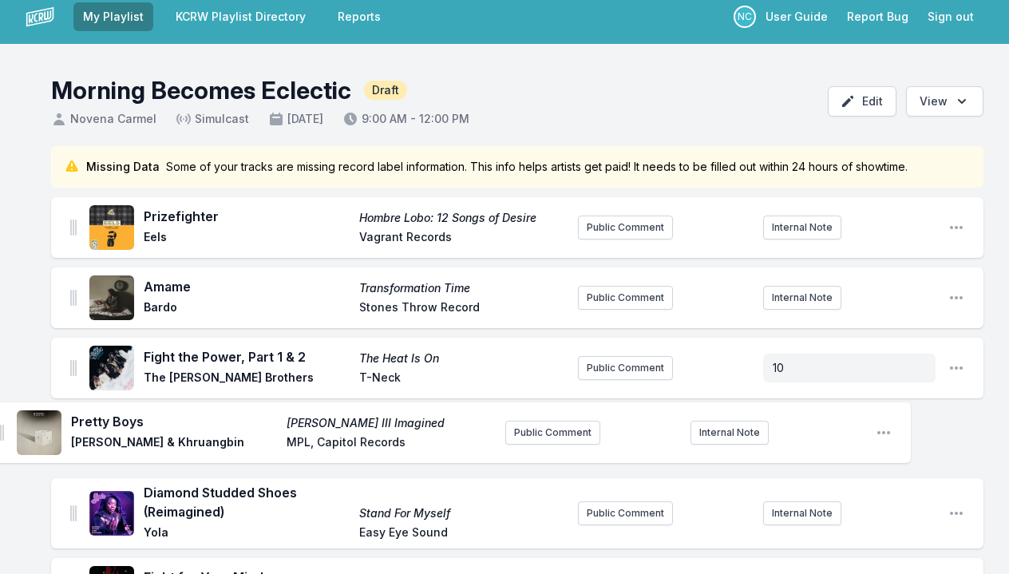
scroll to position [15, 0]
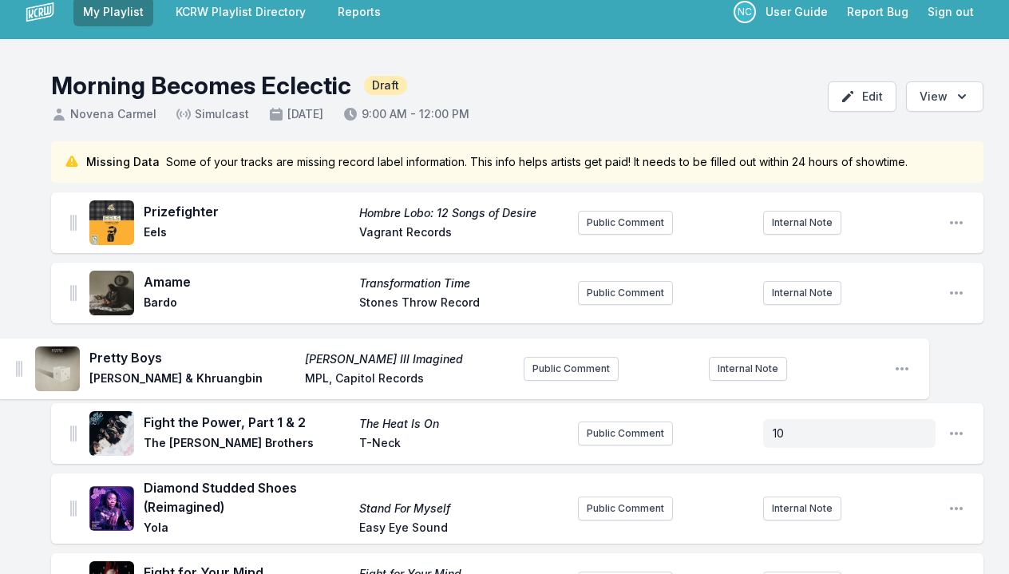
drag, startPoint x: 72, startPoint y: 196, endPoint x: 16, endPoint y: 363, distance: 176.7
